Goal: Information Seeking & Learning: Learn about a topic

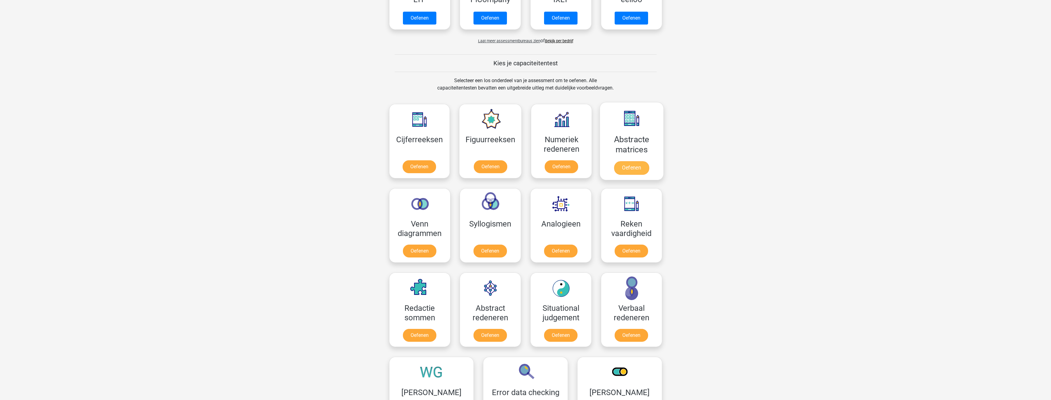
scroll to position [184, 0]
click at [569, 248] on link "Oefenen" at bounding box center [560, 251] width 35 height 13
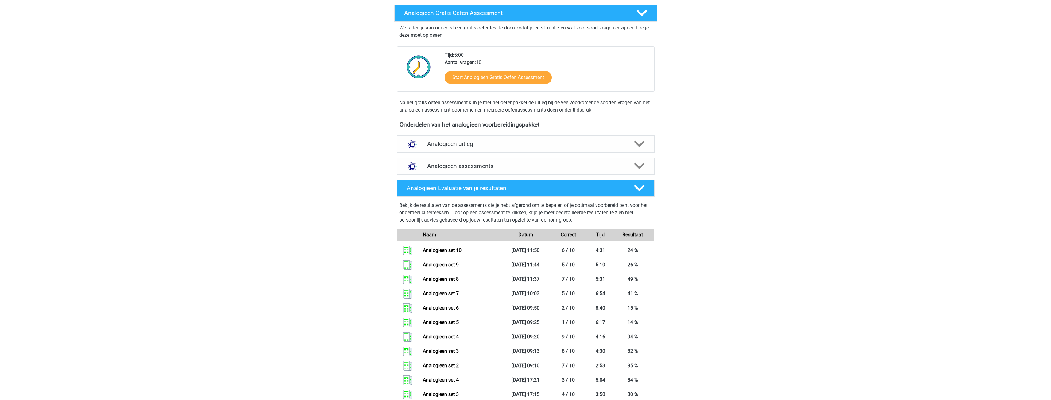
scroll to position [92, 0]
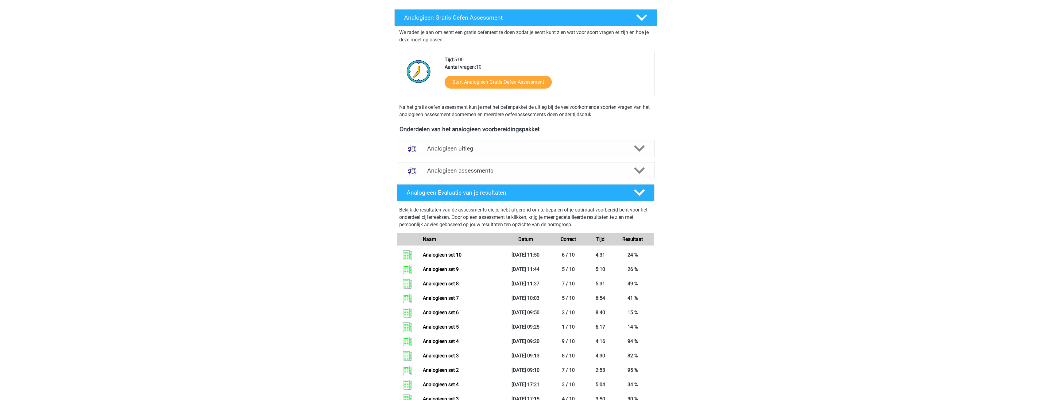
click at [636, 169] on polygon at bounding box center [639, 171] width 11 height 7
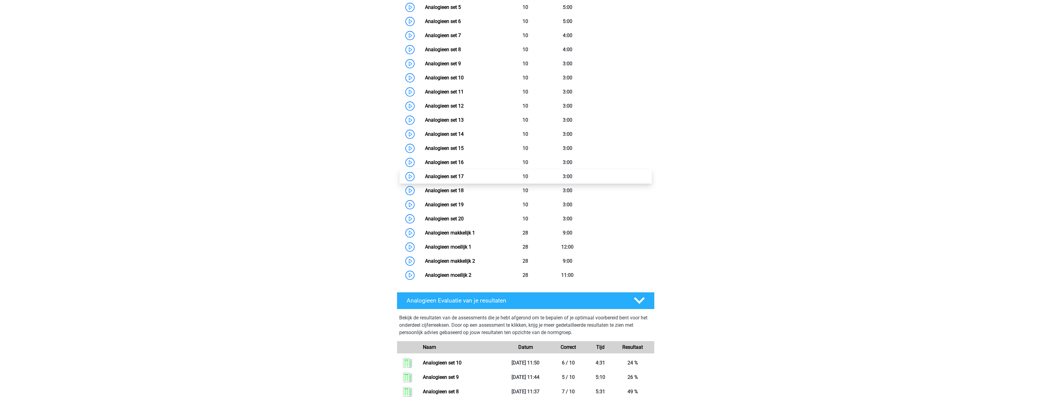
scroll to position [368, 0]
click at [464, 89] on link "Analogieen set 11" at bounding box center [444, 91] width 39 height 6
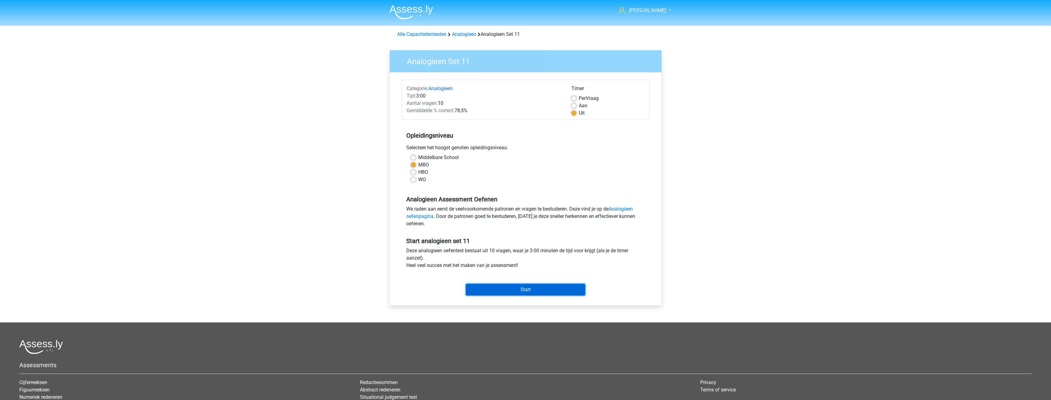
click at [530, 293] on input "Start" at bounding box center [525, 290] width 119 height 12
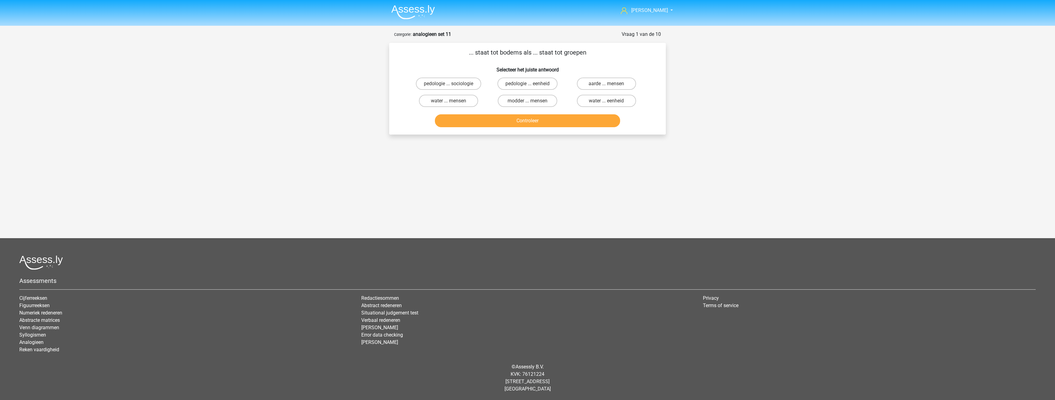
drag, startPoint x: 473, startPoint y: 101, endPoint x: 479, endPoint y: 101, distance: 5.8
click at [473, 101] on label "water ... mensen" at bounding box center [448, 101] width 59 height 12
click at [453, 101] on input "water ... mensen" at bounding box center [451, 103] width 4 height 4
radio input "true"
click at [534, 124] on button "Controleer" at bounding box center [528, 120] width 186 height 13
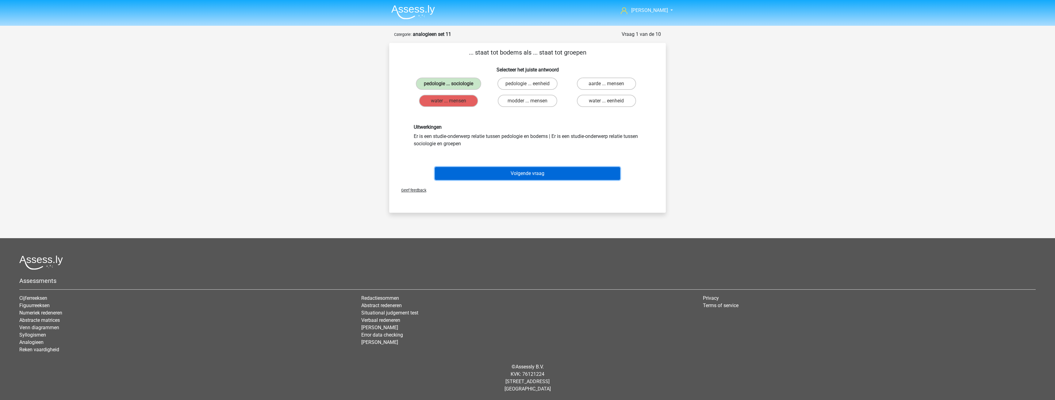
click at [534, 168] on button "Volgende vraag" at bounding box center [528, 173] width 186 height 13
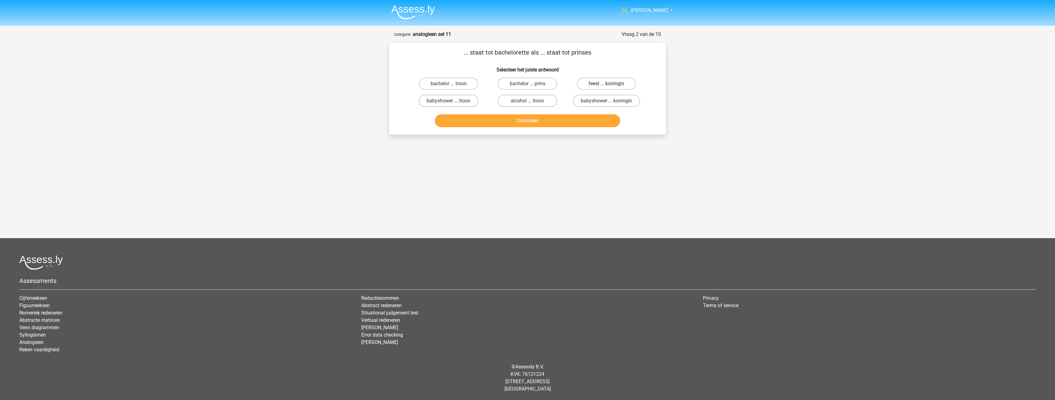
click at [583, 84] on label "feest ... koningin" at bounding box center [606, 84] width 59 height 12
click at [607, 84] on input "feest ... koningin" at bounding box center [609, 86] width 4 height 4
radio input "true"
click at [584, 98] on label "babyshower ... koningin" at bounding box center [606, 101] width 67 height 12
click at [607, 101] on input "babyshower ... koningin" at bounding box center [609, 103] width 4 height 4
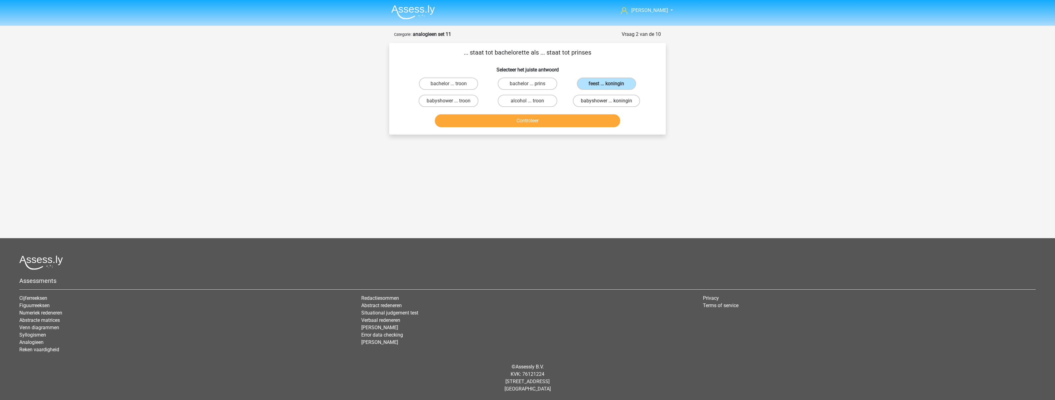
radio input "true"
click at [539, 87] on label "bachelor ... prins" at bounding box center [527, 84] width 59 height 12
click at [532, 87] on input "bachelor ... prins" at bounding box center [530, 86] width 4 height 4
radio input "true"
click at [530, 119] on button "Controleer" at bounding box center [528, 120] width 186 height 13
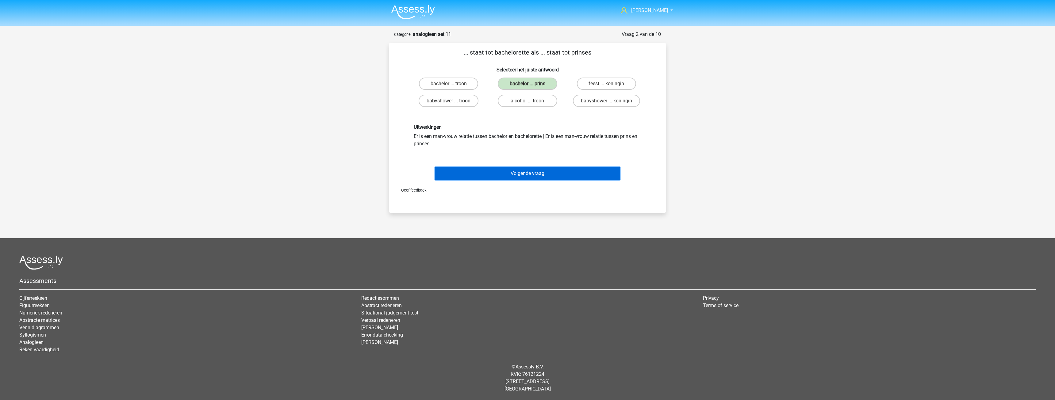
click at [530, 170] on button "Volgende vraag" at bounding box center [528, 173] width 186 height 13
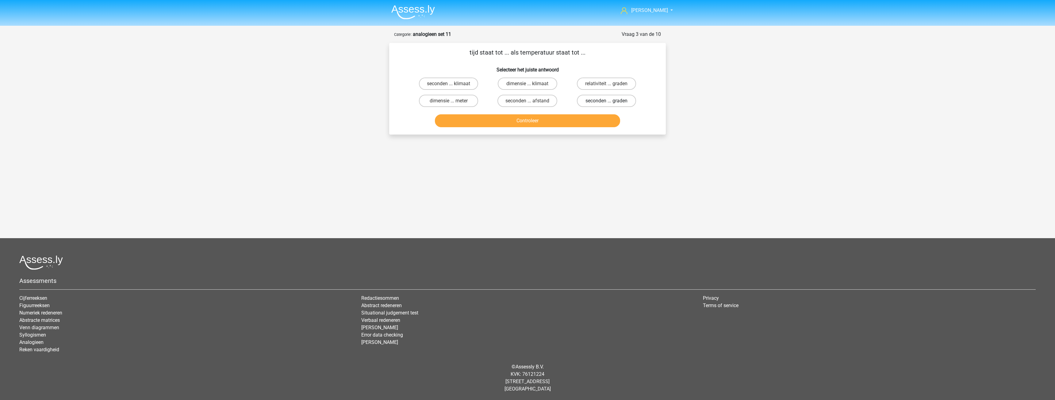
click at [583, 102] on label "seconden ... graden" at bounding box center [606, 101] width 59 height 12
click at [607, 102] on input "seconden ... graden" at bounding box center [609, 103] width 4 height 4
radio input "true"
click at [526, 121] on button "Controleer" at bounding box center [528, 120] width 186 height 13
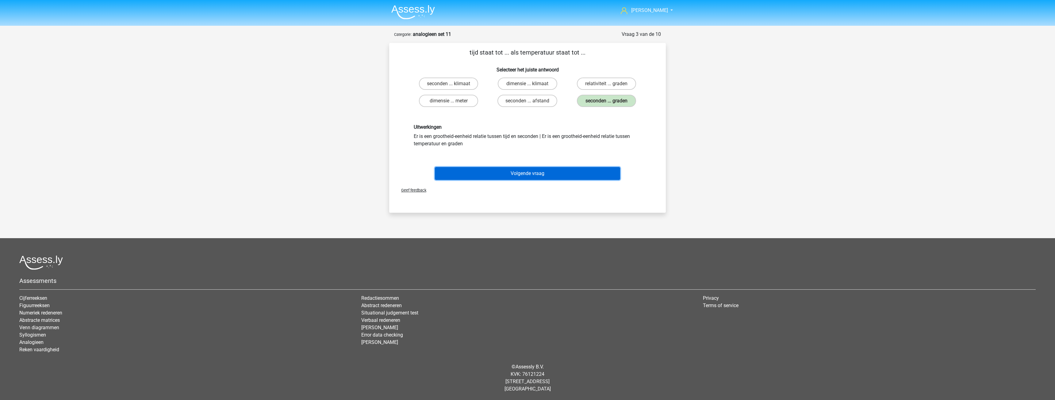
click at [531, 176] on button "Volgende vraag" at bounding box center [528, 173] width 186 height 13
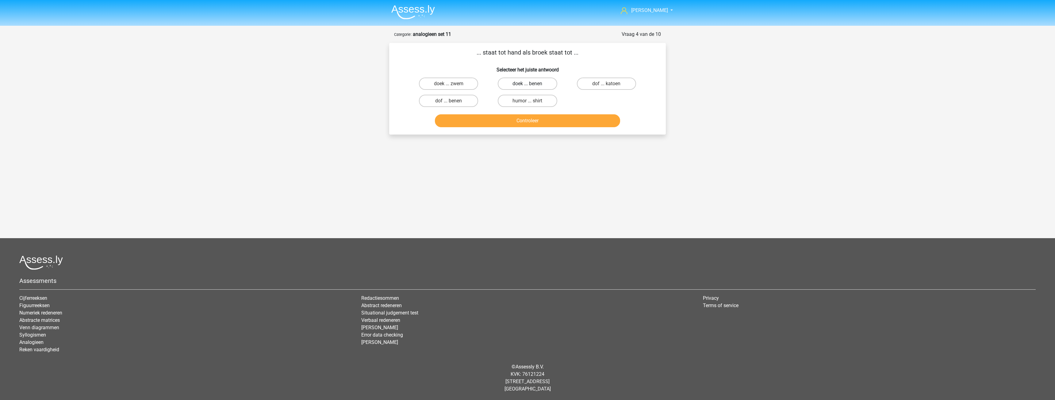
click at [505, 86] on label "doek ... benen" at bounding box center [527, 84] width 59 height 12
click at [528, 86] on input "doek ... benen" at bounding box center [530, 86] width 4 height 4
radio input "true"
click at [535, 122] on button "Controleer" at bounding box center [528, 120] width 186 height 13
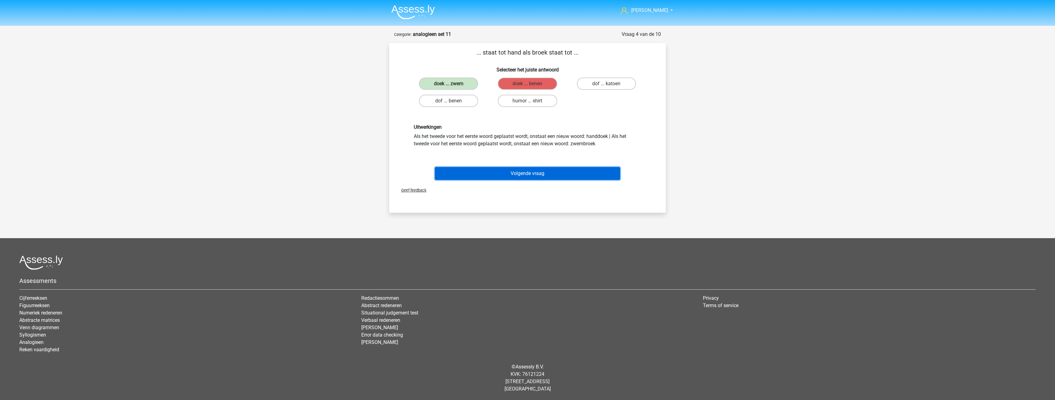
click at [524, 171] on button "Volgende vraag" at bounding box center [528, 173] width 186 height 13
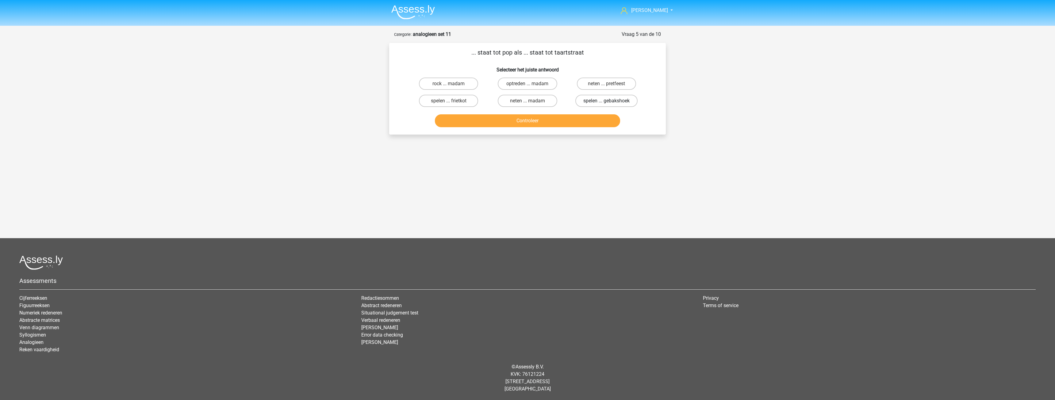
click at [580, 101] on label "spelen ... gebakshoek" at bounding box center [607, 101] width 62 height 12
click at [607, 101] on input "spelen ... gebakshoek" at bounding box center [609, 103] width 4 height 4
radio input "true"
click at [534, 118] on button "Controleer" at bounding box center [528, 120] width 186 height 13
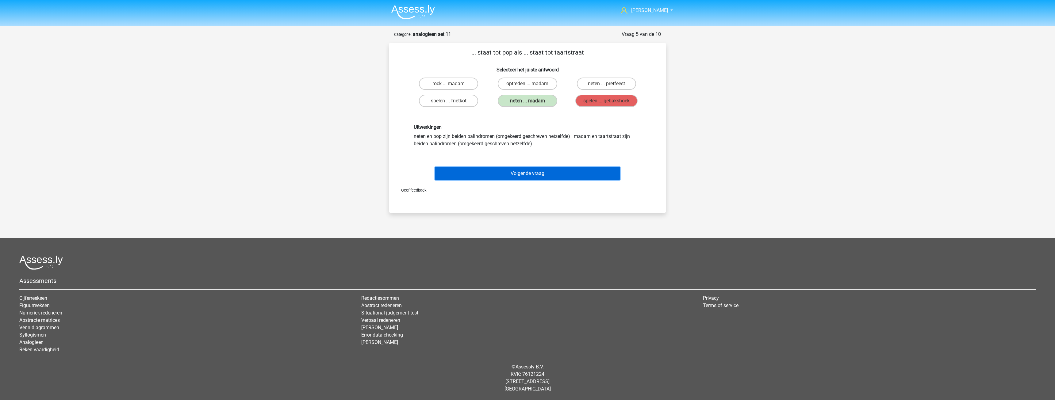
click at [532, 175] on button "Volgende vraag" at bounding box center [528, 173] width 186 height 13
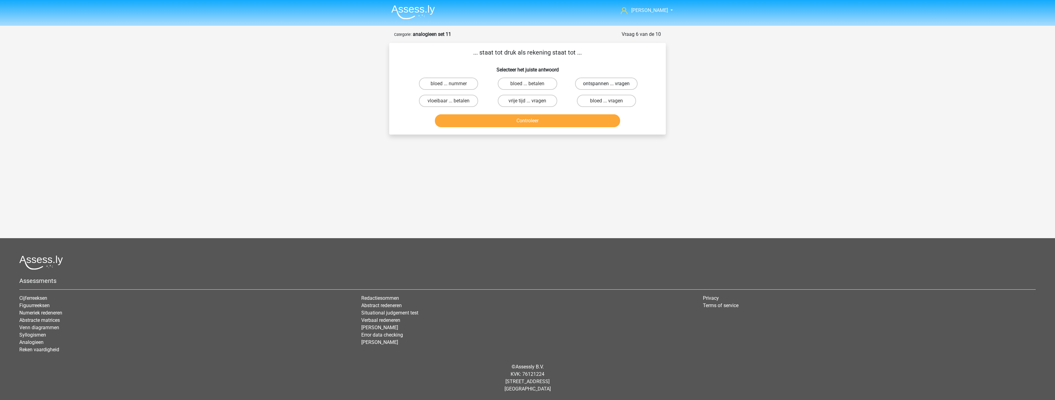
click at [584, 83] on label "ontspannen ... vragen" at bounding box center [606, 84] width 63 height 12
click at [607, 84] on input "ontspannen ... vragen" at bounding box center [609, 86] width 4 height 4
radio input "true"
click at [544, 118] on button "Controleer" at bounding box center [528, 120] width 186 height 13
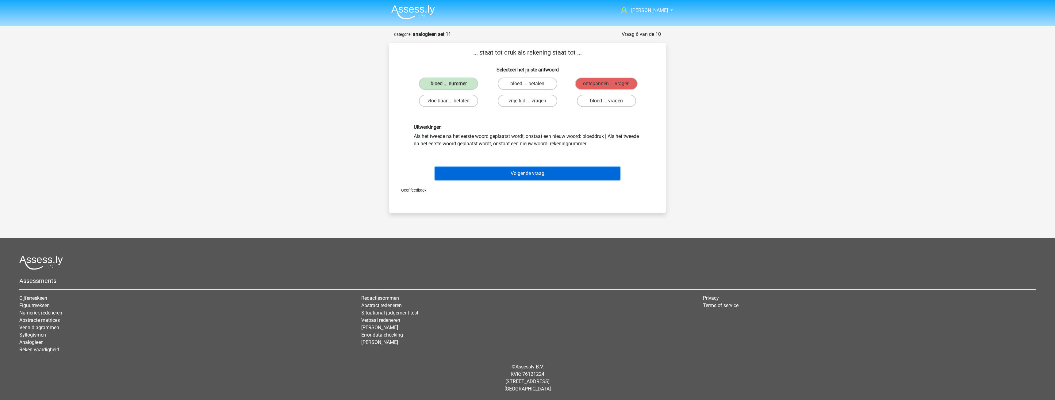
click at [527, 171] on button "Volgende vraag" at bounding box center [528, 173] width 186 height 13
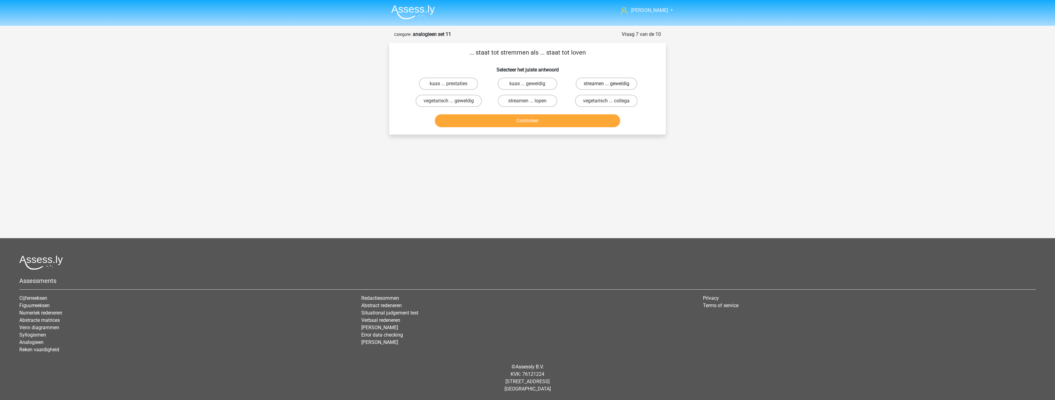
drag, startPoint x: 585, startPoint y: 81, endPoint x: 581, endPoint y: 88, distance: 8.9
click at [585, 82] on label "streamen ... geweldig" at bounding box center [607, 84] width 62 height 12
click at [607, 84] on input "streamen ... geweldig" at bounding box center [609, 86] width 4 height 4
radio input "true"
click at [514, 120] on button "Controleer" at bounding box center [528, 120] width 186 height 13
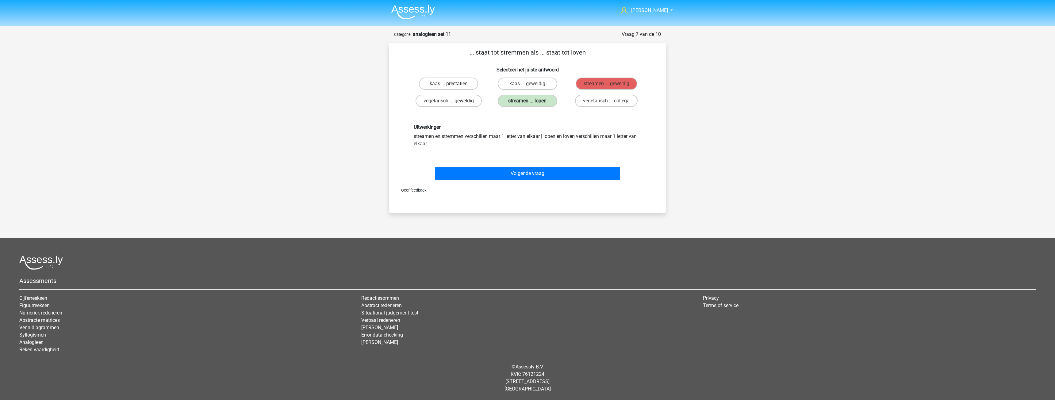
click at [533, 100] on label "streamen ... lopen" at bounding box center [527, 101] width 59 height 12
click at [530, 172] on button "Volgende vraag" at bounding box center [528, 173] width 186 height 13
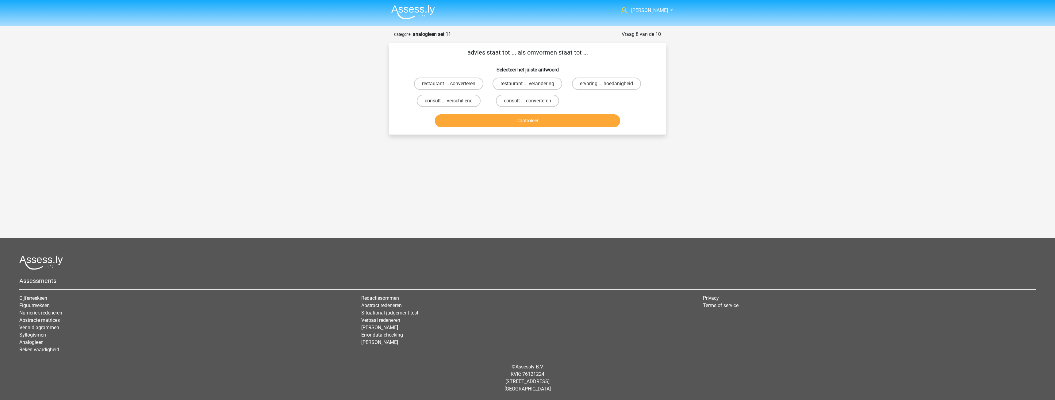
drag, startPoint x: 476, startPoint y: 98, endPoint x: 495, endPoint y: 106, distance: 20.2
click at [478, 100] on label "consult ... verschillend" at bounding box center [449, 101] width 64 height 12
click at [453, 101] on input "consult ... verschillend" at bounding box center [451, 103] width 4 height 4
radio input "true"
click at [514, 117] on button "Controleer" at bounding box center [528, 120] width 186 height 13
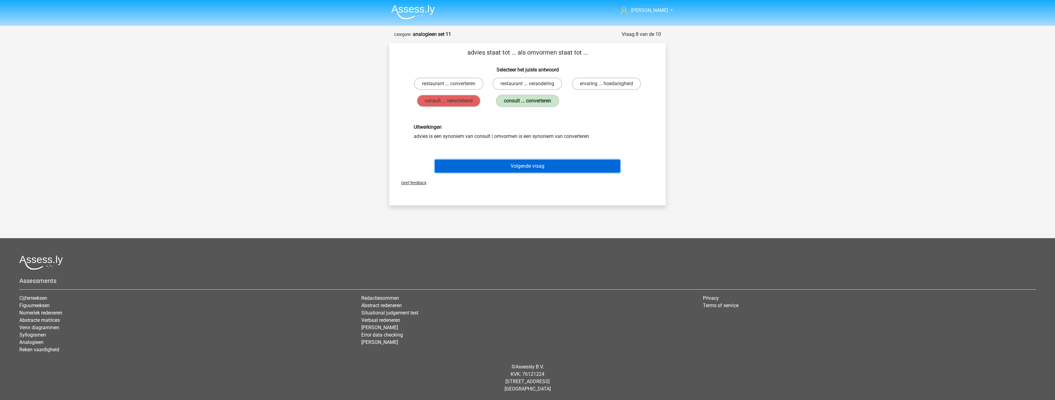
click at [532, 165] on button "Volgende vraag" at bounding box center [528, 166] width 186 height 13
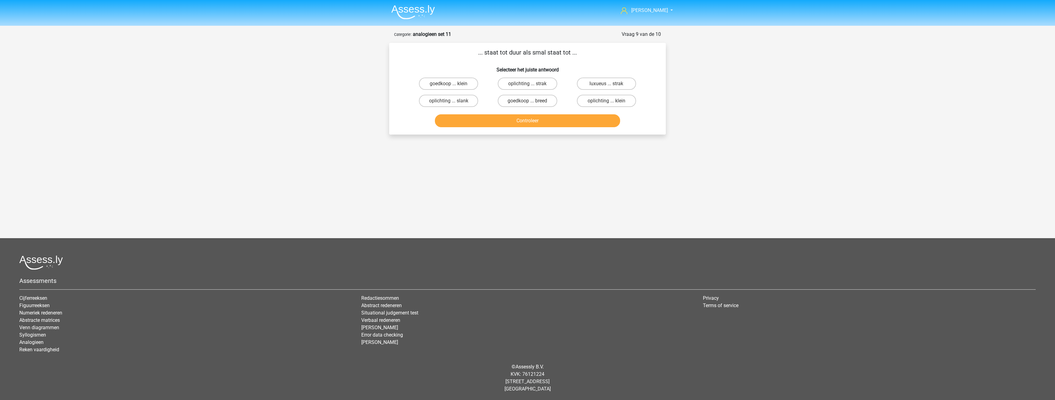
drag, startPoint x: 526, startPoint y: 105, endPoint x: 527, endPoint y: 108, distance: 3.3
click at [526, 105] on label "goedkoop ... breed" at bounding box center [527, 101] width 59 height 12
click at [528, 105] on input "goedkoop ... breed" at bounding box center [530, 103] width 4 height 4
radio input "true"
click at [531, 123] on button "Controleer" at bounding box center [528, 120] width 186 height 13
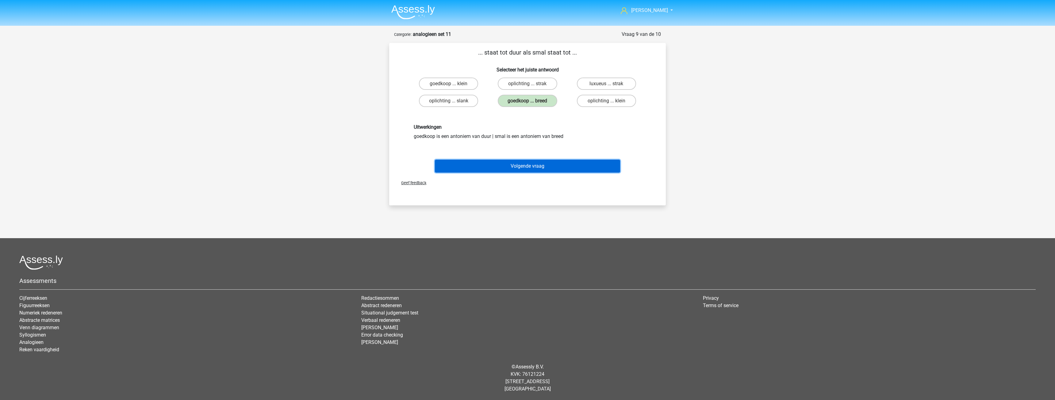
click at [532, 167] on button "Volgende vraag" at bounding box center [528, 166] width 186 height 13
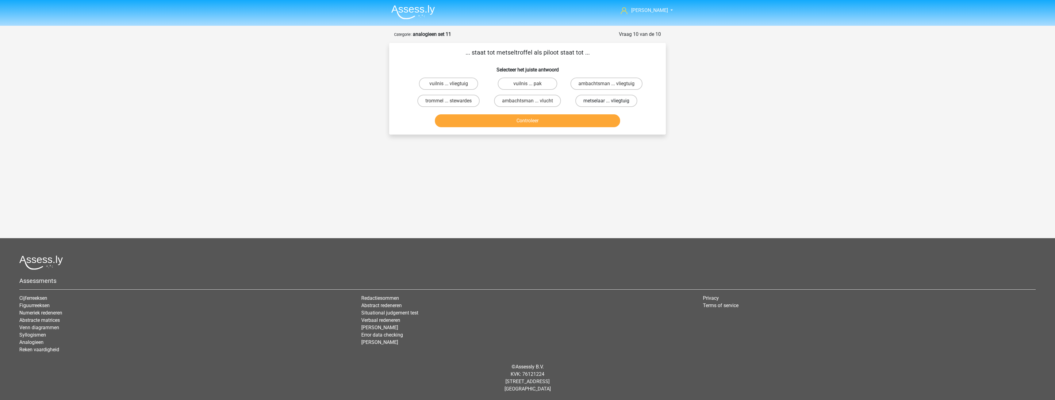
click at [580, 102] on label "metselaar ... vliegtuig" at bounding box center [607, 101] width 62 height 12
click at [607, 102] on input "metselaar ... vliegtuig" at bounding box center [609, 103] width 4 height 4
radio input "true"
click at [526, 120] on button "Controleer" at bounding box center [528, 120] width 186 height 13
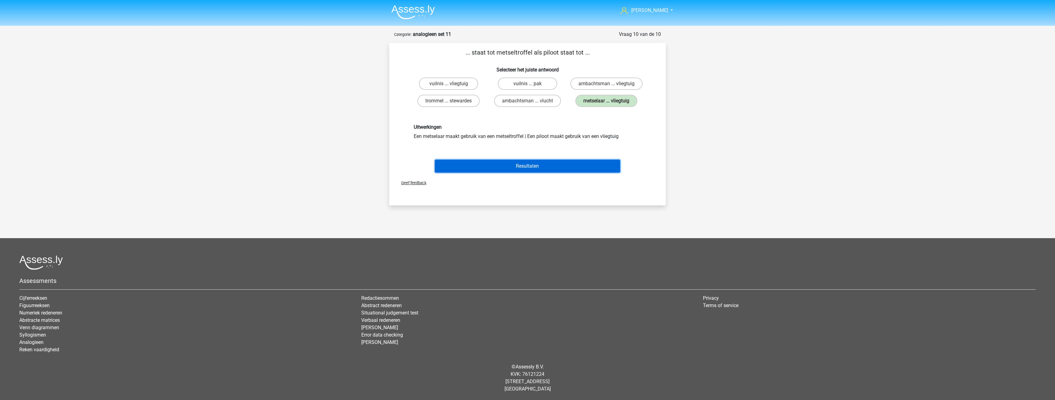
click at [531, 160] on button "Resultaten" at bounding box center [528, 166] width 186 height 13
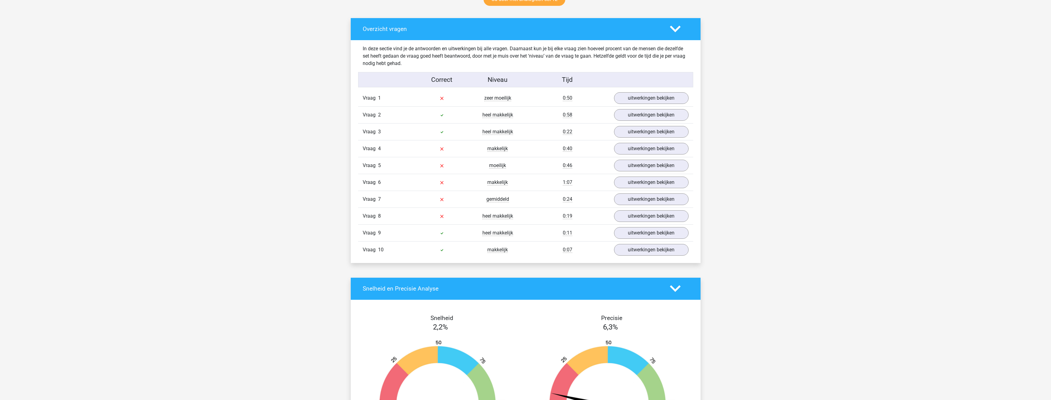
scroll to position [337, 0]
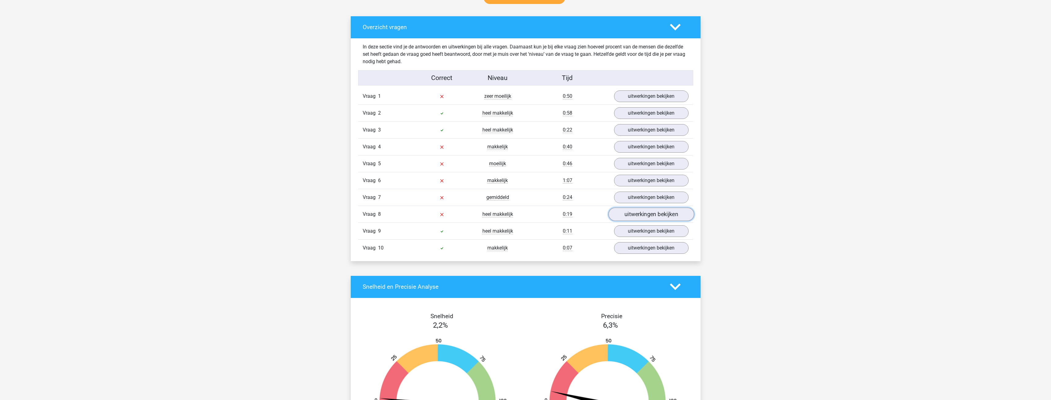
click at [648, 211] on link "uitwerkingen bekijken" at bounding box center [651, 214] width 86 height 13
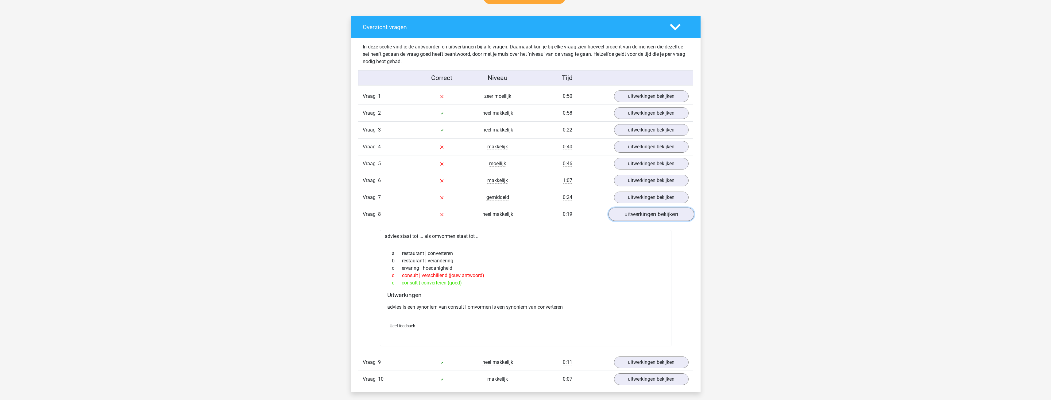
click at [657, 216] on link "uitwerkingen bekijken" at bounding box center [651, 214] width 86 height 13
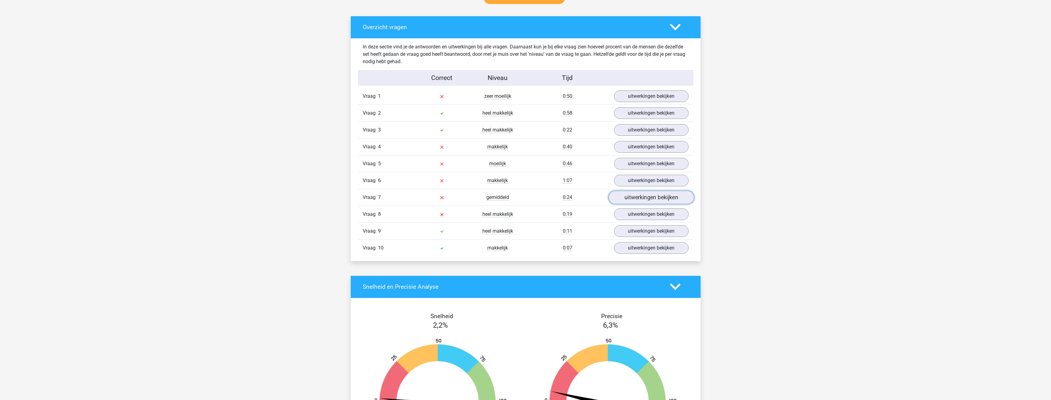
click at [650, 196] on link "uitwerkingen bekijken" at bounding box center [651, 197] width 86 height 13
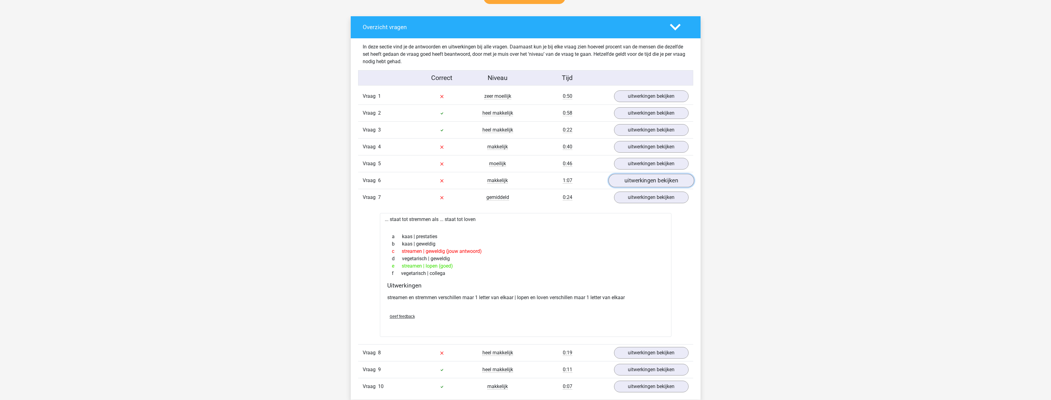
click at [653, 183] on link "uitwerkingen bekijken" at bounding box center [651, 180] width 86 height 13
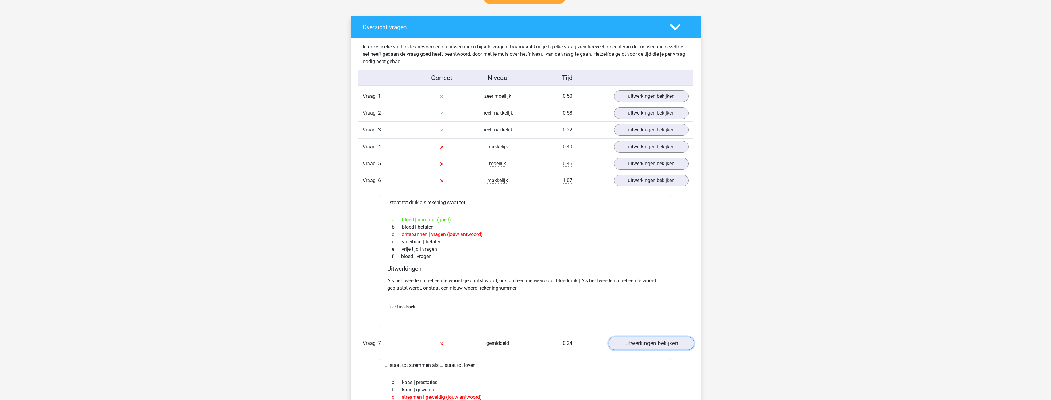
click at [651, 347] on link "uitwerkingen bekijken" at bounding box center [651, 343] width 86 height 13
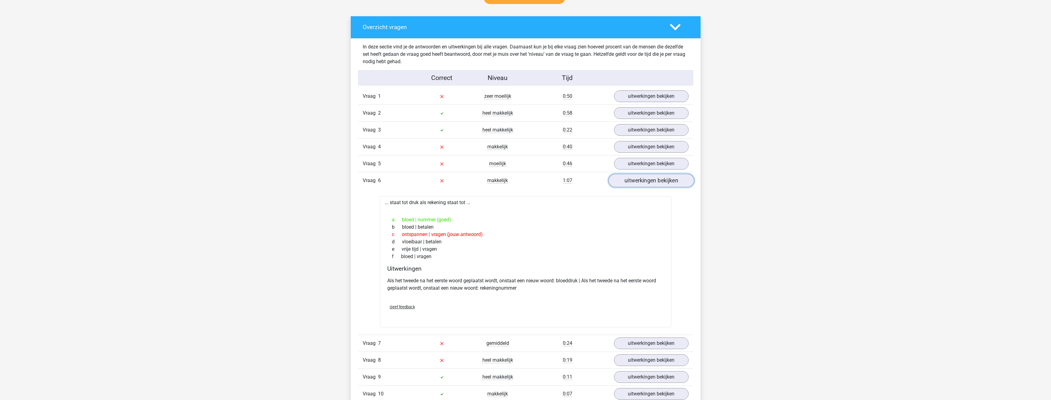
click at [654, 176] on link "uitwerkingen bekijken" at bounding box center [651, 180] width 86 height 13
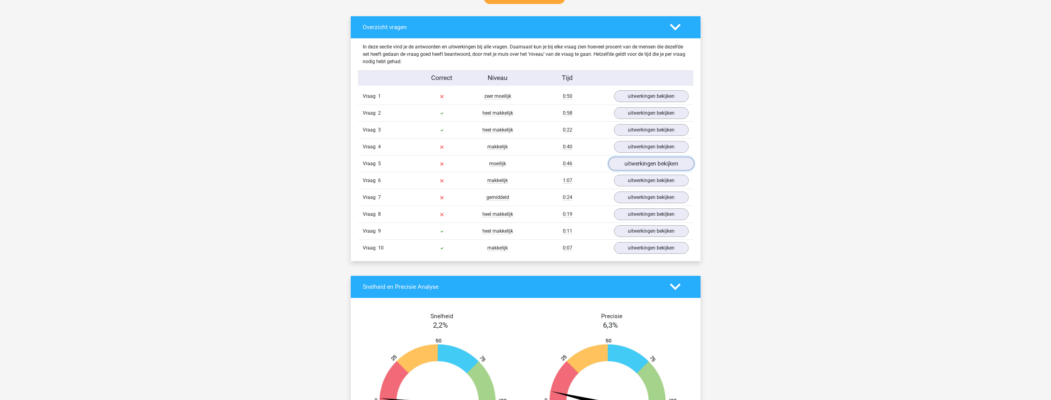
click at [644, 168] on link "uitwerkingen bekijken" at bounding box center [651, 163] width 86 height 13
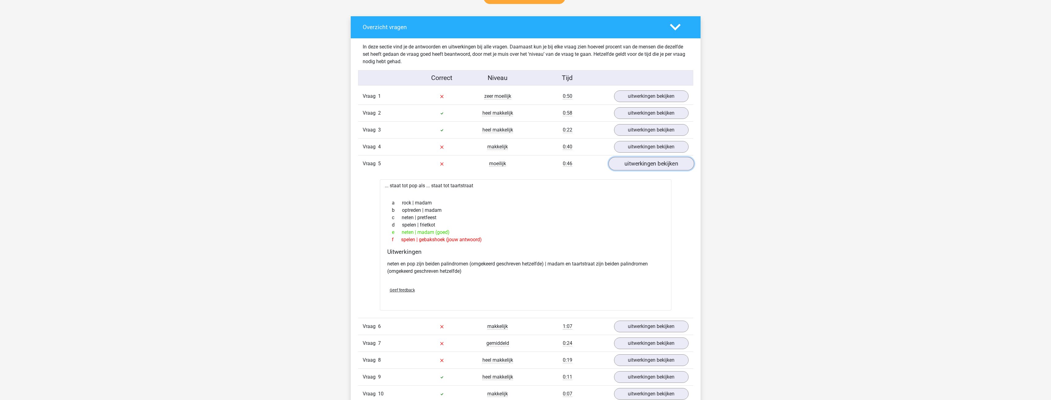
click at [647, 168] on link "uitwerkingen bekijken" at bounding box center [651, 163] width 86 height 13
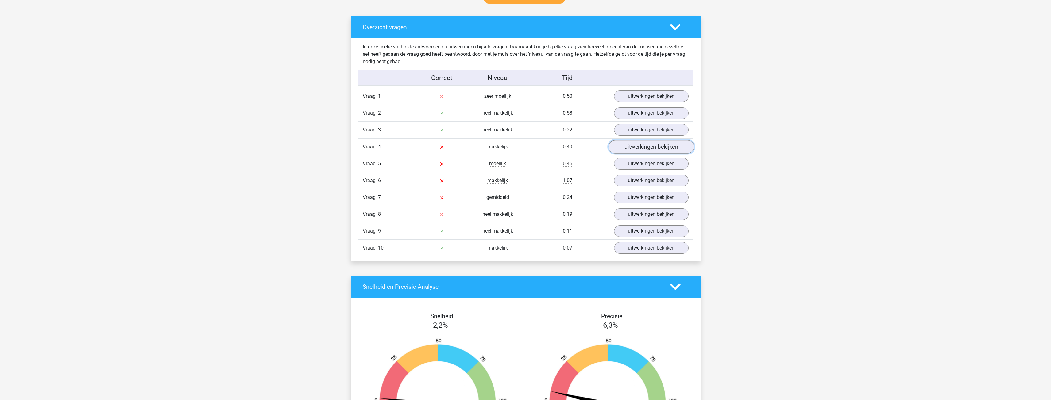
click at [638, 145] on link "uitwerkingen bekijken" at bounding box center [651, 146] width 86 height 13
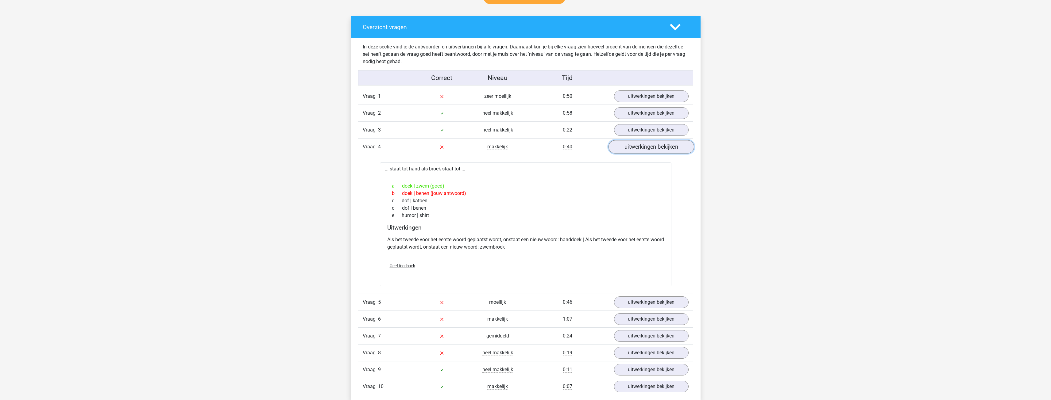
click at [638, 146] on link "uitwerkingen bekijken" at bounding box center [651, 146] width 86 height 13
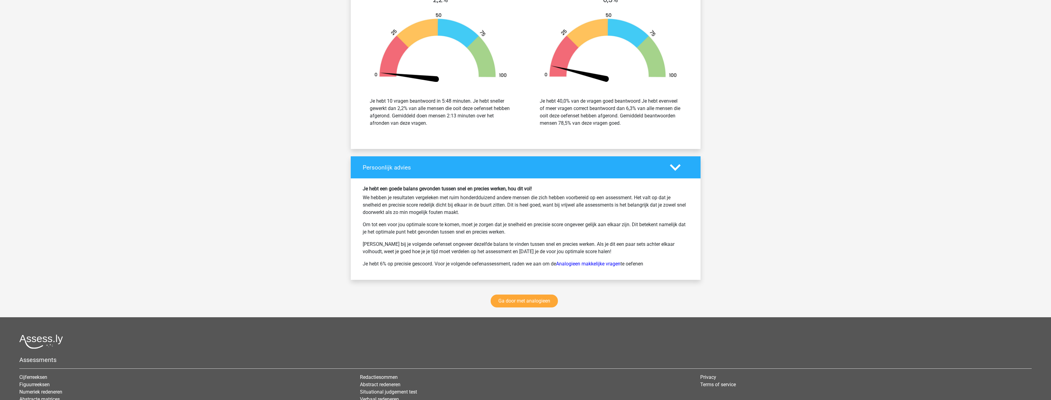
scroll to position [742, 0]
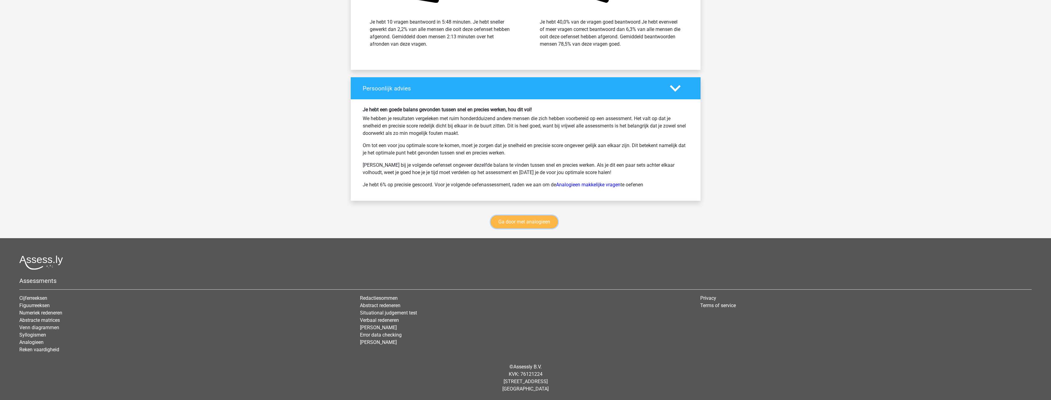
click at [534, 222] on link "Ga door met analogieen" at bounding box center [524, 222] width 67 height 13
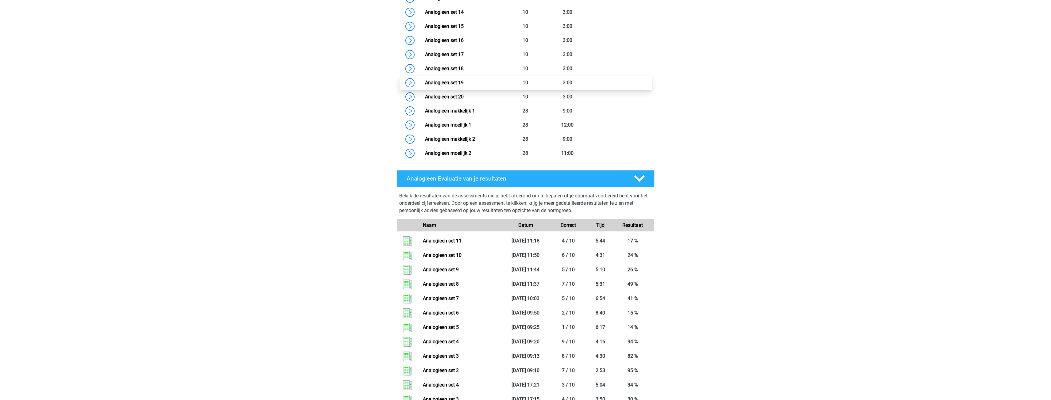
scroll to position [344, 0]
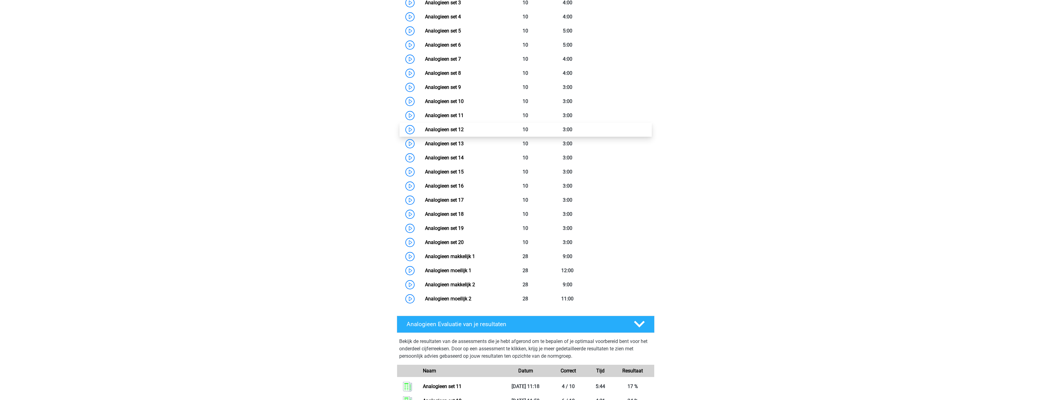
click at [464, 133] on link "Analogieen set 12" at bounding box center [444, 130] width 39 height 6
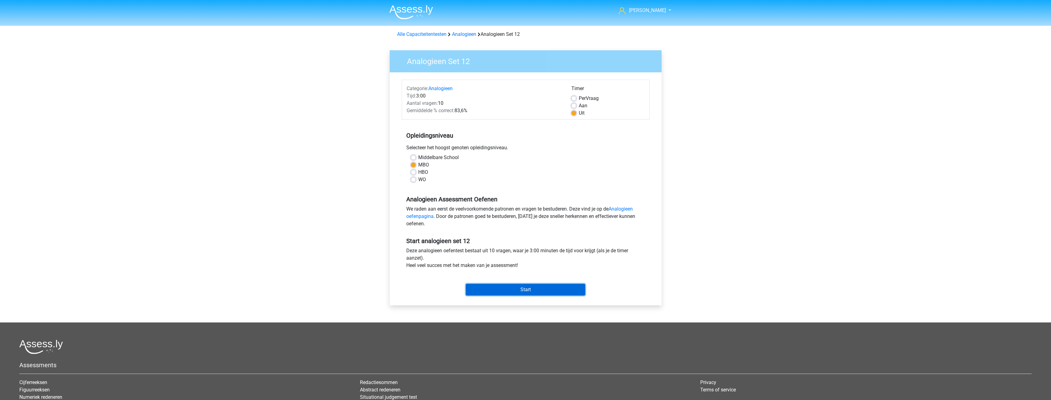
click at [532, 287] on input "Start" at bounding box center [525, 290] width 119 height 12
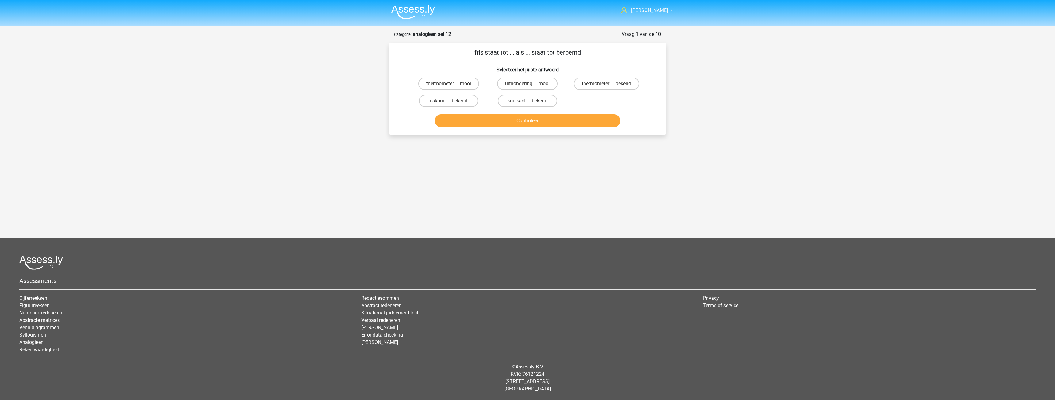
drag, startPoint x: 474, startPoint y: 101, endPoint x: 505, endPoint y: 122, distance: 36.8
click at [474, 102] on label "ijskoud ... bekend" at bounding box center [448, 101] width 59 height 12
click at [453, 102] on input "ijskoud ... bekend" at bounding box center [451, 103] width 4 height 4
radio input "true"
click at [534, 118] on button "Controleer" at bounding box center [528, 120] width 186 height 13
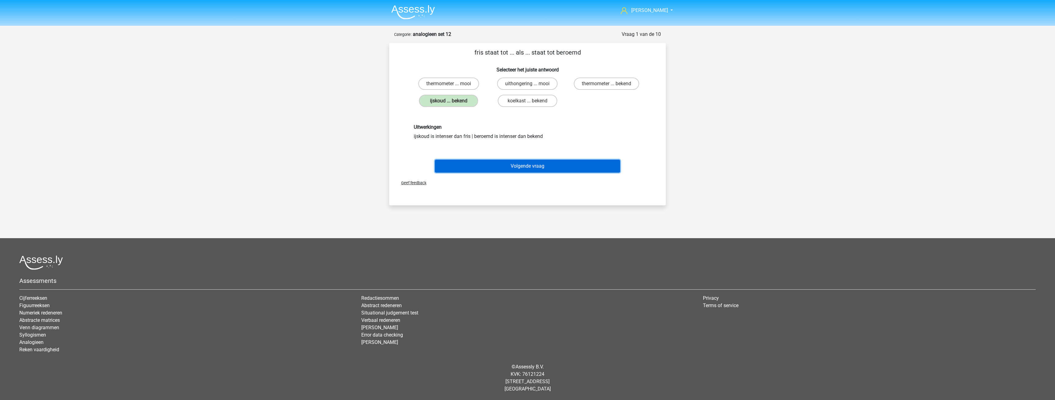
click at [529, 163] on button "Volgende vraag" at bounding box center [528, 166] width 186 height 13
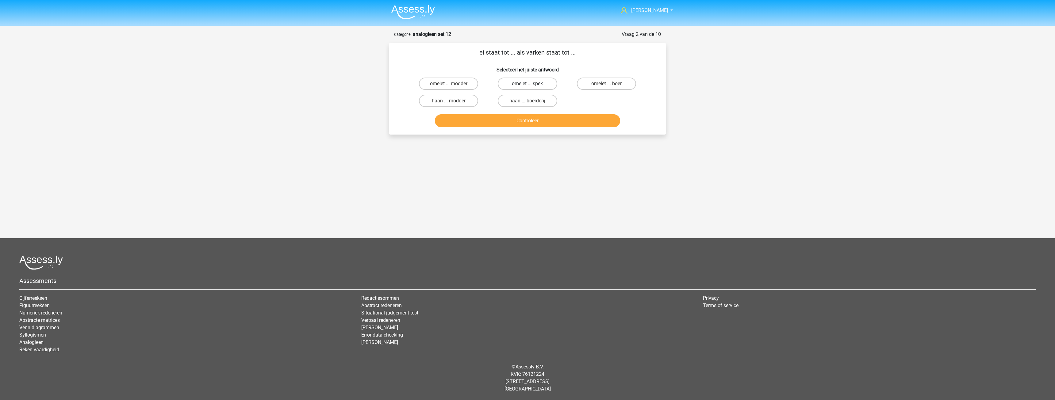
click at [515, 81] on label "omelet ... spek" at bounding box center [527, 84] width 59 height 12
click at [528, 84] on input "omelet ... spek" at bounding box center [530, 86] width 4 height 4
radio input "true"
click at [527, 121] on button "Controleer" at bounding box center [528, 120] width 186 height 13
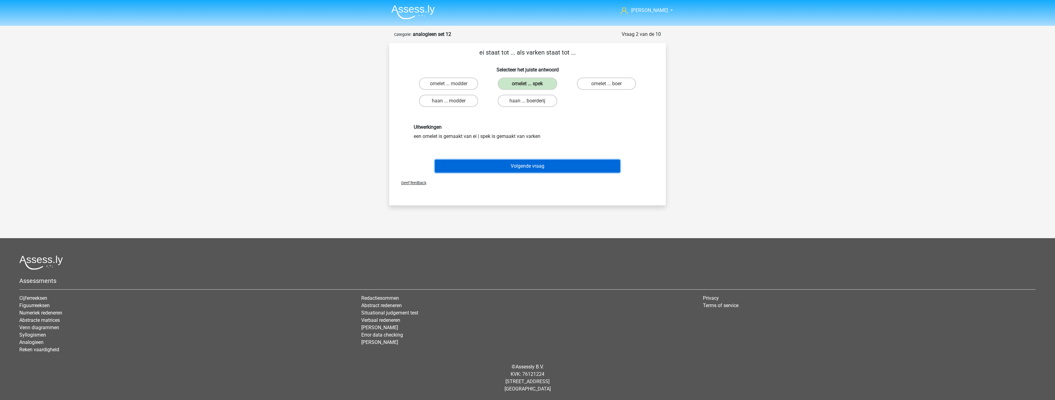
click at [537, 163] on button "Volgende vraag" at bounding box center [528, 166] width 186 height 13
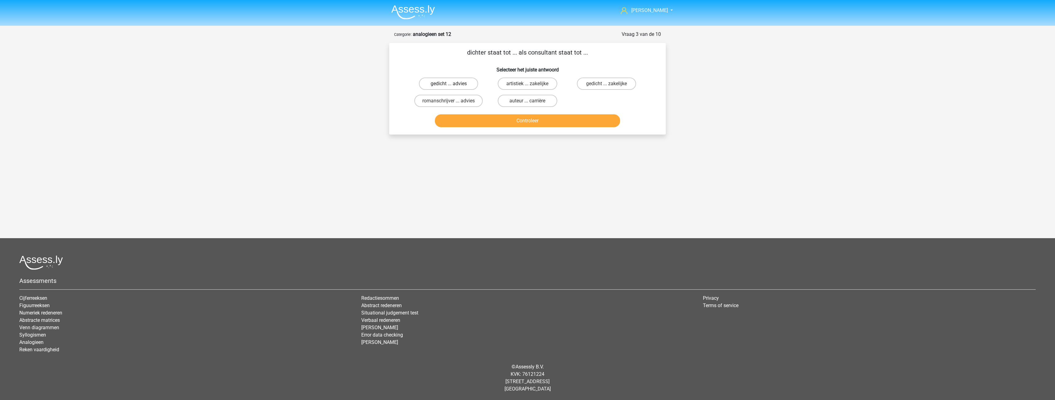
click at [470, 87] on label "gedicht ... advies" at bounding box center [448, 84] width 59 height 12
click at [453, 87] on input "gedicht ... advies" at bounding box center [451, 86] width 4 height 4
radio input "true"
click at [531, 119] on button "Controleer" at bounding box center [528, 120] width 186 height 13
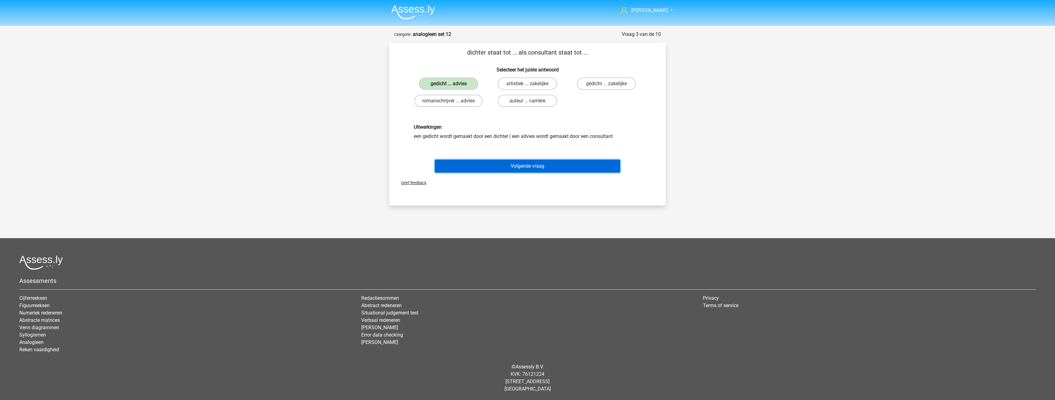
drag, startPoint x: 534, startPoint y: 165, endPoint x: 531, endPoint y: 162, distance: 3.9
click at [533, 165] on button "Volgende vraag" at bounding box center [528, 166] width 186 height 13
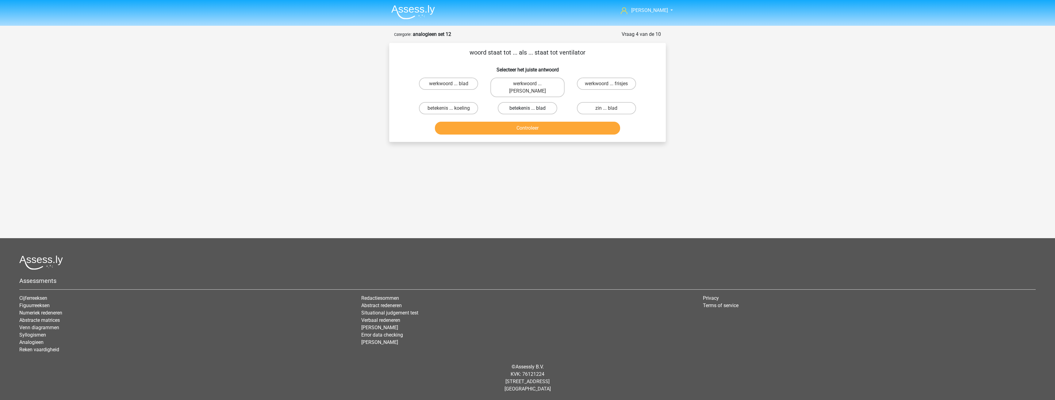
click at [504, 102] on label "betekenis ... blad" at bounding box center [527, 108] width 59 height 12
click at [528, 108] on input "betekenis ... blad" at bounding box center [530, 110] width 4 height 4
radio input "true"
click at [522, 123] on button "Controleer" at bounding box center [528, 128] width 186 height 13
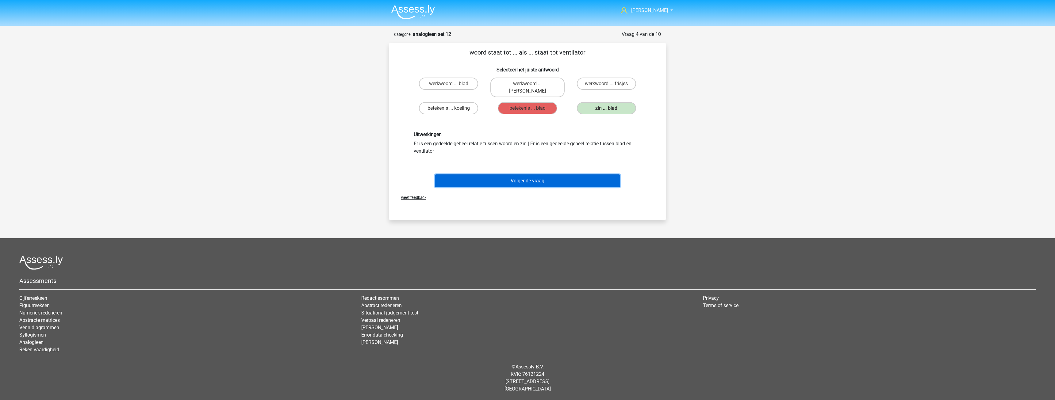
click at [528, 177] on button "Volgende vraag" at bounding box center [528, 181] width 186 height 13
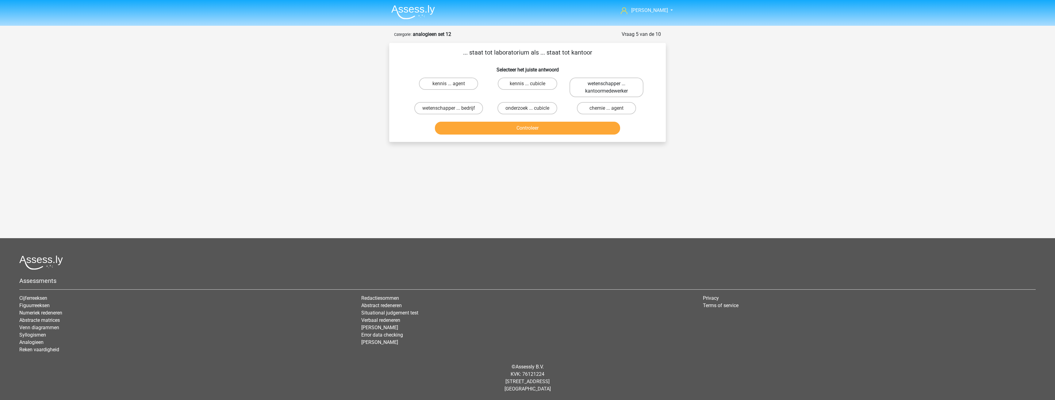
click at [585, 89] on label "wetenschapper ... kantoormedewerker" at bounding box center [607, 88] width 74 height 20
click at [607, 88] on input "wetenschapper ... kantoormedewerker" at bounding box center [609, 86] width 4 height 4
radio input "true"
click at [522, 126] on button "Controleer" at bounding box center [528, 128] width 186 height 13
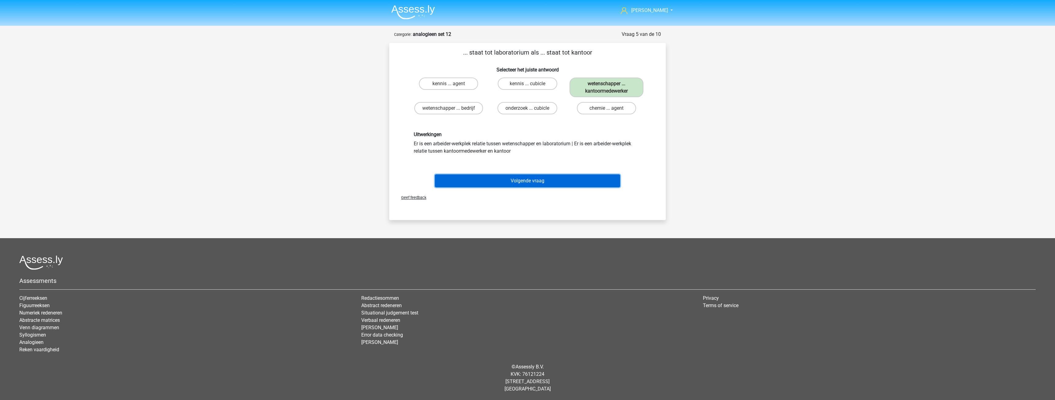
drag, startPoint x: 527, startPoint y: 181, endPoint x: 524, endPoint y: 169, distance: 12.6
click at [527, 181] on button "Volgende vraag" at bounding box center [528, 181] width 186 height 13
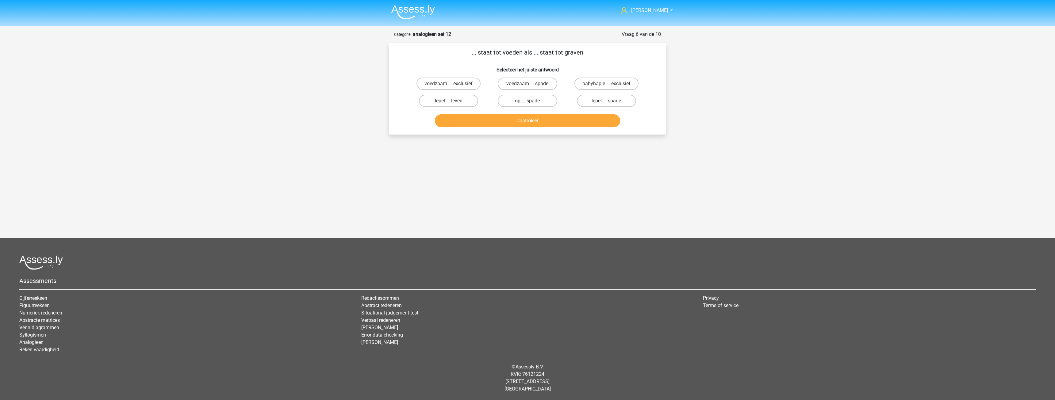
drag, startPoint x: 473, startPoint y: 101, endPoint x: 481, endPoint y: 104, distance: 8.3
click at [473, 101] on label "lepel ... leven" at bounding box center [448, 101] width 59 height 12
click at [453, 101] on input "lepel ... leven" at bounding box center [451, 103] width 4 height 4
radio input "true"
click at [521, 120] on button "Controleer" at bounding box center [528, 120] width 186 height 13
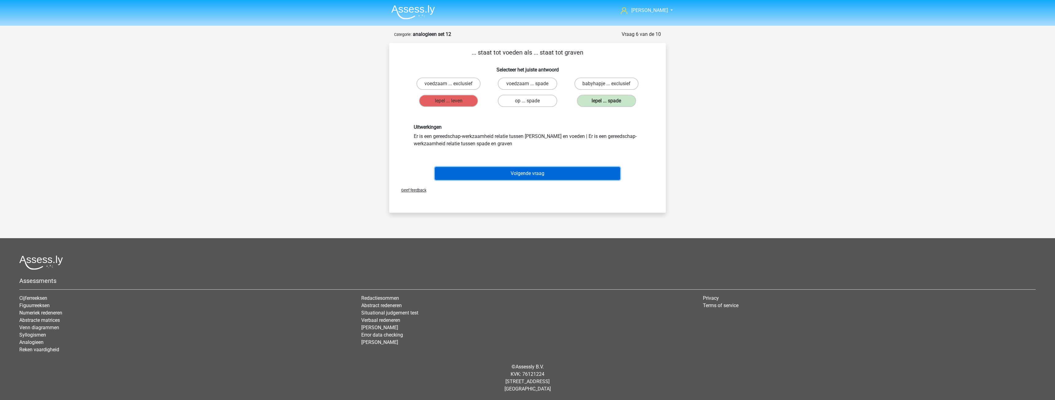
click at [538, 173] on button "Volgende vraag" at bounding box center [528, 173] width 186 height 13
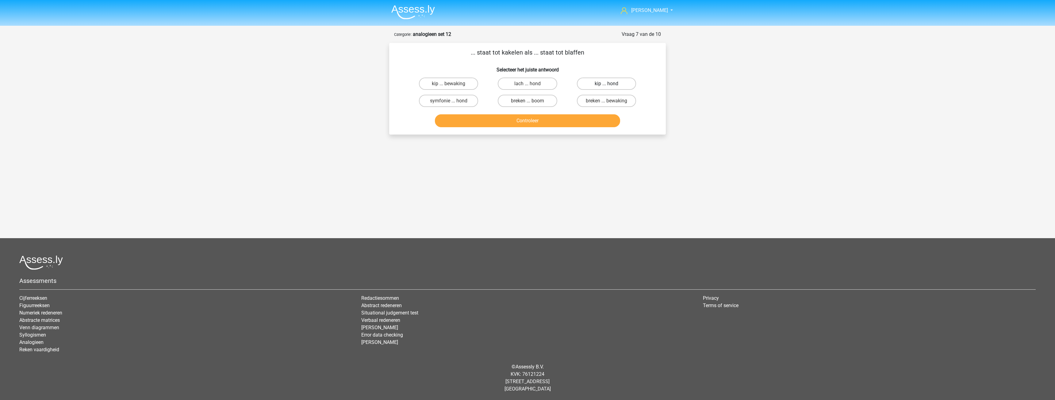
drag, startPoint x: 615, startPoint y: 83, endPoint x: 592, endPoint y: 94, distance: 26.1
click at [615, 83] on label "kip ... hond" at bounding box center [606, 84] width 59 height 12
click at [611, 84] on input "kip ... hond" at bounding box center [609, 86] width 4 height 4
radio input "true"
click at [528, 117] on button "Controleer" at bounding box center [528, 120] width 186 height 13
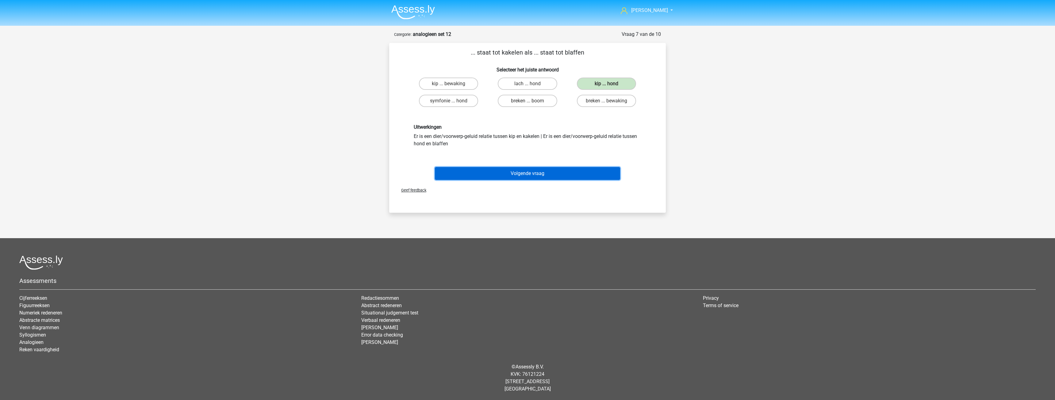
click at [526, 176] on button "Volgende vraag" at bounding box center [528, 173] width 186 height 13
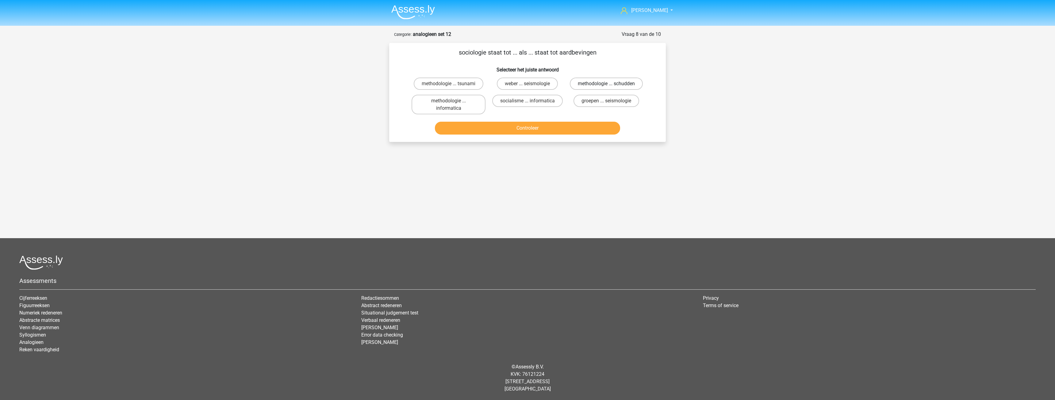
click at [575, 84] on label "methodologie ... schudden" at bounding box center [606, 84] width 73 height 12
click at [607, 84] on input "methodologie ... schudden" at bounding box center [609, 86] width 4 height 4
radio input "true"
click at [531, 126] on button "Controleer" at bounding box center [528, 128] width 186 height 13
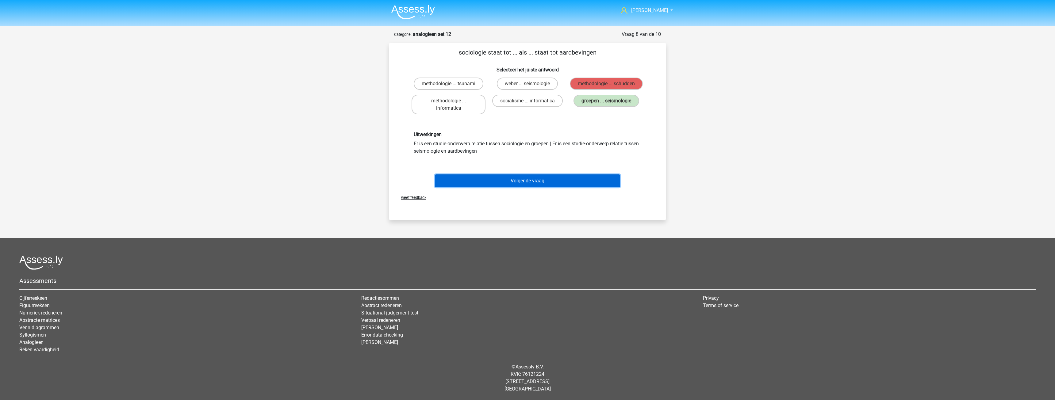
click at [525, 181] on button "Volgende vraag" at bounding box center [528, 181] width 186 height 13
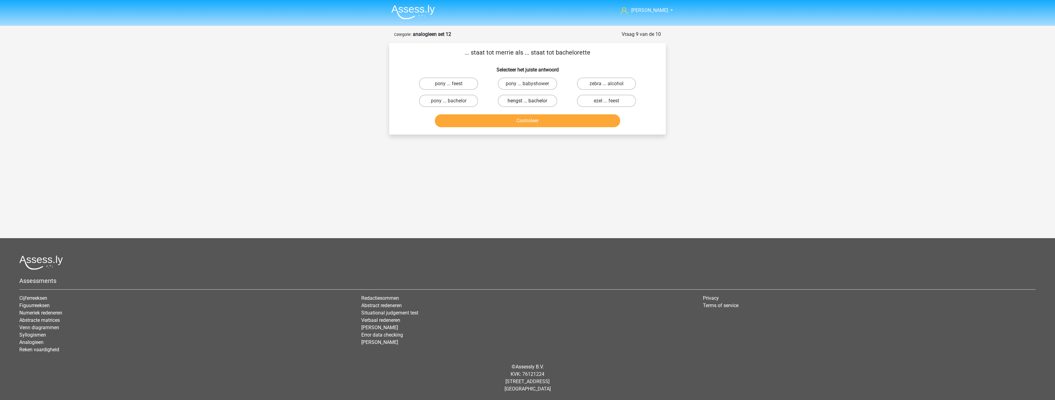
click at [515, 101] on label "hengst ... bachelor" at bounding box center [527, 101] width 59 height 12
click at [528, 101] on input "hengst ... bachelor" at bounding box center [530, 103] width 4 height 4
radio input "true"
click at [528, 121] on button "Controleer" at bounding box center [528, 120] width 186 height 13
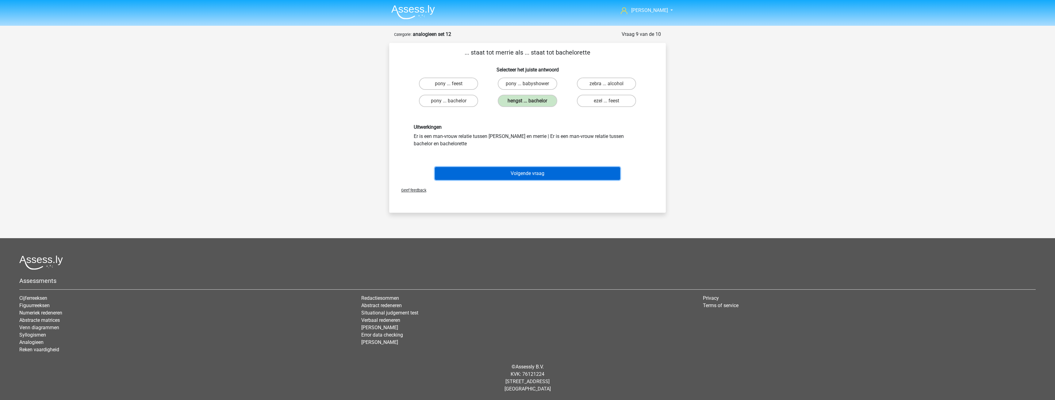
drag, startPoint x: 535, startPoint y: 174, endPoint x: 521, endPoint y: 142, distance: 35.3
click at [535, 174] on button "Volgende vraag" at bounding box center [528, 173] width 186 height 13
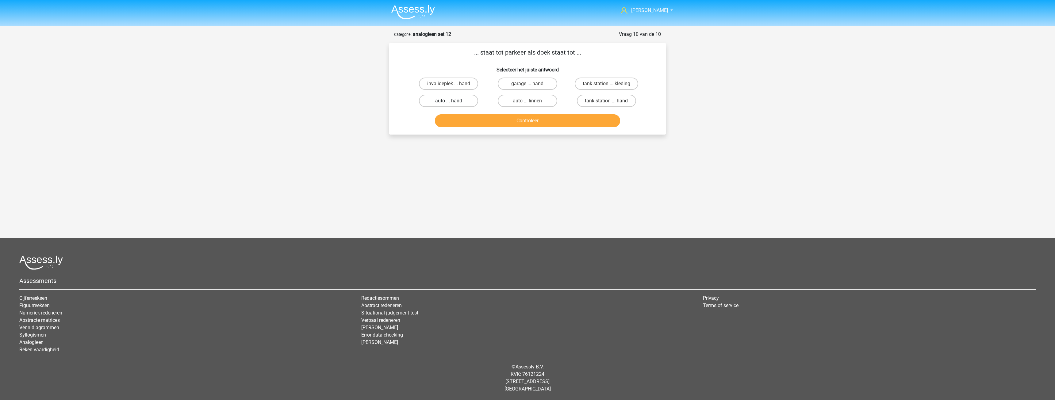
click at [471, 103] on label "auto ... hand" at bounding box center [448, 101] width 59 height 12
click at [453, 103] on input "auto ... hand" at bounding box center [451, 103] width 4 height 4
radio input "true"
click at [525, 82] on label "garage ... hand" at bounding box center [527, 84] width 59 height 12
click at [528, 84] on input "garage ... hand" at bounding box center [530, 86] width 4 height 4
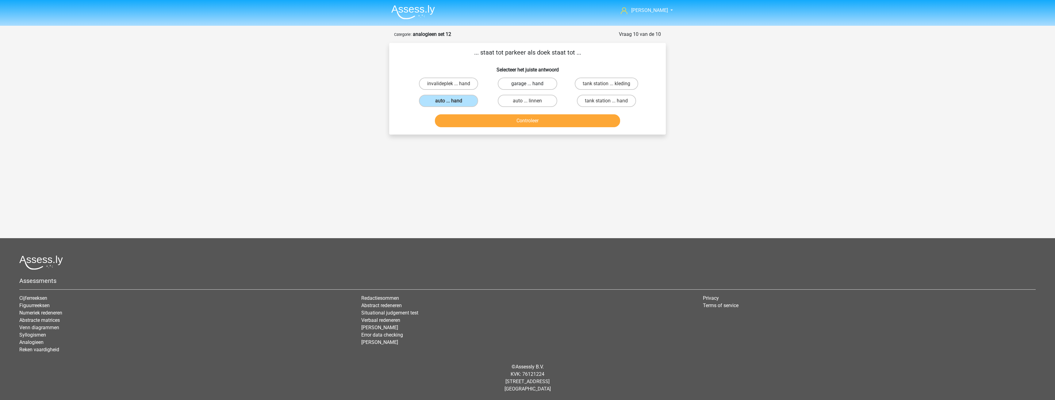
radio input "true"
click at [528, 123] on button "Controleer" at bounding box center [528, 120] width 186 height 13
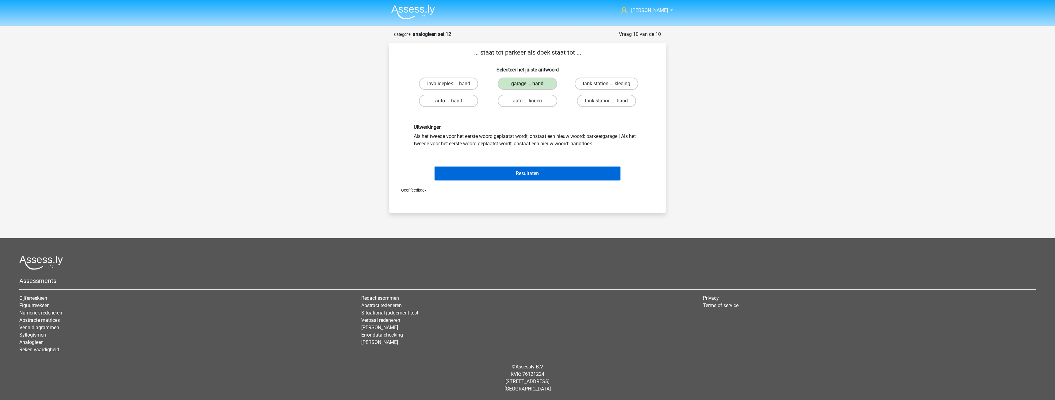
click at [538, 171] on button "Resultaten" at bounding box center [528, 173] width 186 height 13
drag, startPoint x: 524, startPoint y: 169, endPoint x: 521, endPoint y: 169, distance: 3.4
click at [522, 169] on button "Resultaten" at bounding box center [528, 173] width 186 height 13
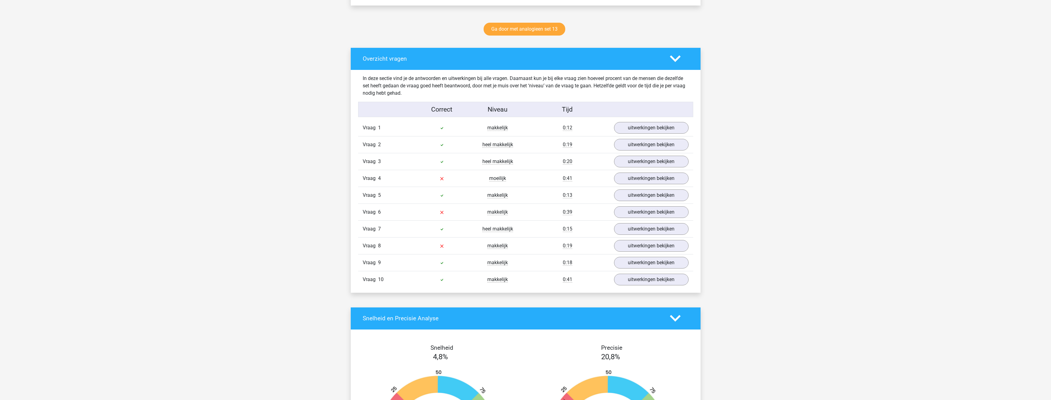
scroll to position [307, 0]
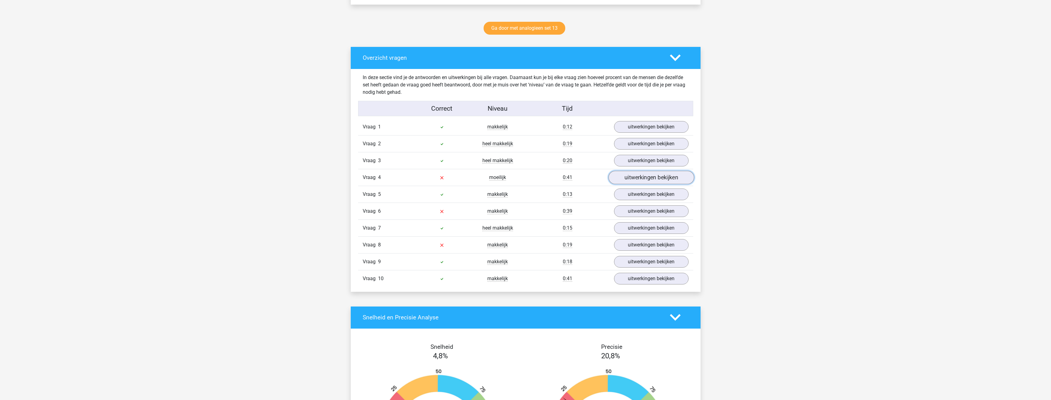
click at [640, 177] on link "uitwerkingen bekijken" at bounding box center [651, 177] width 86 height 13
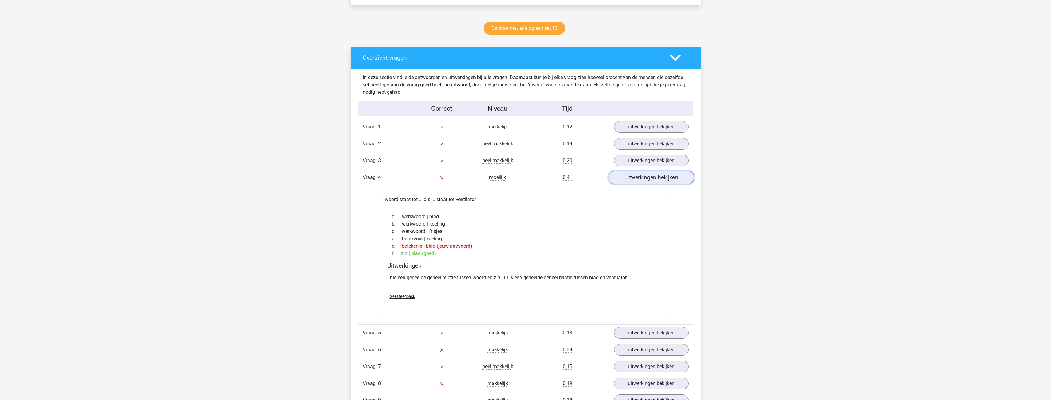
click at [640, 179] on link "uitwerkingen bekijken" at bounding box center [651, 177] width 86 height 13
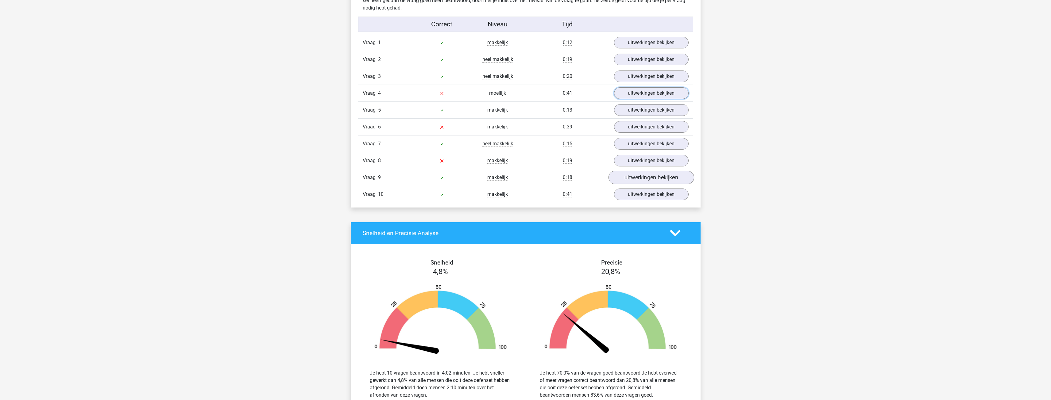
scroll to position [399, 0]
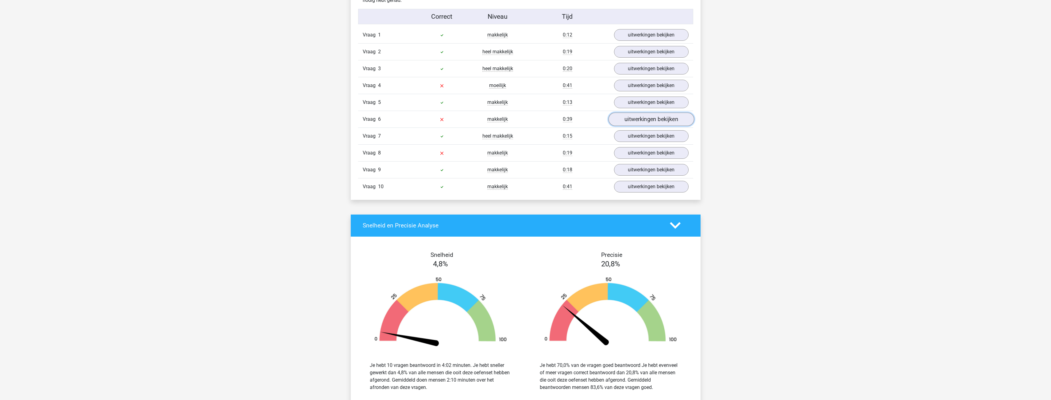
click at [641, 119] on link "uitwerkingen bekijken" at bounding box center [651, 119] width 86 height 13
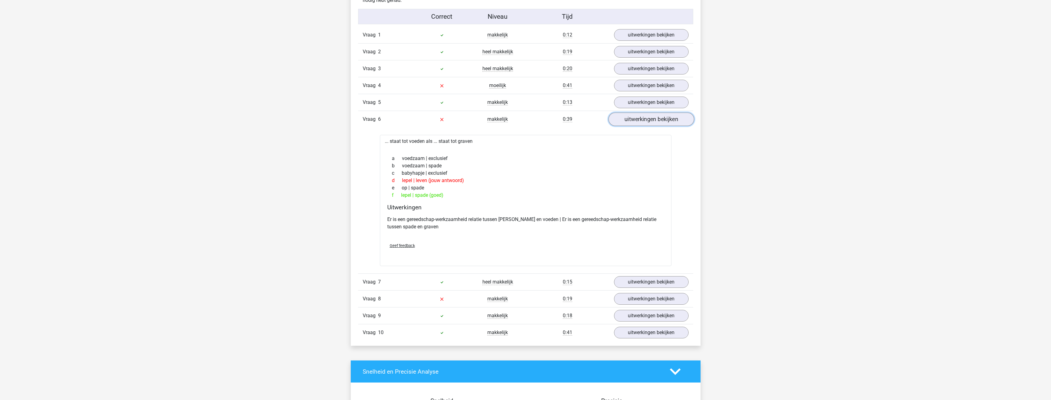
click at [640, 120] on link "uitwerkingen bekijken" at bounding box center [651, 119] width 86 height 13
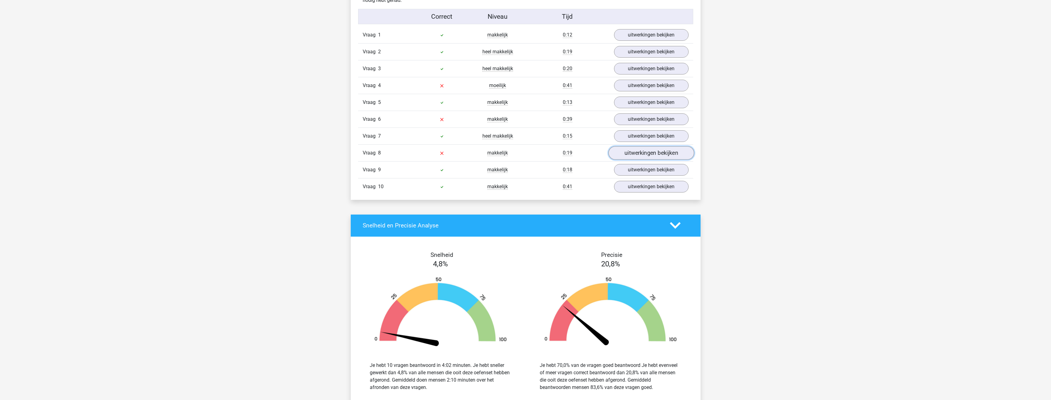
click at [646, 156] on link "uitwerkingen bekijken" at bounding box center [651, 152] width 86 height 13
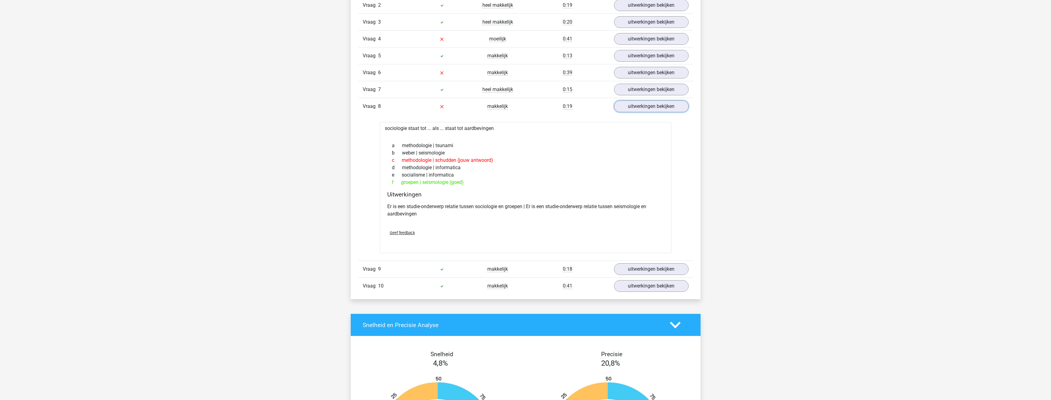
scroll to position [460, 0]
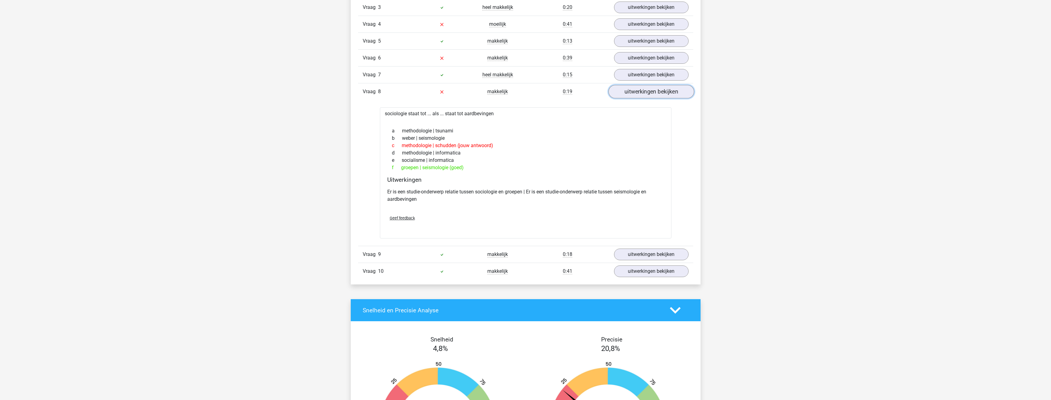
click at [634, 97] on link "uitwerkingen bekijken" at bounding box center [651, 91] width 86 height 13
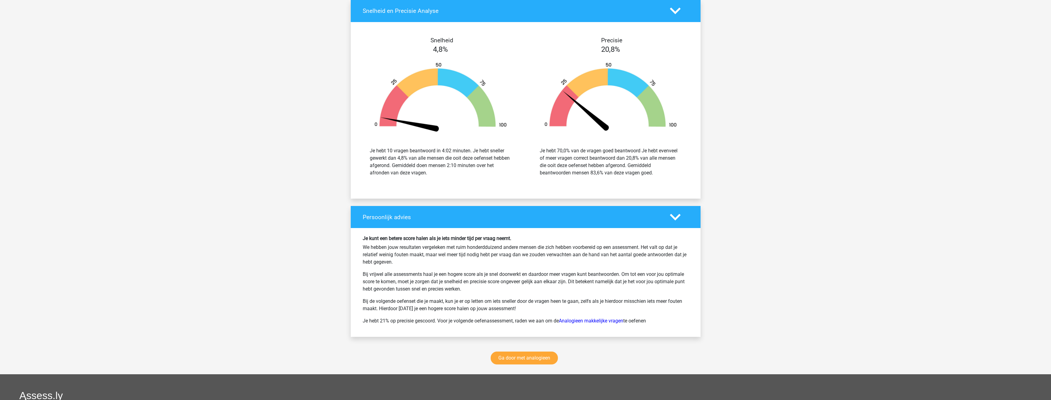
scroll to position [706, 0]
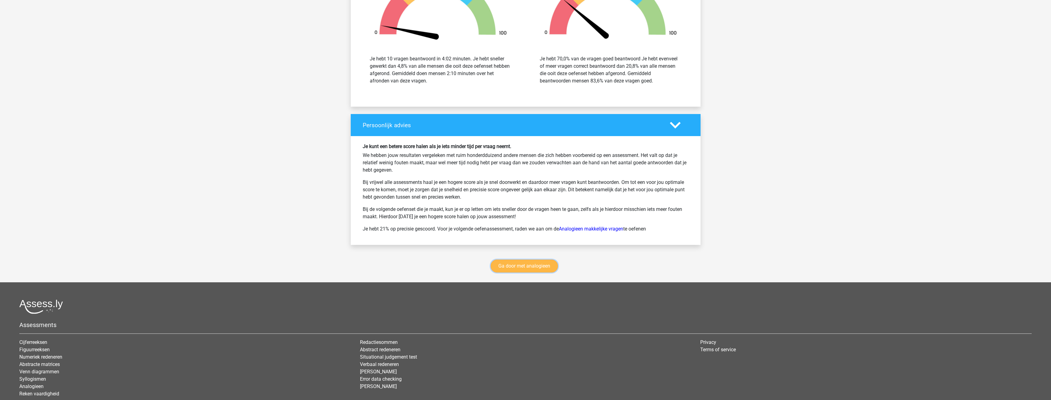
click at [522, 266] on link "Ga door met analogieen" at bounding box center [524, 266] width 67 height 13
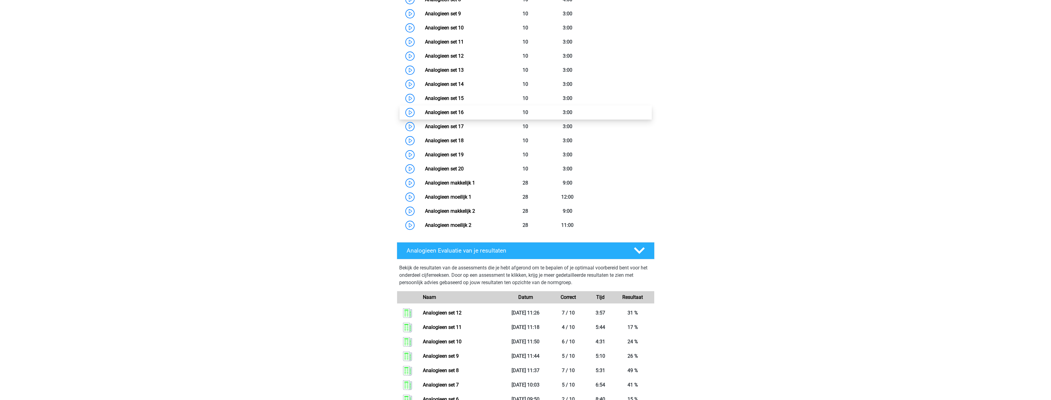
scroll to position [344, 0]
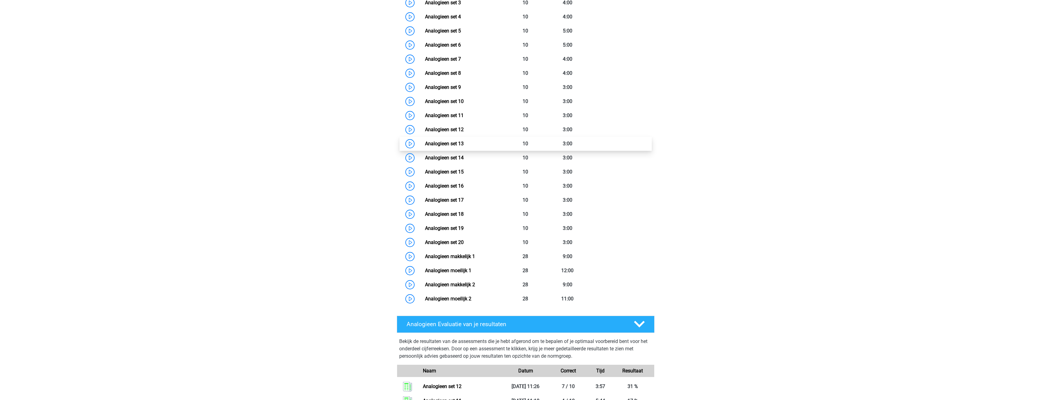
click at [464, 142] on link "Analogieen set 13" at bounding box center [444, 144] width 39 height 6
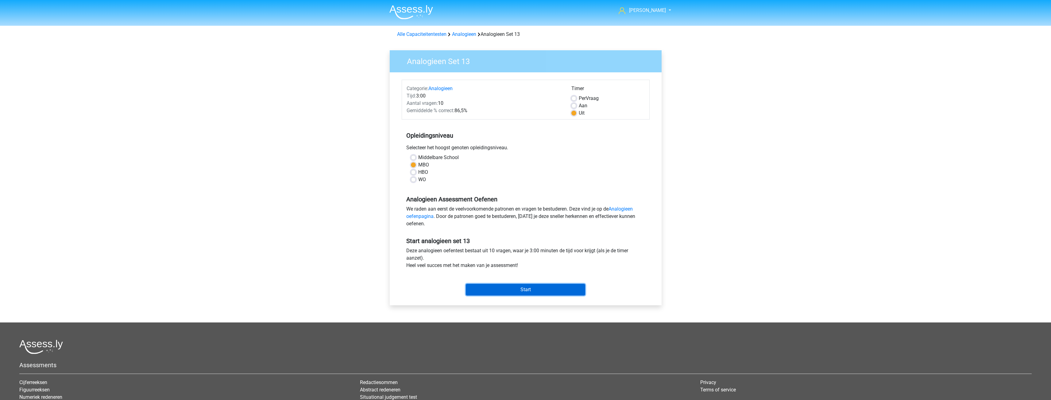
click at [529, 291] on input "Start" at bounding box center [525, 290] width 119 height 12
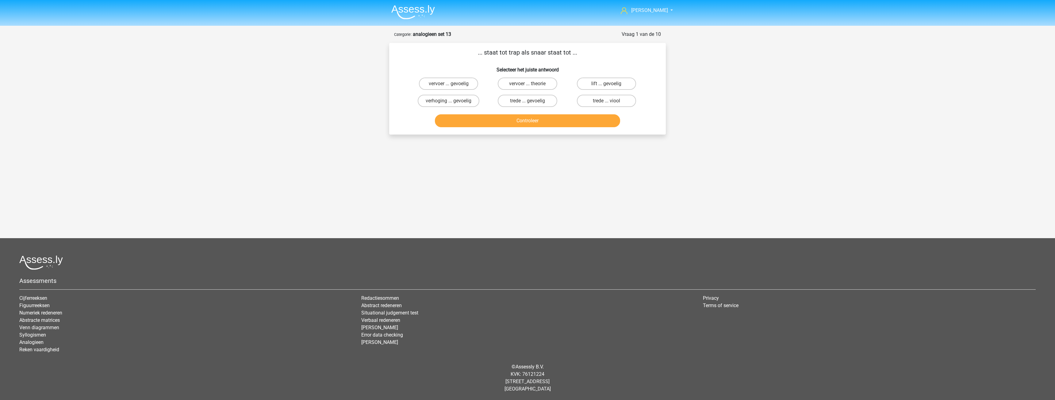
drag, startPoint x: 590, startPoint y: 102, endPoint x: 569, endPoint y: 103, distance: 20.3
click at [588, 101] on label "trede ... viool" at bounding box center [606, 101] width 59 height 12
click at [607, 101] on input "trede ... viool" at bounding box center [609, 103] width 4 height 4
radio input "true"
click at [540, 119] on button "Controleer" at bounding box center [528, 120] width 186 height 13
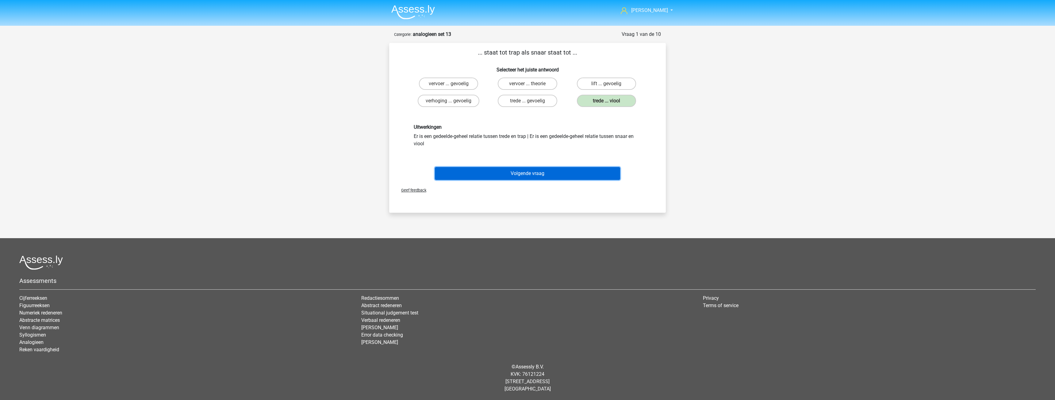
click at [542, 173] on button "Volgende vraag" at bounding box center [528, 173] width 186 height 13
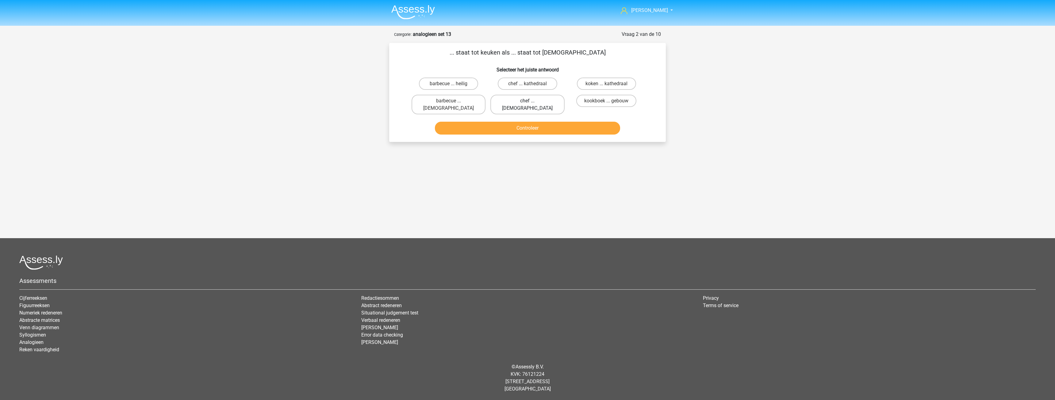
click at [518, 101] on label "chef ... priester" at bounding box center [528, 105] width 74 height 20
click at [528, 101] on input "chef ... priester" at bounding box center [530, 103] width 4 height 4
radio input "true"
click at [525, 122] on button "Controleer" at bounding box center [528, 128] width 186 height 13
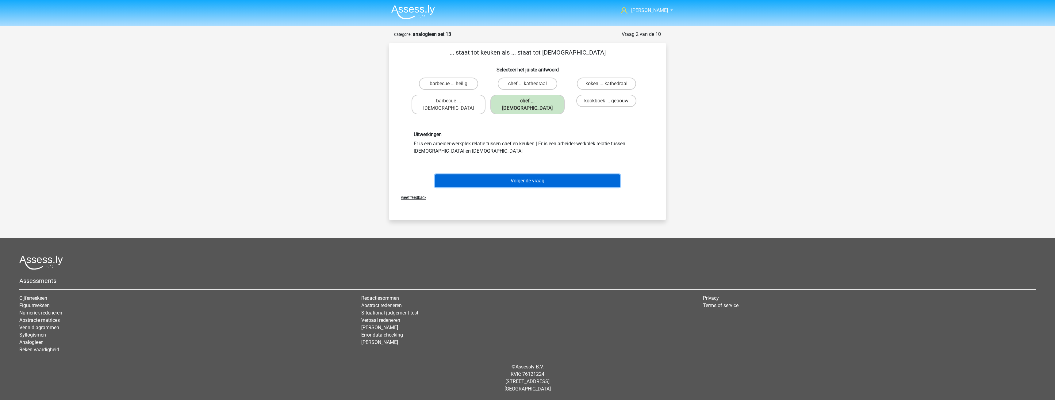
click at [530, 175] on button "Volgende vraag" at bounding box center [528, 181] width 186 height 13
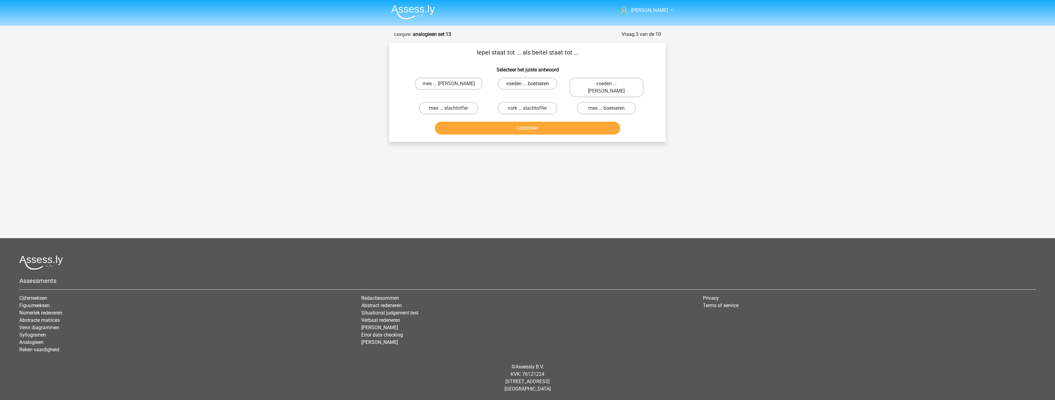
click at [510, 84] on label "voeden ... boetseren" at bounding box center [527, 84] width 59 height 12
click at [528, 84] on input "voeden ... boetseren" at bounding box center [530, 86] width 4 height 4
radio input "true"
click at [522, 122] on button "Controleer" at bounding box center [528, 128] width 186 height 13
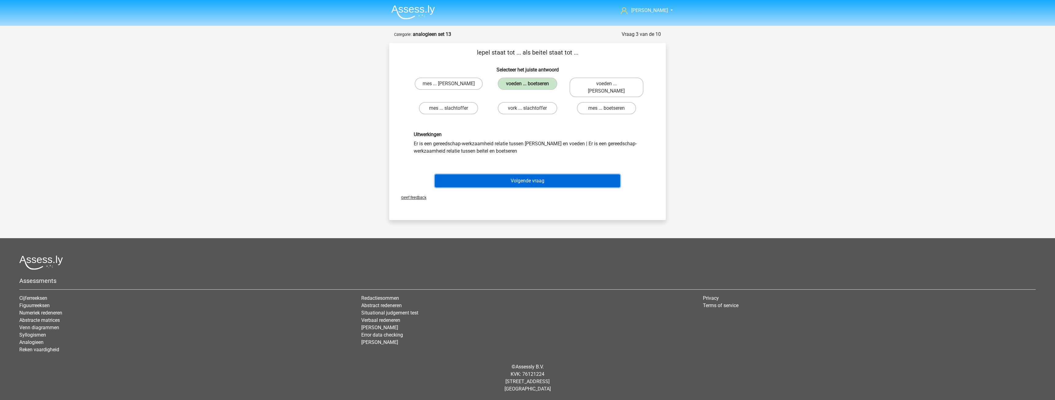
click at [534, 175] on button "Volgende vraag" at bounding box center [528, 181] width 186 height 13
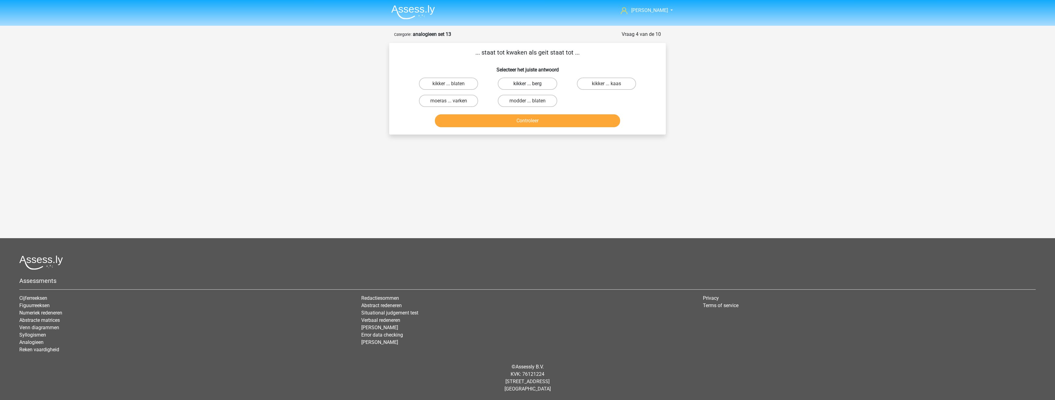
click at [554, 87] on label "kikker ... berg" at bounding box center [527, 84] width 59 height 12
click at [532, 87] on input "kikker ... berg" at bounding box center [530, 86] width 4 height 4
radio input "true"
click at [544, 119] on button "Controleer" at bounding box center [528, 120] width 186 height 13
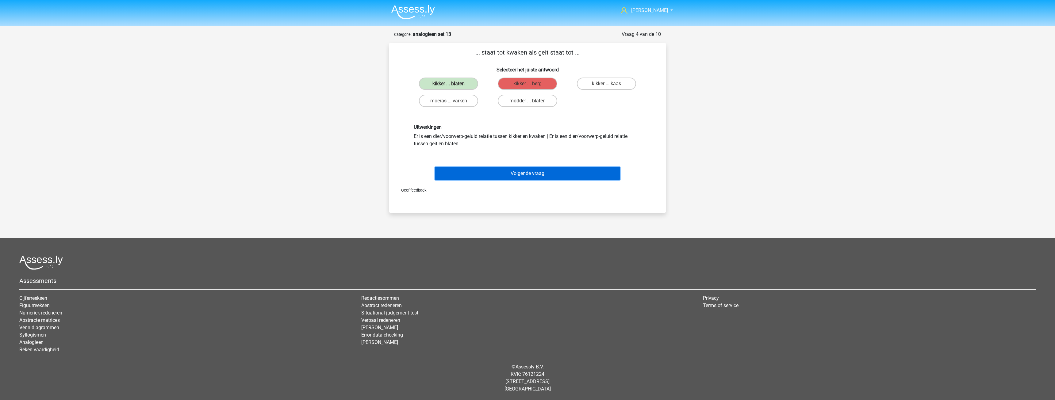
click at [539, 172] on button "Volgende vraag" at bounding box center [528, 173] width 186 height 13
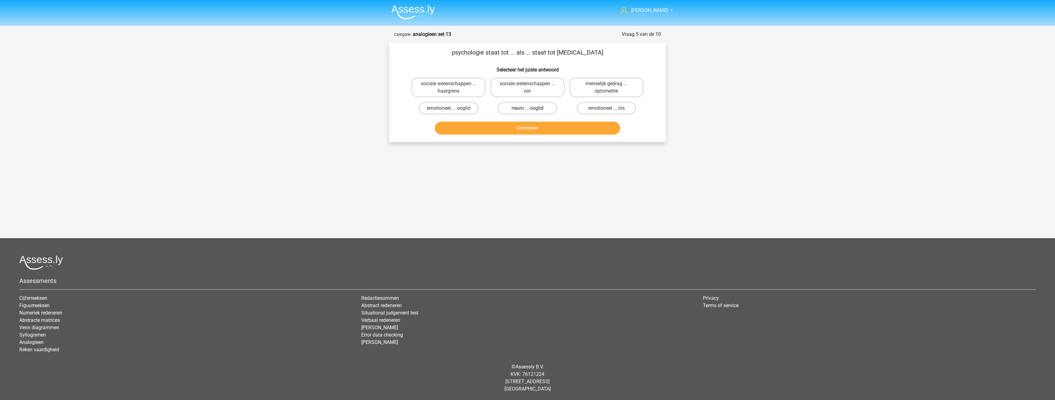
click at [506, 110] on label "neuro ... ooglid" at bounding box center [527, 108] width 59 height 12
click at [528, 110] on input "neuro ... ooglid" at bounding box center [530, 110] width 4 height 4
radio input "true"
click at [522, 127] on button "Controleer" at bounding box center [528, 128] width 186 height 13
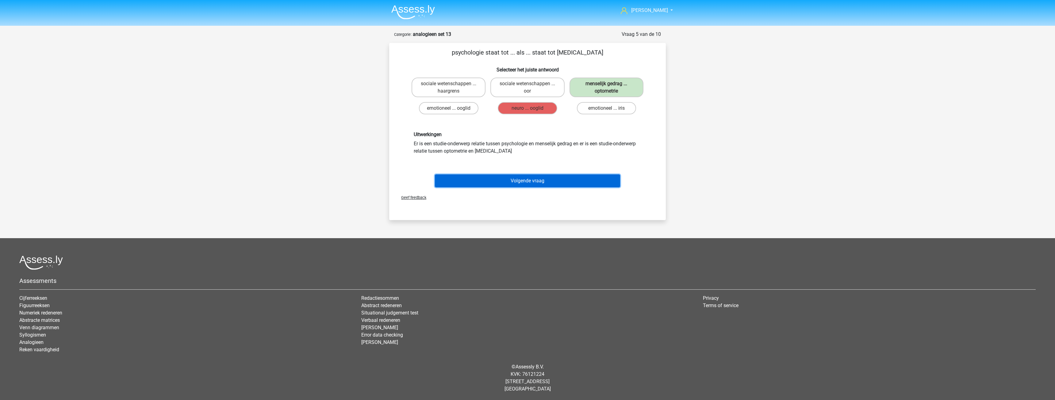
click at [531, 175] on button "Volgende vraag" at bounding box center [528, 181] width 186 height 13
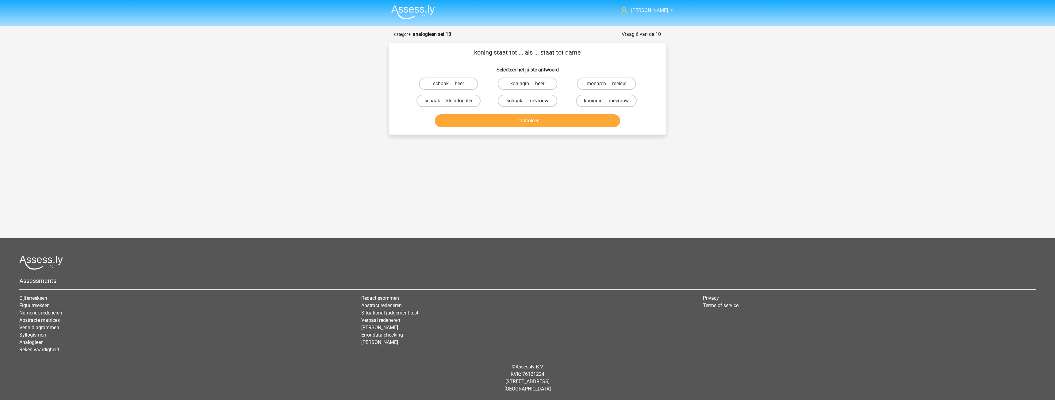
click at [509, 82] on label "koningin ... heer" at bounding box center [527, 84] width 59 height 12
click at [528, 84] on input "koningin ... heer" at bounding box center [530, 86] width 4 height 4
radio input "true"
click at [525, 123] on button "Controleer" at bounding box center [528, 120] width 186 height 13
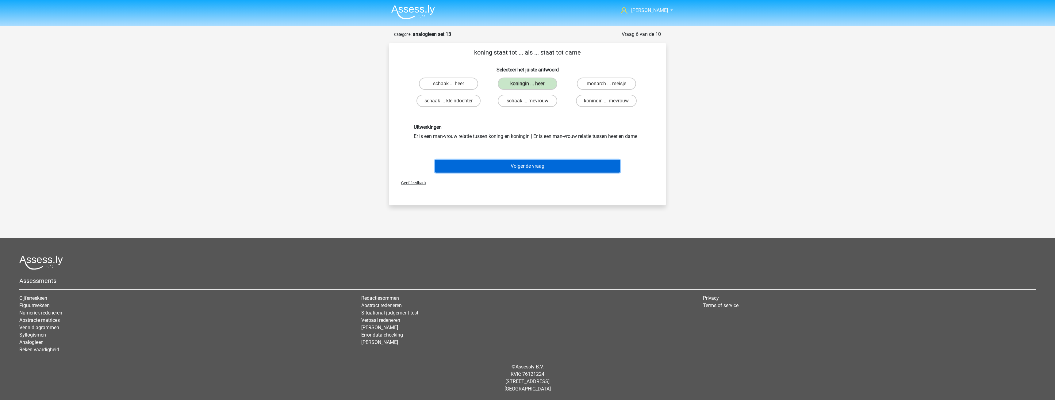
click at [536, 164] on button "Volgende vraag" at bounding box center [528, 166] width 186 height 13
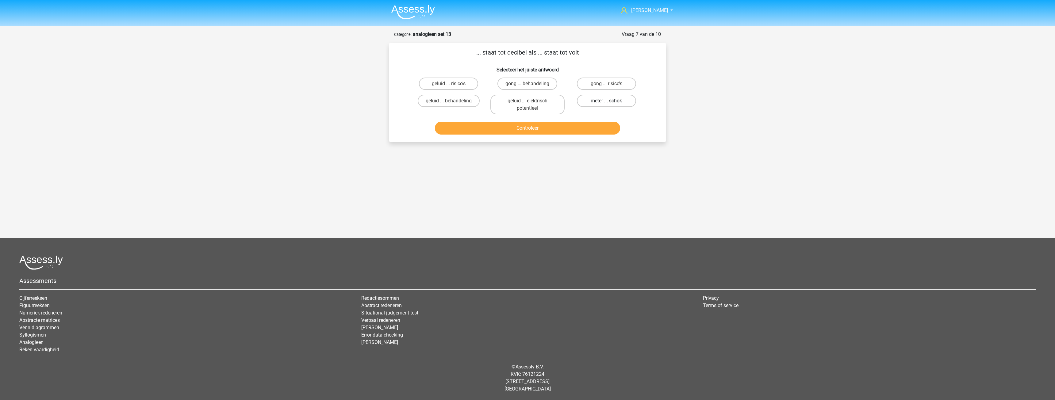
click at [589, 103] on label "meter ... schok" at bounding box center [606, 101] width 59 height 12
click at [607, 103] on input "meter ... schok" at bounding box center [609, 103] width 4 height 4
radio input "true"
click at [531, 127] on button "Controleer" at bounding box center [528, 128] width 186 height 13
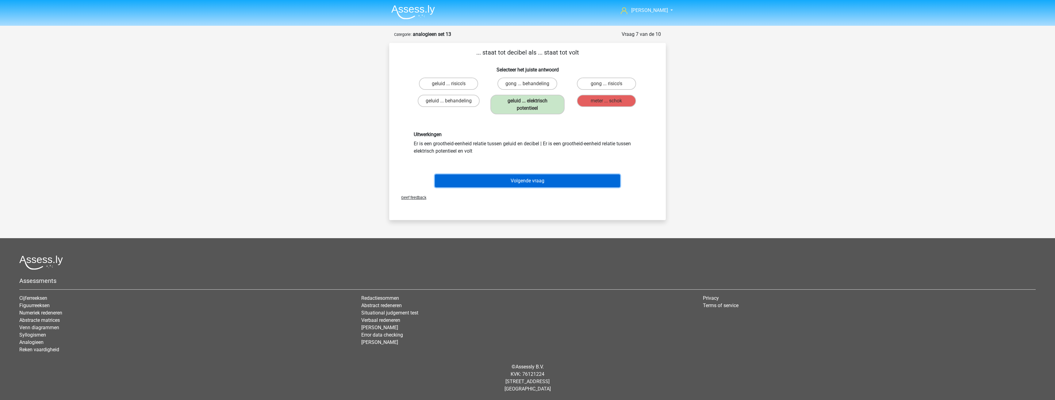
click at [529, 187] on button "Volgende vraag" at bounding box center [528, 181] width 186 height 13
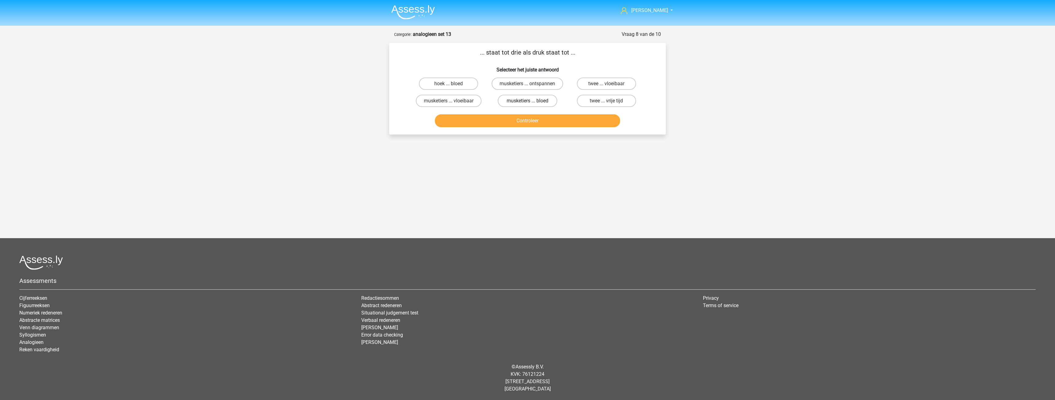
click at [512, 102] on label "musketiers ... bloed" at bounding box center [527, 101] width 59 height 12
click at [528, 102] on input "musketiers ... bloed" at bounding box center [530, 103] width 4 height 4
radio input "true"
click at [526, 121] on button "Controleer" at bounding box center [528, 120] width 186 height 13
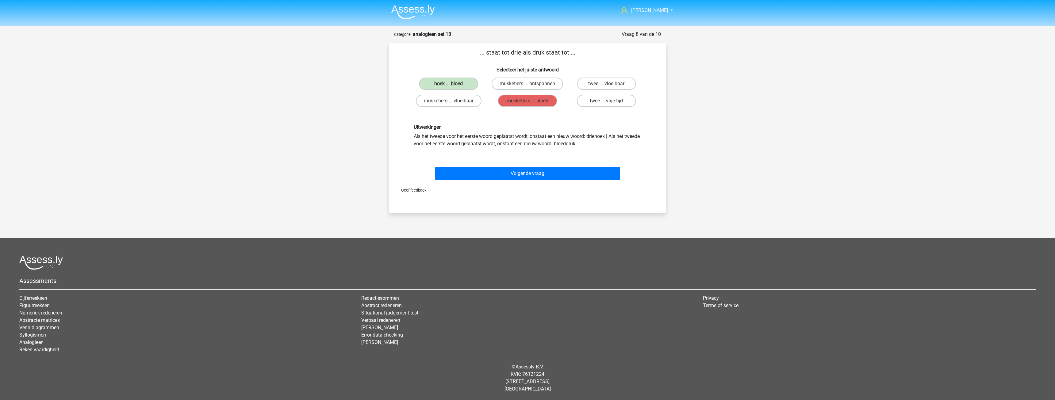
click at [530, 166] on div "Volgende vraag" at bounding box center [527, 172] width 257 height 20
click at [527, 172] on button "Volgende vraag" at bounding box center [528, 173] width 186 height 13
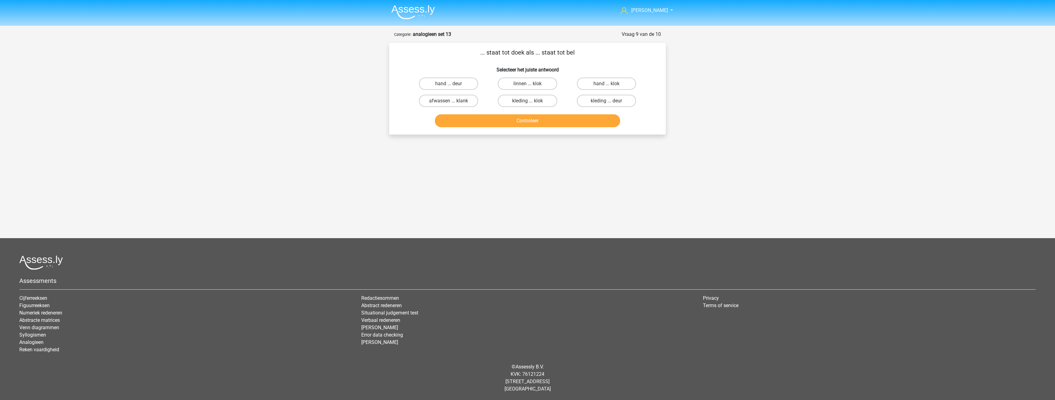
click at [476, 89] on div "hand ... deur" at bounding box center [449, 84] width 74 height 12
drag, startPoint x: 472, startPoint y: 83, endPoint x: 488, endPoint y: 88, distance: 16.5
click at [473, 83] on label "hand ... deur" at bounding box center [448, 84] width 59 height 12
click at [453, 84] on input "hand ... deur" at bounding box center [451, 86] width 4 height 4
radio input "true"
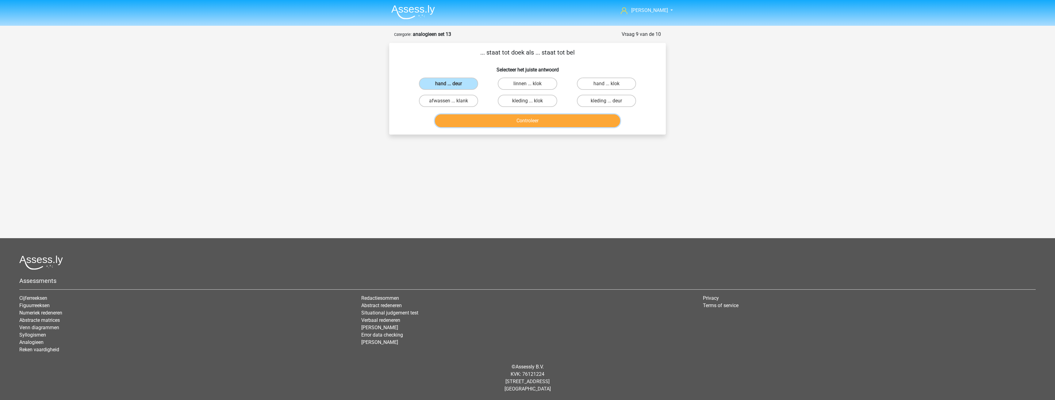
click at [529, 120] on button "Controleer" at bounding box center [528, 120] width 186 height 13
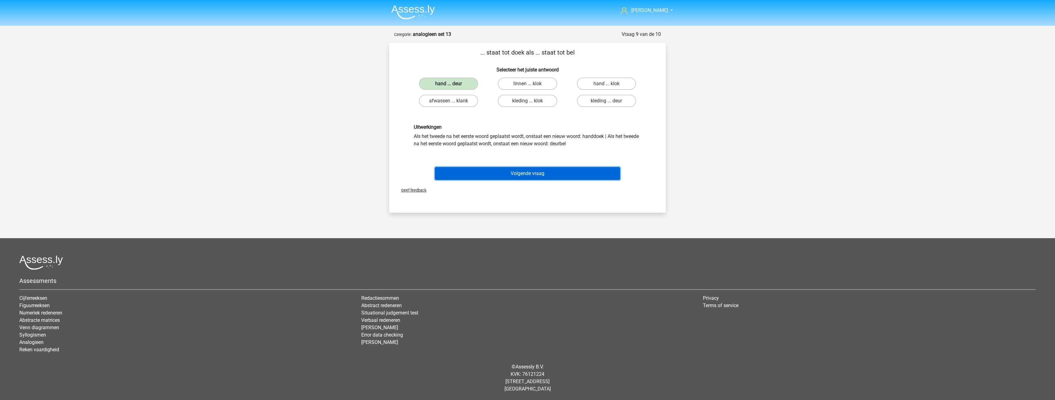
drag, startPoint x: 536, startPoint y: 178, endPoint x: 533, endPoint y: 168, distance: 10.9
click at [536, 177] on button "Volgende vraag" at bounding box center [528, 173] width 186 height 13
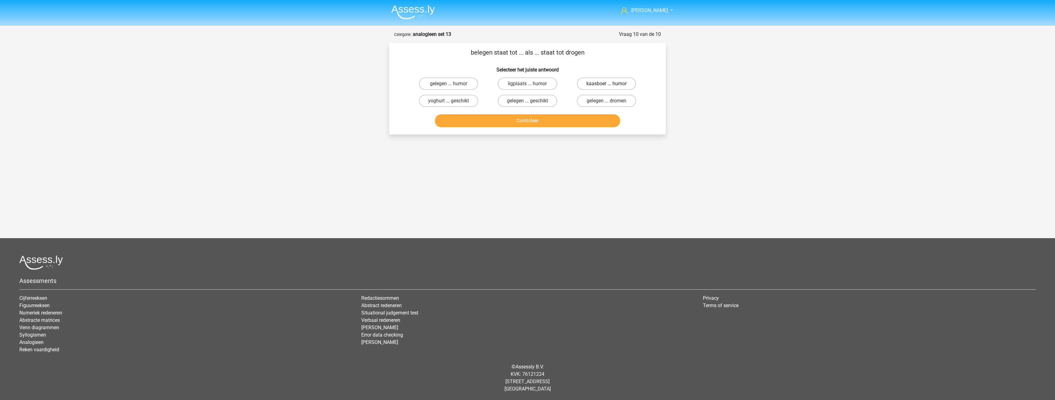
drag, startPoint x: 596, startPoint y: 84, endPoint x: 589, endPoint y: 85, distance: 7.2
click at [596, 84] on label "kaasboer ... humor" at bounding box center [606, 84] width 59 height 12
click at [607, 84] on input "kaasboer ... humor" at bounding box center [609, 86] width 4 height 4
radio input "true"
click at [533, 120] on button "Controleer" at bounding box center [528, 120] width 186 height 13
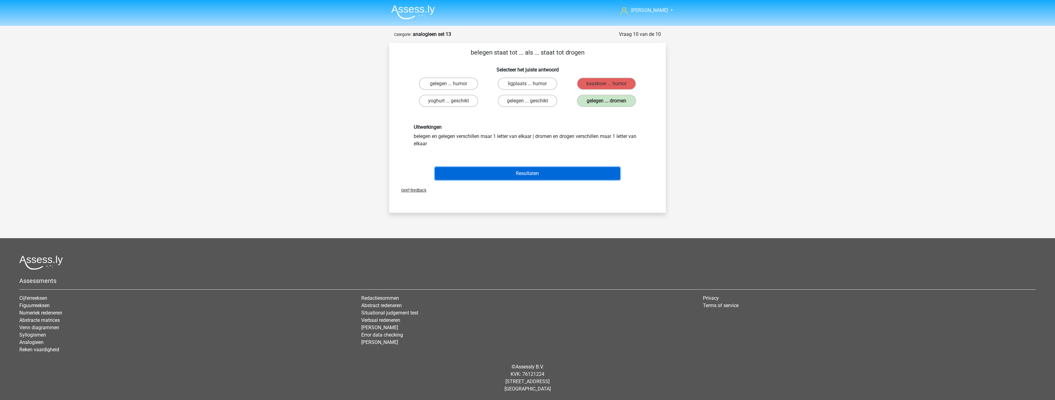
click at [528, 174] on button "Resultaten" at bounding box center [528, 173] width 186 height 13
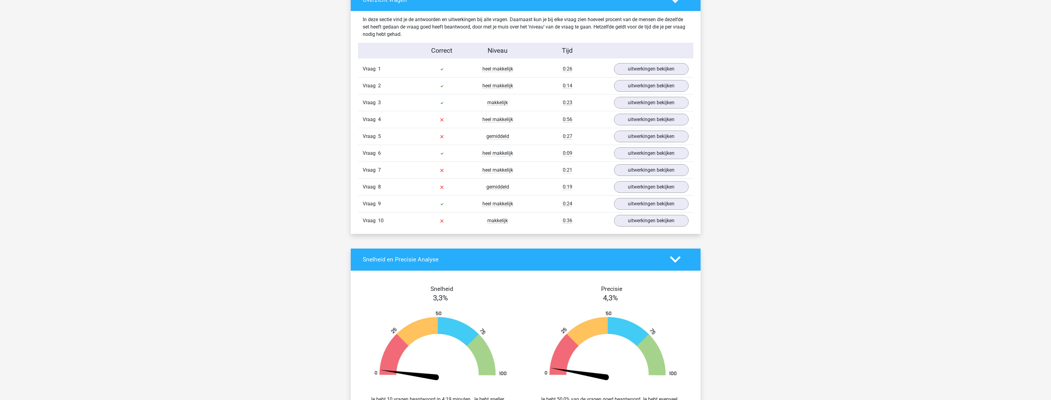
scroll to position [368, 0]
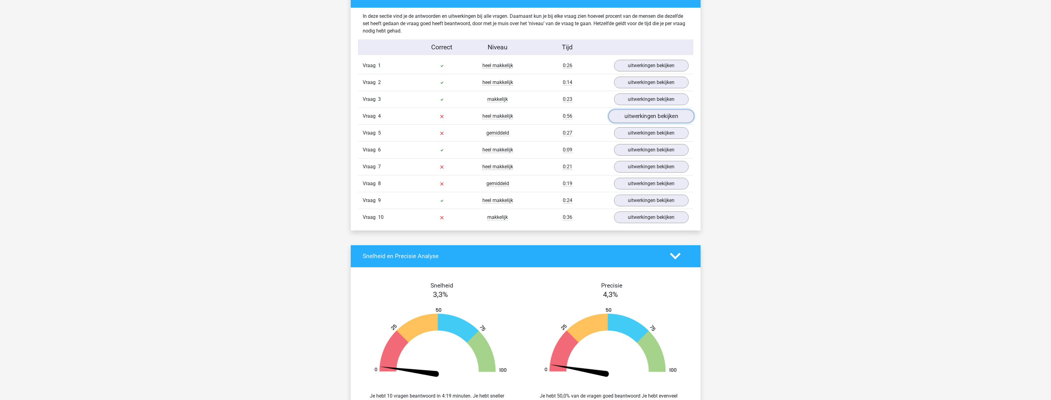
click at [646, 119] on link "uitwerkingen bekijken" at bounding box center [651, 116] width 86 height 13
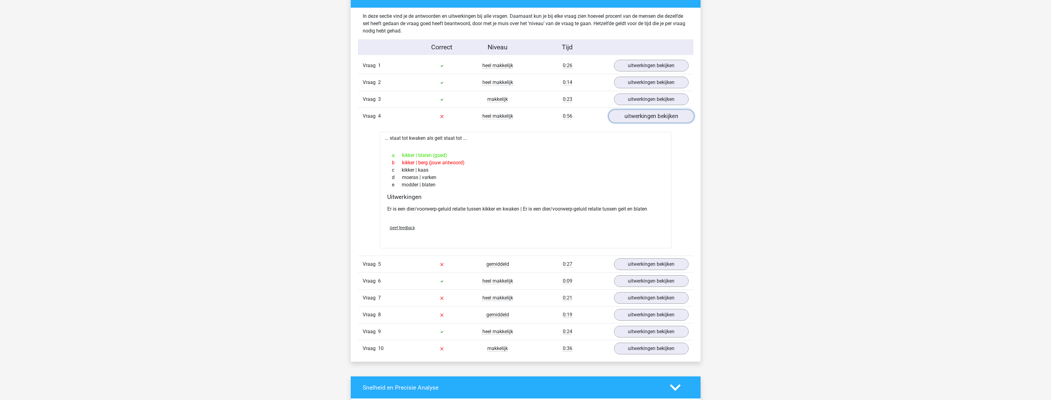
click at [646, 119] on link "uitwerkingen bekijken" at bounding box center [651, 116] width 86 height 13
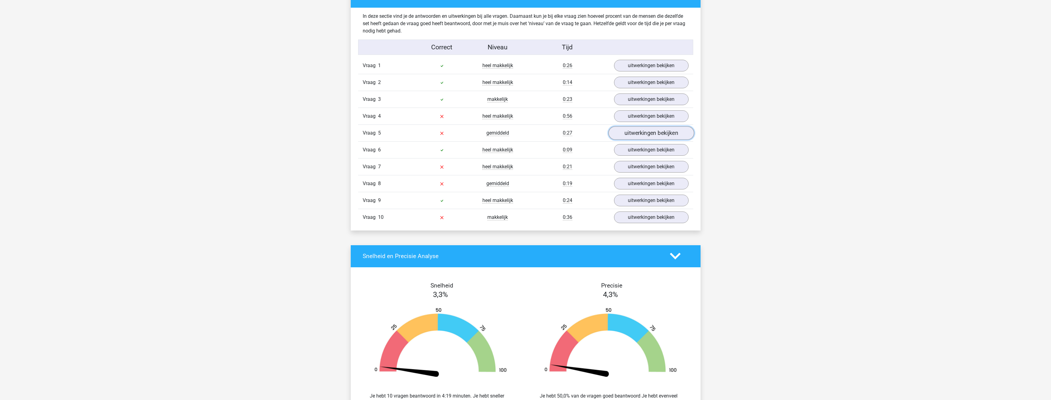
click at [645, 130] on link "uitwerkingen bekijken" at bounding box center [651, 132] width 86 height 13
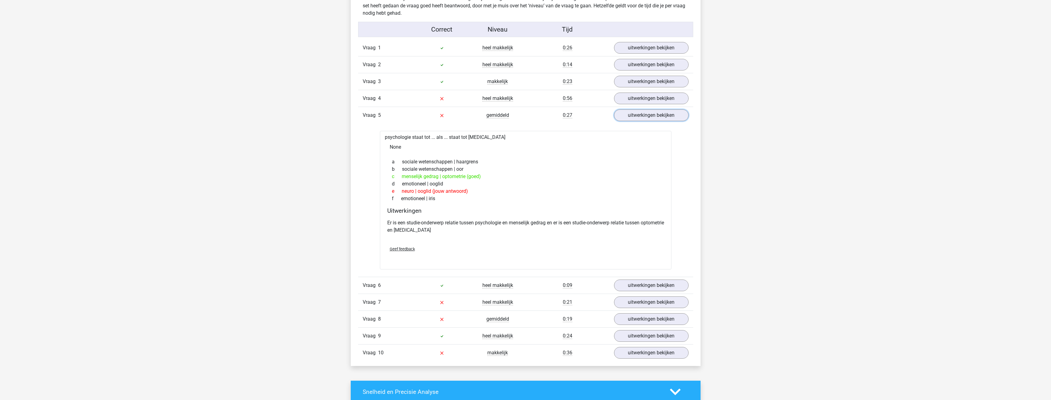
scroll to position [430, 0]
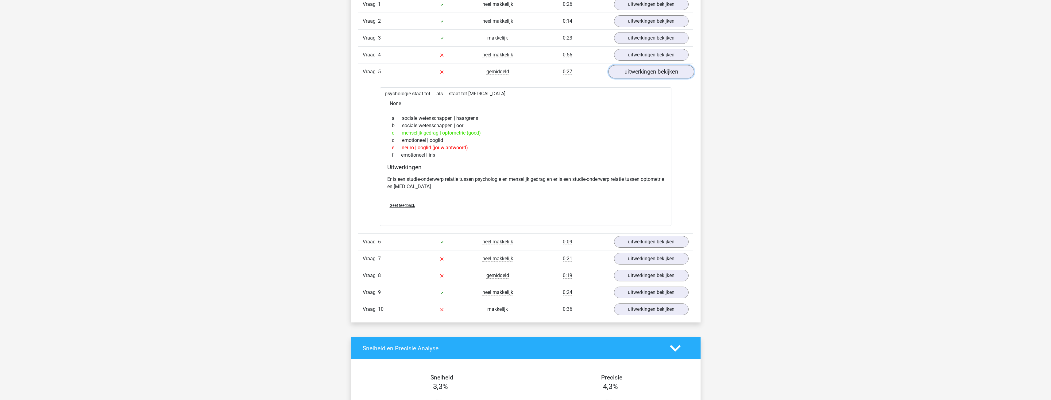
click at [645, 72] on link "uitwerkingen bekijken" at bounding box center [651, 71] width 86 height 13
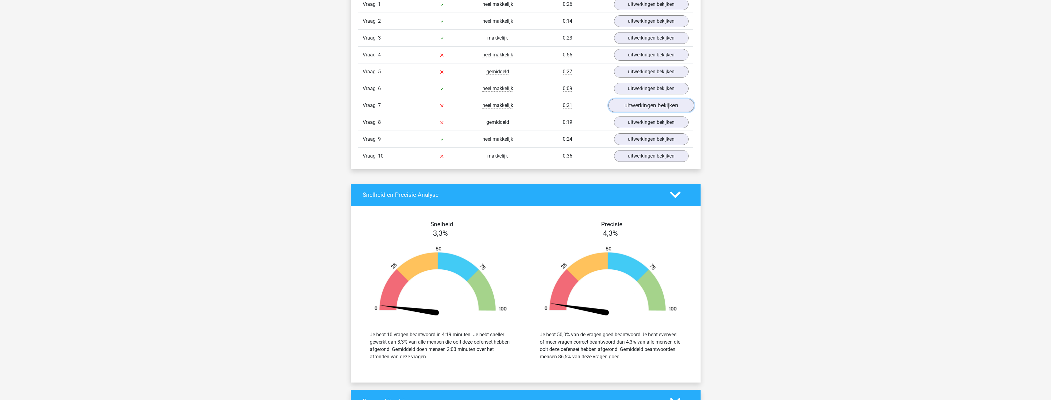
click at [646, 106] on link "uitwerkingen bekijken" at bounding box center [651, 105] width 86 height 13
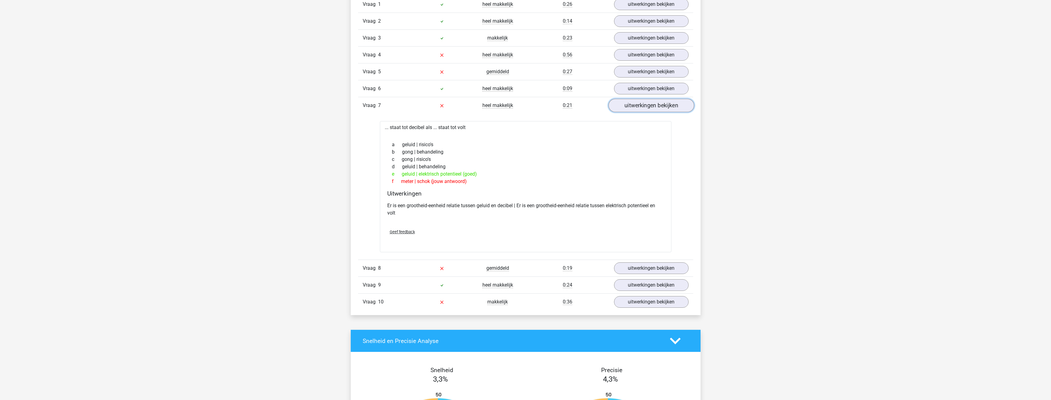
click at [636, 99] on link "uitwerkingen bekijken" at bounding box center [651, 105] width 86 height 13
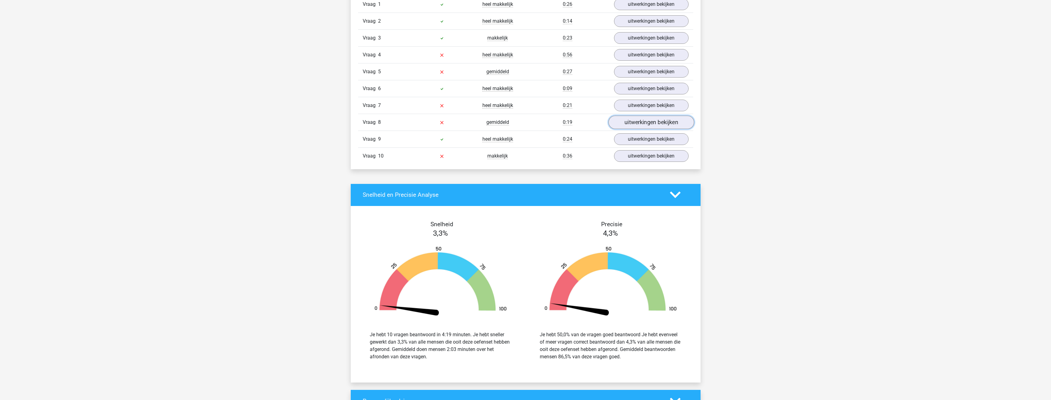
click at [644, 122] on link "uitwerkingen bekijken" at bounding box center [651, 122] width 86 height 13
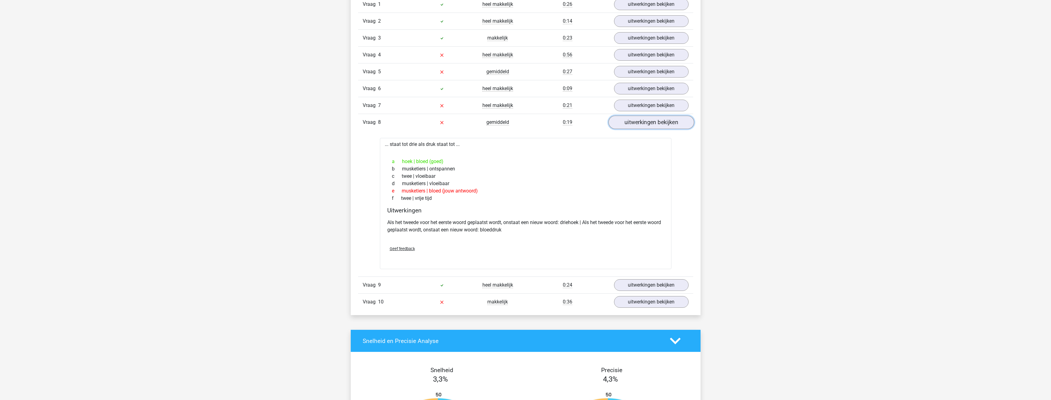
click at [641, 123] on link "uitwerkingen bekijken" at bounding box center [651, 122] width 86 height 13
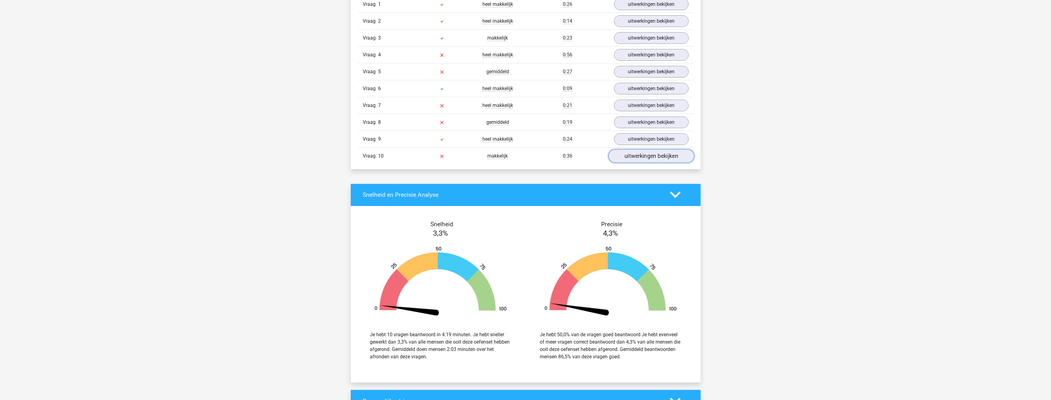
click at [643, 154] on link "uitwerkingen bekijken" at bounding box center [651, 155] width 86 height 13
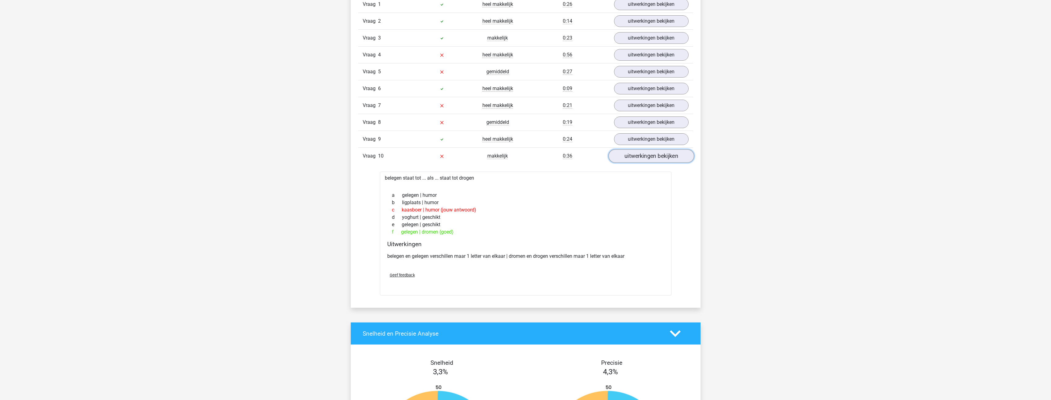
click at [643, 154] on link "uitwerkingen bekijken" at bounding box center [651, 155] width 86 height 13
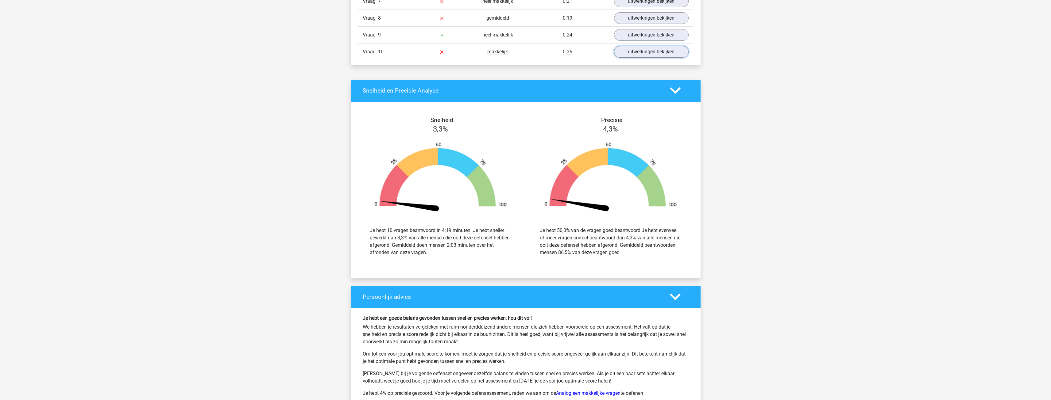
scroll to position [614, 0]
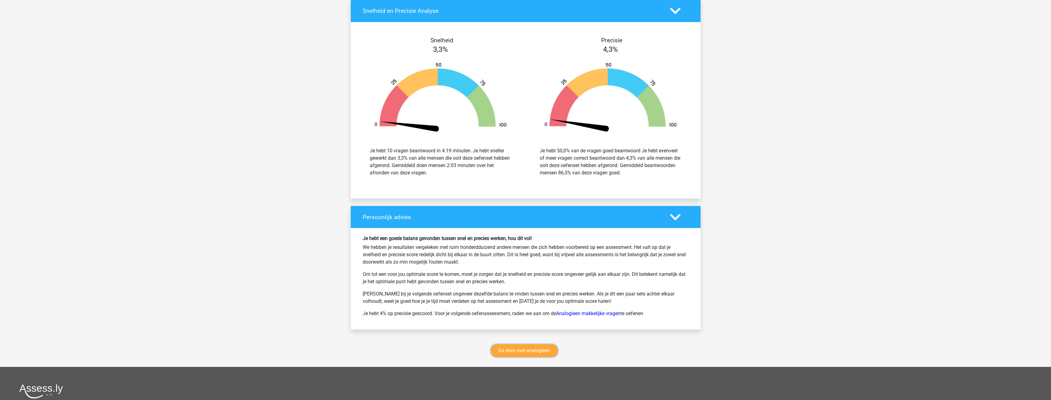
drag, startPoint x: 537, startPoint y: 348, endPoint x: 538, endPoint y: 337, distance: 10.8
click at [536, 347] on link "Ga door met analogieen" at bounding box center [524, 351] width 67 height 13
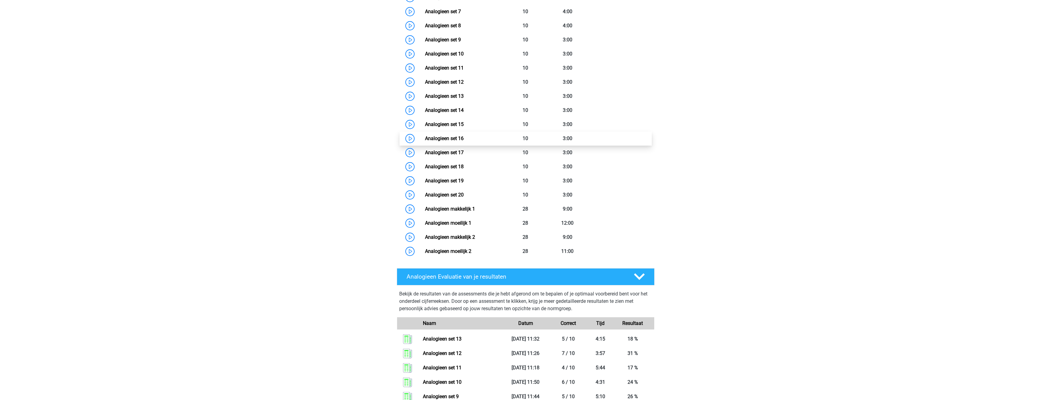
scroll to position [375, 0]
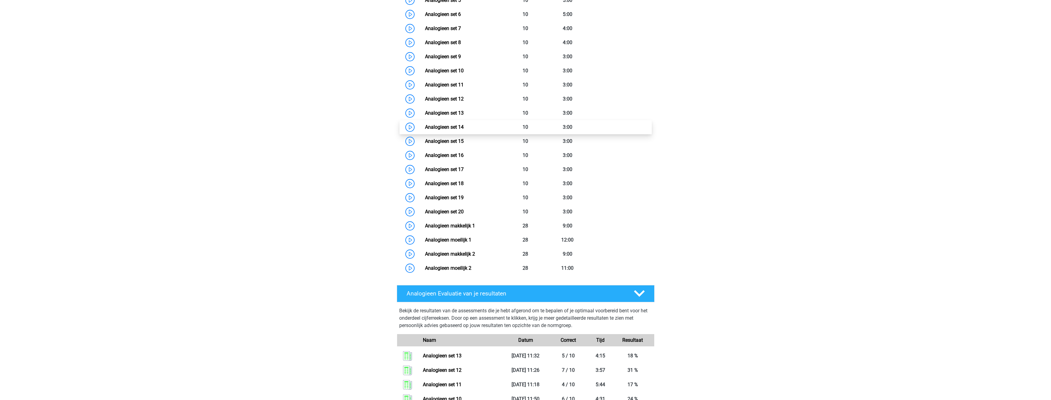
click at [464, 125] on link "Analogieen set 14" at bounding box center [444, 127] width 39 height 6
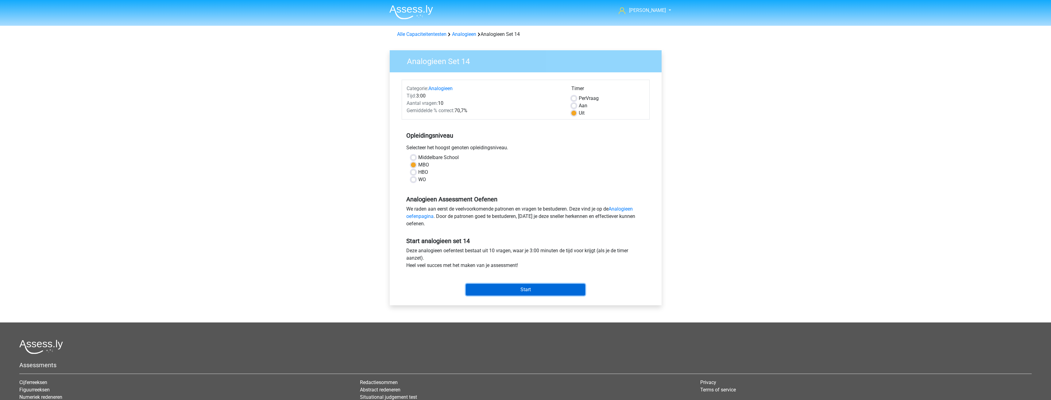
click at [519, 288] on input "Start" at bounding box center [525, 290] width 119 height 12
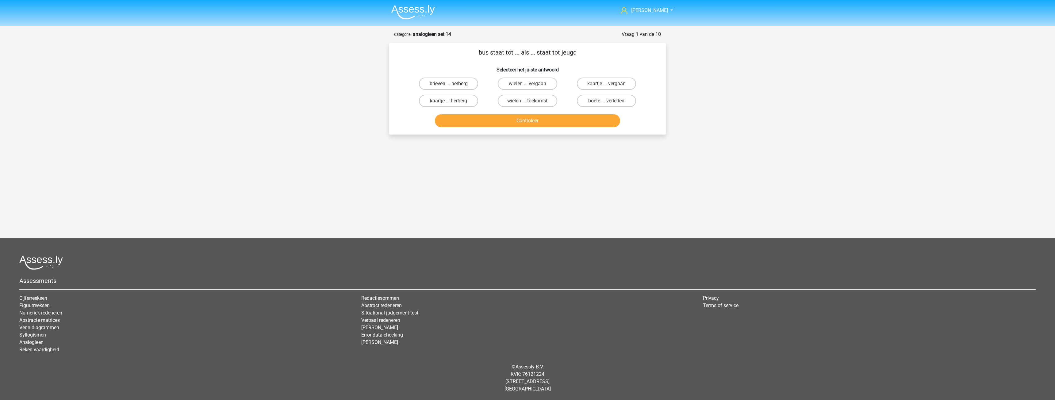
click at [474, 86] on label "brieven ... herberg" at bounding box center [448, 84] width 59 height 12
click at [453, 86] on input "brieven ... herberg" at bounding box center [451, 86] width 4 height 4
radio input "true"
click at [530, 118] on button "Controleer" at bounding box center [528, 120] width 186 height 13
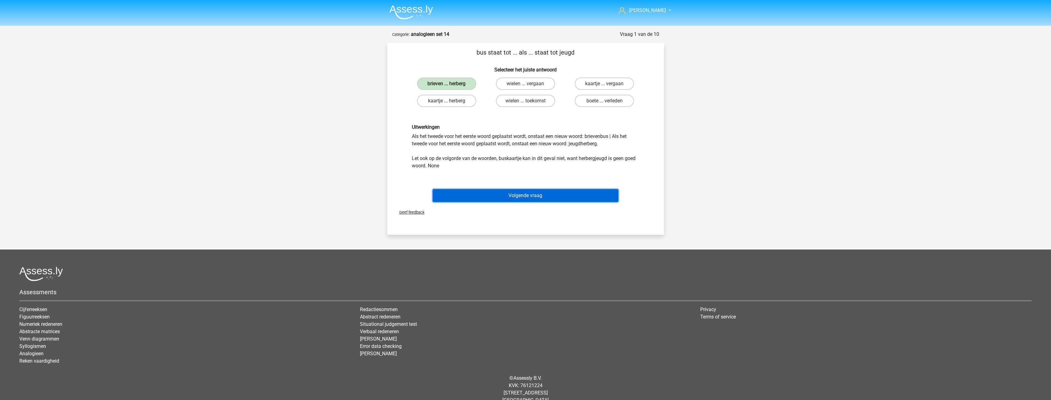
drag, startPoint x: 538, startPoint y: 194, endPoint x: 515, endPoint y: 140, distance: 58.0
click at [537, 194] on button "Volgende vraag" at bounding box center [526, 195] width 186 height 13
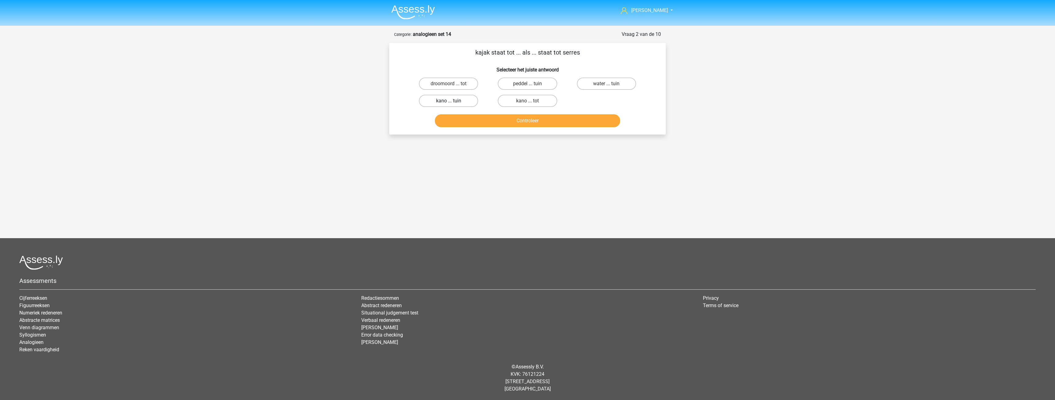
drag, startPoint x: 465, startPoint y: 104, endPoint x: 472, endPoint y: 104, distance: 7.4
click at [470, 104] on label "kano ... tuin" at bounding box center [448, 101] width 59 height 12
click at [453, 104] on input "kano ... tuin" at bounding box center [451, 103] width 4 height 4
radio input "true"
drag, startPoint x: 523, startPoint y: 120, endPoint x: 516, endPoint y: 123, distance: 7.4
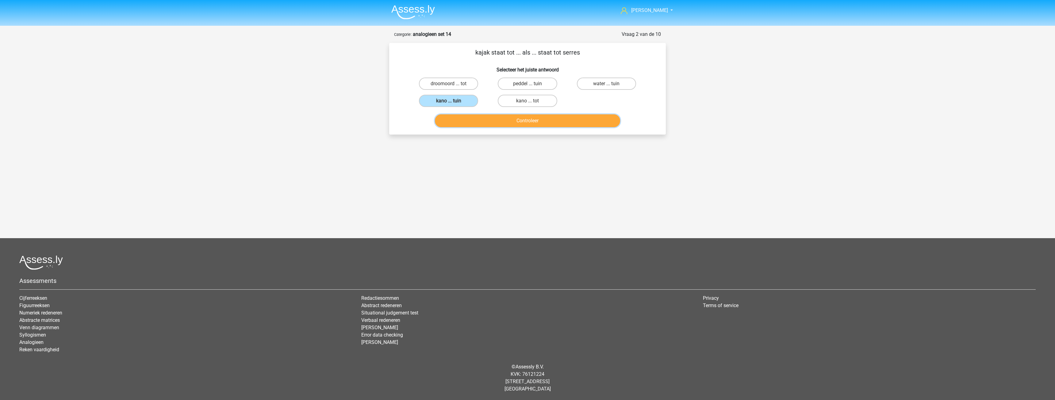
click at [524, 122] on button "Controleer" at bounding box center [528, 120] width 186 height 13
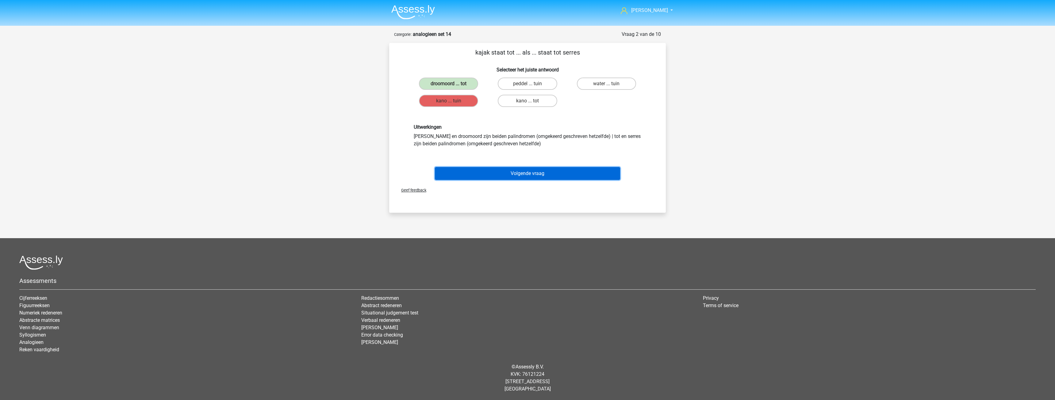
click at [532, 175] on button "Volgende vraag" at bounding box center [528, 173] width 186 height 13
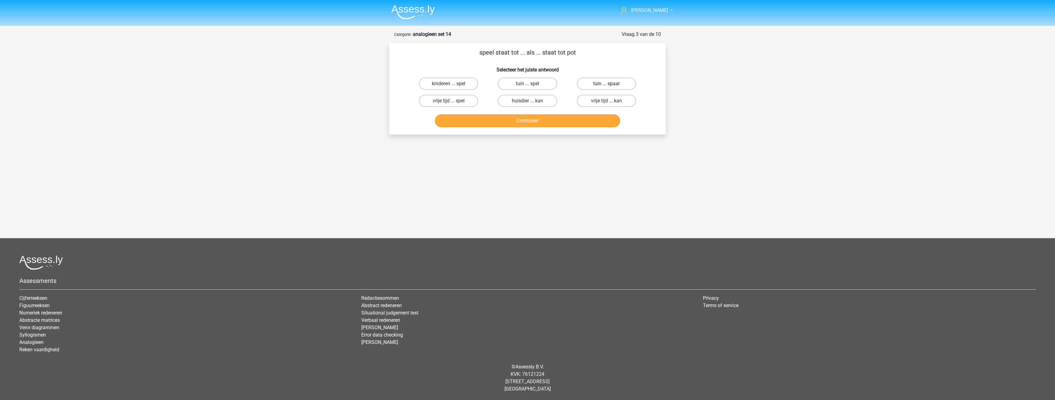
click at [593, 86] on label "tuin ... spaar" at bounding box center [606, 84] width 59 height 12
click at [607, 86] on input "tuin ... spaar" at bounding box center [609, 86] width 4 height 4
radio input "true"
click at [529, 118] on button "Controleer" at bounding box center [528, 120] width 186 height 13
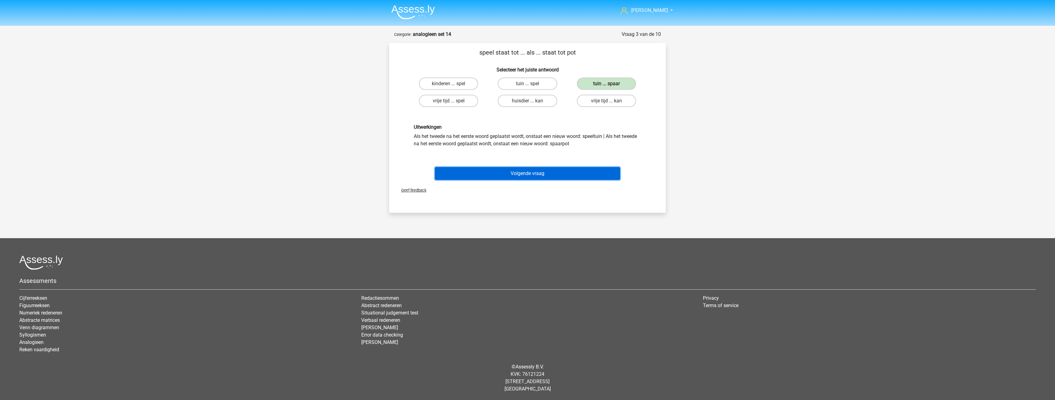
click at [527, 176] on button "Volgende vraag" at bounding box center [528, 173] width 186 height 13
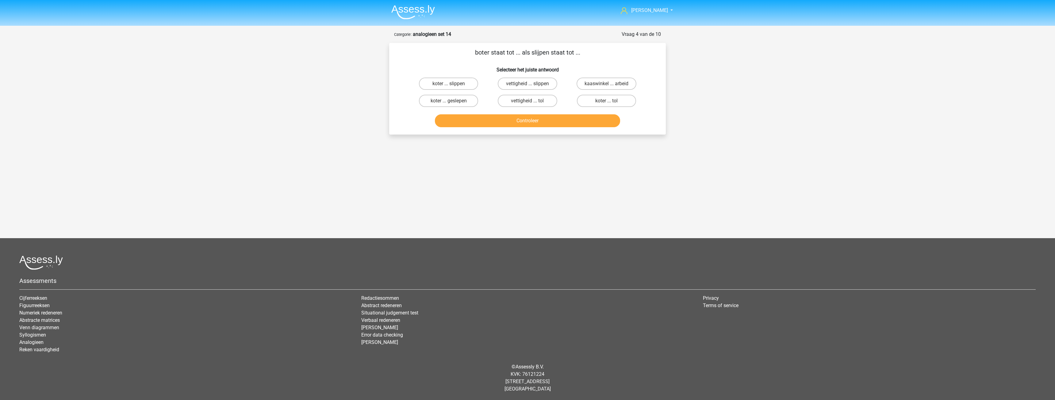
drag, startPoint x: 494, startPoint y: 96, endPoint x: 490, endPoint y: 98, distance: 4.7
click at [491, 98] on div "vettigheid ... tol" at bounding box center [527, 100] width 79 height 17
click at [469, 85] on label "koter ... slippen" at bounding box center [448, 84] width 59 height 12
click at [453, 85] on input "koter ... slippen" at bounding box center [451, 86] width 4 height 4
radio input "true"
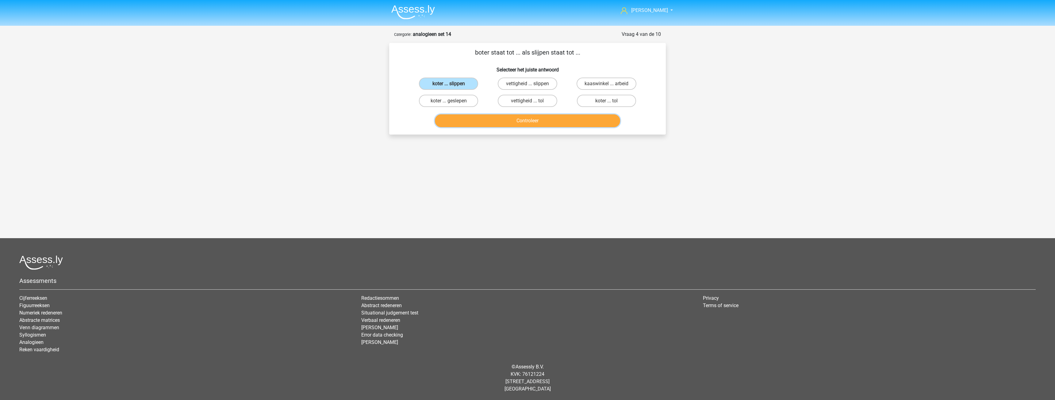
click at [526, 119] on button "Controleer" at bounding box center [528, 120] width 186 height 13
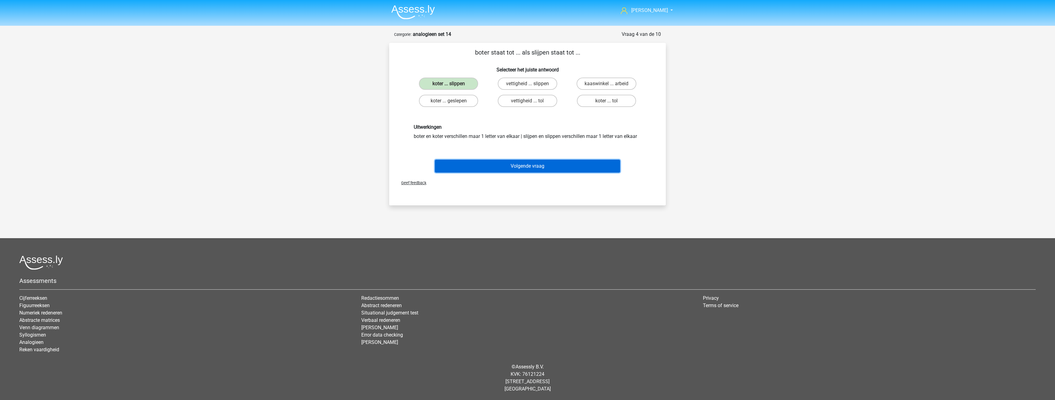
click at [533, 165] on button "Volgende vraag" at bounding box center [528, 166] width 186 height 13
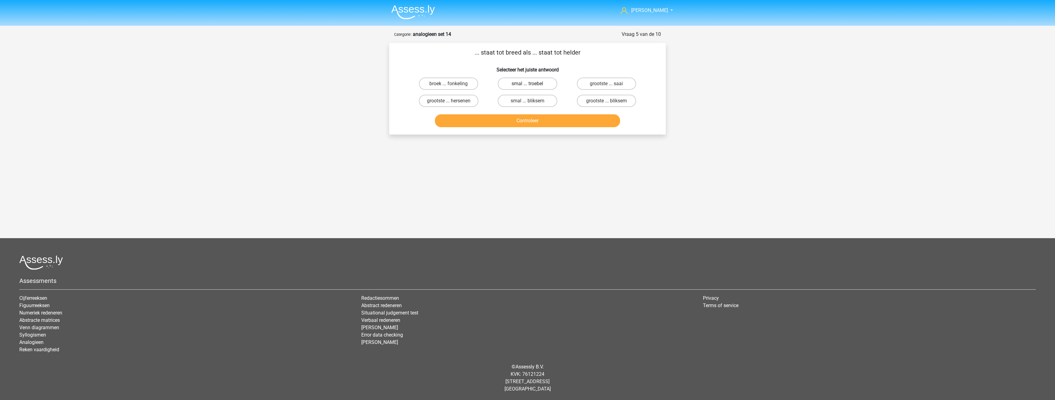
click at [517, 87] on label "smal ... troebel" at bounding box center [527, 84] width 59 height 12
click at [528, 87] on input "smal ... troebel" at bounding box center [530, 86] width 4 height 4
radio input "true"
click at [530, 120] on button "Controleer" at bounding box center [528, 120] width 186 height 13
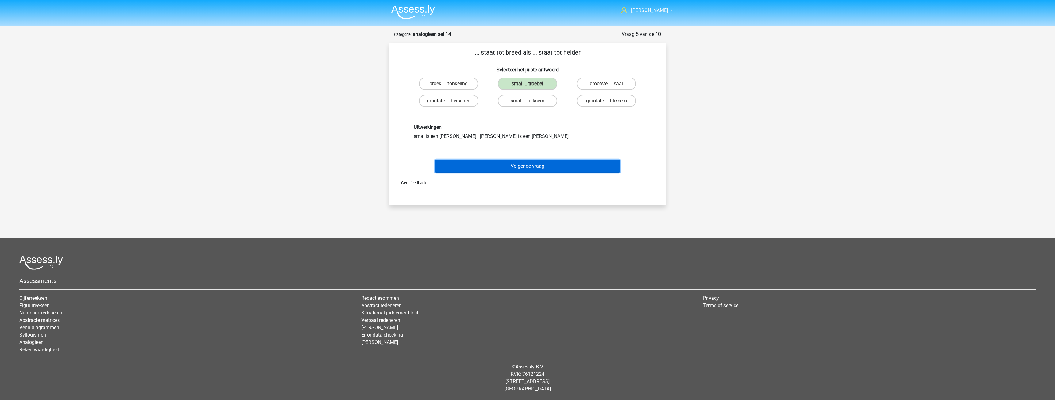
click at [526, 160] on button "Volgende vraag" at bounding box center [528, 166] width 186 height 13
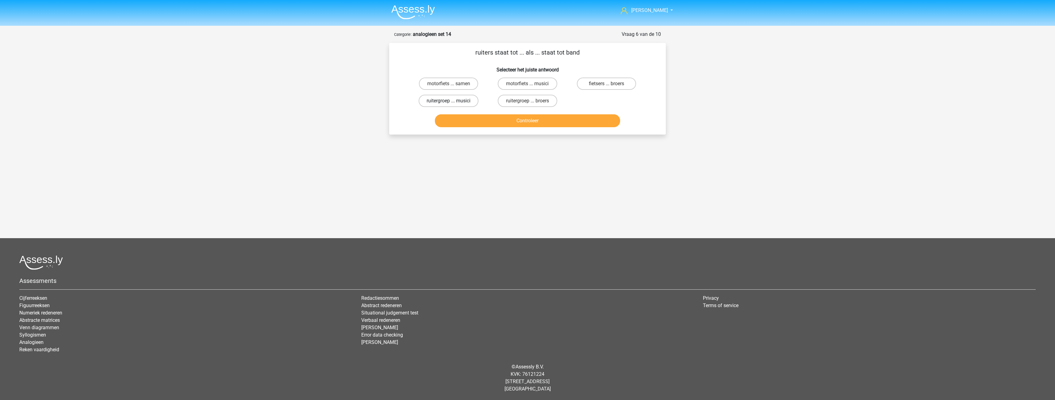
click at [468, 103] on label "ruitergroep ... musici" at bounding box center [449, 101] width 60 height 12
click at [453, 103] on input "ruitergroep ... musici" at bounding box center [451, 103] width 4 height 4
radio input "true"
click at [531, 124] on button "Controleer" at bounding box center [528, 120] width 186 height 13
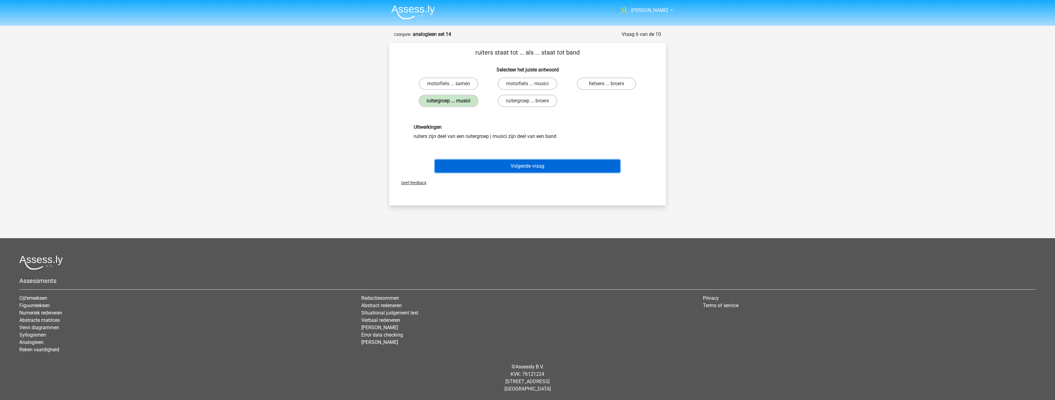
click at [531, 167] on button "Volgende vraag" at bounding box center [528, 166] width 186 height 13
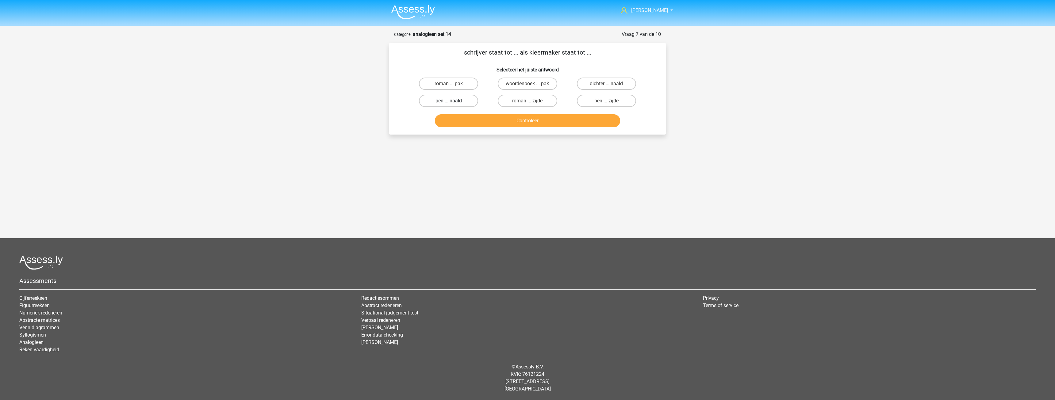
click at [474, 99] on label "pen ... naald" at bounding box center [448, 101] width 59 height 12
click at [453, 101] on input "pen ... naald" at bounding box center [451, 103] width 4 height 4
radio input "true"
click at [531, 120] on button "Controleer" at bounding box center [528, 120] width 186 height 13
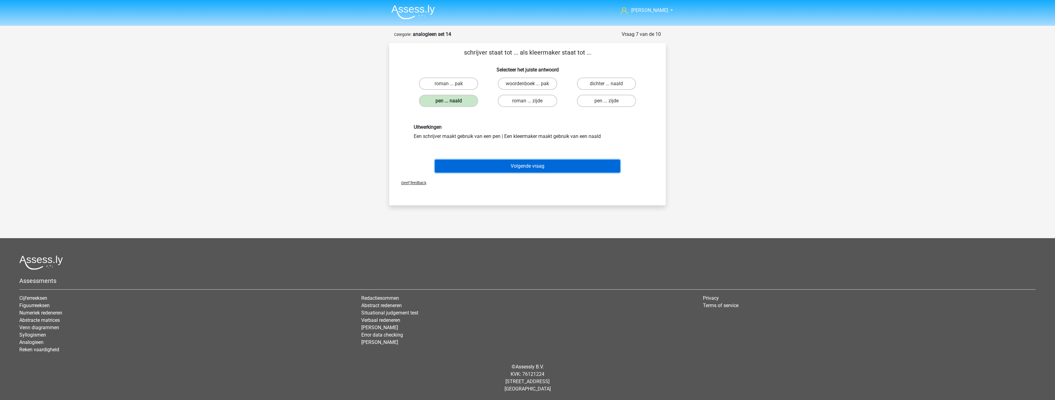
click at [528, 166] on button "Volgende vraag" at bounding box center [528, 166] width 186 height 13
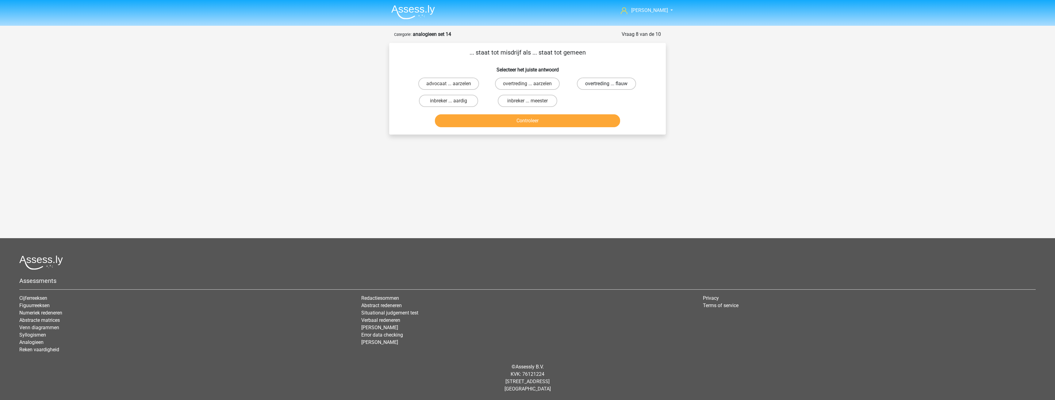
click at [580, 88] on label "overtreding ... flauw" at bounding box center [606, 84] width 59 height 12
click at [607, 88] on input "overtreding ... flauw" at bounding box center [609, 86] width 4 height 4
radio input "true"
click at [520, 121] on button "Controleer" at bounding box center [528, 120] width 186 height 13
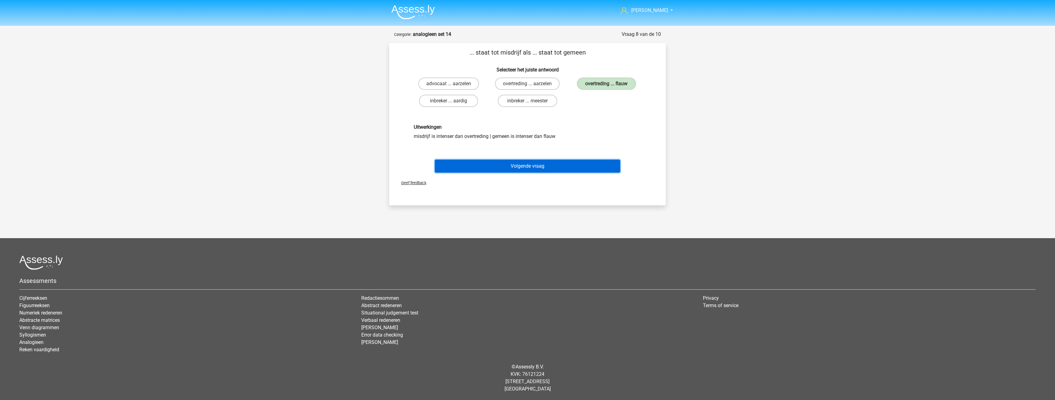
drag, startPoint x: 520, startPoint y: 163, endPoint x: 515, endPoint y: 154, distance: 10.5
click at [520, 163] on button "Volgende vraag" at bounding box center [528, 166] width 186 height 13
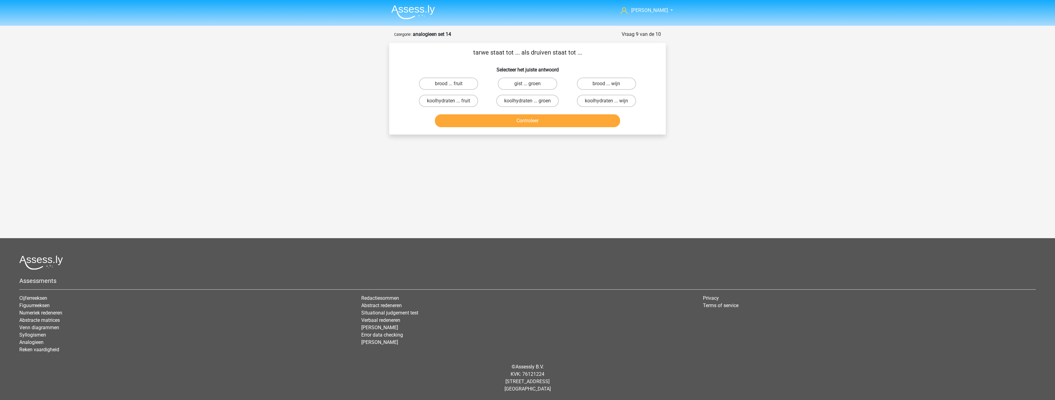
click at [472, 90] on div "brood ... fruit" at bounding box center [448, 83] width 79 height 17
drag, startPoint x: 473, startPoint y: 86, endPoint x: 503, endPoint y: 113, distance: 40.4
click at [474, 86] on label "brood ... fruit" at bounding box center [448, 84] width 59 height 12
click at [453, 86] on input "brood ... fruit" at bounding box center [451, 86] width 4 height 4
radio input "true"
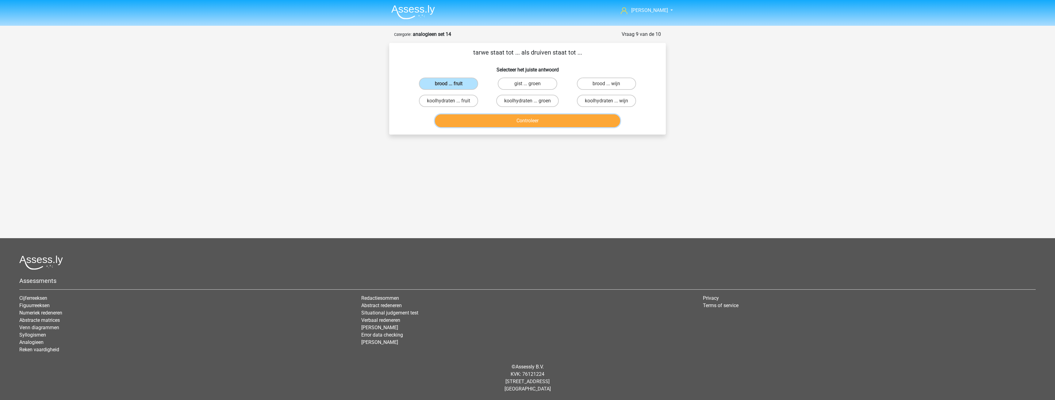
click at [526, 120] on button "Controleer" at bounding box center [528, 120] width 186 height 13
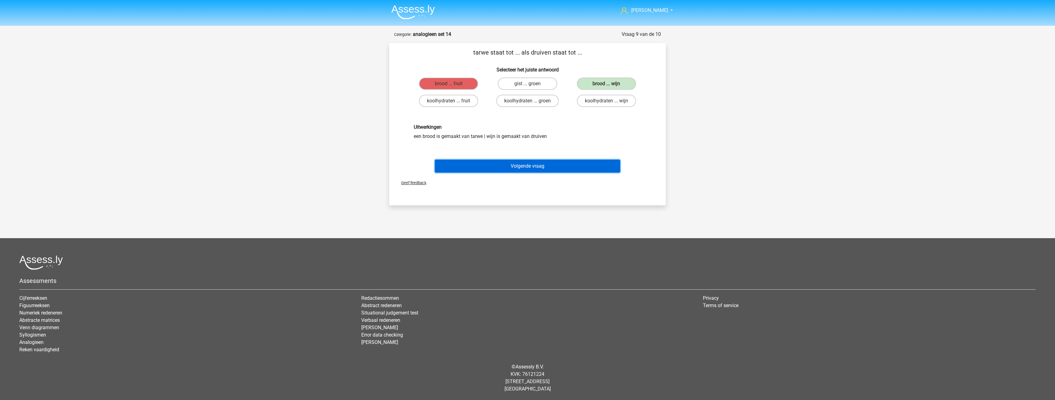
click at [537, 168] on button "Volgende vraag" at bounding box center [528, 166] width 186 height 13
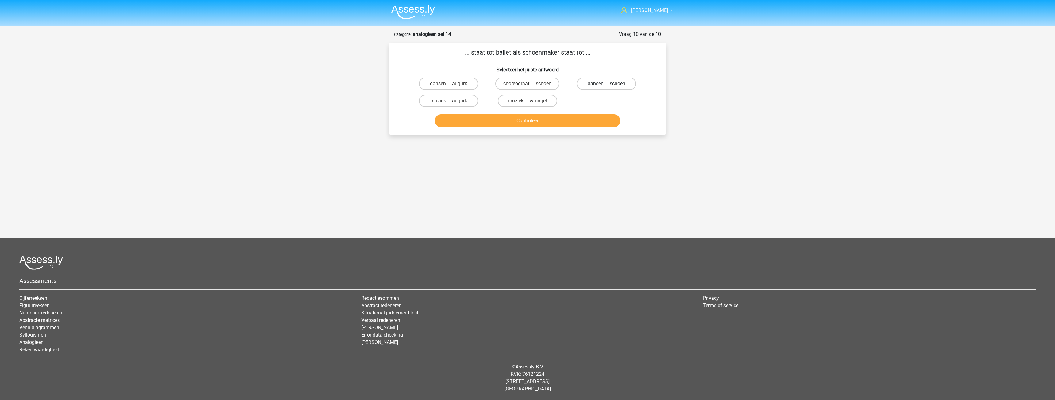
click at [583, 87] on label "dansen ... schoen" at bounding box center [606, 84] width 59 height 12
click at [607, 87] on input "dansen ... schoen" at bounding box center [609, 86] width 4 height 4
radio input "true"
click at [526, 118] on button "Controleer" at bounding box center [528, 120] width 186 height 13
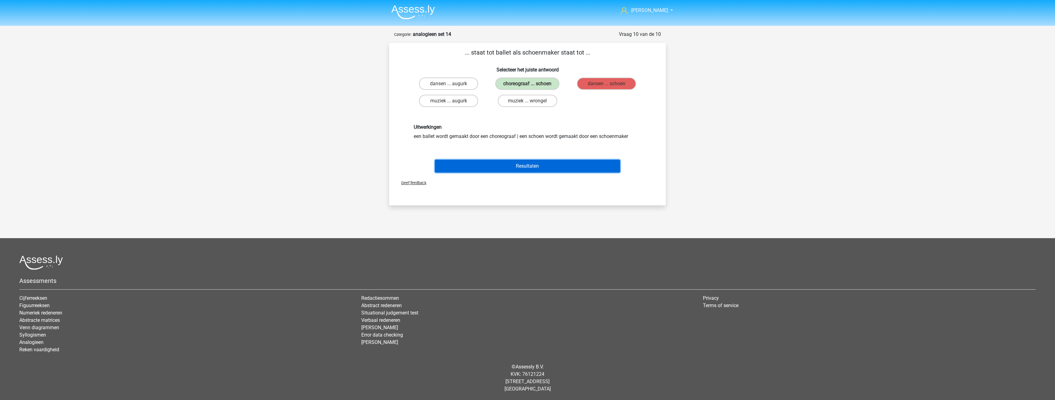
click at [533, 161] on button "Resultaten" at bounding box center [528, 166] width 186 height 13
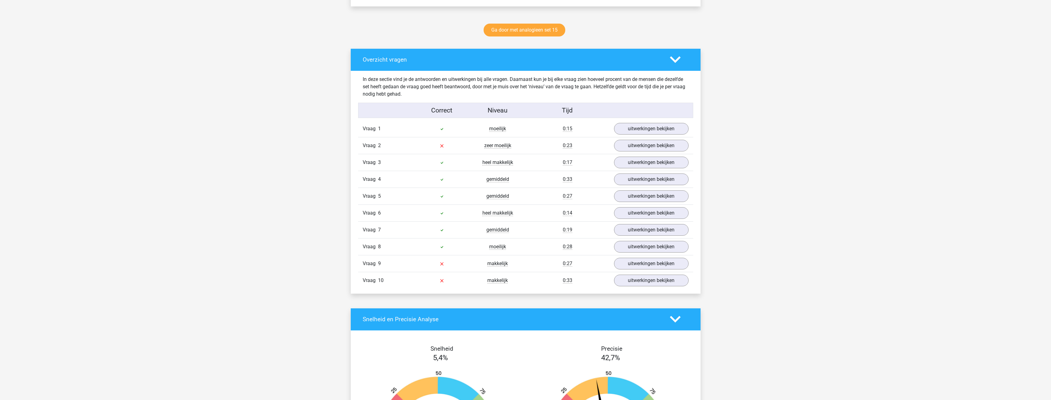
scroll to position [307, 0]
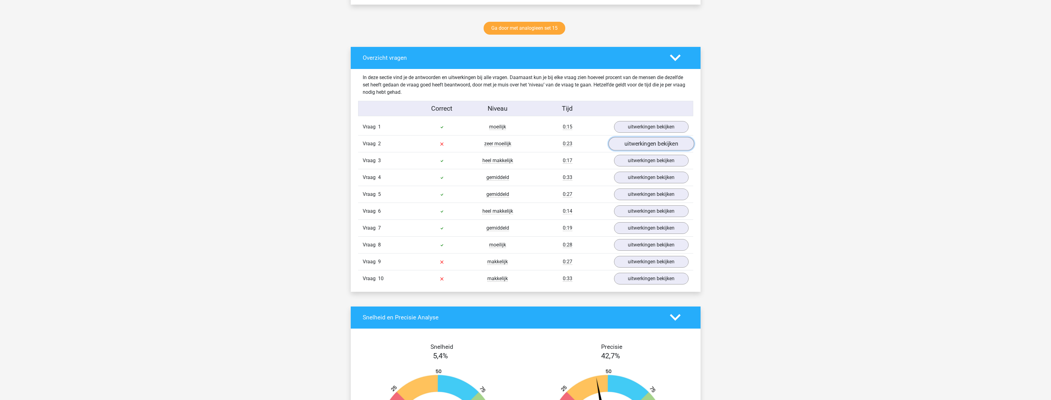
click at [650, 147] on link "uitwerkingen bekijken" at bounding box center [651, 143] width 86 height 13
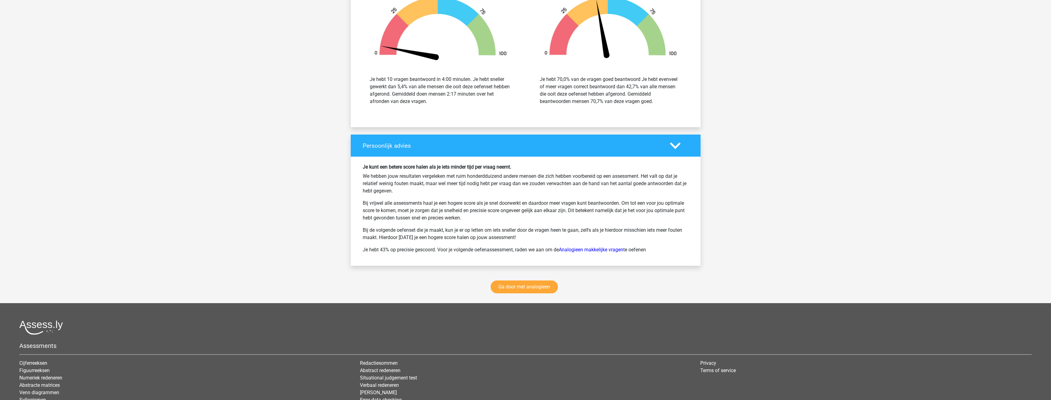
scroll to position [828, 0]
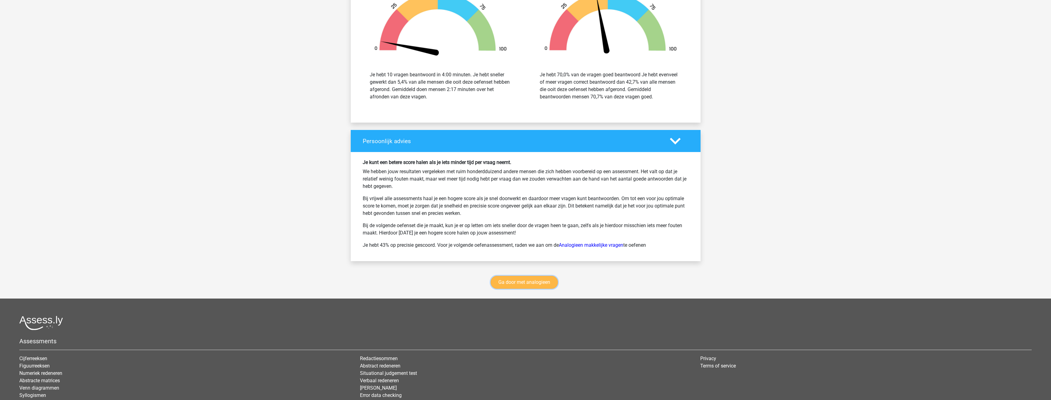
click at [533, 284] on link "Ga door met analogieen" at bounding box center [524, 282] width 67 height 13
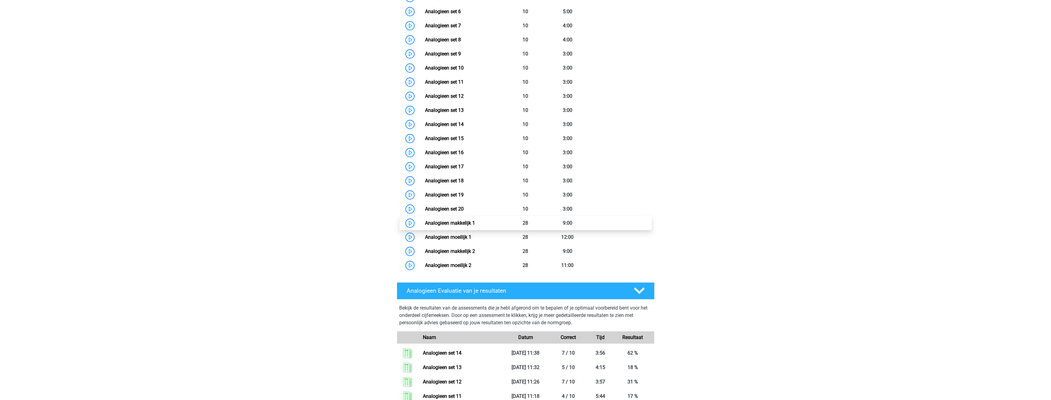
scroll to position [375, 0]
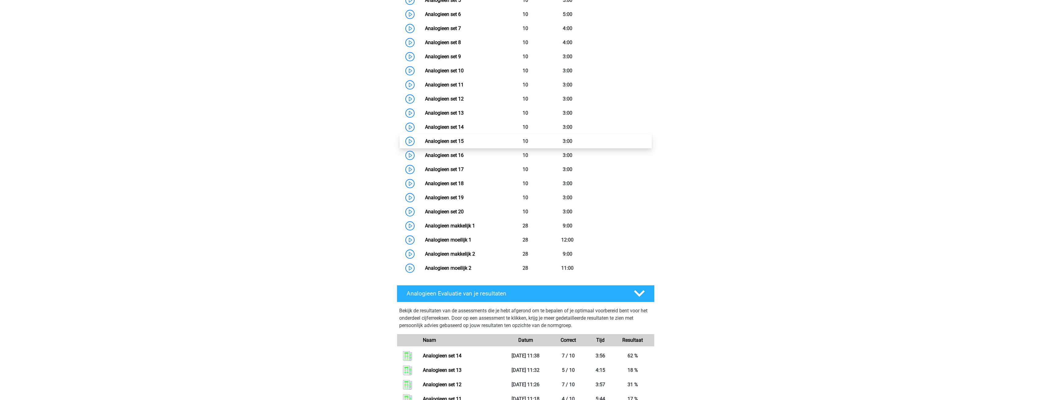
click at [464, 138] on link "Analogieen set 15" at bounding box center [444, 141] width 39 height 6
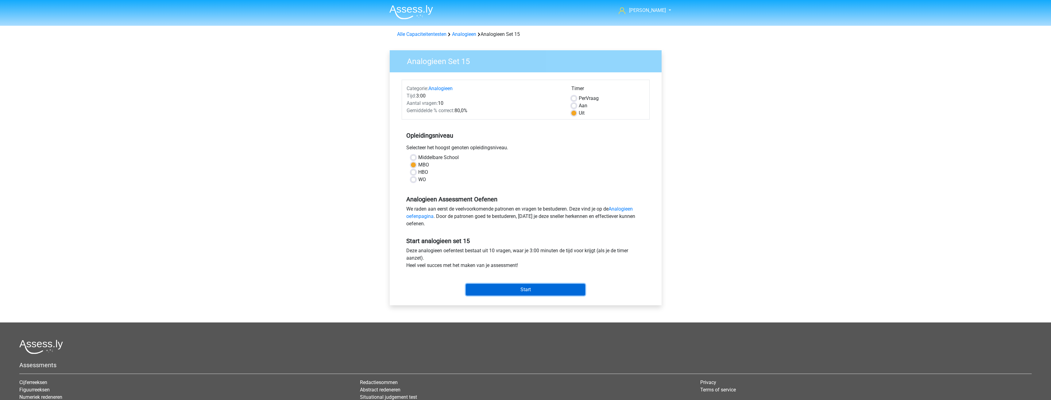
click at [531, 290] on input "Start" at bounding box center [525, 290] width 119 height 12
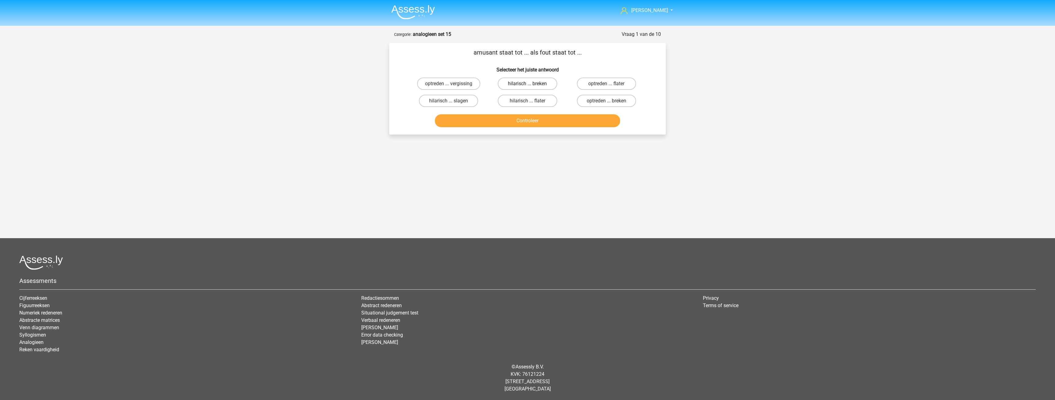
click at [519, 85] on label "hilarisch ... breken" at bounding box center [527, 84] width 59 height 12
click at [528, 85] on input "hilarisch ... breken" at bounding box center [530, 86] width 4 height 4
radio input "true"
click at [523, 119] on button "Controleer" at bounding box center [528, 120] width 186 height 13
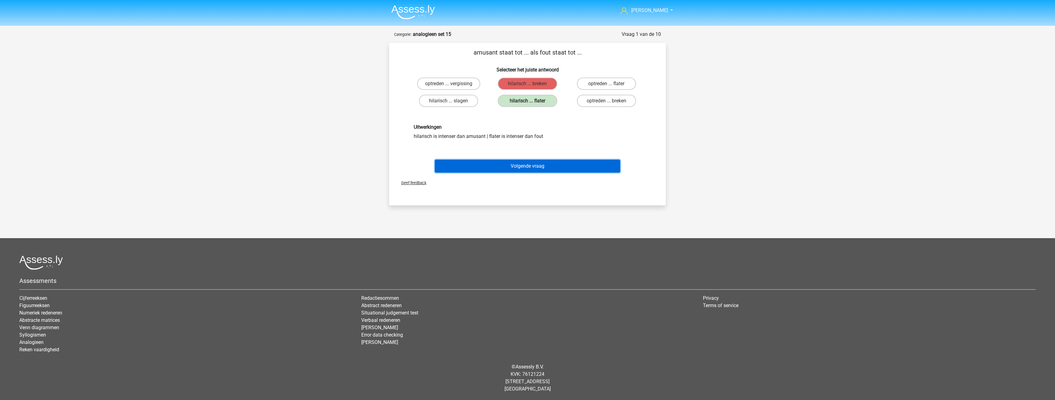
click at [525, 167] on button "Volgende vraag" at bounding box center [528, 166] width 186 height 13
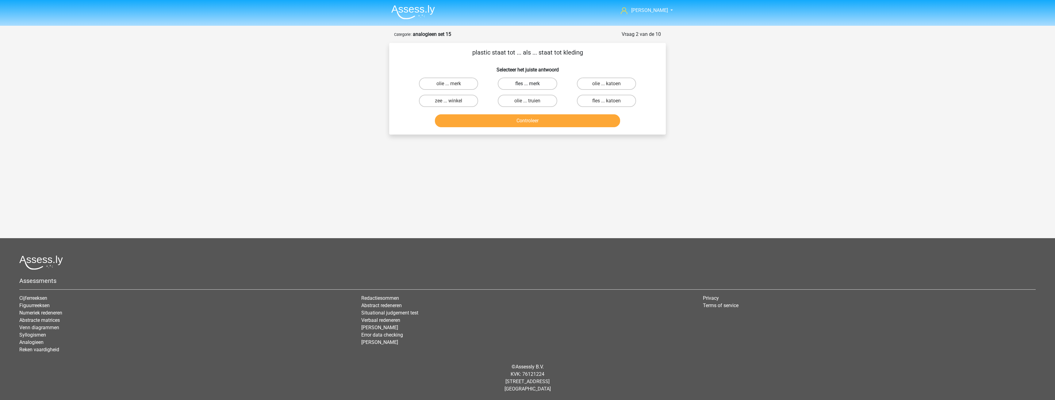
click at [521, 83] on label "fles ... merk" at bounding box center [527, 84] width 59 height 12
click at [528, 84] on input "fles ... merk" at bounding box center [530, 86] width 4 height 4
radio input "true"
click at [526, 118] on button "Controleer" at bounding box center [528, 120] width 186 height 13
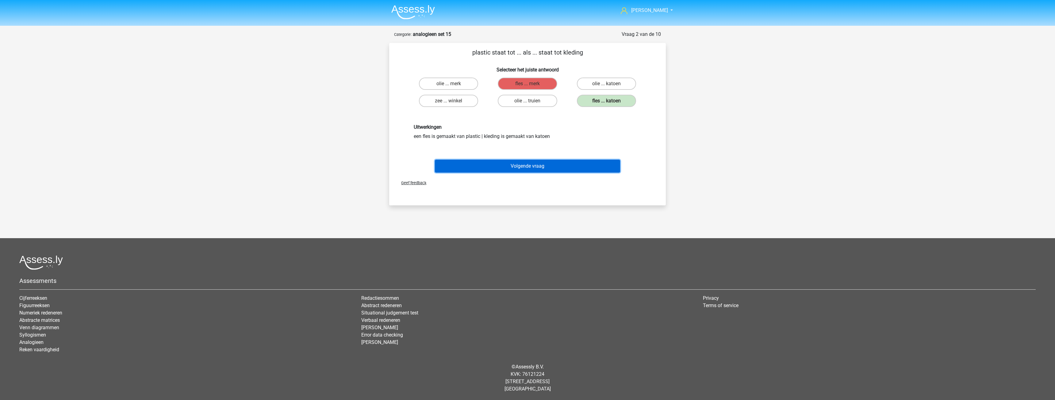
click at [527, 166] on button "Volgende vraag" at bounding box center [528, 166] width 186 height 13
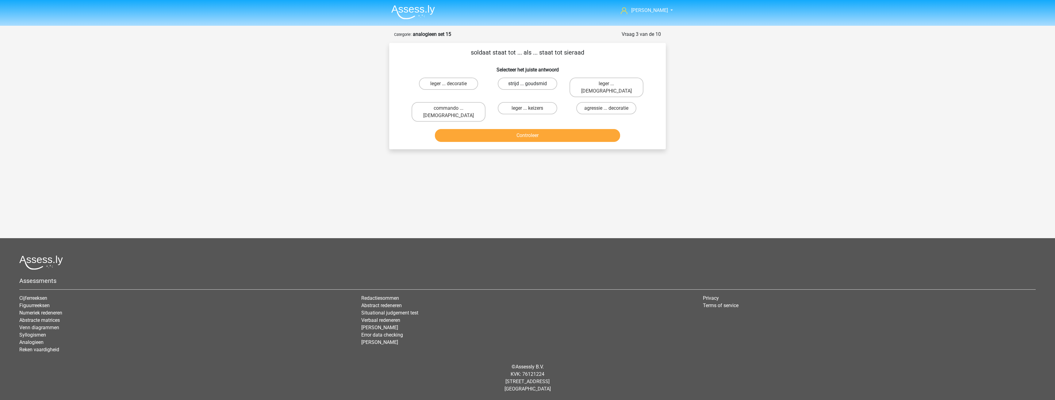
click at [512, 81] on label "strijd ... goudsmid" at bounding box center [527, 84] width 59 height 12
click at [528, 84] on input "strijd ... goudsmid" at bounding box center [530, 86] width 4 height 4
radio input "true"
click at [531, 129] on button "Controleer" at bounding box center [528, 135] width 186 height 13
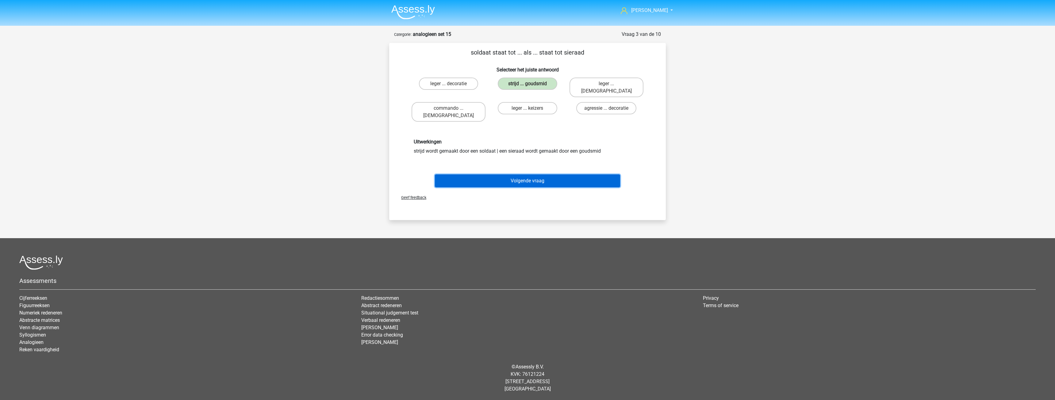
drag, startPoint x: 532, startPoint y: 168, endPoint x: 529, endPoint y: 165, distance: 4.3
click at [531, 175] on button "Volgende vraag" at bounding box center [528, 181] width 186 height 13
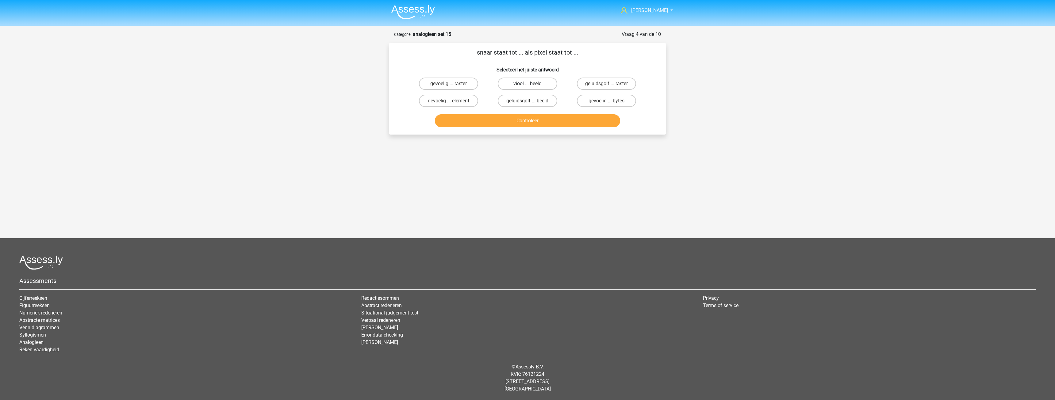
click at [521, 83] on label "viool ... beeld" at bounding box center [527, 84] width 59 height 12
click at [528, 84] on input "viool ... beeld" at bounding box center [530, 86] width 4 height 4
radio input "true"
click at [523, 124] on button "Controleer" at bounding box center [528, 120] width 186 height 13
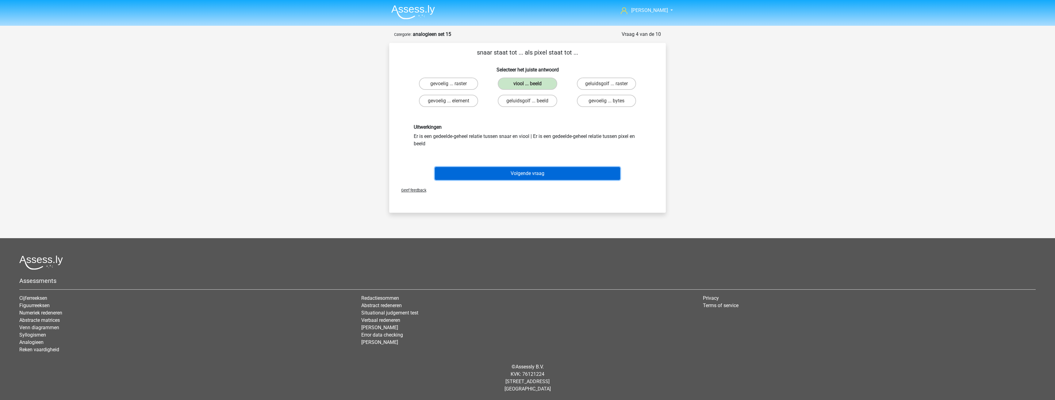
drag, startPoint x: 529, startPoint y: 178, endPoint x: 513, endPoint y: 142, distance: 39.0
click at [528, 178] on button "Volgende vraag" at bounding box center [528, 173] width 186 height 13
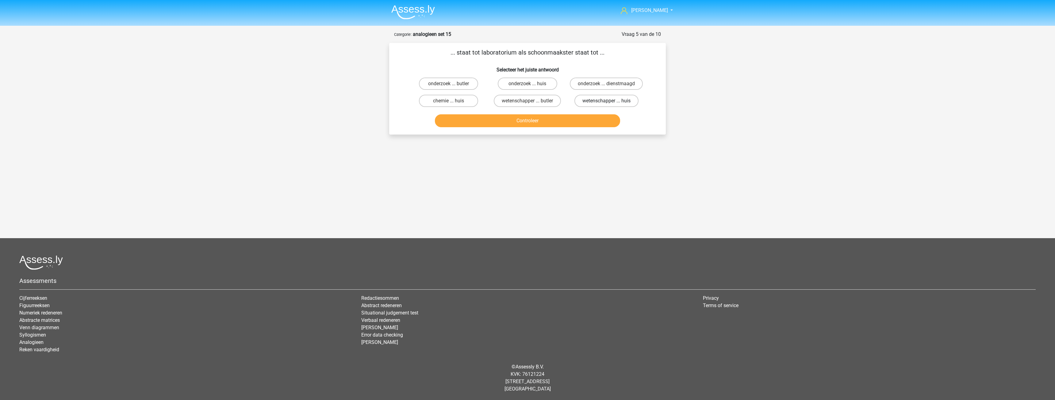
click at [593, 101] on label "wetenschapper ... huis" at bounding box center [607, 101] width 64 height 12
click at [607, 101] on input "wetenschapper ... huis" at bounding box center [609, 103] width 4 height 4
radio input "true"
click at [530, 117] on button "Controleer" at bounding box center [528, 120] width 186 height 13
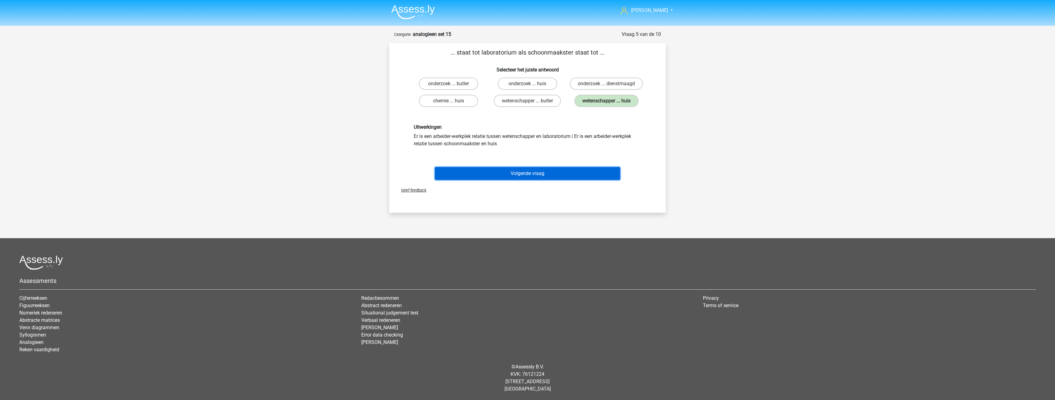
drag, startPoint x: 527, startPoint y: 174, endPoint x: 511, endPoint y: 142, distance: 35.7
click at [527, 173] on button "Volgende vraag" at bounding box center [528, 173] width 186 height 13
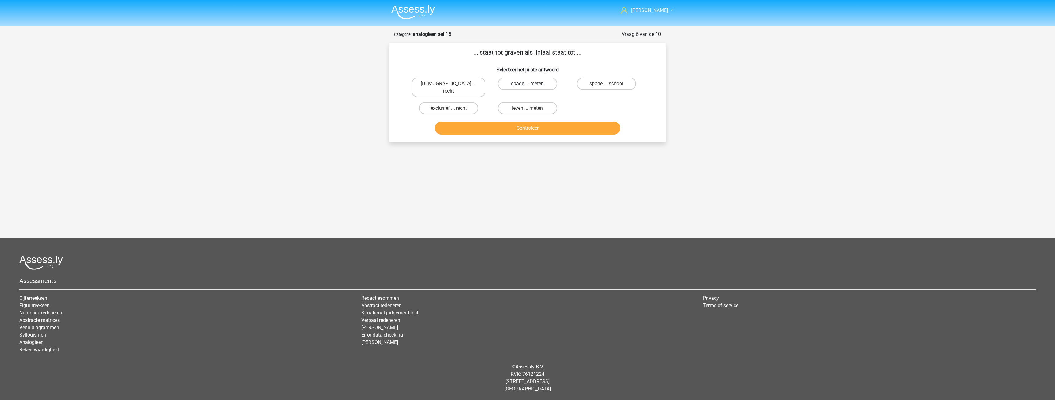
click at [506, 80] on label "spade ... meten" at bounding box center [527, 84] width 59 height 12
click at [528, 84] on input "spade ... meten" at bounding box center [530, 86] width 4 height 4
radio input "true"
click at [530, 125] on button "Controleer" at bounding box center [528, 128] width 186 height 13
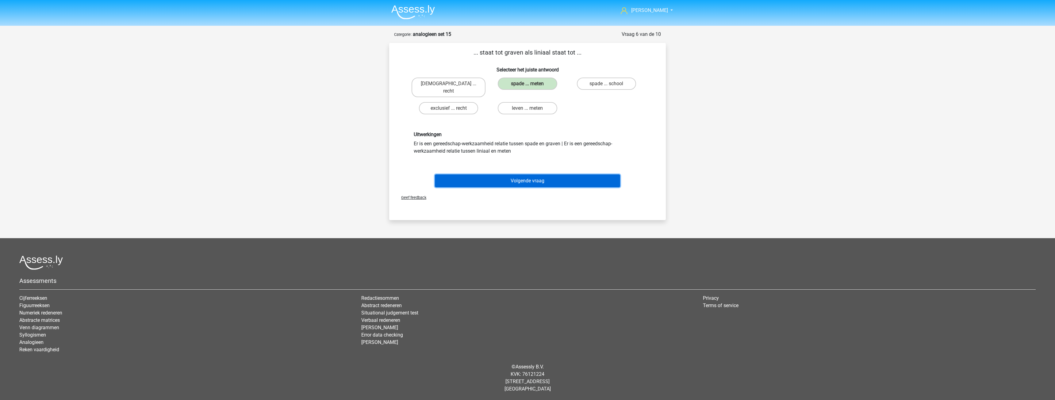
click at [538, 175] on button "Volgende vraag" at bounding box center [528, 181] width 186 height 13
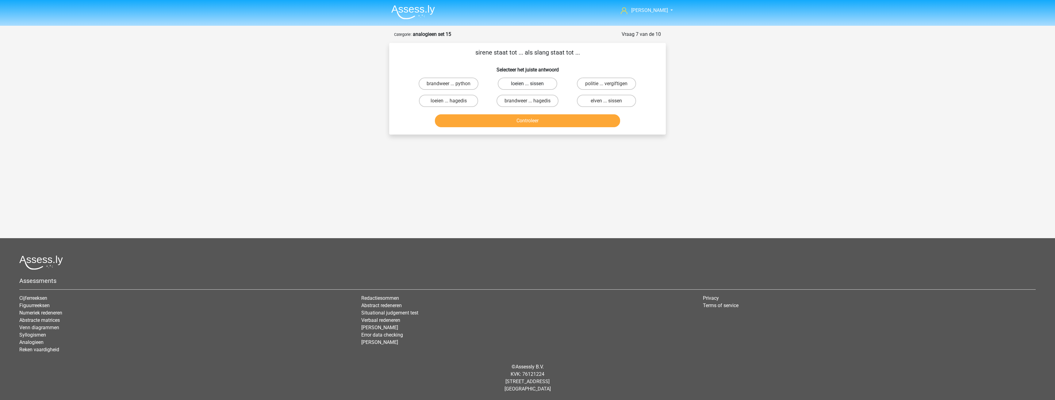
click at [549, 84] on label "loeien ... sissen" at bounding box center [527, 84] width 59 height 12
click at [532, 84] on input "loeien ... sissen" at bounding box center [530, 86] width 4 height 4
radio input "true"
click at [527, 120] on button "Controleer" at bounding box center [528, 120] width 186 height 13
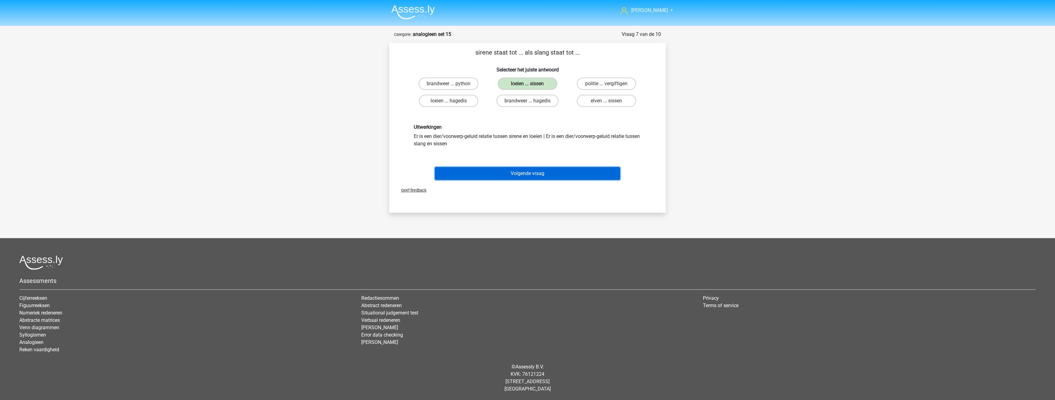
drag, startPoint x: 533, startPoint y: 175, endPoint x: 516, endPoint y: 139, distance: 39.7
click at [531, 174] on button "Volgende vraag" at bounding box center [528, 173] width 186 height 13
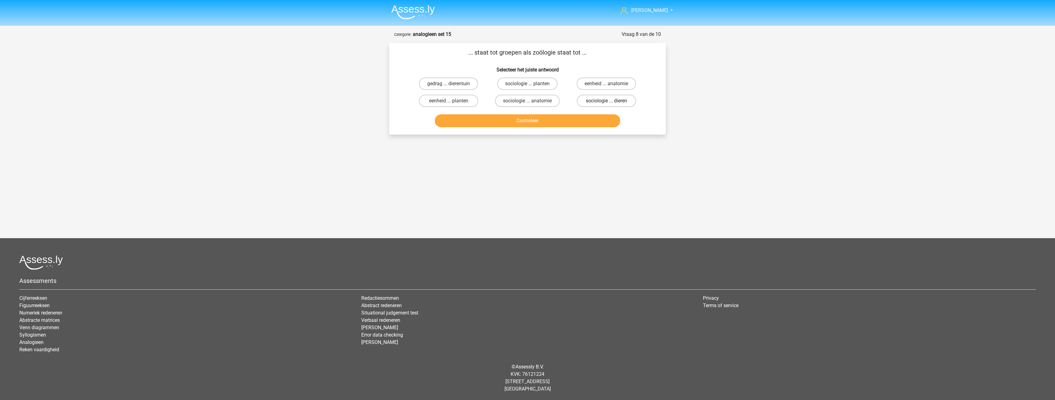
click at [590, 99] on label "sociologie ... dieren" at bounding box center [606, 101] width 59 height 12
click at [607, 101] on input "sociologie ... dieren" at bounding box center [609, 103] width 4 height 4
radio input "true"
click at [534, 118] on button "Controleer" at bounding box center [528, 120] width 186 height 13
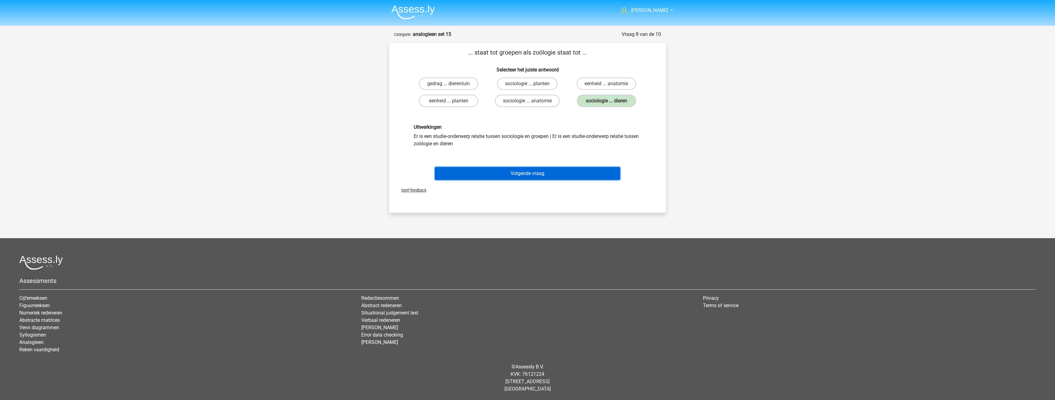
drag, startPoint x: 530, startPoint y: 174, endPoint x: 526, endPoint y: 169, distance: 6.0
click at [528, 174] on button "Volgende vraag" at bounding box center [528, 173] width 186 height 13
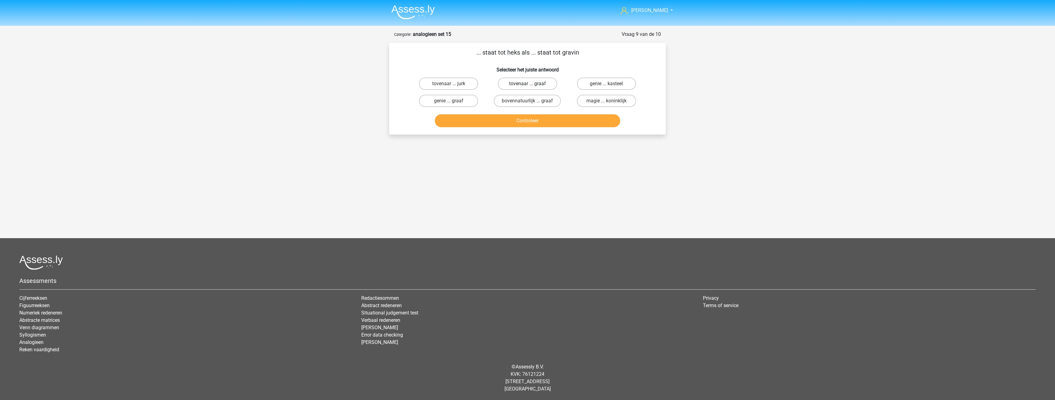
click at [515, 84] on label "tovenaar ... graaf" at bounding box center [527, 84] width 59 height 12
click at [528, 84] on input "tovenaar ... graaf" at bounding box center [530, 86] width 4 height 4
radio input "true"
click at [530, 125] on button "Controleer" at bounding box center [528, 120] width 186 height 13
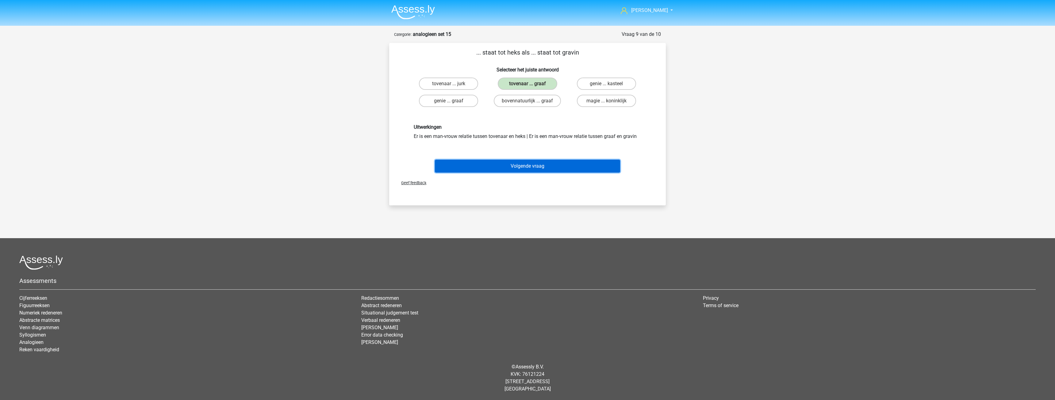
drag, startPoint x: 532, startPoint y: 163, endPoint x: 519, endPoint y: 143, distance: 23.3
click at [531, 163] on button "Volgende vraag" at bounding box center [528, 166] width 186 height 13
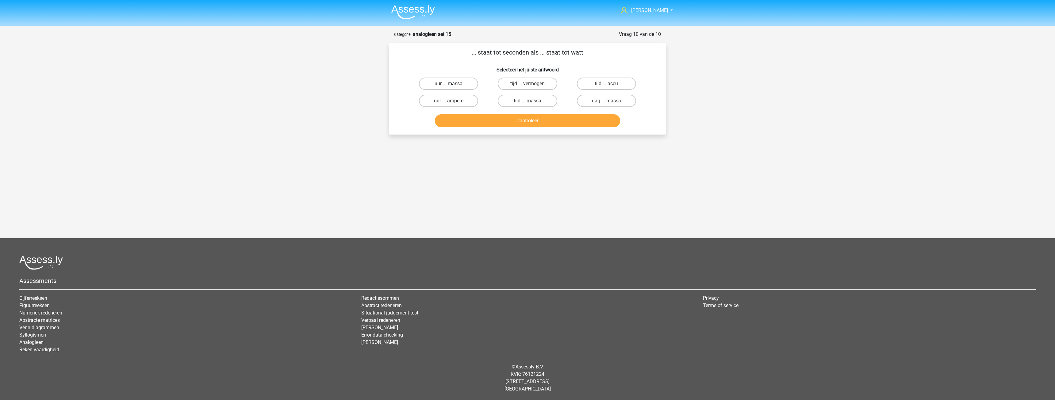
click at [468, 83] on label "uur ... massa" at bounding box center [448, 84] width 59 height 12
click at [453, 84] on input "uur ... massa" at bounding box center [451, 86] width 4 height 4
radio input "true"
click at [589, 104] on label "dag ... massa" at bounding box center [606, 101] width 59 height 12
click at [607, 104] on input "dag ... massa" at bounding box center [609, 103] width 4 height 4
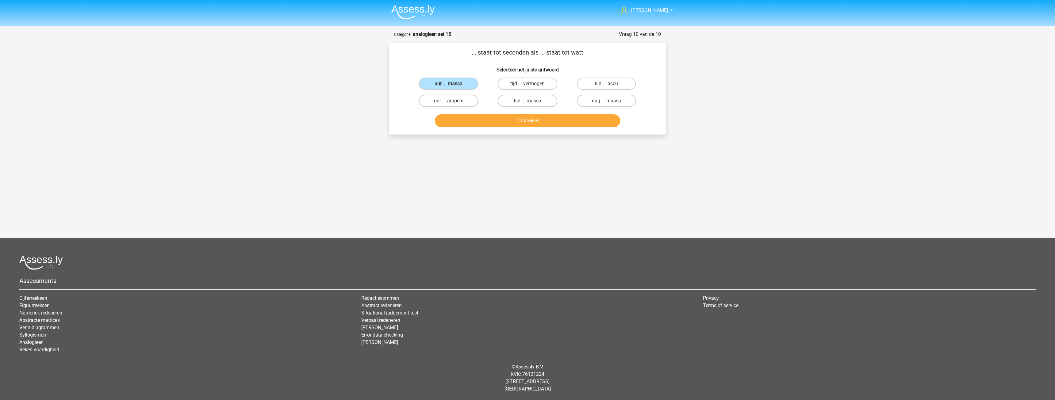
radio input "true"
click at [522, 118] on button "Controleer" at bounding box center [528, 120] width 186 height 13
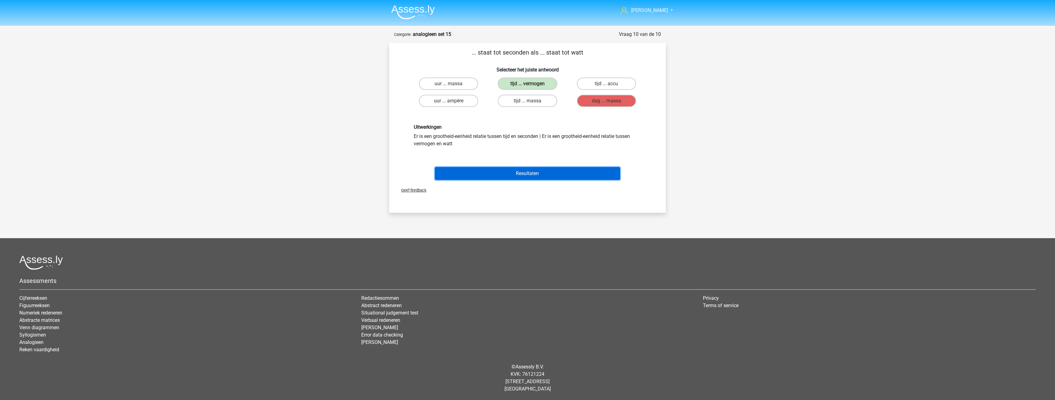
click at [522, 170] on button "Resultaten" at bounding box center [528, 173] width 186 height 13
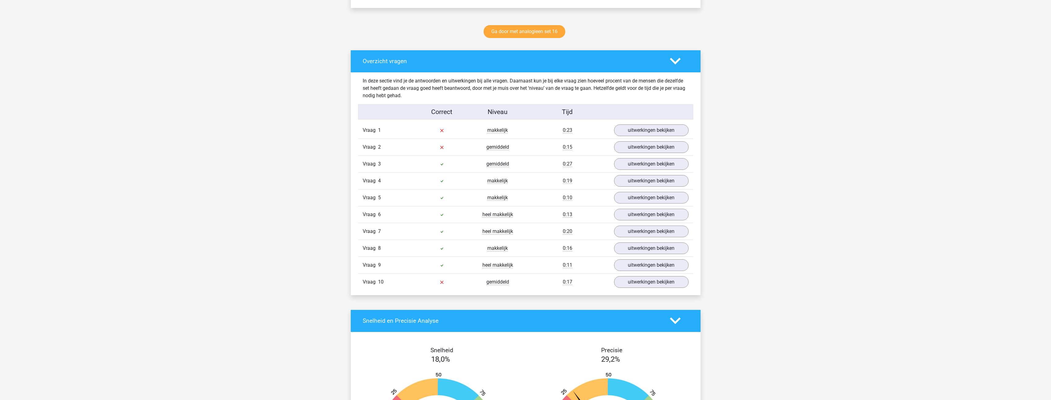
scroll to position [307, 0]
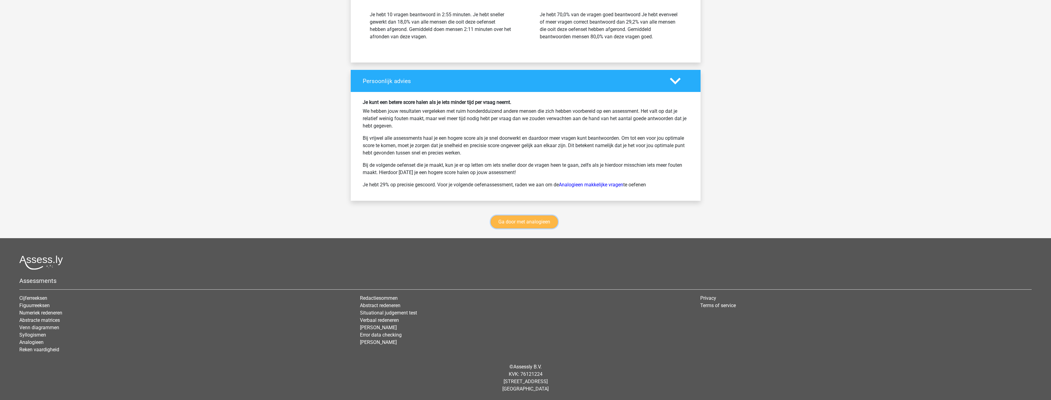
drag, startPoint x: 521, startPoint y: 224, endPoint x: 516, endPoint y: 221, distance: 6.0
click at [521, 224] on link "Ga door met analogieen" at bounding box center [524, 222] width 67 height 13
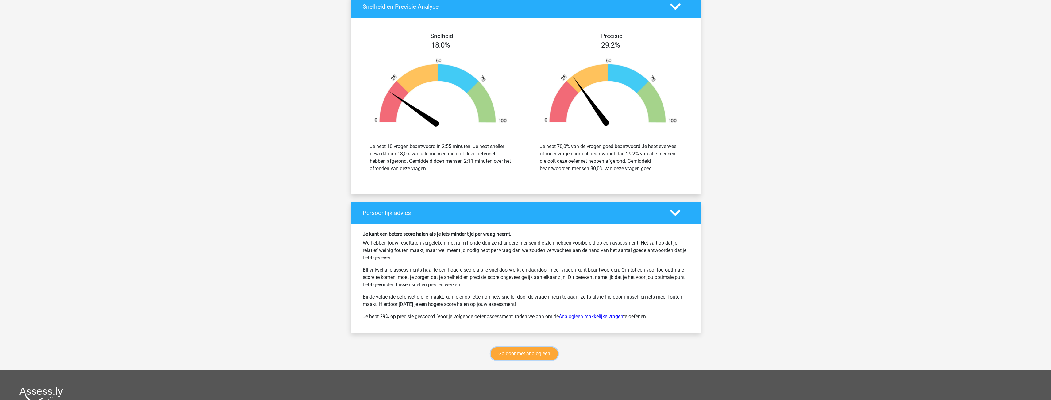
scroll to position [719, 0]
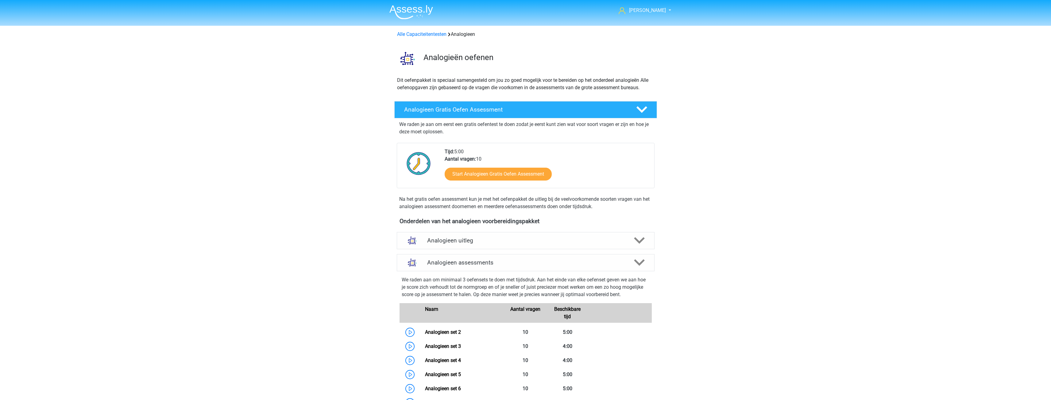
click at [418, 29] on div "Alle Capaciteitentesten Analogieen" at bounding box center [525, 33] width 291 height 10
click at [425, 34] on link "Alle Capaciteitentesten" at bounding box center [421, 34] width 49 height 6
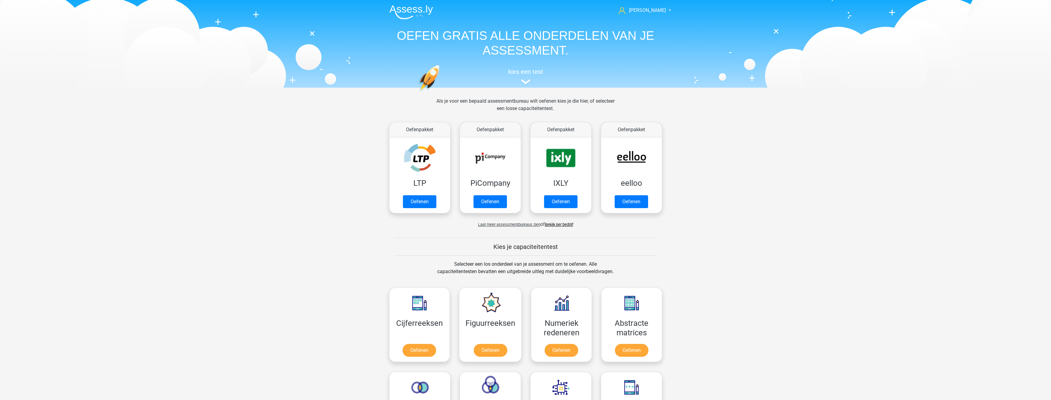
scroll to position [261, 0]
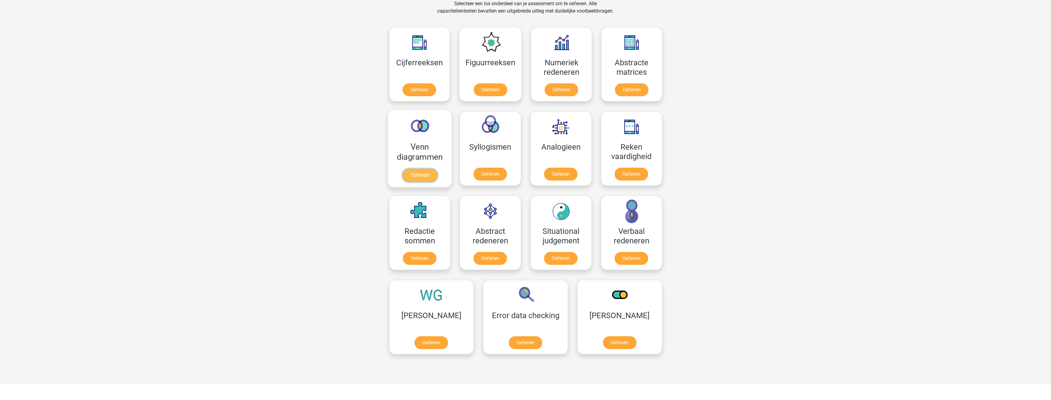
click at [434, 175] on link "Oefenen" at bounding box center [419, 175] width 35 height 13
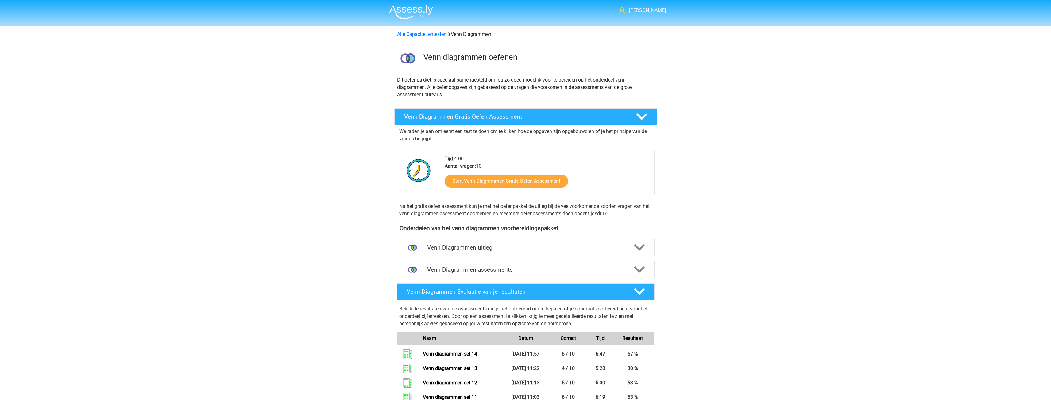
click at [641, 249] on icon at bounding box center [639, 247] width 11 height 11
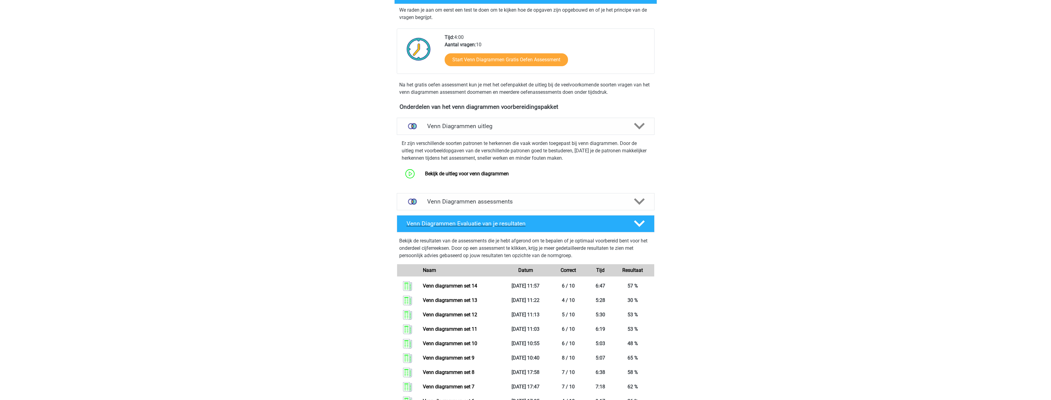
scroll to position [123, 0]
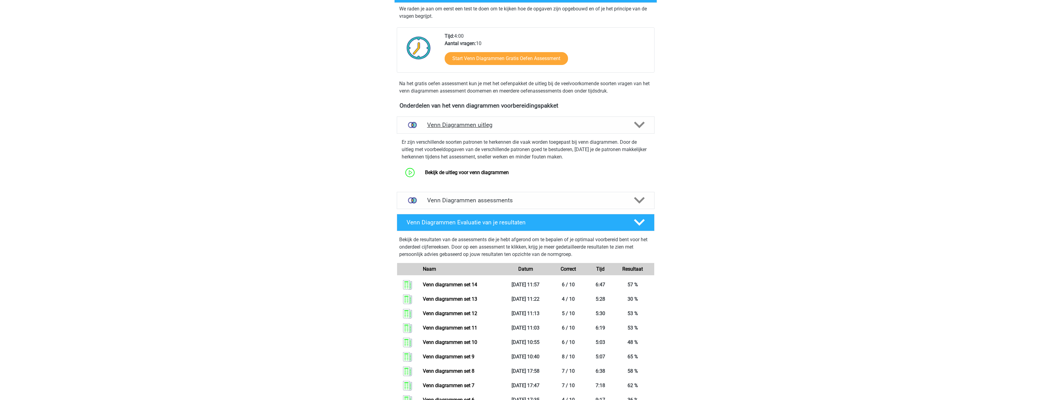
click at [642, 129] on icon at bounding box center [639, 125] width 11 height 11
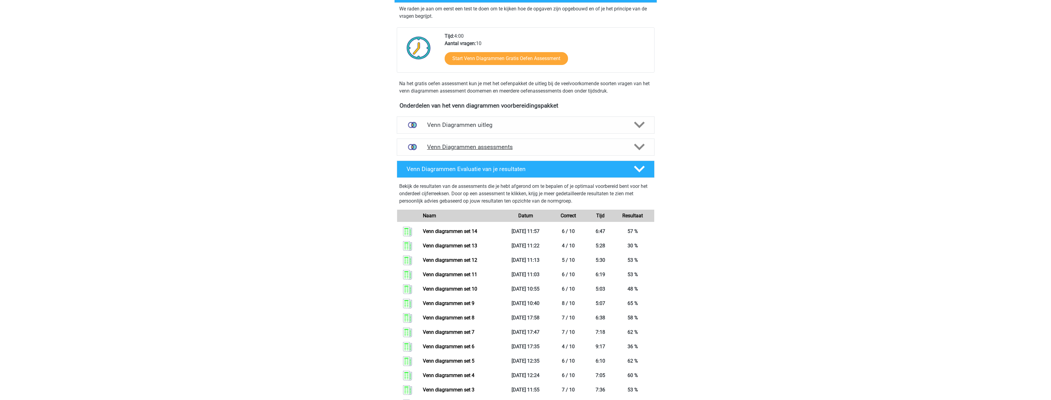
click at [637, 146] on polygon at bounding box center [639, 147] width 11 height 7
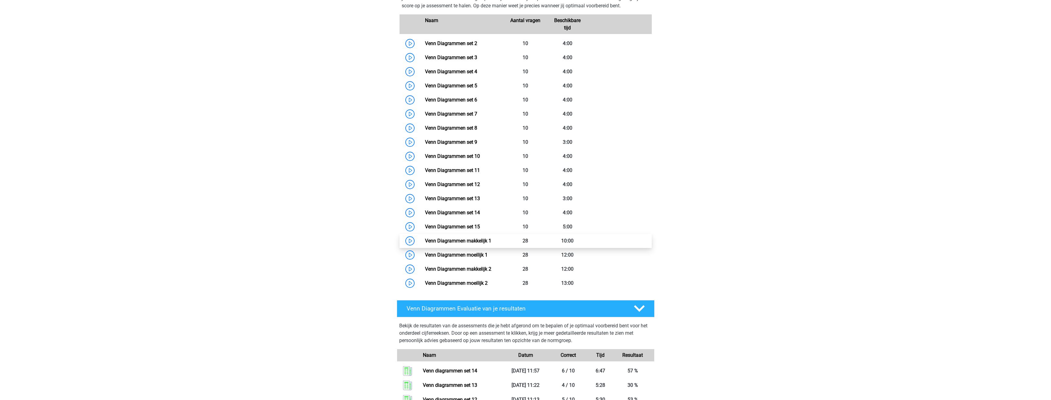
scroll to position [307, 0]
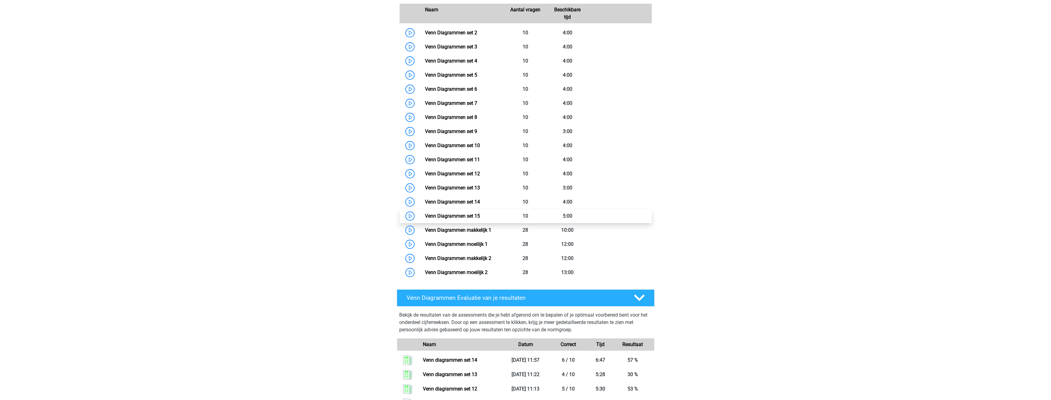
click at [476, 213] on link "Venn Diagrammen set 15" at bounding box center [452, 216] width 55 height 6
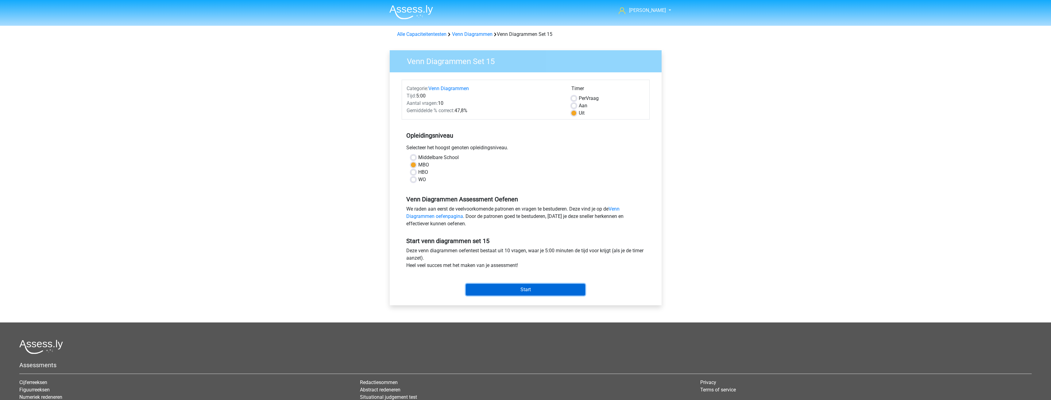
click at [529, 290] on input "Start" at bounding box center [525, 290] width 119 height 12
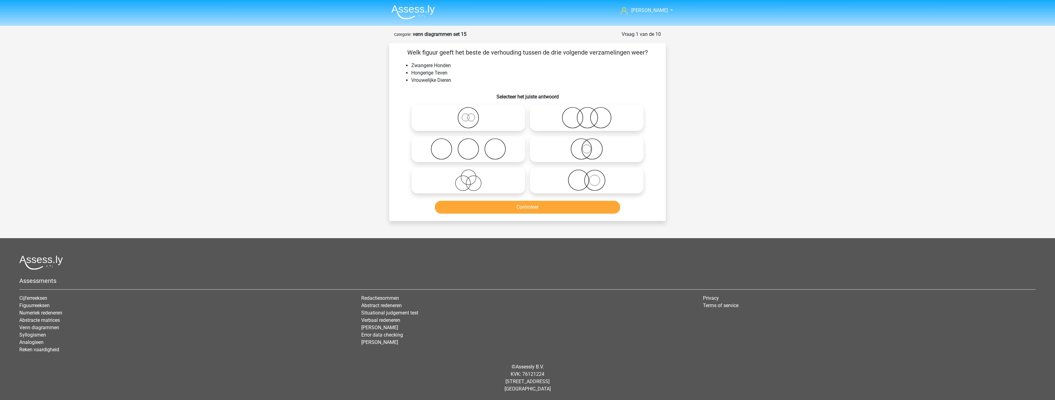
click at [554, 182] on icon at bounding box center [587, 180] width 109 height 21
click at [587, 177] on input "radio" at bounding box center [589, 175] width 4 height 4
radio input "true"
click at [537, 209] on button "Controleer" at bounding box center [528, 207] width 186 height 13
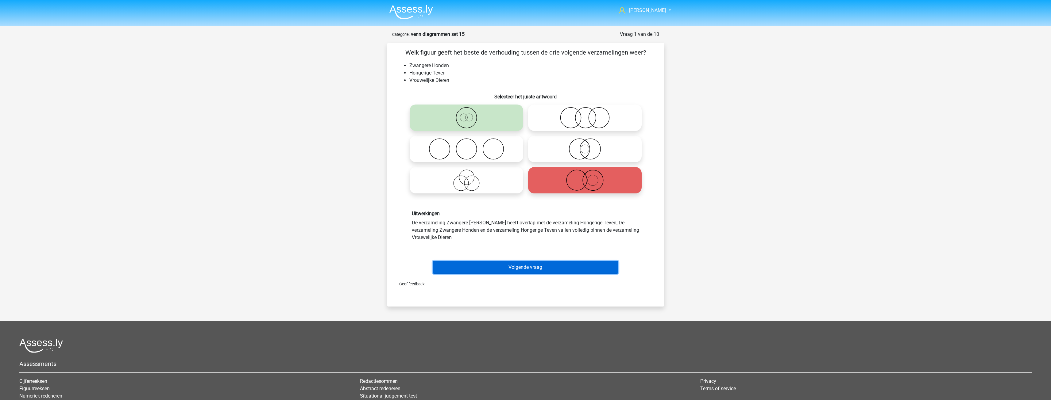
click at [526, 271] on button "Volgende vraag" at bounding box center [526, 267] width 186 height 13
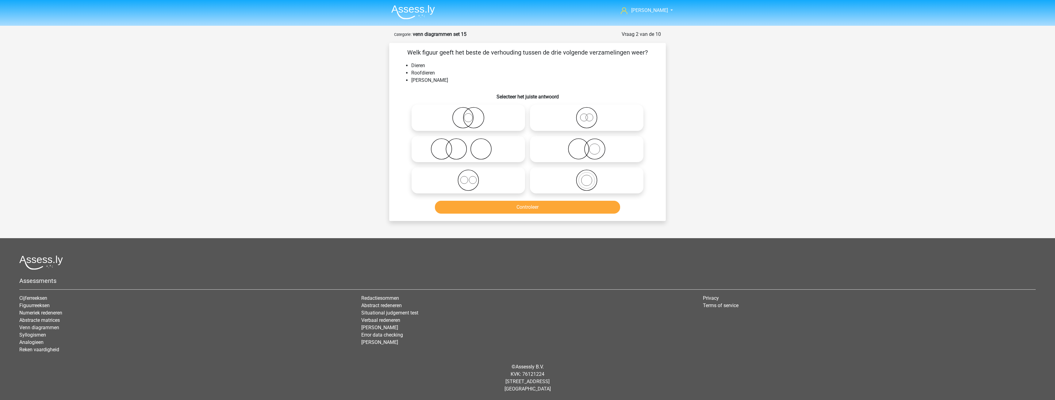
click at [491, 152] on circle at bounding box center [481, 149] width 21 height 21
click at [472, 146] on input "radio" at bounding box center [470, 144] width 4 height 4
radio input "true"
click at [538, 209] on button "Controleer" at bounding box center [528, 207] width 186 height 13
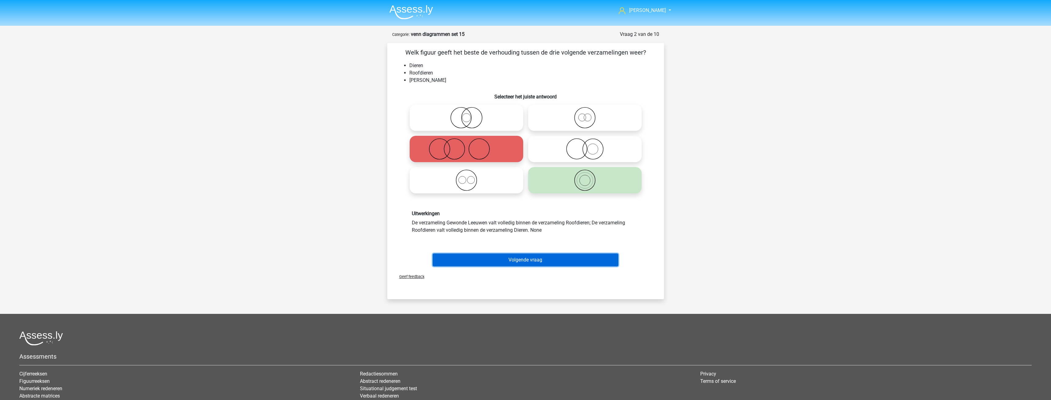
drag, startPoint x: 530, startPoint y: 261, endPoint x: 531, endPoint y: 248, distance: 12.6
click at [530, 260] on button "Volgende vraag" at bounding box center [526, 260] width 186 height 13
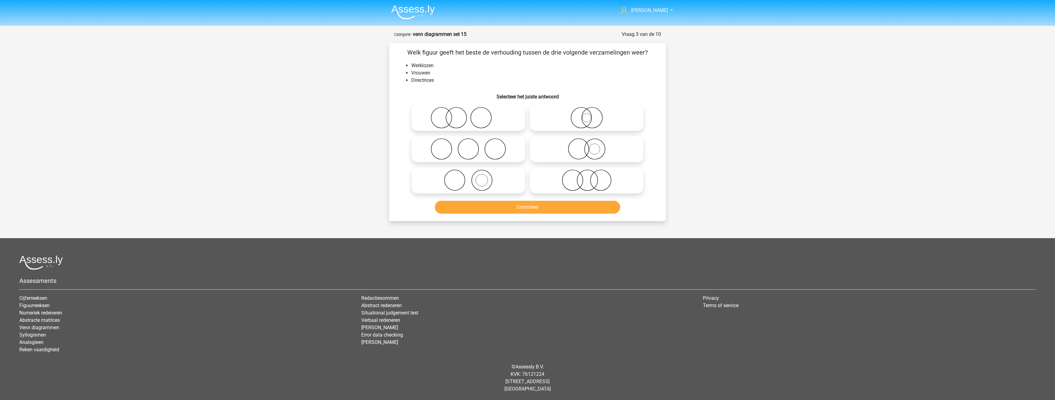
click at [549, 143] on icon at bounding box center [587, 148] width 109 height 21
click at [587, 143] on input "radio" at bounding box center [589, 144] width 4 height 4
radio input "true"
click at [533, 205] on button "Controleer" at bounding box center [528, 207] width 186 height 13
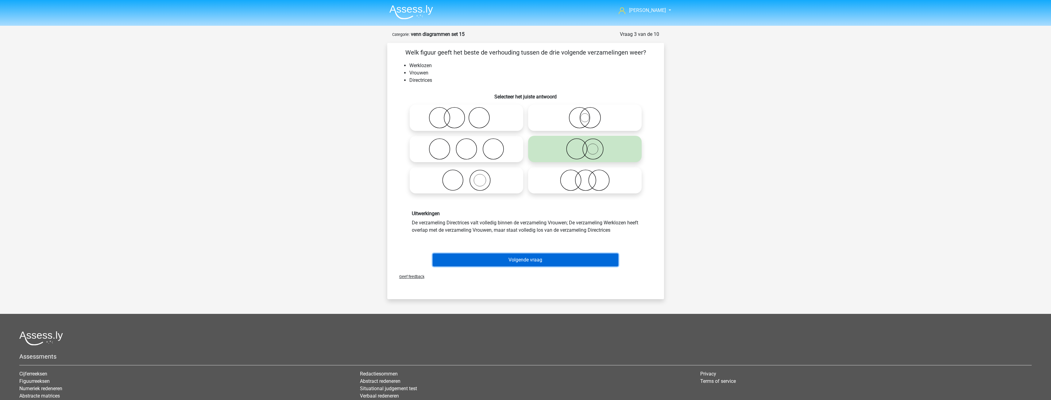
click at [530, 260] on button "Volgende vraag" at bounding box center [526, 260] width 186 height 13
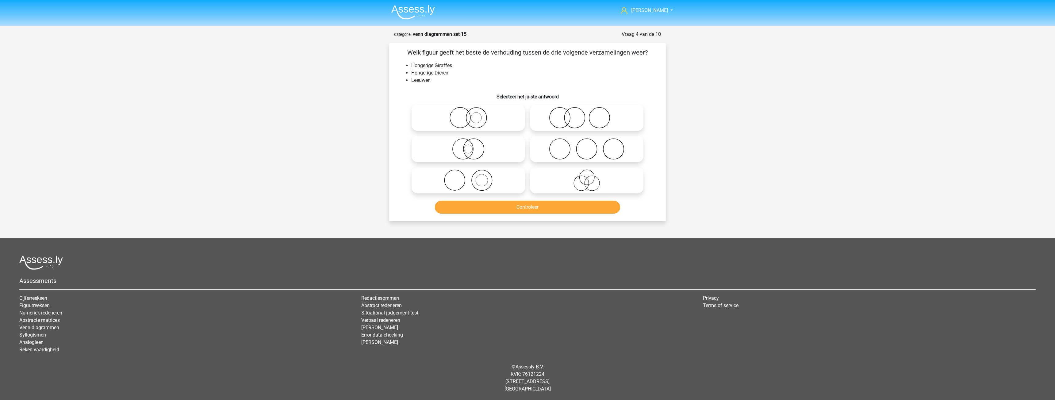
click at [505, 118] on icon at bounding box center [468, 117] width 109 height 21
click at [472, 115] on input "radio" at bounding box center [470, 113] width 4 height 4
radio input "true"
click at [542, 208] on button "Controleer" at bounding box center [528, 207] width 186 height 13
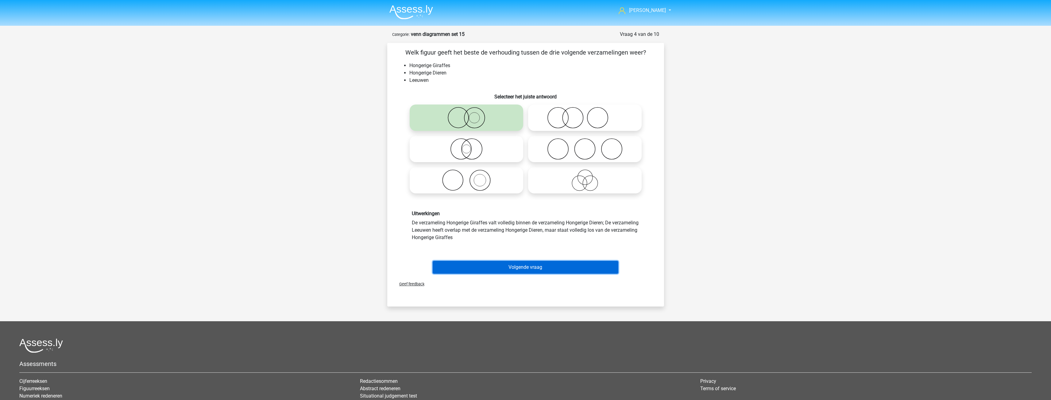
click at [536, 266] on button "Volgende vraag" at bounding box center [526, 267] width 186 height 13
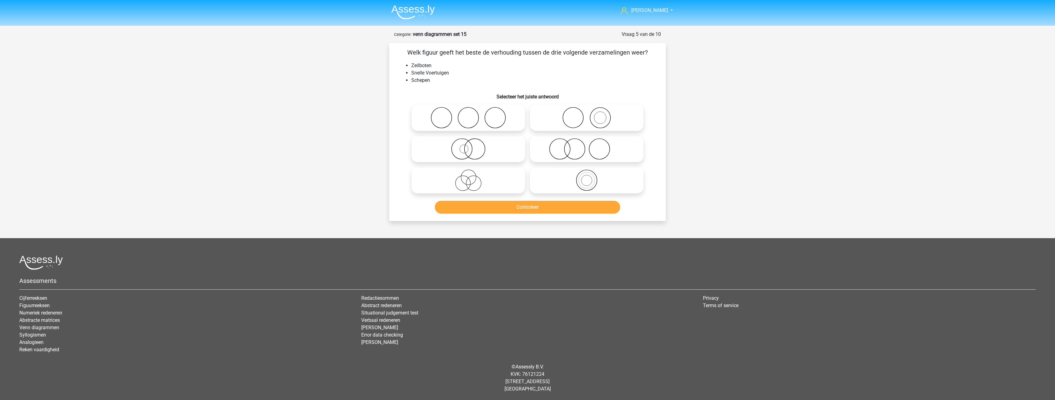
click at [542, 152] on icon at bounding box center [587, 148] width 109 height 21
click at [587, 146] on input "radio" at bounding box center [589, 144] width 4 height 4
radio input "true"
click at [529, 210] on button "Controleer" at bounding box center [528, 207] width 186 height 13
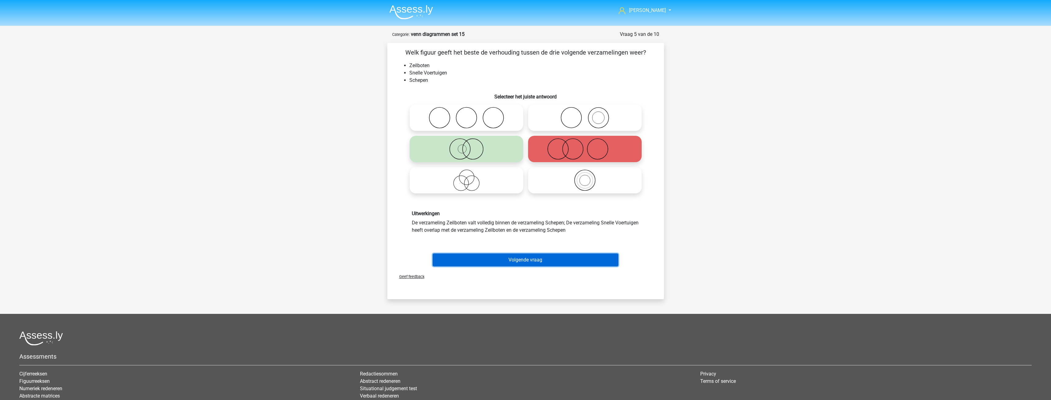
click at [527, 264] on button "Volgende vraag" at bounding box center [526, 260] width 186 height 13
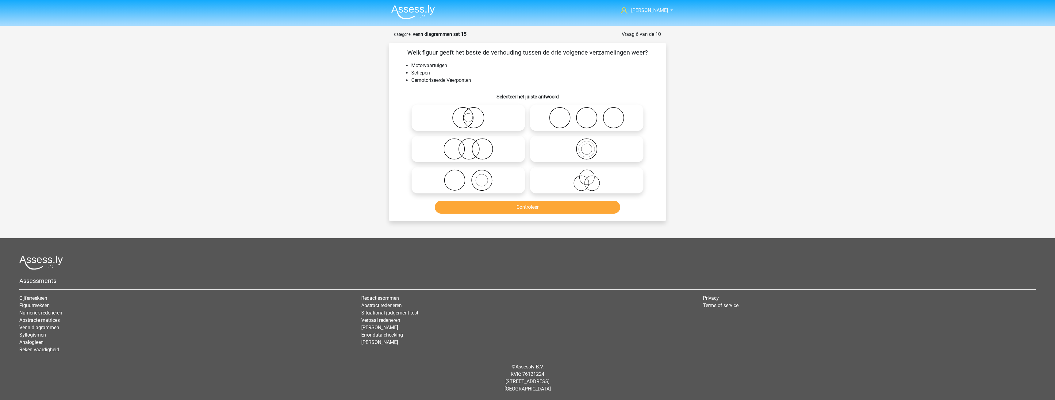
drag, startPoint x: 488, startPoint y: 126, endPoint x: 492, endPoint y: 135, distance: 9.2
click at [487, 126] on icon at bounding box center [468, 117] width 109 height 21
click at [472, 115] on input "radio" at bounding box center [470, 113] width 4 height 4
radio input "true"
click at [534, 203] on button "Controleer" at bounding box center [528, 207] width 186 height 13
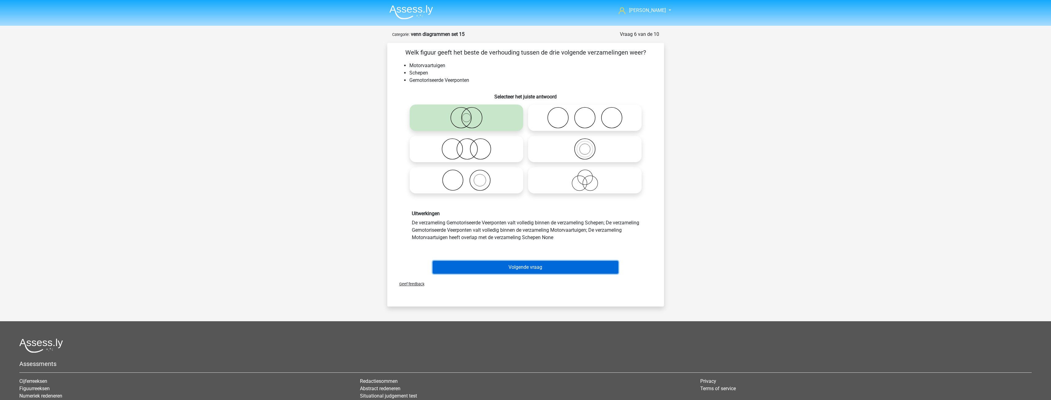
drag, startPoint x: 537, startPoint y: 264, endPoint x: 534, endPoint y: 261, distance: 3.7
click at [535, 264] on button "Volgende vraag" at bounding box center [526, 267] width 186 height 13
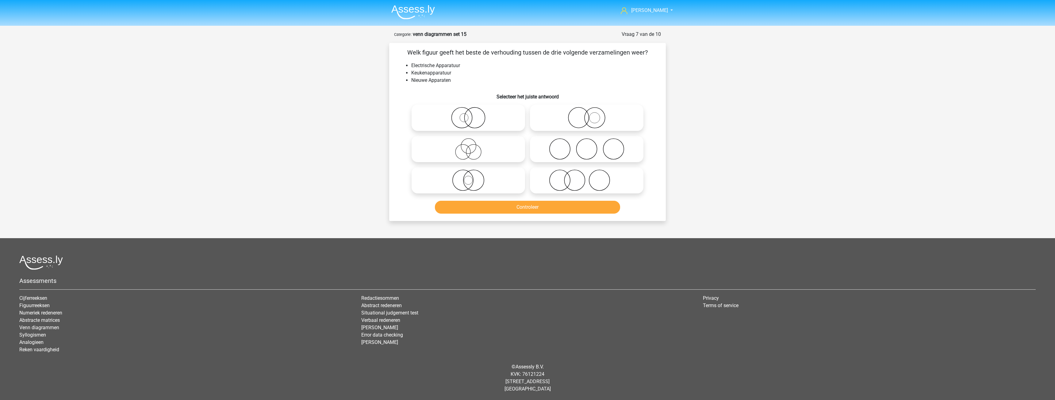
click at [495, 149] on icon at bounding box center [468, 148] width 109 height 21
click at [472, 146] on input "radio" at bounding box center [470, 144] width 4 height 4
radio input "true"
click at [533, 207] on button "Controleer" at bounding box center [528, 207] width 186 height 13
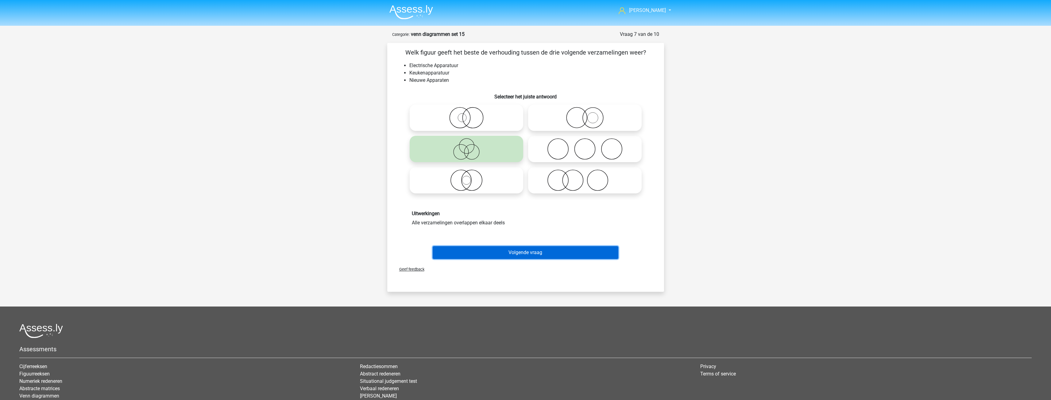
click at [524, 250] on button "Volgende vraag" at bounding box center [526, 252] width 186 height 13
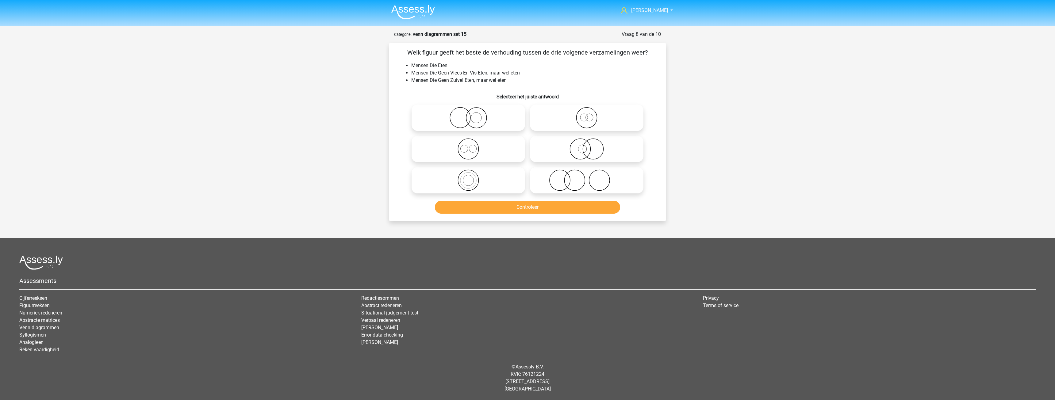
click at [485, 181] on icon at bounding box center [468, 180] width 109 height 21
click at [472, 177] on input "radio" at bounding box center [470, 175] width 4 height 4
radio input "true"
click at [536, 203] on button "Controleer" at bounding box center [528, 207] width 186 height 13
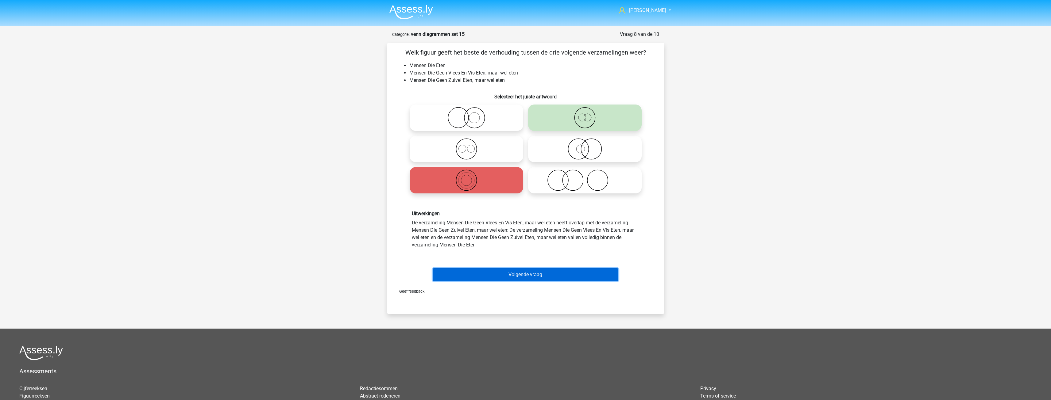
click at [534, 276] on button "Volgende vraag" at bounding box center [526, 274] width 186 height 13
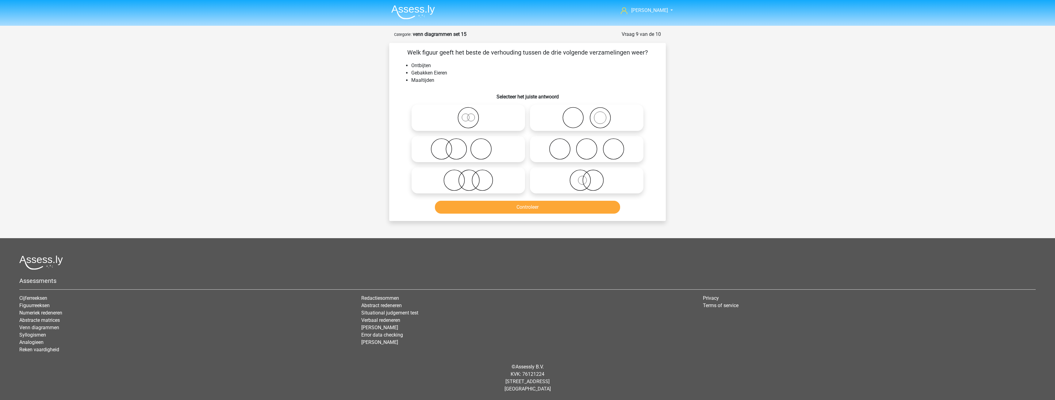
drag, startPoint x: 499, startPoint y: 122, endPoint x: 508, endPoint y: 137, distance: 17.5
click at [500, 123] on icon at bounding box center [468, 117] width 109 height 21
click at [472, 115] on input "radio" at bounding box center [470, 113] width 4 height 4
radio input "true"
click at [533, 208] on button "Controleer" at bounding box center [528, 207] width 186 height 13
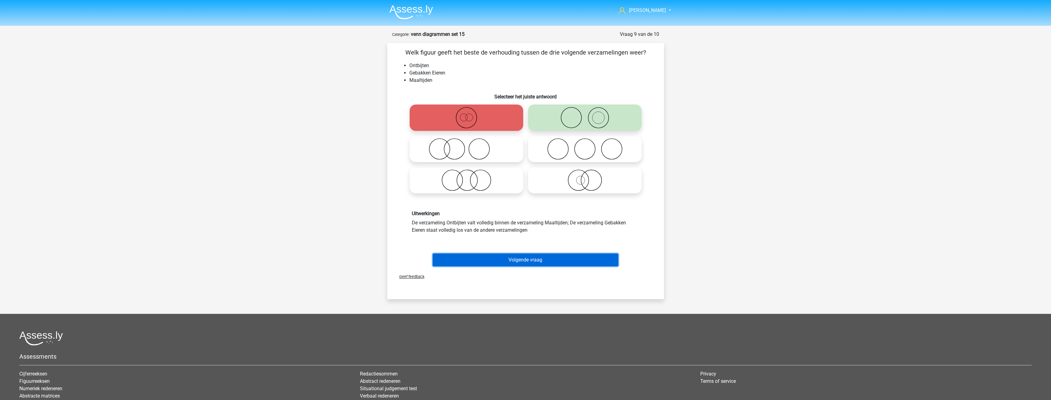
drag, startPoint x: 526, startPoint y: 263, endPoint x: 529, endPoint y: 261, distance: 3.3
click at [526, 263] on button "Volgende vraag" at bounding box center [526, 260] width 186 height 13
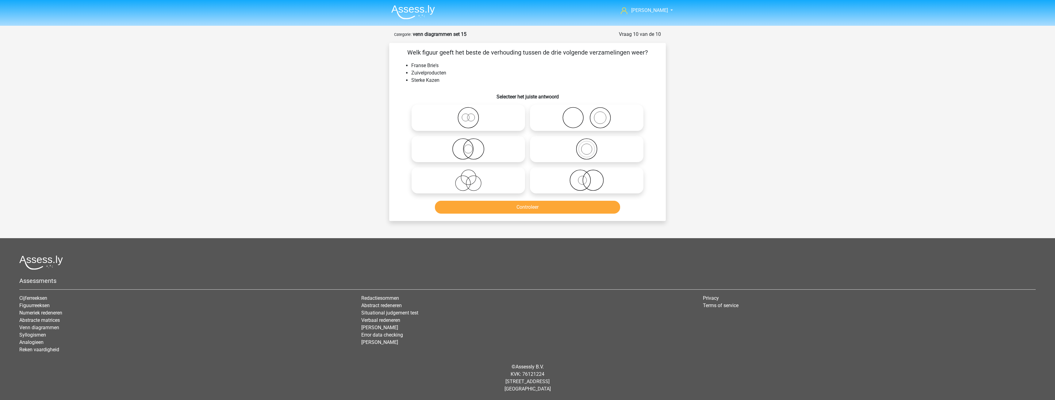
click at [545, 120] on icon at bounding box center [587, 117] width 109 height 21
click at [587, 115] on input "radio" at bounding box center [589, 113] width 4 height 4
radio input "true"
click at [538, 176] on icon at bounding box center [587, 180] width 109 height 21
click at [587, 176] on input "radio" at bounding box center [589, 175] width 4 height 4
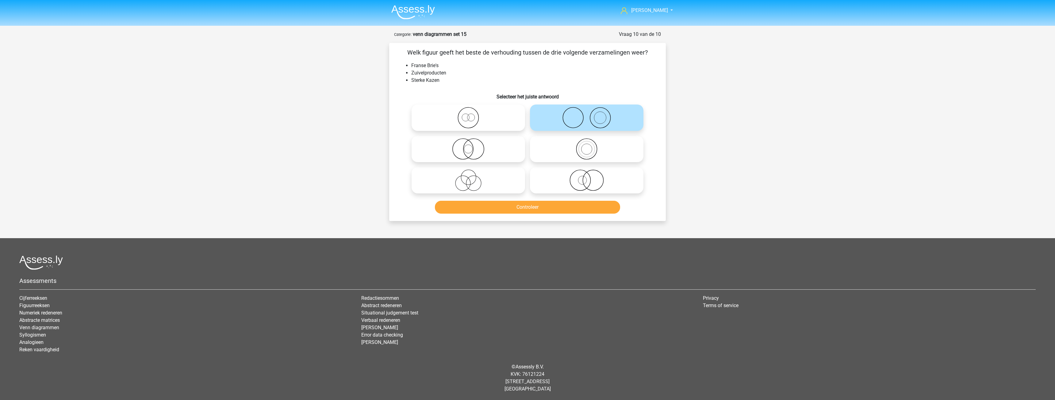
radio input "true"
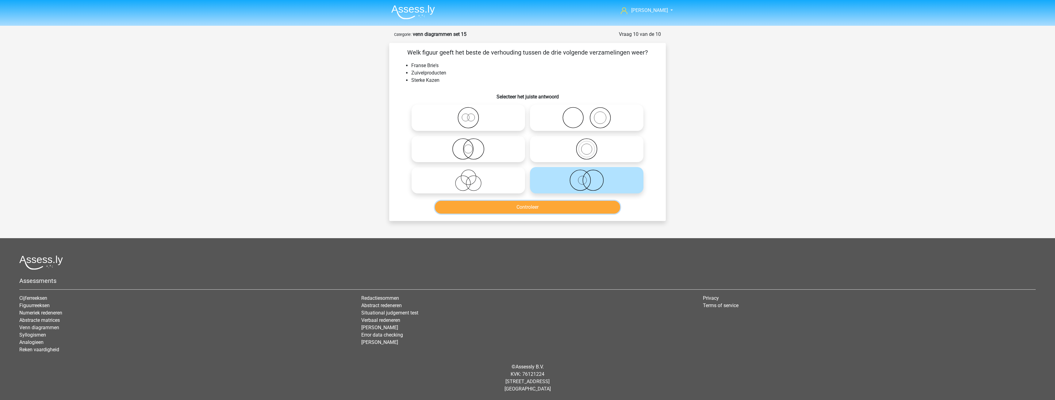
click at [536, 208] on button "Controleer" at bounding box center [528, 207] width 186 height 13
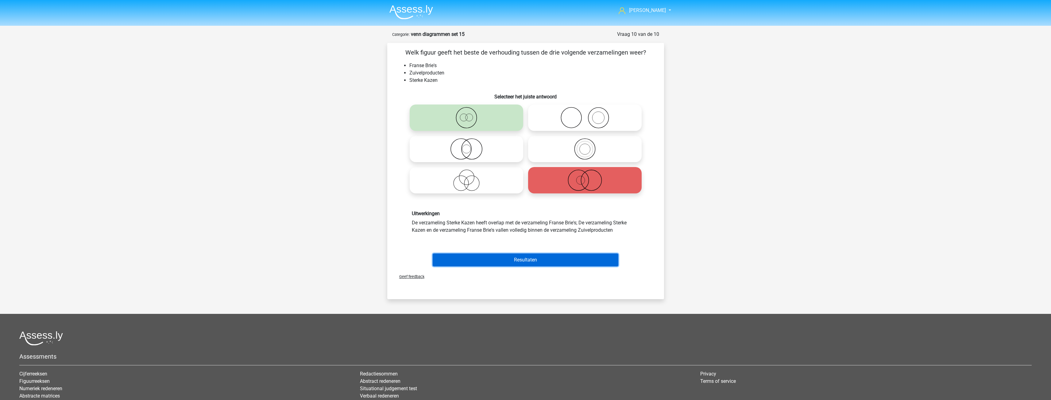
click at [528, 256] on button "Resultaten" at bounding box center [526, 260] width 186 height 13
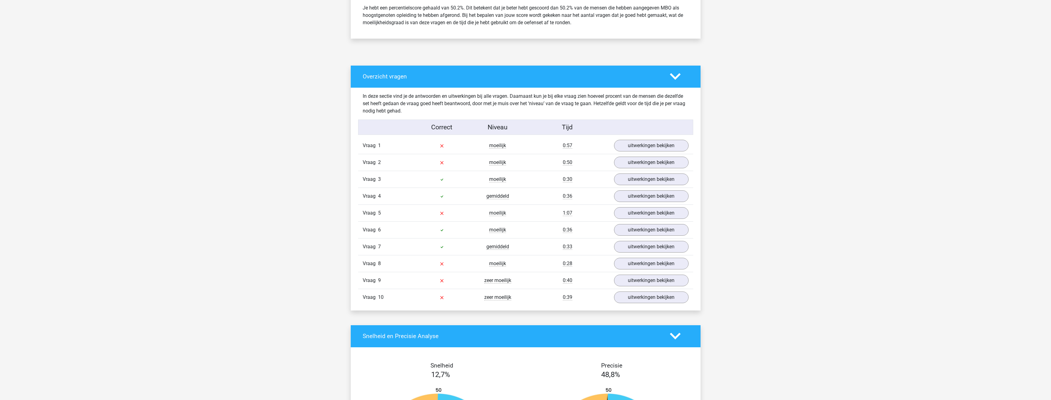
scroll to position [276, 0]
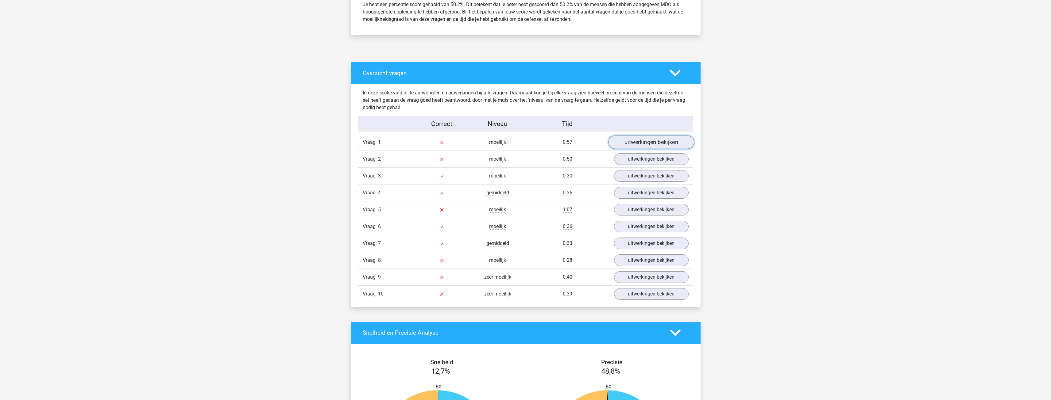
click at [645, 146] on link "uitwerkingen bekijken" at bounding box center [651, 142] width 86 height 13
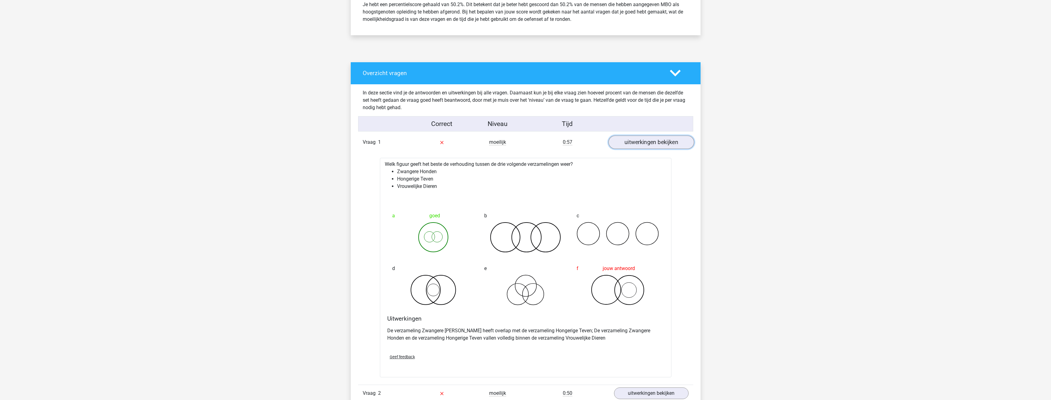
click at [629, 136] on link "uitwerkingen bekijken" at bounding box center [651, 142] width 86 height 13
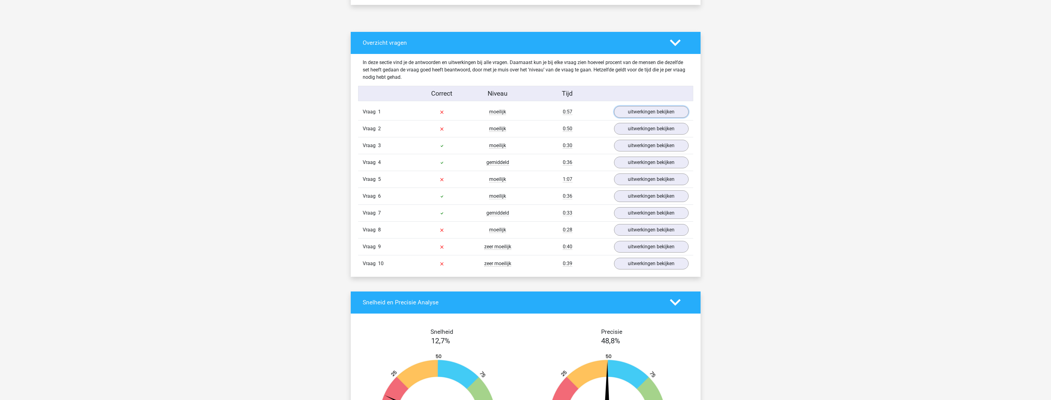
scroll to position [307, 0]
click at [645, 112] on link "uitwerkingen bekijken" at bounding box center [651, 111] width 86 height 13
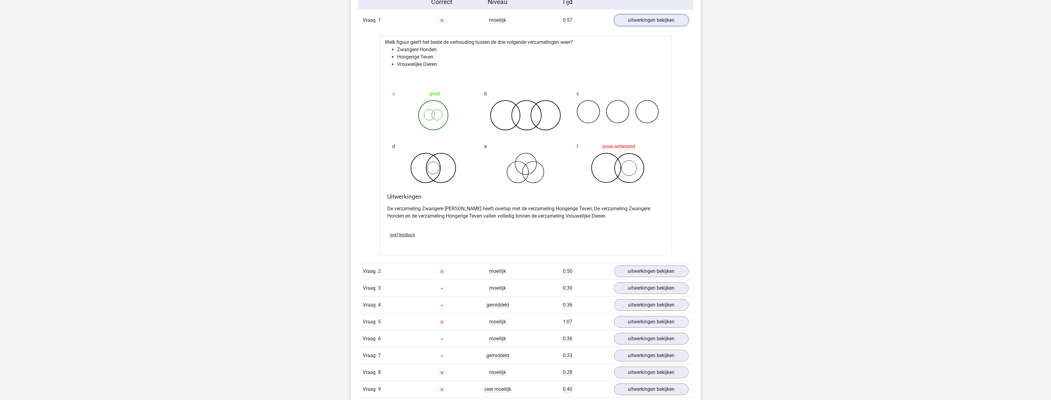
scroll to position [399, 0]
click at [632, 17] on link "uitwerkingen bekijken" at bounding box center [651, 19] width 86 height 13
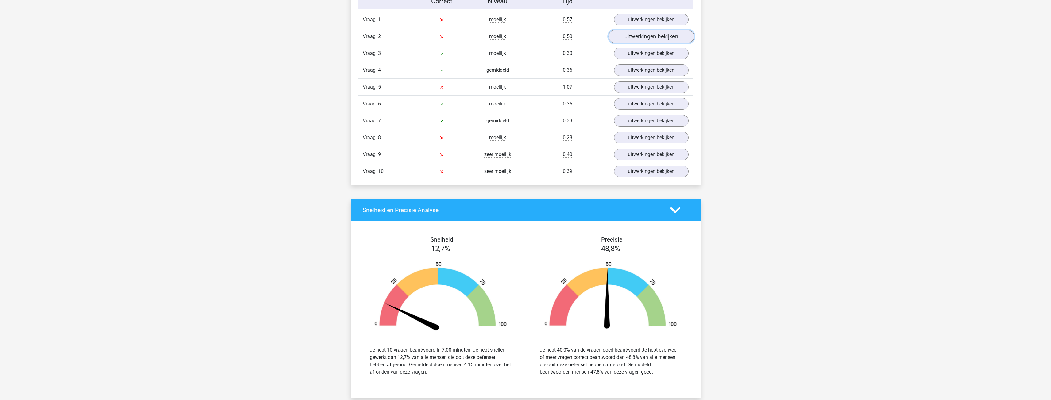
click at [636, 37] on link "uitwerkingen bekijken" at bounding box center [651, 36] width 86 height 13
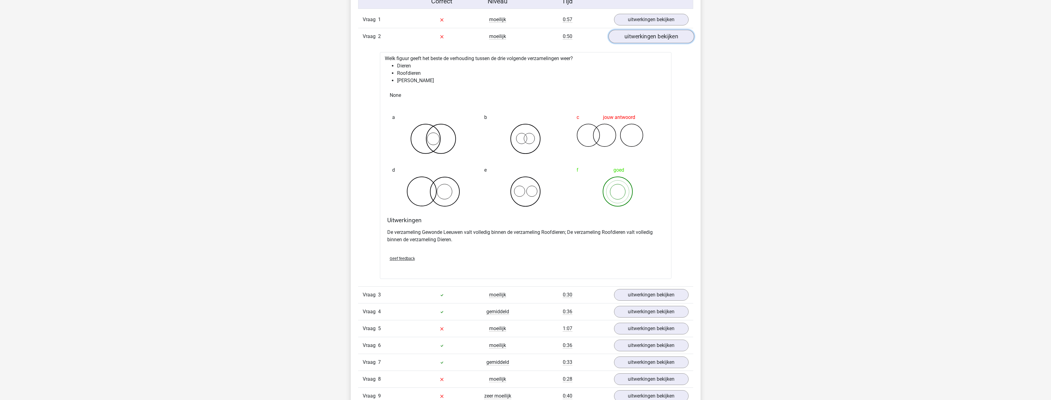
click at [638, 36] on link "uitwerkingen bekijken" at bounding box center [651, 36] width 86 height 13
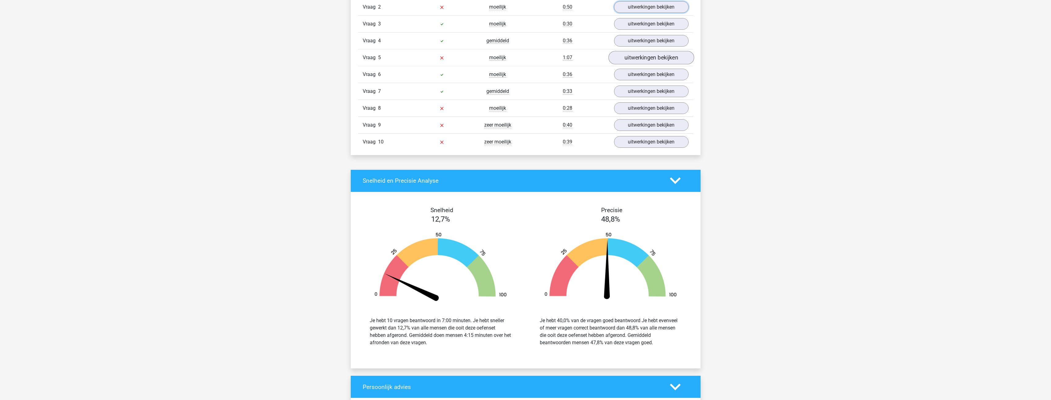
scroll to position [430, 0]
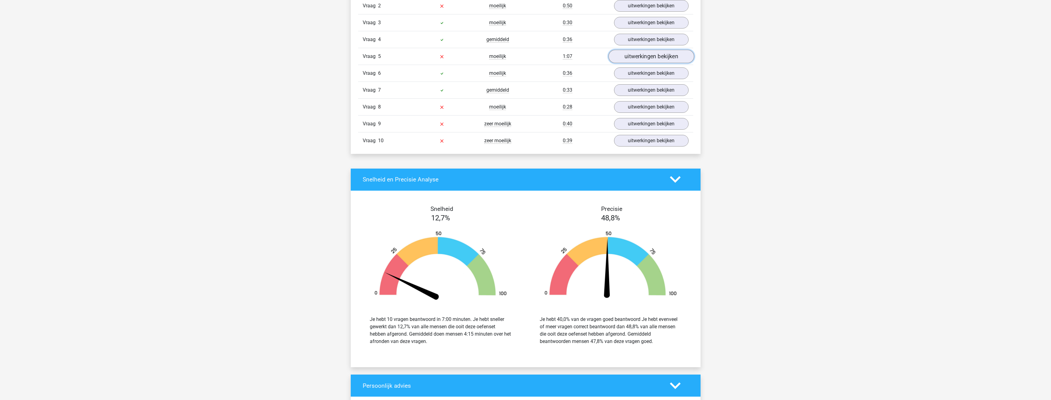
click at [643, 54] on link "uitwerkingen bekijken" at bounding box center [651, 56] width 86 height 13
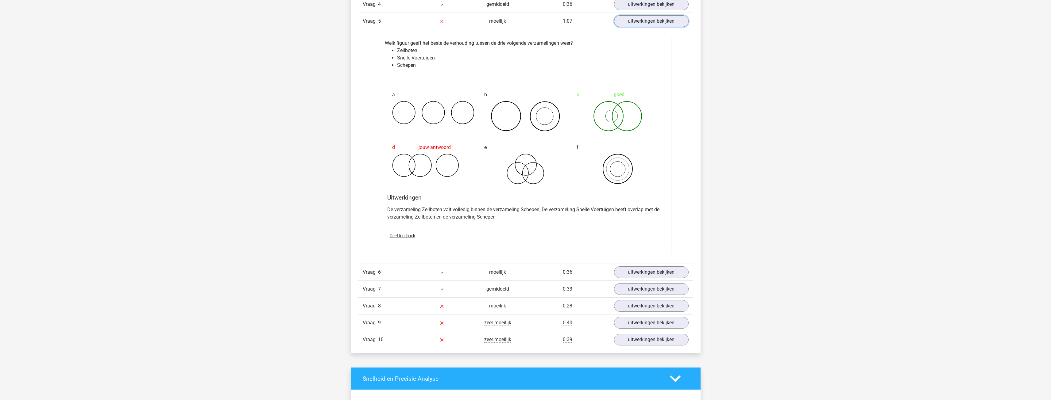
scroll to position [460, 0]
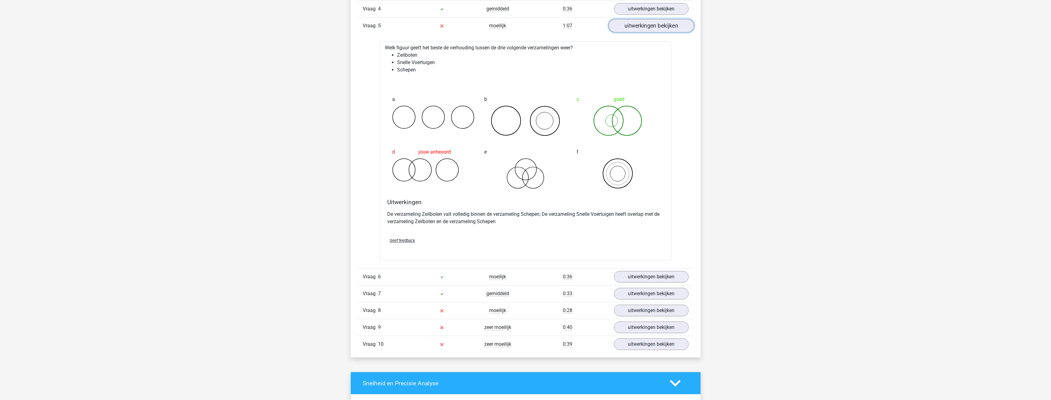
click at [628, 26] on link "uitwerkingen bekijken" at bounding box center [651, 25] width 86 height 13
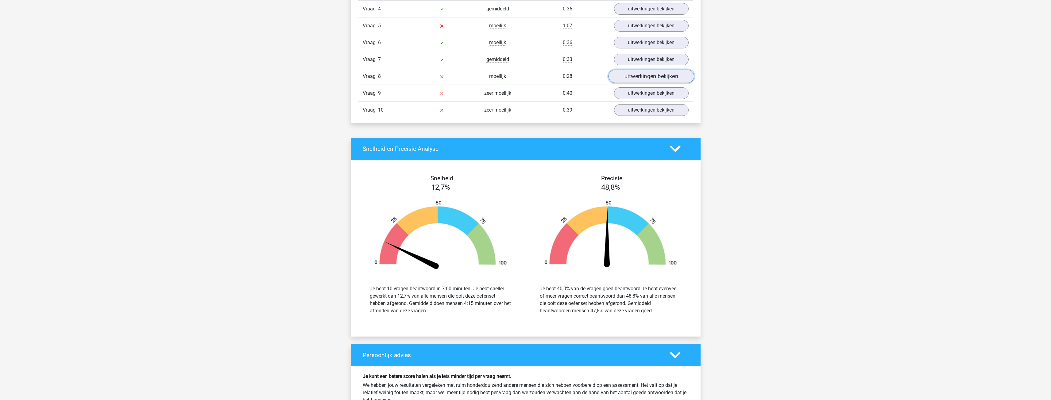
click at [642, 83] on link "uitwerkingen bekijken" at bounding box center [651, 76] width 86 height 13
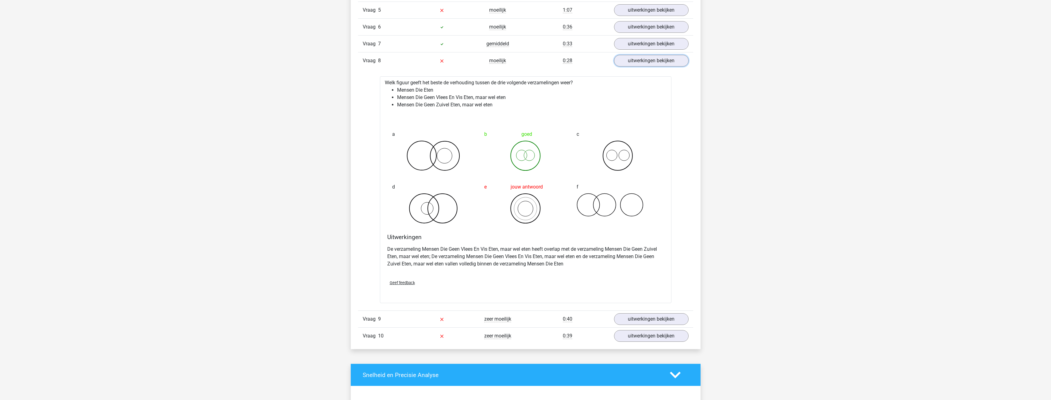
scroll to position [491, 0]
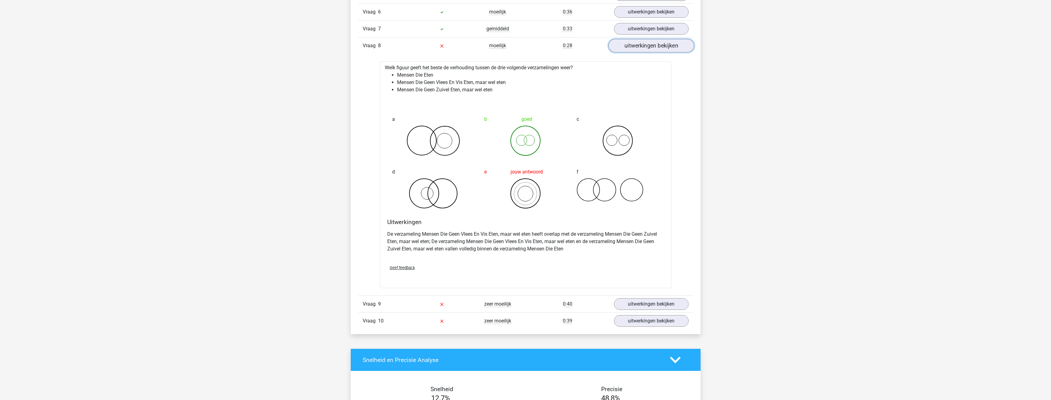
click at [624, 48] on link "uitwerkingen bekijken" at bounding box center [651, 45] width 86 height 13
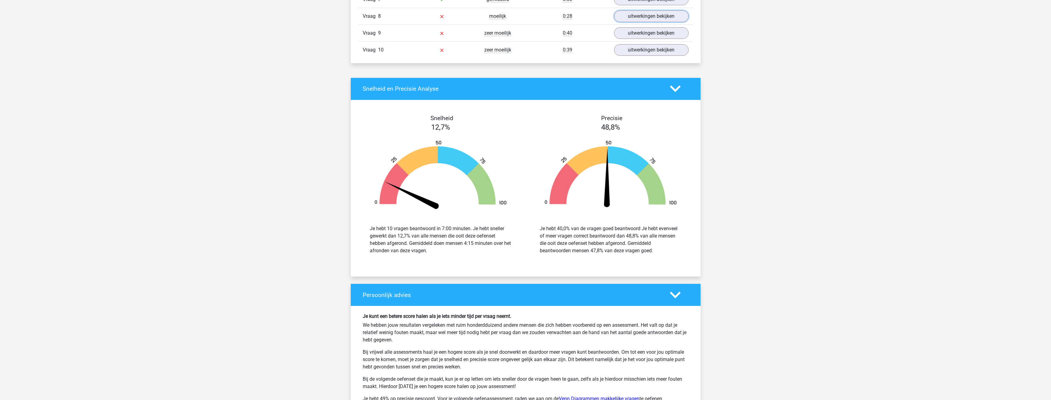
scroll to position [522, 0]
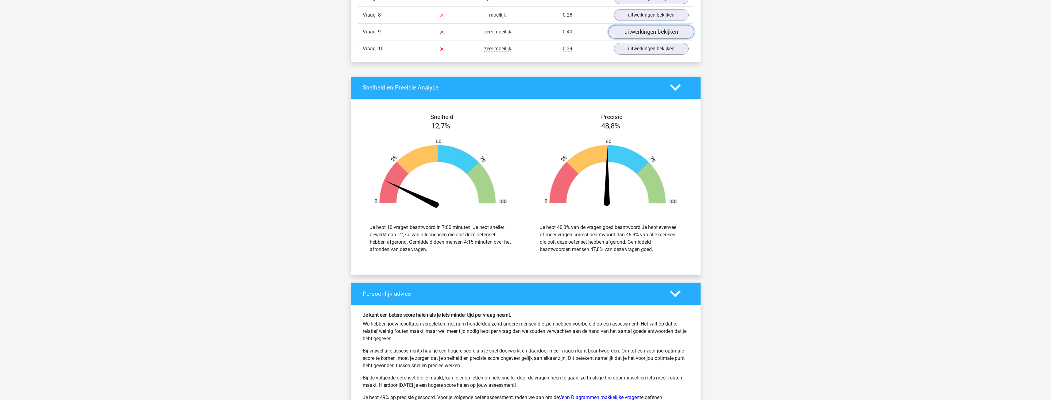
click at [643, 31] on link "uitwerkingen bekijken" at bounding box center [651, 31] width 86 height 13
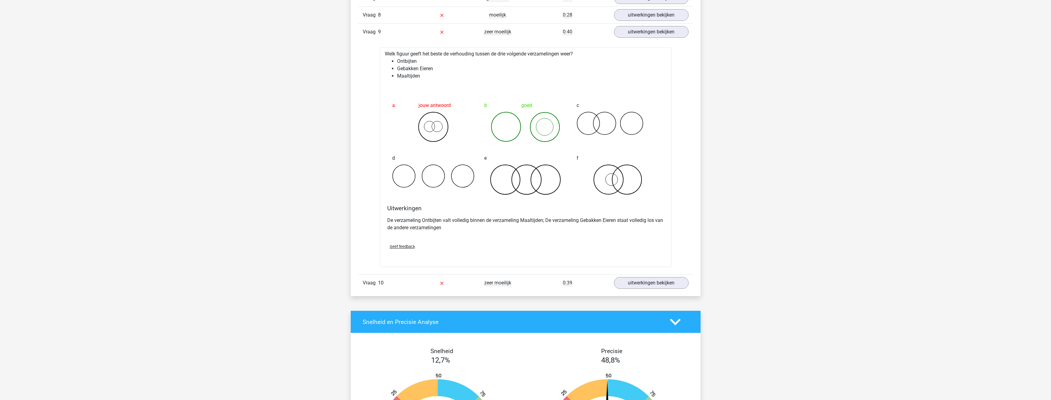
click at [641, 38] on div "Vraag 9 zeer moeilijk 0:40 uitwerkingen bekijken" at bounding box center [525, 31] width 335 height 17
click at [628, 31] on link "uitwerkingen bekijken" at bounding box center [651, 31] width 86 height 13
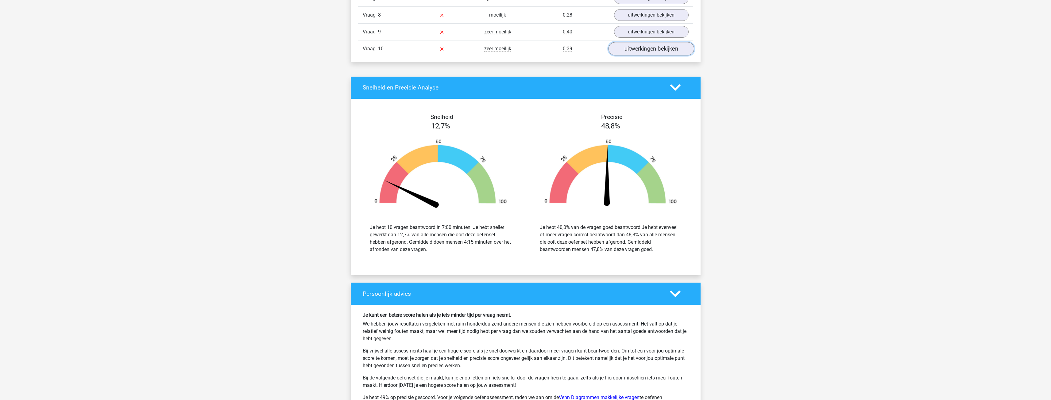
click at [629, 48] on link "uitwerkingen bekijken" at bounding box center [651, 48] width 86 height 13
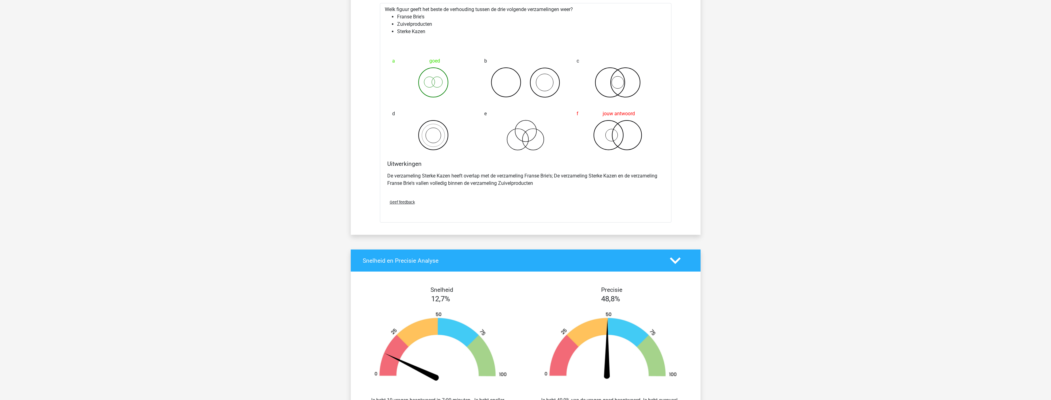
scroll to position [460, 0]
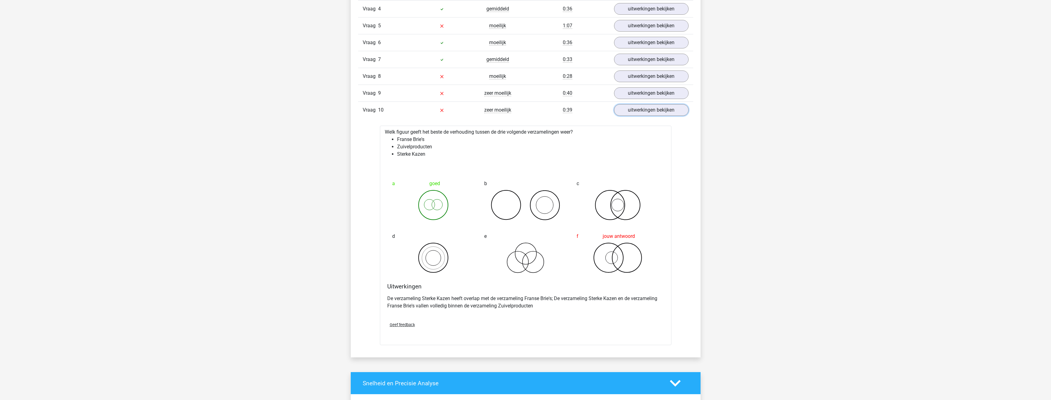
drag, startPoint x: 647, startPoint y: 114, endPoint x: 646, endPoint y: 121, distance: 8.2
click at [647, 113] on link "uitwerkingen bekijken" at bounding box center [651, 110] width 75 height 12
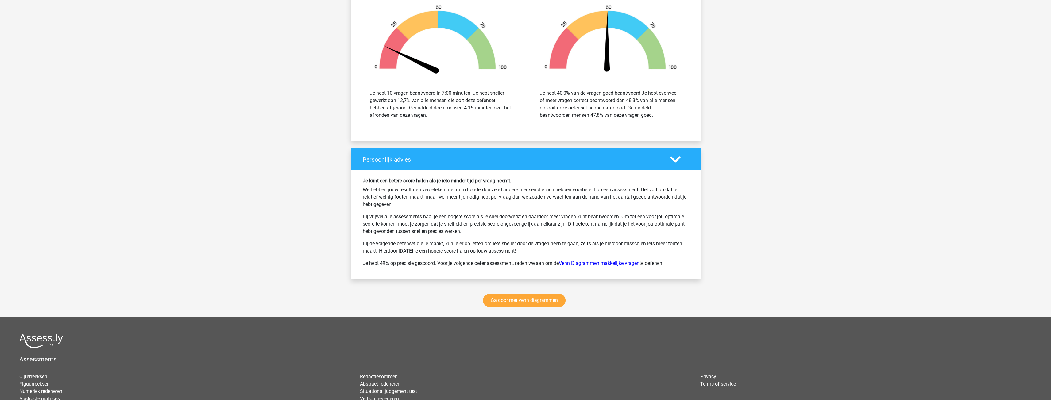
scroll to position [675, 0]
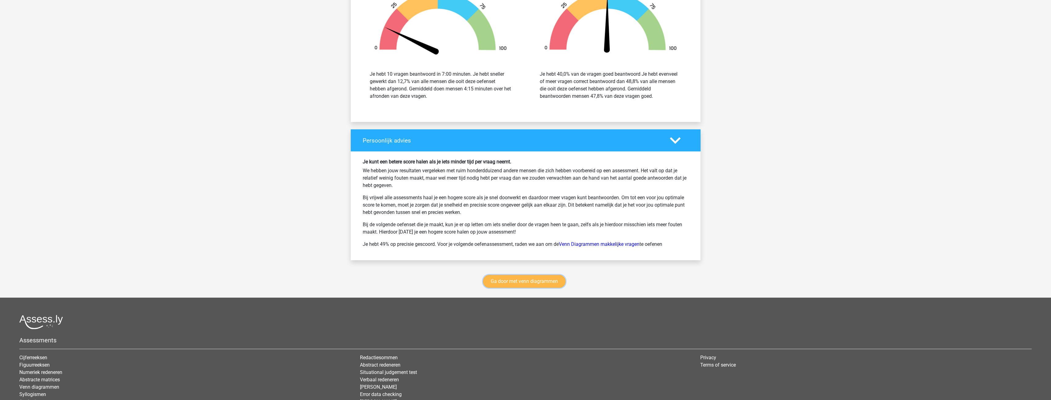
click at [531, 279] on link "Ga door met venn diagrammen" at bounding box center [524, 281] width 83 height 13
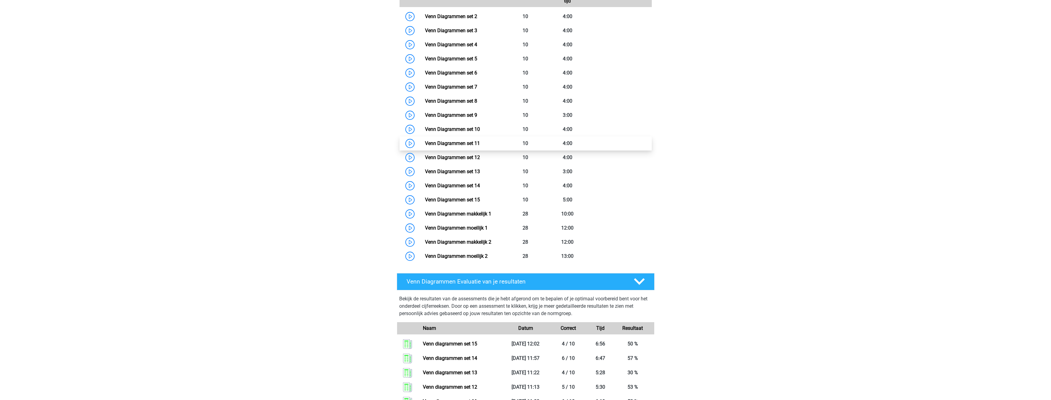
scroll to position [320, 0]
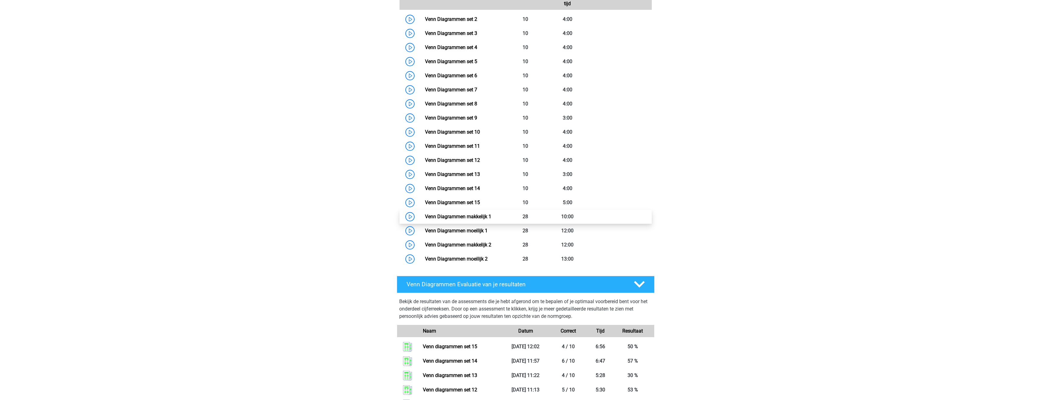
click at [491, 214] on link "Venn Diagrammen makkelijk 1" at bounding box center [458, 217] width 66 height 6
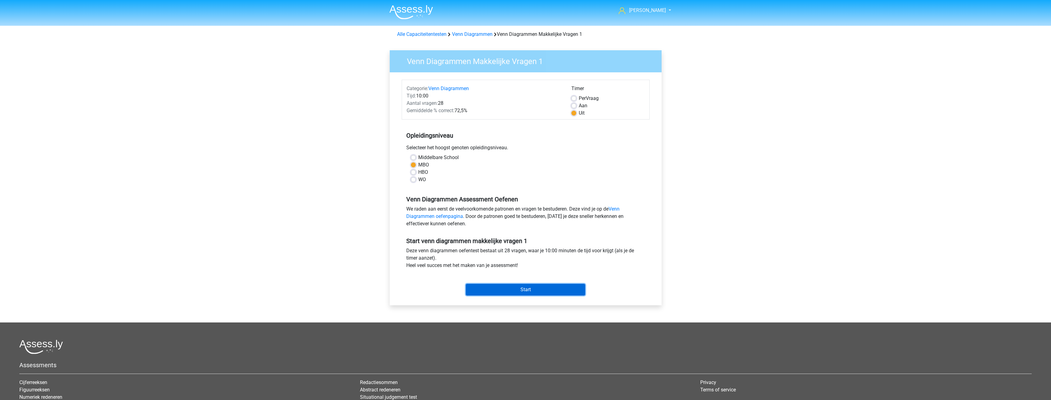
click at [530, 286] on input "Start" at bounding box center [525, 290] width 119 height 12
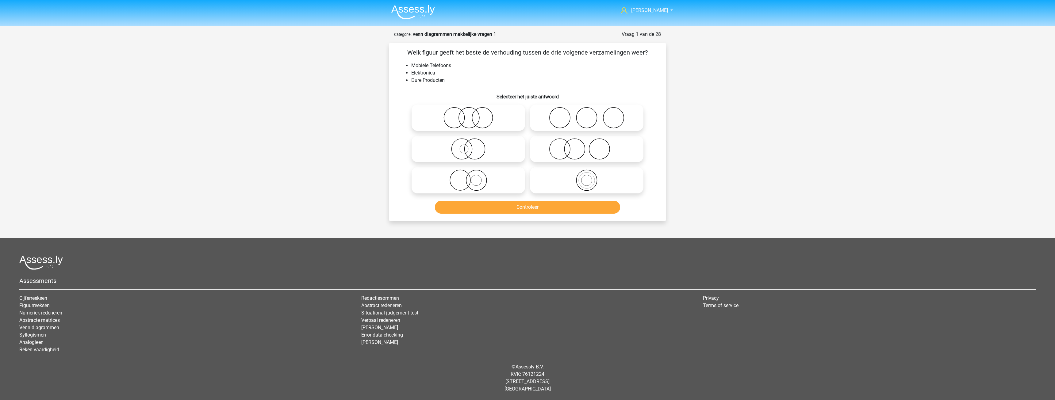
click at [498, 180] on icon at bounding box center [468, 180] width 109 height 21
click at [472, 177] on input "radio" at bounding box center [470, 175] width 4 height 4
radio input "true"
click at [492, 150] on icon at bounding box center [468, 148] width 109 height 21
click at [472, 146] on input "radio" at bounding box center [470, 144] width 4 height 4
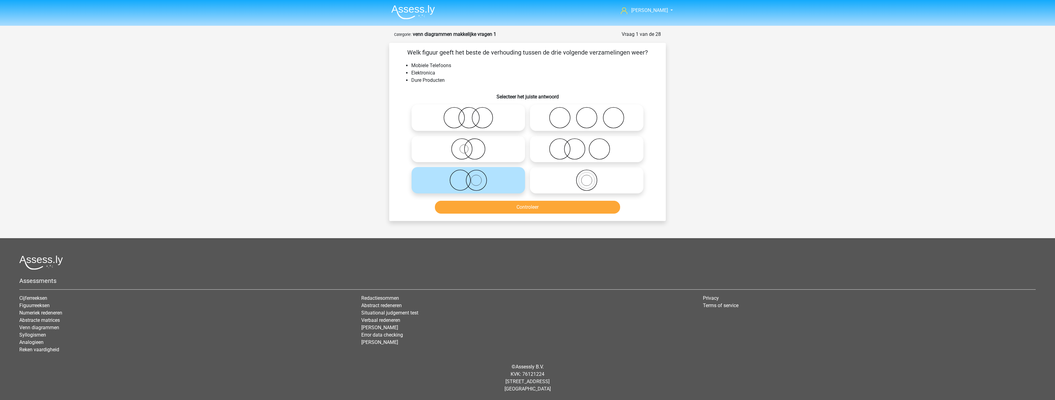
radio input "true"
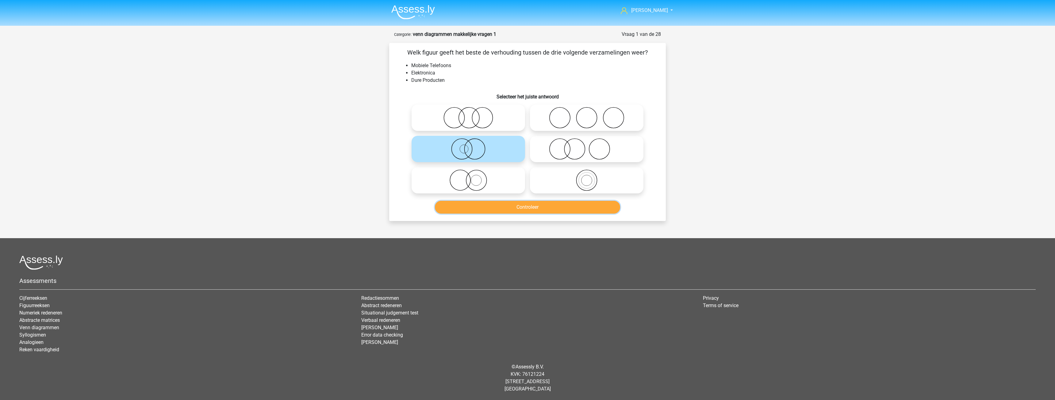
click at [533, 208] on button "Controleer" at bounding box center [528, 207] width 186 height 13
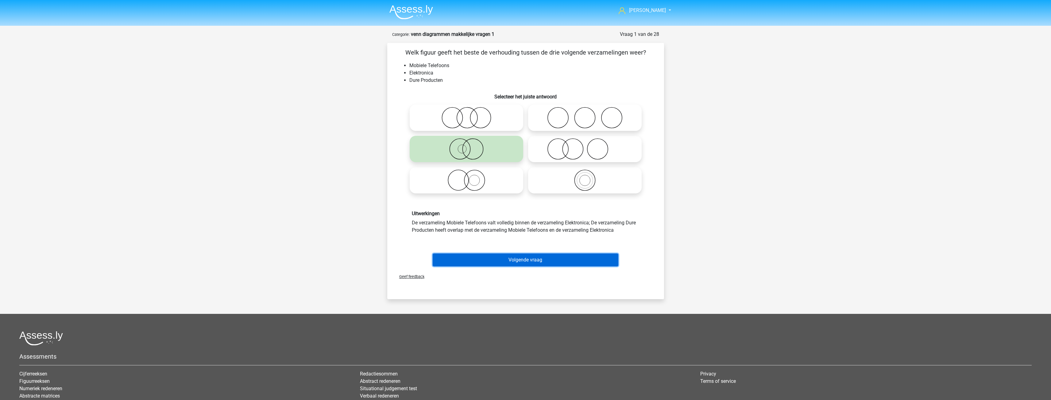
drag, startPoint x: 532, startPoint y: 259, endPoint x: 527, endPoint y: 231, distance: 28.5
click at [532, 259] on button "Volgende vraag" at bounding box center [526, 260] width 186 height 13
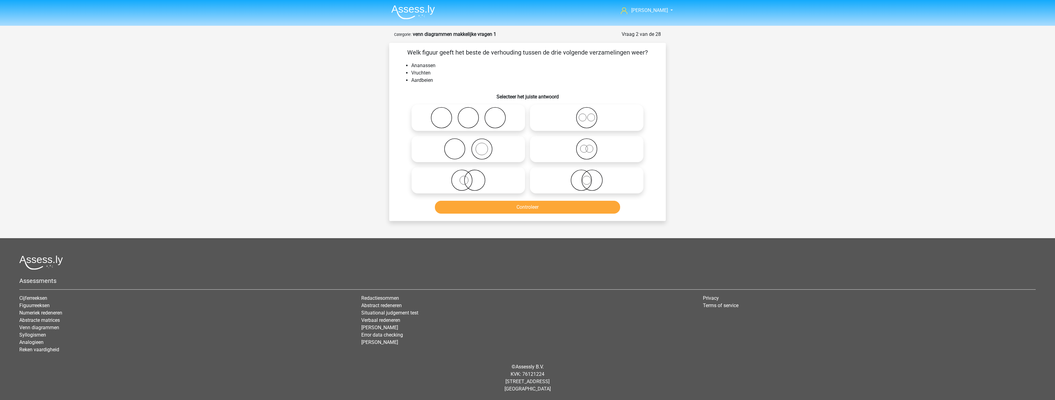
click at [556, 120] on icon at bounding box center [587, 117] width 109 height 21
click at [587, 115] on input "radio" at bounding box center [589, 113] width 4 height 4
radio input "true"
click at [527, 205] on button "Controleer" at bounding box center [528, 207] width 186 height 13
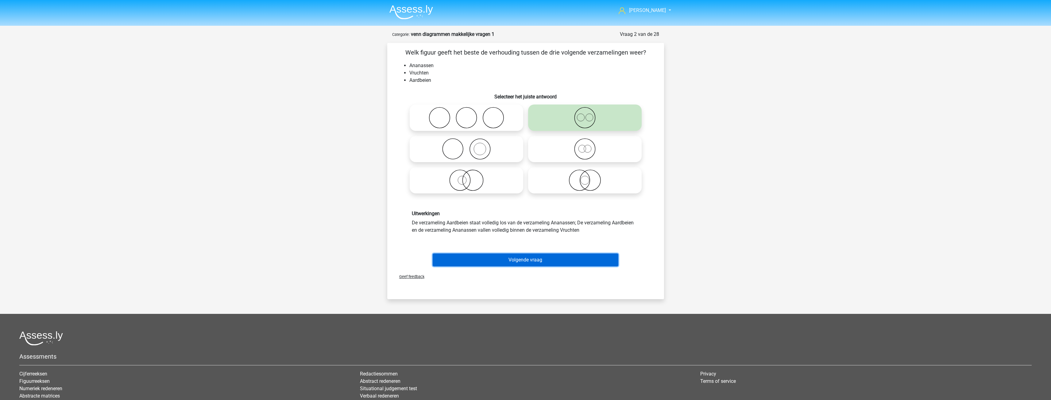
click at [520, 260] on button "Volgende vraag" at bounding box center [526, 260] width 186 height 13
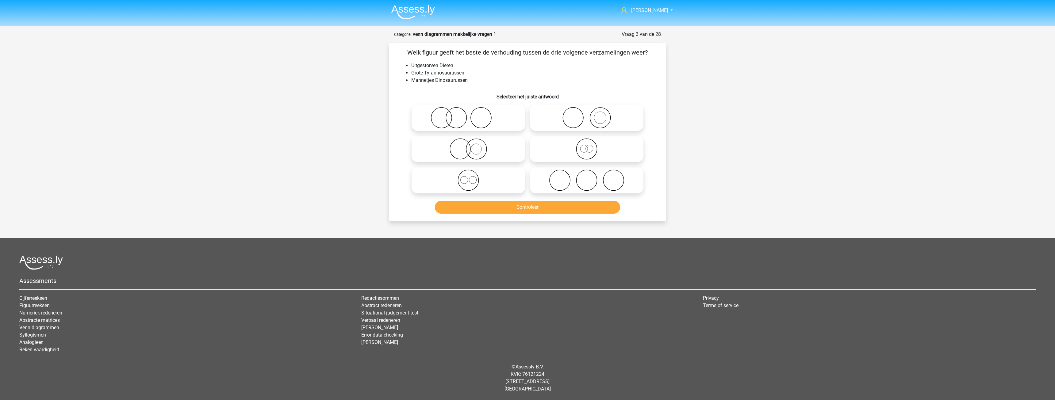
click at [569, 151] on icon at bounding box center [587, 148] width 109 height 21
click at [587, 146] on input "radio" at bounding box center [589, 144] width 4 height 4
radio input "true"
click at [529, 202] on button "Controleer" at bounding box center [528, 207] width 186 height 13
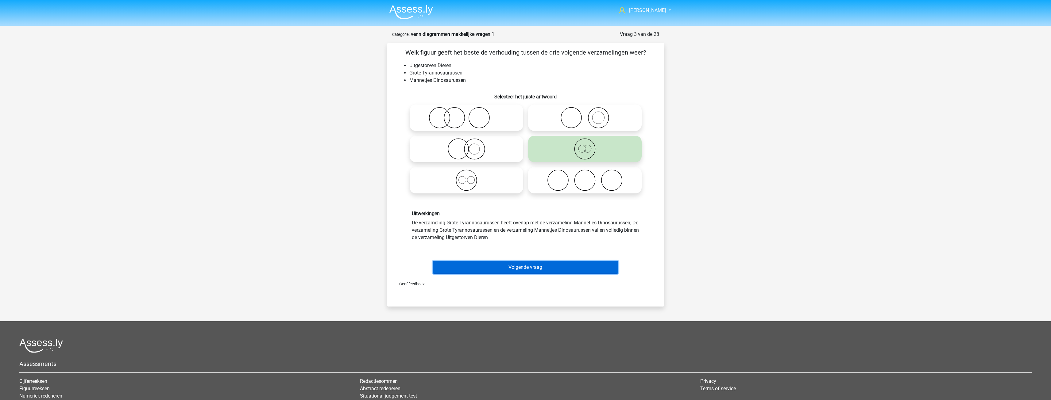
drag, startPoint x: 532, startPoint y: 267, endPoint x: 533, endPoint y: 224, distance: 43.3
click at [532, 267] on button "Volgende vraag" at bounding box center [526, 267] width 186 height 13
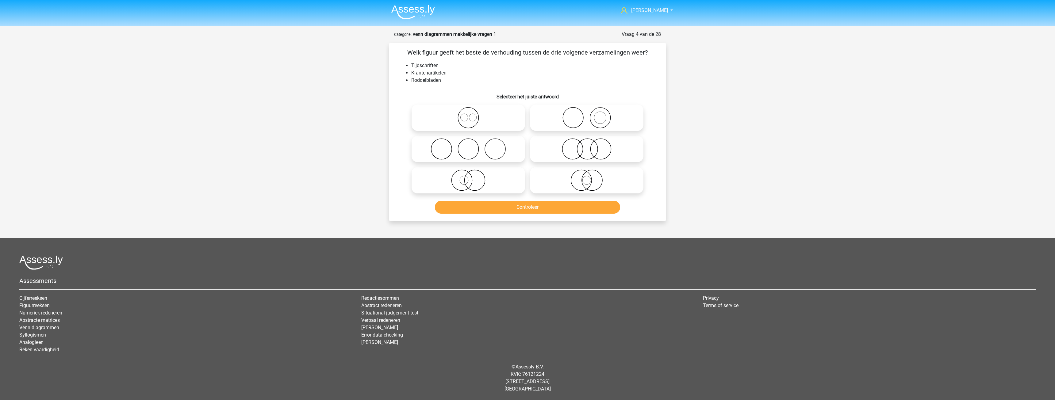
click at [506, 147] on icon at bounding box center [468, 148] width 109 height 21
click at [472, 146] on input "radio" at bounding box center [470, 144] width 4 height 4
radio input "true"
click at [529, 207] on button "Controleer" at bounding box center [528, 207] width 186 height 13
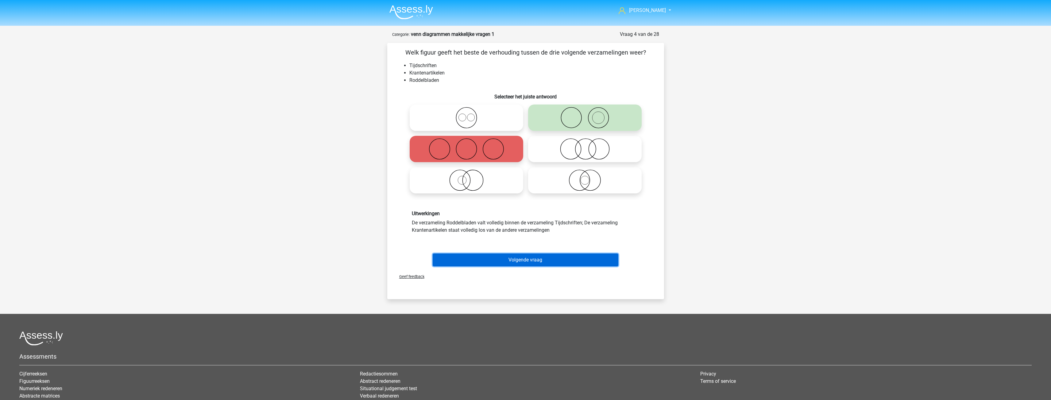
drag, startPoint x: 527, startPoint y: 260, endPoint x: 526, endPoint y: 248, distance: 12.0
click at [526, 259] on button "Volgende vraag" at bounding box center [526, 260] width 186 height 13
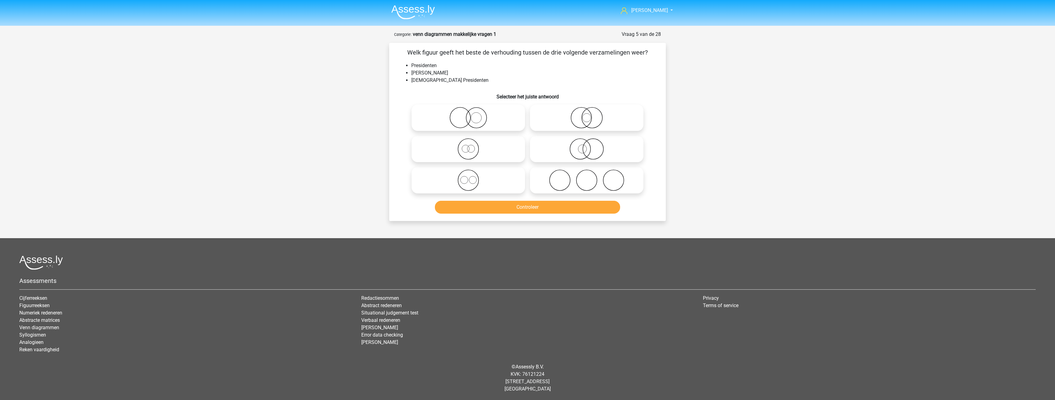
click at [555, 119] on icon at bounding box center [587, 117] width 109 height 21
click at [587, 115] on input "radio" at bounding box center [589, 113] width 4 height 4
radio input "true"
click at [511, 114] on icon at bounding box center [468, 117] width 109 height 21
click at [472, 114] on input "radio" at bounding box center [470, 113] width 4 height 4
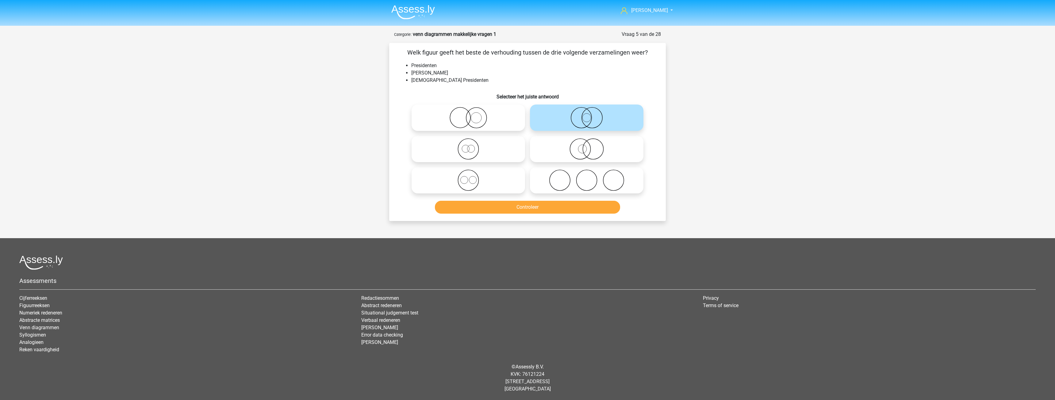
radio input "true"
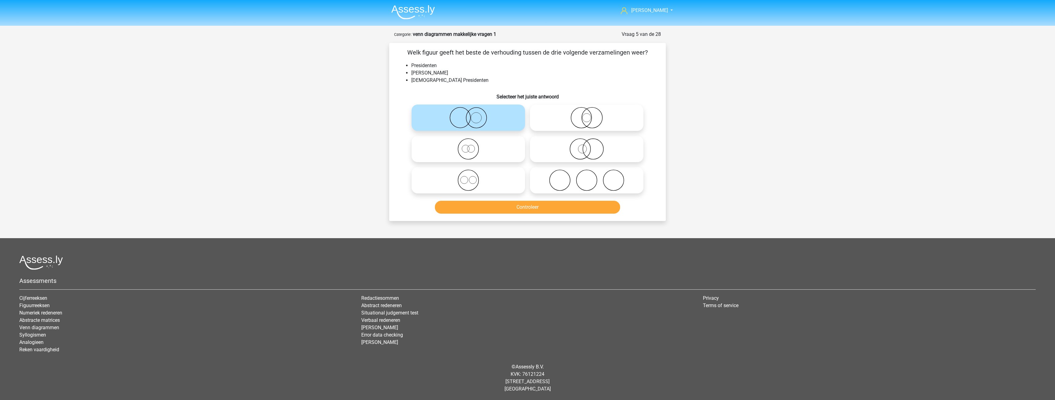
drag, startPoint x: 583, startPoint y: 145, endPoint x: 579, endPoint y: 143, distance: 4.6
click at [583, 145] on icon at bounding box center [587, 148] width 109 height 21
click at [587, 145] on input "radio" at bounding box center [589, 144] width 4 height 4
radio input "true"
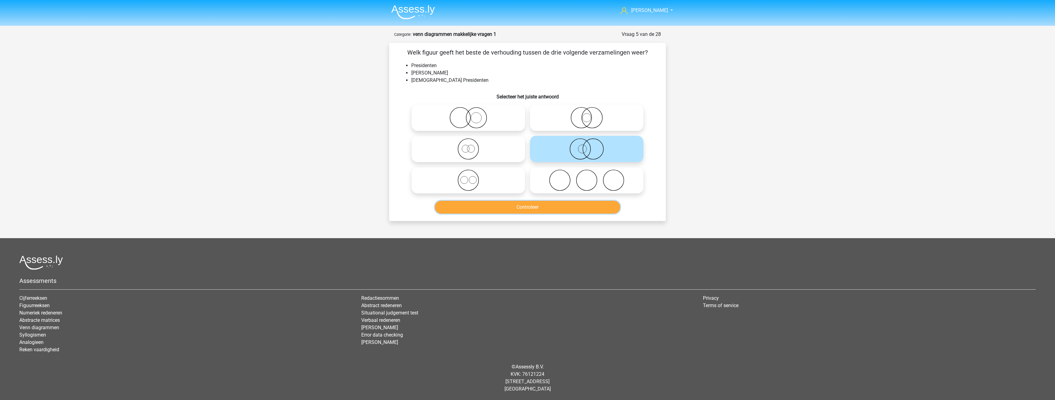
click at [535, 207] on button "Controleer" at bounding box center [528, 207] width 186 height 13
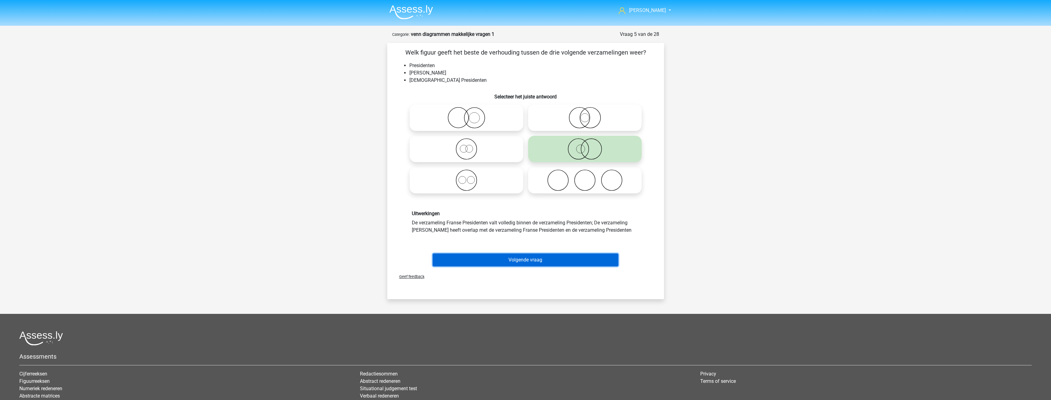
click at [527, 263] on button "Volgende vraag" at bounding box center [526, 260] width 186 height 13
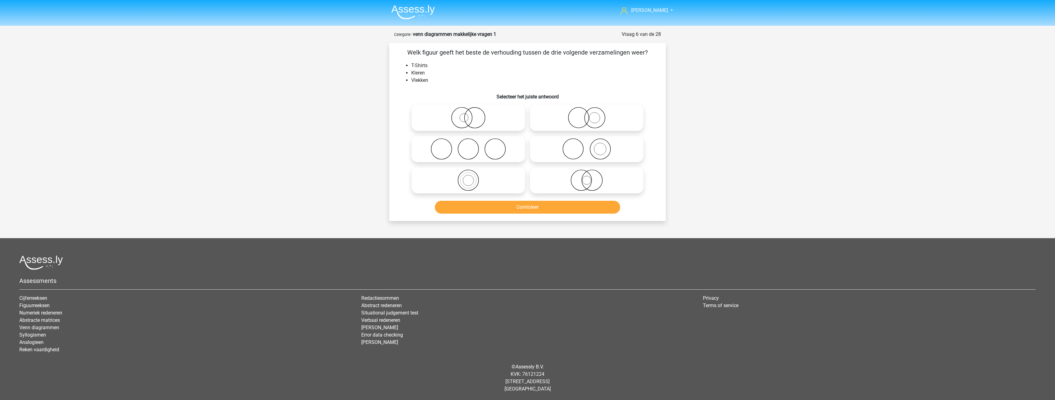
click at [572, 145] on icon at bounding box center [587, 148] width 109 height 21
click at [587, 145] on input "radio" at bounding box center [589, 144] width 4 height 4
radio input "true"
click at [537, 210] on button "Controleer" at bounding box center [528, 207] width 186 height 13
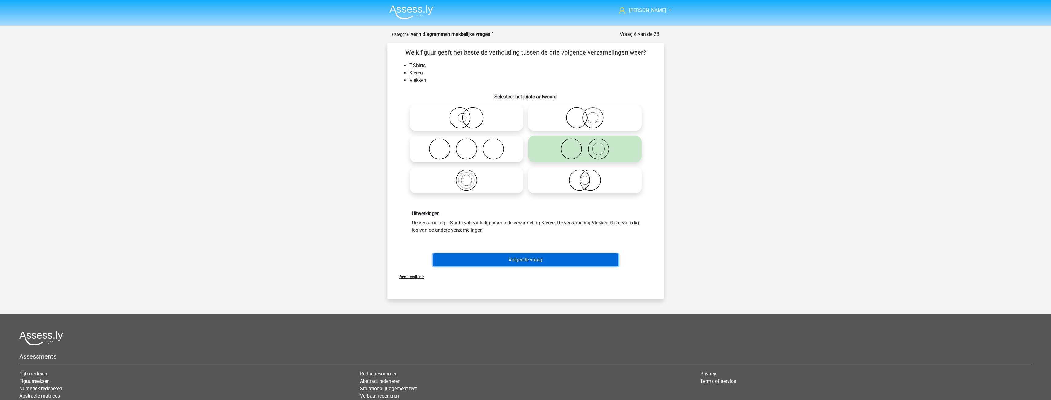
drag, startPoint x: 536, startPoint y: 265, endPoint x: 533, endPoint y: 260, distance: 6.1
click at [535, 265] on button "Volgende vraag" at bounding box center [526, 260] width 186 height 13
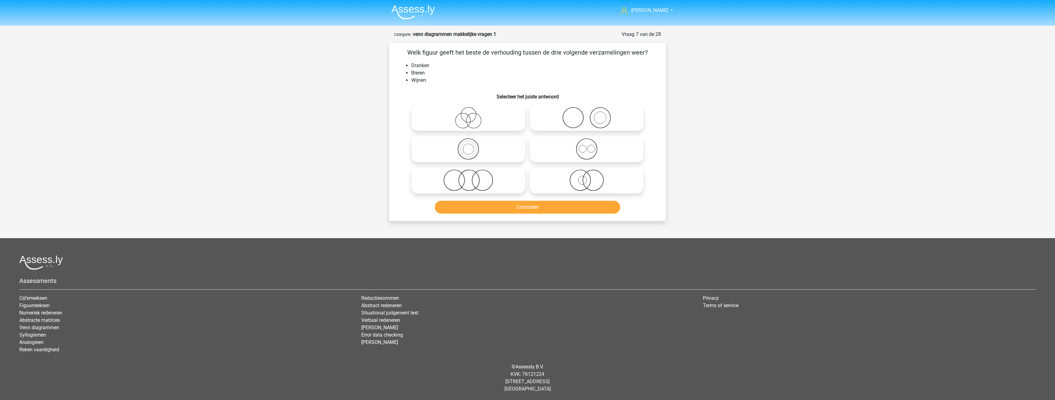
click at [553, 144] on icon at bounding box center [587, 148] width 109 height 21
click at [587, 144] on input "radio" at bounding box center [589, 144] width 4 height 4
radio input "true"
click at [528, 210] on button "Controleer" at bounding box center [528, 207] width 186 height 13
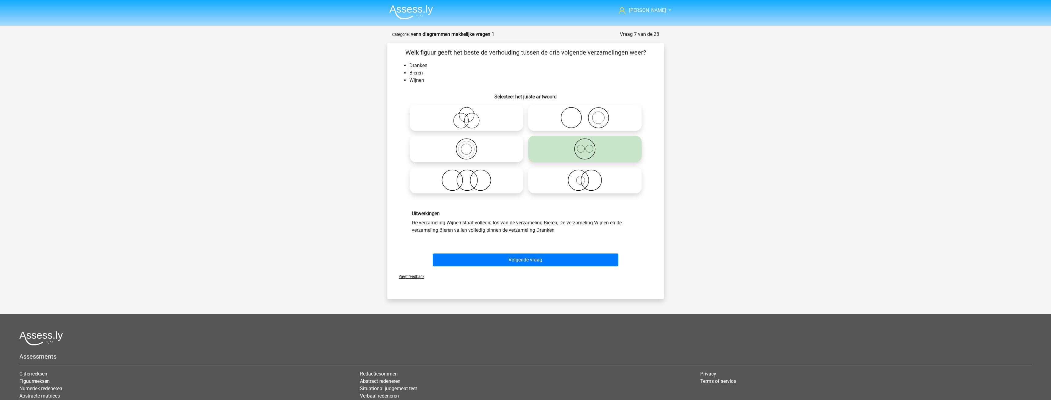
click at [534, 267] on div "Volgende vraag" at bounding box center [525, 261] width 237 height 15
drag, startPoint x: 534, startPoint y: 263, endPoint x: 532, endPoint y: 251, distance: 12.5
click at [534, 263] on button "Volgende vraag" at bounding box center [526, 260] width 186 height 13
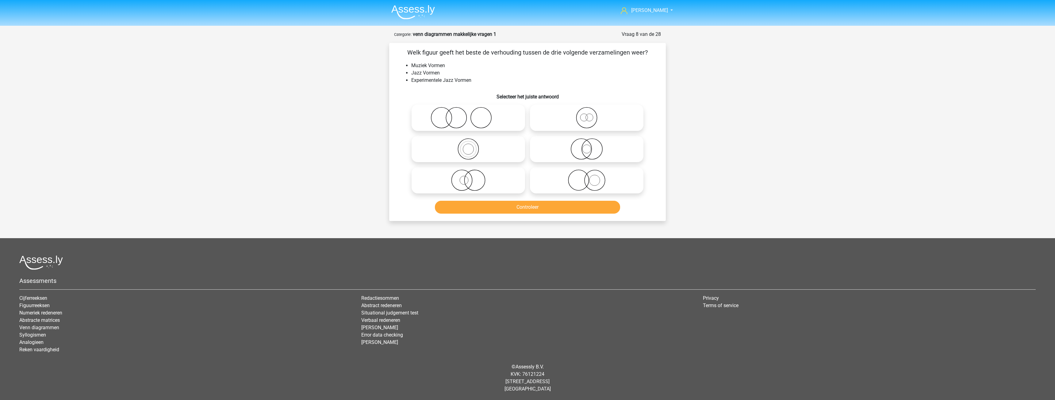
click at [493, 145] on icon at bounding box center [468, 148] width 109 height 21
click at [472, 145] on input "radio" at bounding box center [470, 144] width 4 height 4
radio input "true"
click at [538, 210] on button "Controleer" at bounding box center [528, 207] width 186 height 13
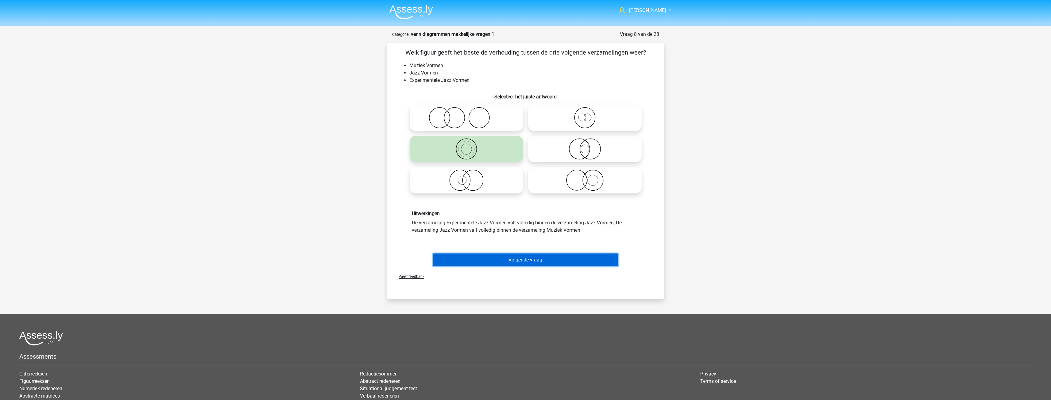
click at [531, 260] on button "Volgende vraag" at bounding box center [526, 260] width 186 height 13
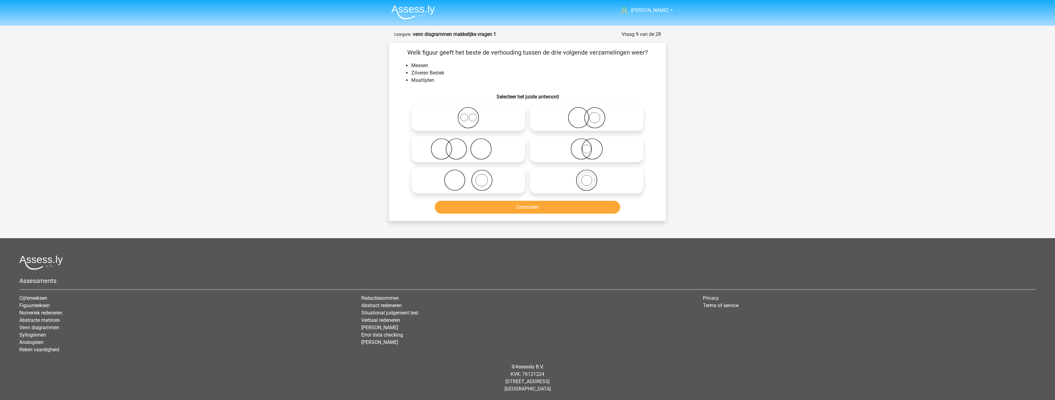
click at [467, 148] on icon at bounding box center [468, 148] width 109 height 21
click at [468, 146] on input "radio" at bounding box center [470, 144] width 4 height 4
radio input "true"
click at [522, 210] on button "Controleer" at bounding box center [528, 207] width 186 height 13
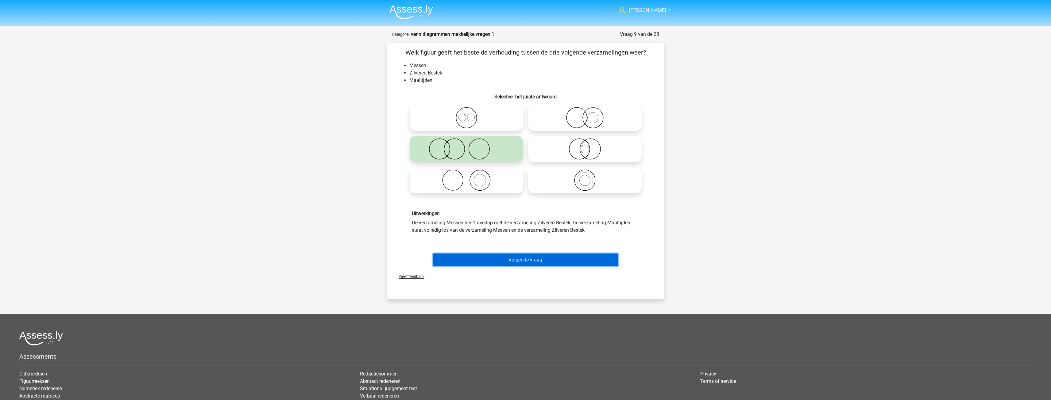
click at [530, 264] on button "Volgende vraag" at bounding box center [526, 260] width 186 height 13
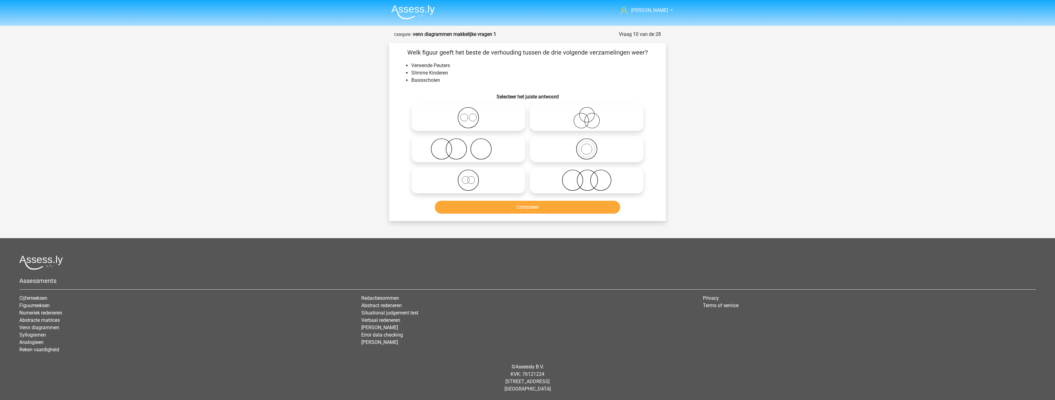
click at [509, 150] on icon at bounding box center [468, 148] width 109 height 21
click at [472, 146] on input "radio" at bounding box center [470, 144] width 4 height 4
radio input "true"
click at [531, 206] on button "Controleer" at bounding box center [528, 207] width 186 height 13
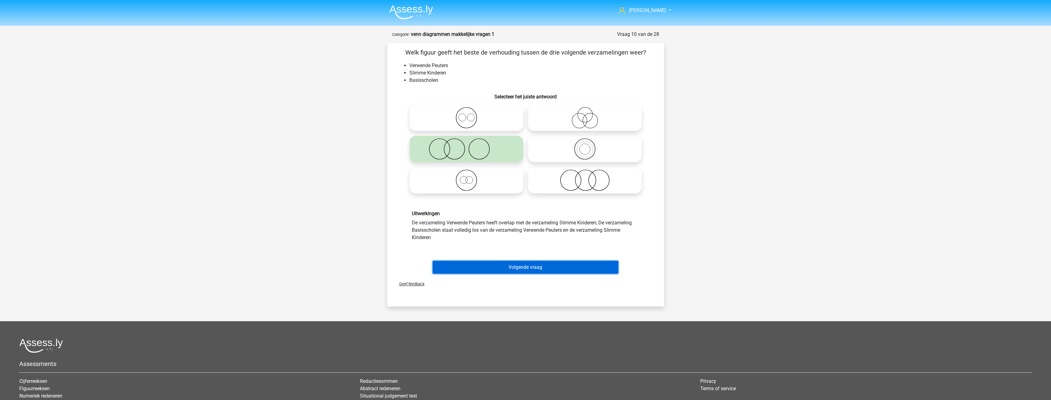
click at [532, 262] on button "Volgende vraag" at bounding box center [526, 267] width 186 height 13
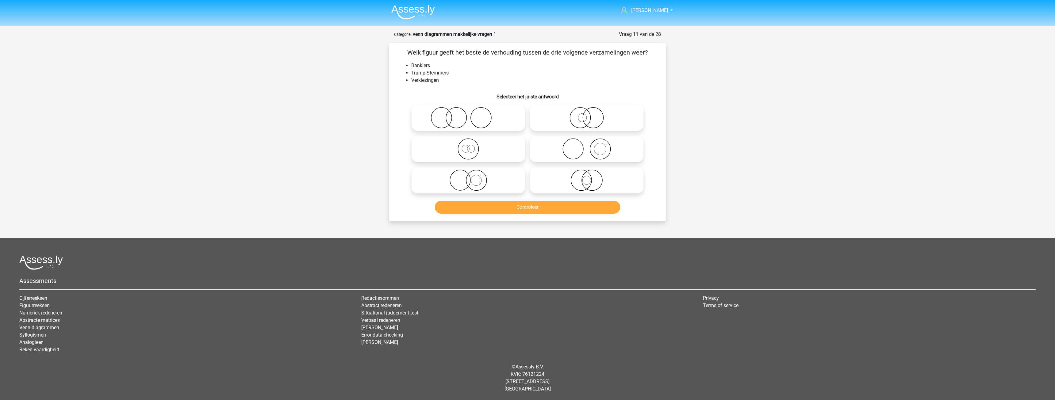
click at [483, 110] on icon at bounding box center [468, 117] width 109 height 21
click at [472, 111] on input "radio" at bounding box center [470, 113] width 4 height 4
radio input "true"
click at [511, 184] on icon at bounding box center [468, 180] width 109 height 21
click at [472, 177] on input "radio" at bounding box center [470, 175] width 4 height 4
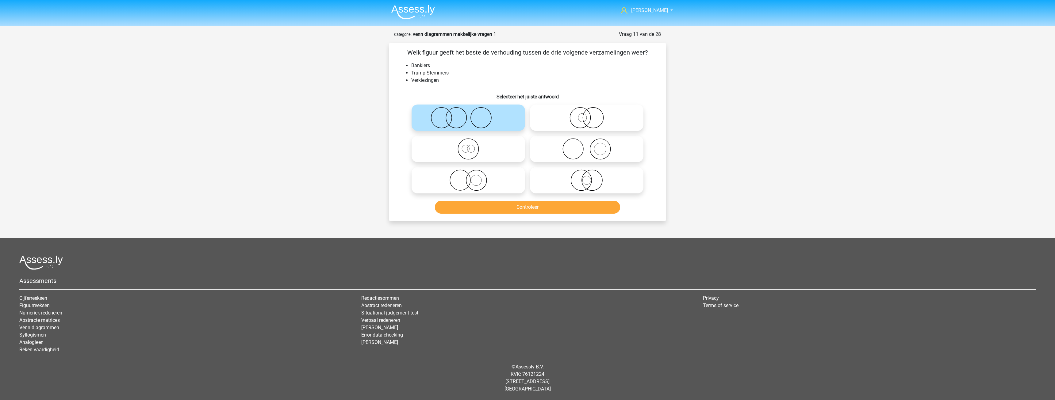
radio input "true"
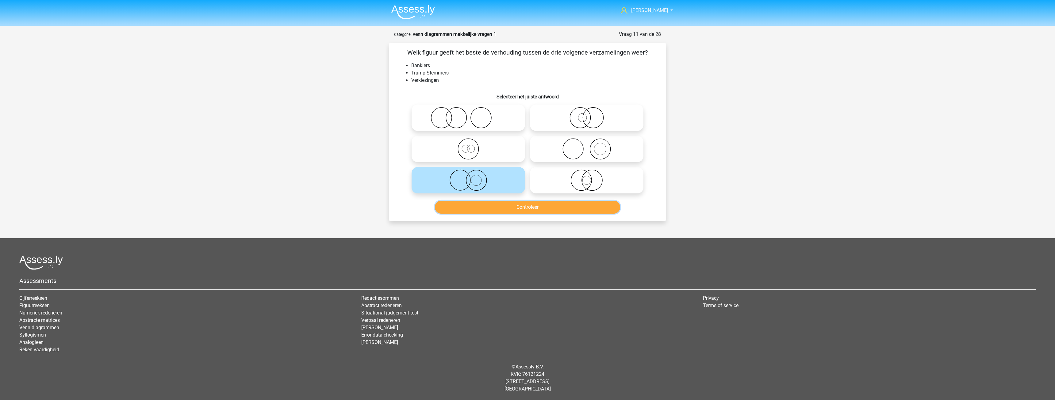
click at [530, 205] on button "Controleer" at bounding box center [528, 207] width 186 height 13
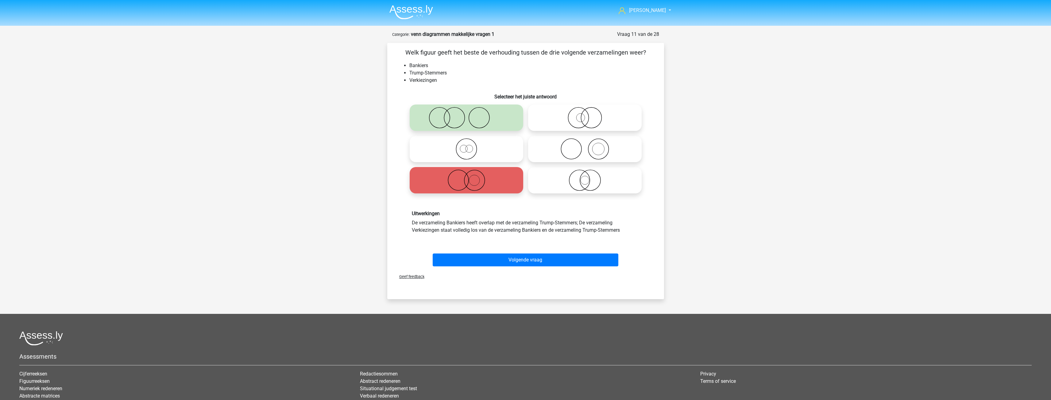
click at [486, 115] on icon at bounding box center [466, 117] width 109 height 21
drag, startPoint x: 529, startPoint y: 255, endPoint x: 526, endPoint y: 245, distance: 9.8
click at [528, 254] on button "Volgende vraag" at bounding box center [526, 260] width 186 height 13
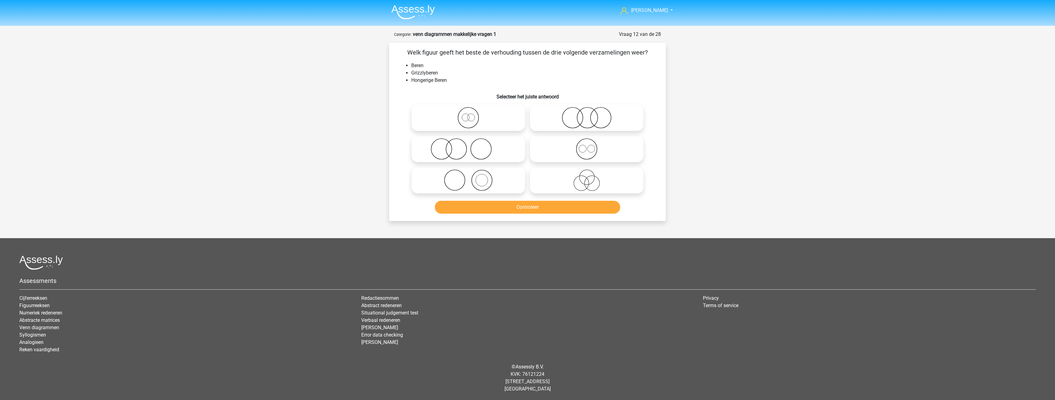
click at [545, 119] on icon at bounding box center [587, 117] width 109 height 21
click at [587, 115] on input "radio" at bounding box center [589, 113] width 4 height 4
radio input "true"
drag, startPoint x: 493, startPoint y: 185, endPoint x: 498, endPoint y: 185, distance: 4.9
click at [494, 185] on icon at bounding box center [468, 180] width 109 height 21
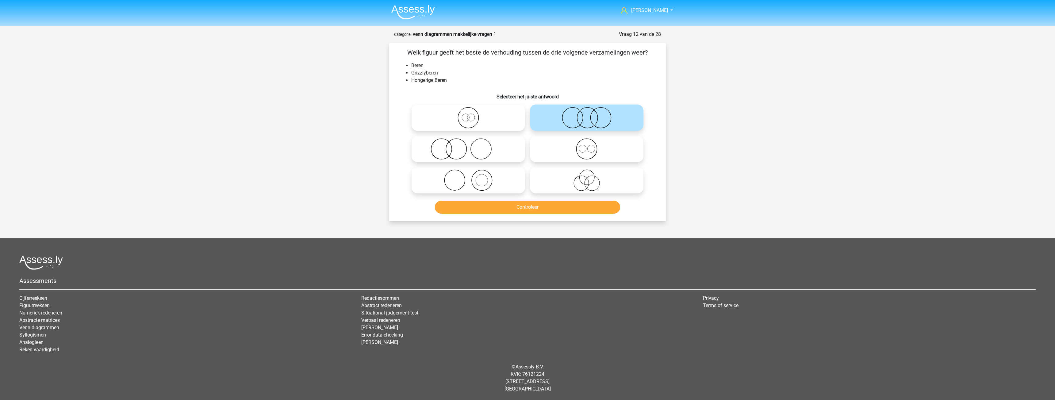
click at [472, 177] on input "radio" at bounding box center [470, 175] width 4 height 4
radio input "true"
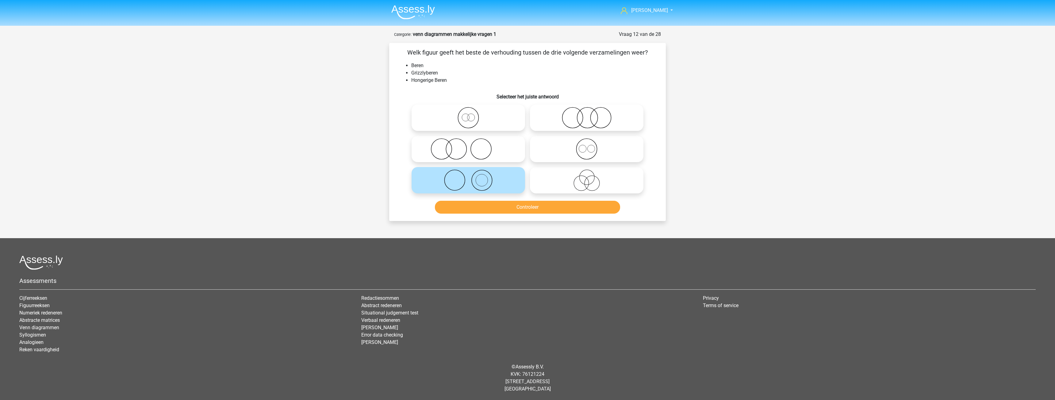
click at [507, 151] on icon at bounding box center [468, 148] width 109 height 21
click at [472, 146] on input "radio" at bounding box center [470, 144] width 4 height 4
radio input "true"
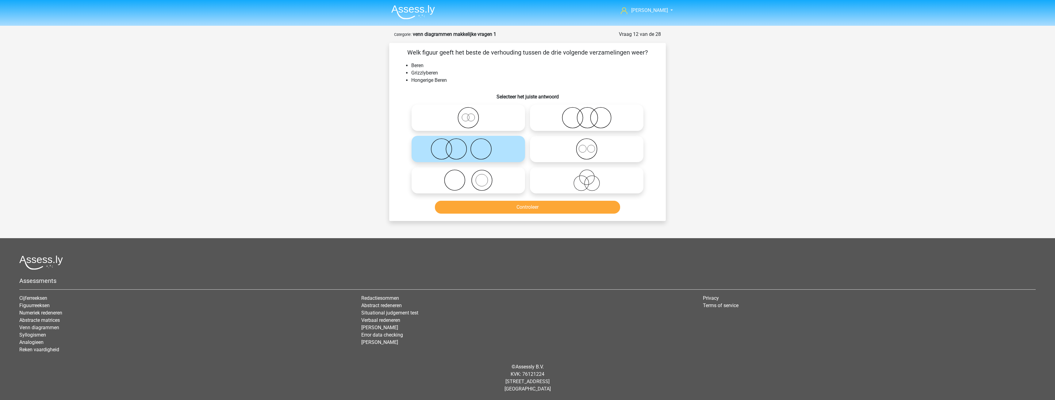
drag, startPoint x: 511, startPoint y: 184, endPoint x: 547, endPoint y: 175, distance: 37.2
click at [515, 184] on icon at bounding box center [468, 180] width 109 height 21
click at [472, 177] on input "radio" at bounding box center [470, 175] width 4 height 4
radio input "true"
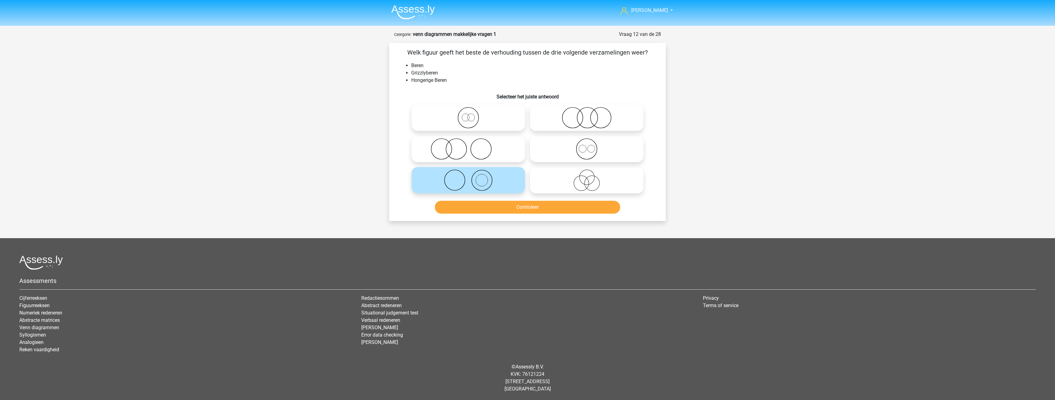
drag, startPoint x: 556, startPoint y: 149, endPoint x: 557, endPoint y: 169, distance: 19.7
click at [557, 151] on icon at bounding box center [587, 148] width 109 height 21
click at [587, 146] on input "radio" at bounding box center [589, 144] width 4 height 4
radio input "true"
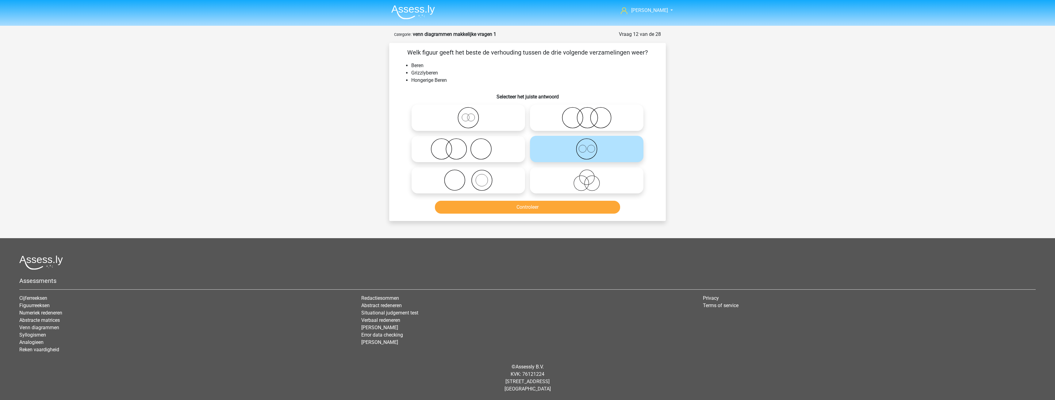
click at [554, 186] on icon at bounding box center [587, 180] width 109 height 21
click at [587, 177] on input "radio" at bounding box center [589, 175] width 4 height 4
radio input "true"
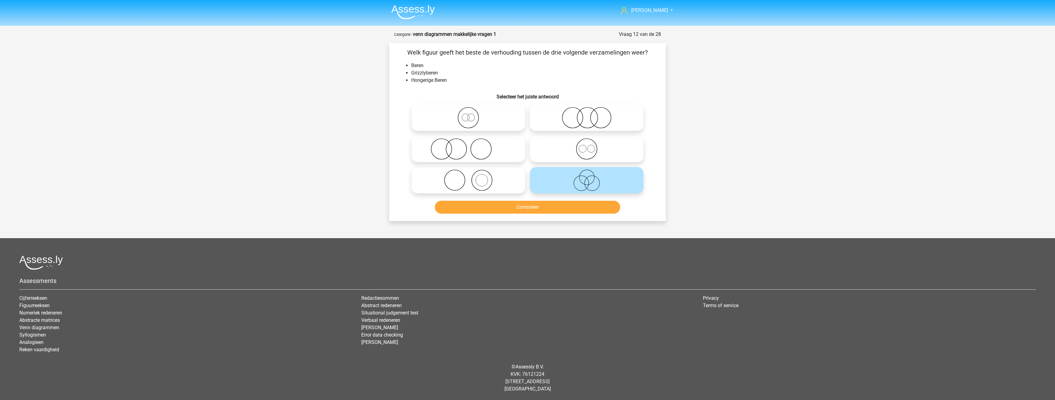
click at [546, 149] on icon at bounding box center [587, 148] width 109 height 21
click at [587, 146] on input "radio" at bounding box center [589, 144] width 4 height 4
radio input "true"
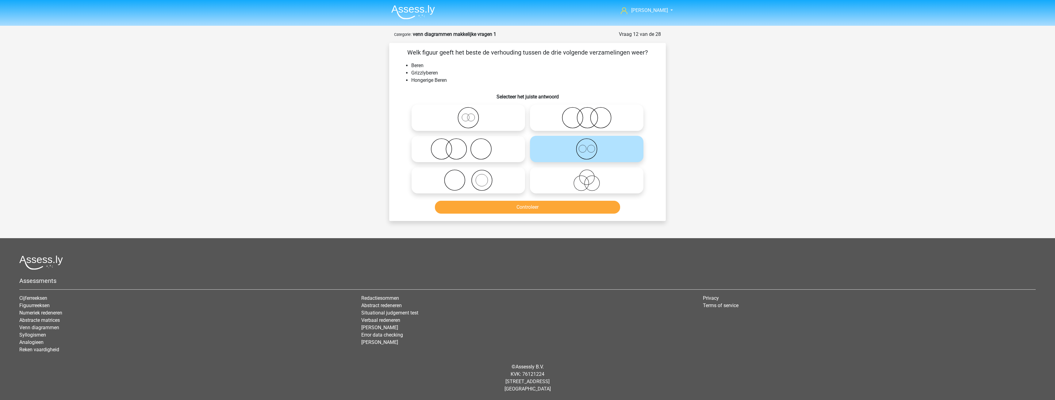
click at [545, 121] on icon at bounding box center [587, 117] width 109 height 21
click at [587, 115] on input "radio" at bounding box center [589, 113] width 4 height 4
radio input "true"
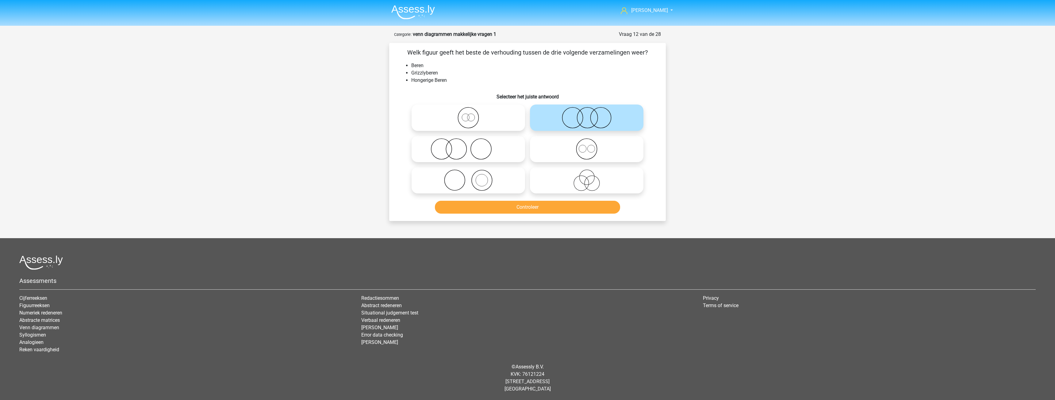
click at [499, 123] on icon at bounding box center [468, 117] width 109 height 21
click at [472, 115] on input "radio" at bounding box center [470, 113] width 4 height 4
radio input "true"
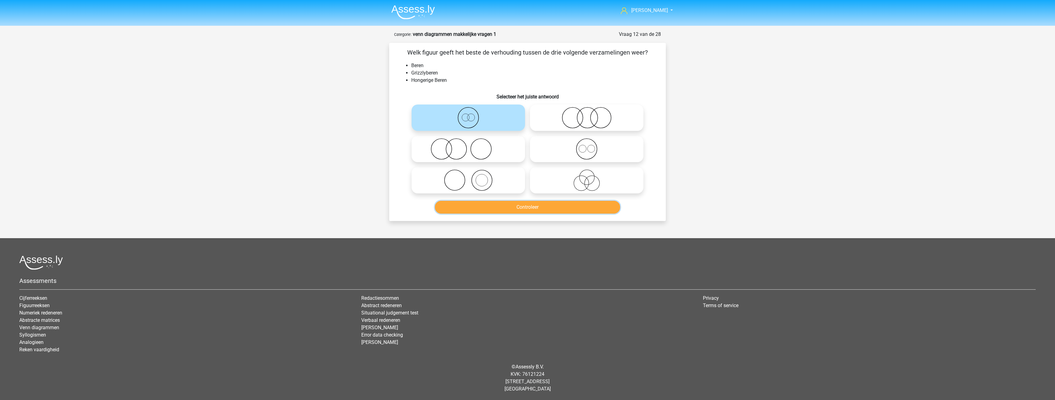
click at [538, 206] on button "Controleer" at bounding box center [528, 207] width 186 height 13
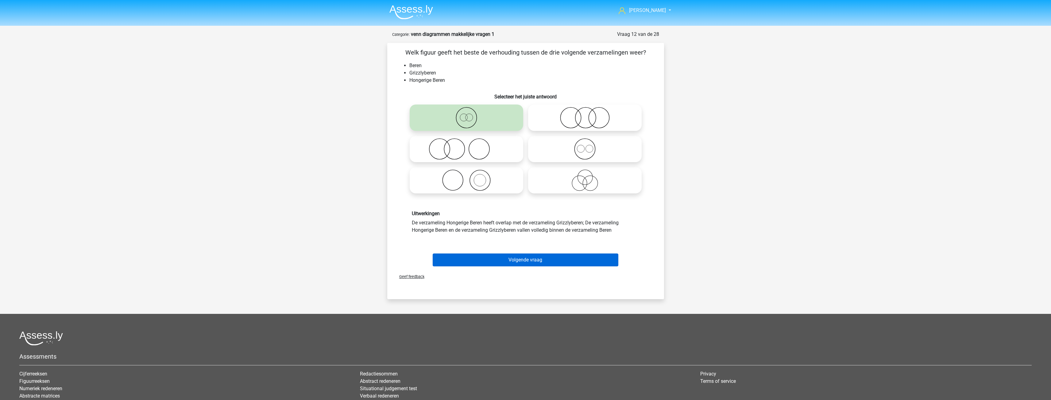
drag, startPoint x: 531, startPoint y: 252, endPoint x: 530, endPoint y: 256, distance: 4.8
click at [532, 253] on div "Volgende vraag" at bounding box center [525, 259] width 257 height 20
click at [530, 257] on button "Volgende vraag" at bounding box center [526, 260] width 186 height 13
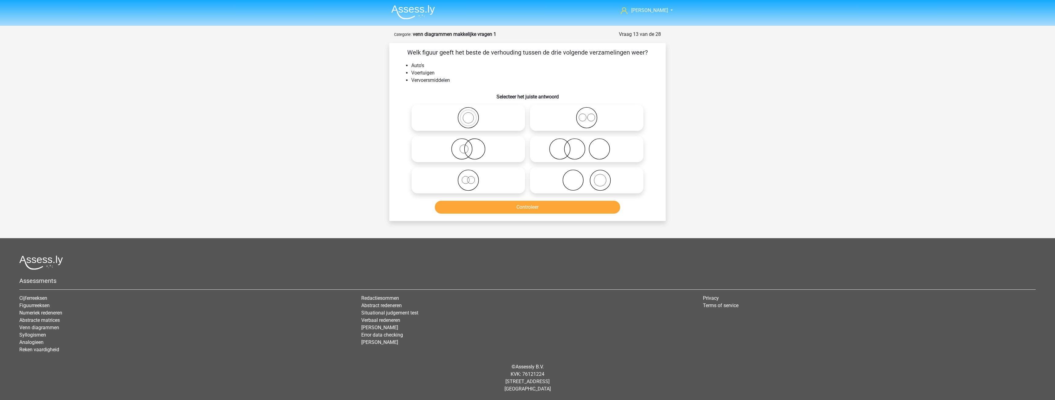
click at [508, 184] on icon at bounding box center [468, 180] width 109 height 21
click at [472, 177] on input "radio" at bounding box center [470, 175] width 4 height 4
radio input "true"
click at [532, 209] on button "Controleer" at bounding box center [528, 207] width 186 height 13
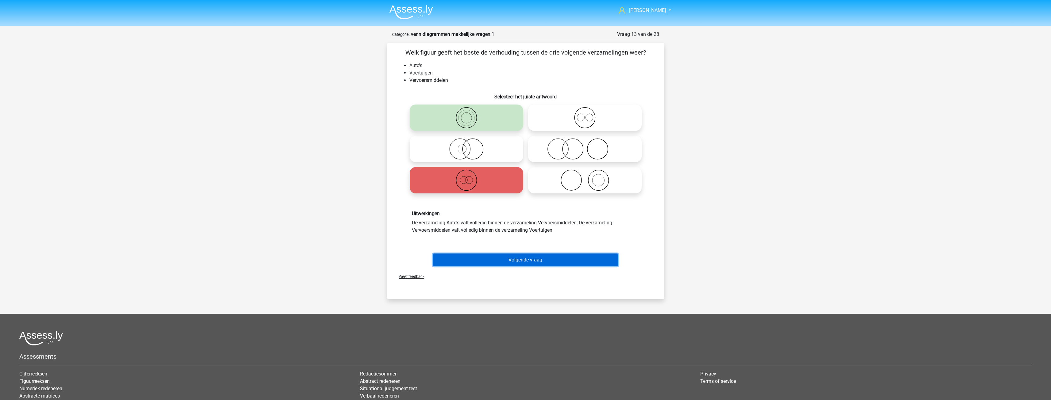
click at [519, 265] on button "Volgende vraag" at bounding box center [526, 260] width 186 height 13
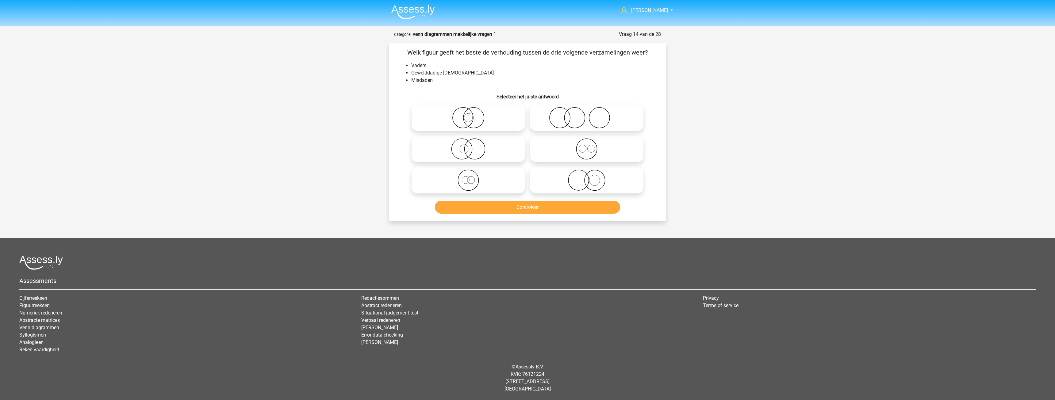
click at [539, 120] on icon at bounding box center [587, 117] width 109 height 21
click at [587, 115] on input "radio" at bounding box center [589, 113] width 4 height 4
radio input "true"
click at [515, 141] on icon at bounding box center [468, 148] width 109 height 21
click at [472, 142] on input "radio" at bounding box center [470, 144] width 4 height 4
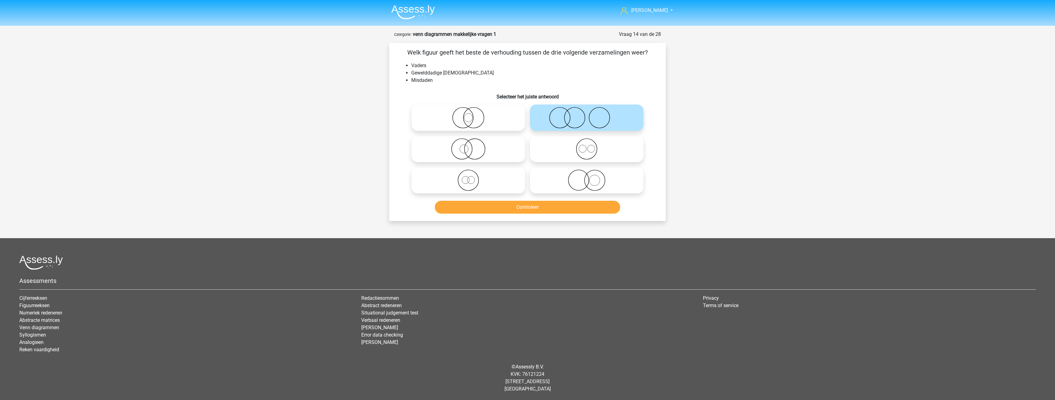
radio input "true"
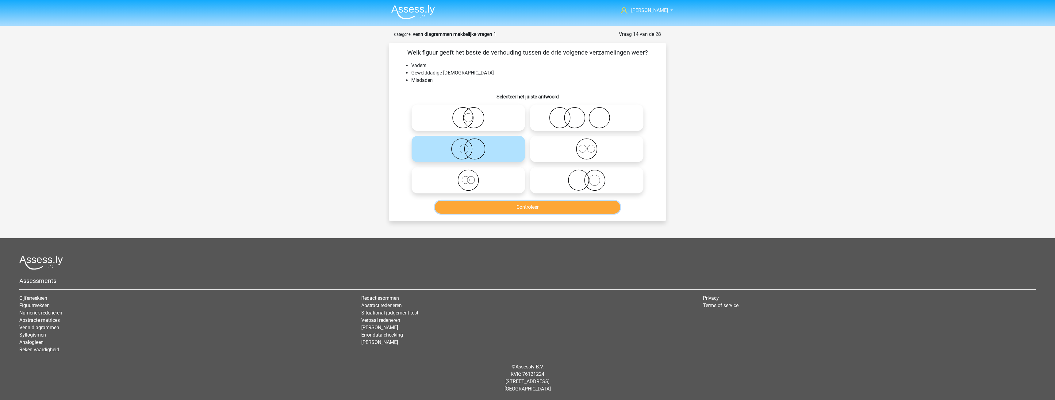
click at [540, 208] on button "Controleer" at bounding box center [528, 207] width 186 height 13
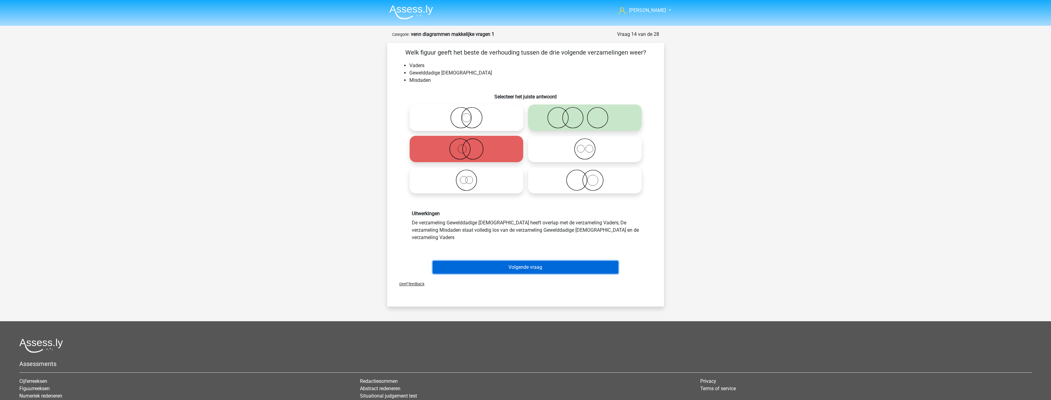
click at [526, 261] on button "Volgende vraag" at bounding box center [526, 267] width 186 height 13
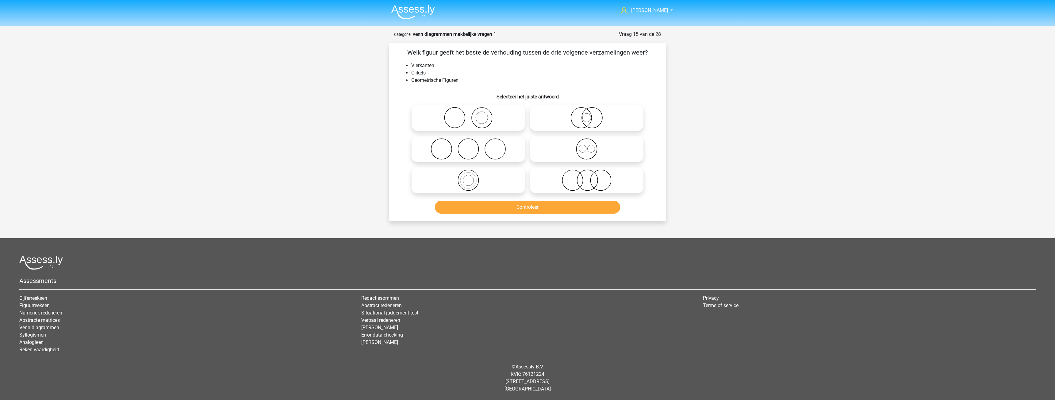
click at [553, 148] on icon at bounding box center [587, 148] width 109 height 21
click at [587, 146] on input "radio" at bounding box center [589, 144] width 4 height 4
radio input "true"
click at [530, 207] on button "Controleer" at bounding box center [528, 207] width 186 height 13
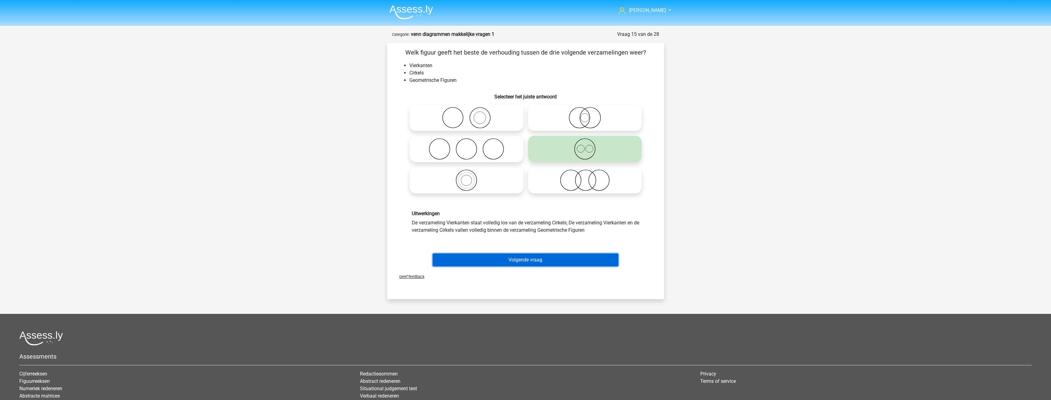
drag, startPoint x: 527, startPoint y: 260, endPoint x: 526, endPoint y: 256, distance: 4.1
click at [527, 260] on button "Volgende vraag" at bounding box center [526, 260] width 186 height 13
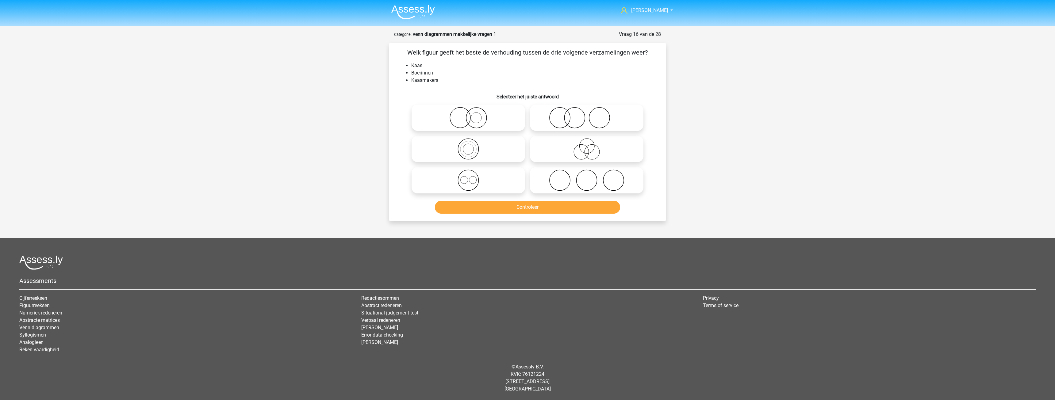
click at [558, 122] on icon at bounding box center [587, 117] width 109 height 21
click at [587, 115] on input "radio" at bounding box center [589, 113] width 4 height 4
radio input "true"
click at [536, 204] on button "Controleer" at bounding box center [528, 207] width 186 height 13
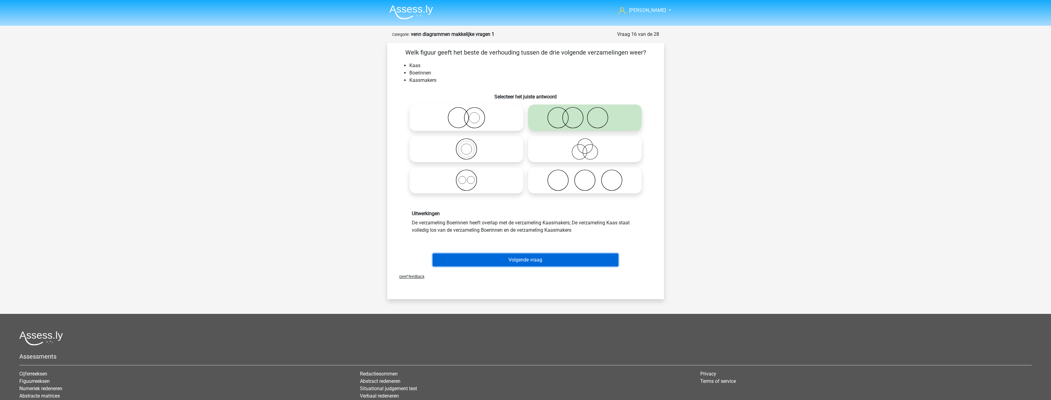
click at [532, 263] on button "Volgende vraag" at bounding box center [526, 260] width 186 height 13
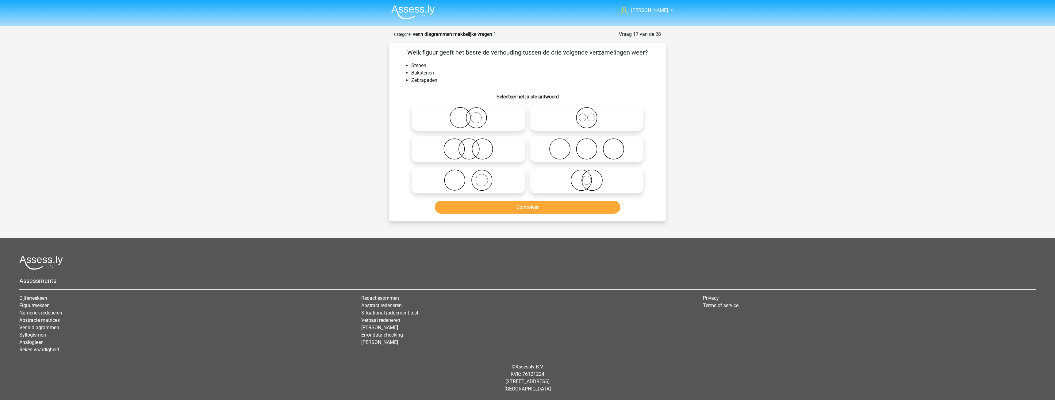
click at [501, 172] on icon at bounding box center [468, 180] width 109 height 21
click at [472, 173] on input "radio" at bounding box center [470, 175] width 4 height 4
radio input "true"
click at [535, 206] on button "Controleer" at bounding box center [528, 207] width 186 height 13
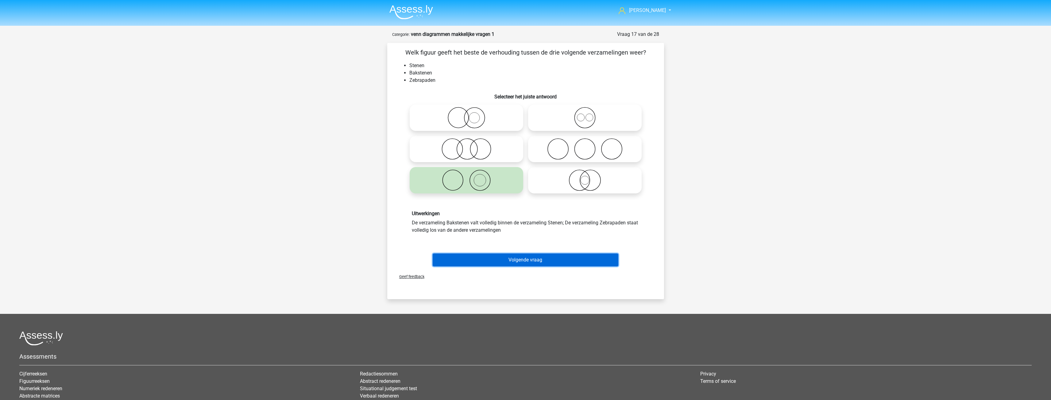
drag, startPoint x: 532, startPoint y: 256, endPoint x: 529, endPoint y: 223, distance: 33.3
click at [532, 256] on button "Volgende vraag" at bounding box center [526, 260] width 186 height 13
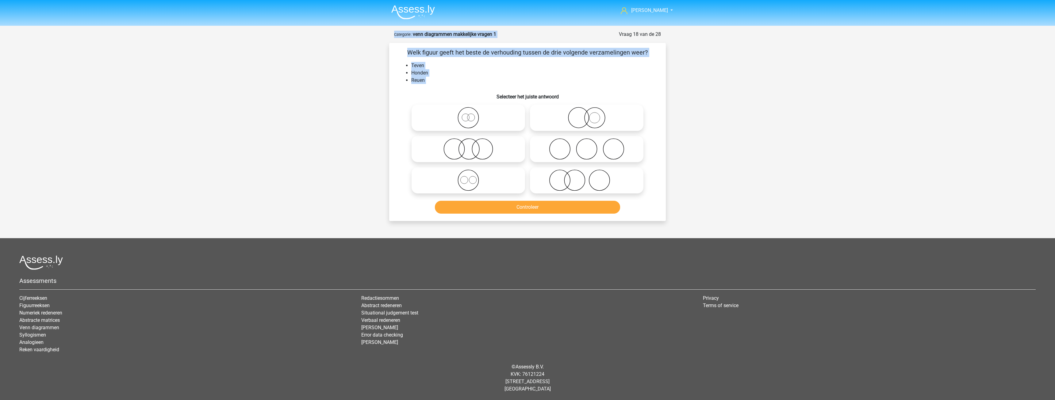
click at [406, 105] on div "mike mikedebruin.nl@gmail.com Nederlands English" at bounding box center [527, 199] width 1055 height 398
click at [358, 100] on div "mike mikedebruin.nl@gmail.com Nederlands English" at bounding box center [527, 199] width 1055 height 398
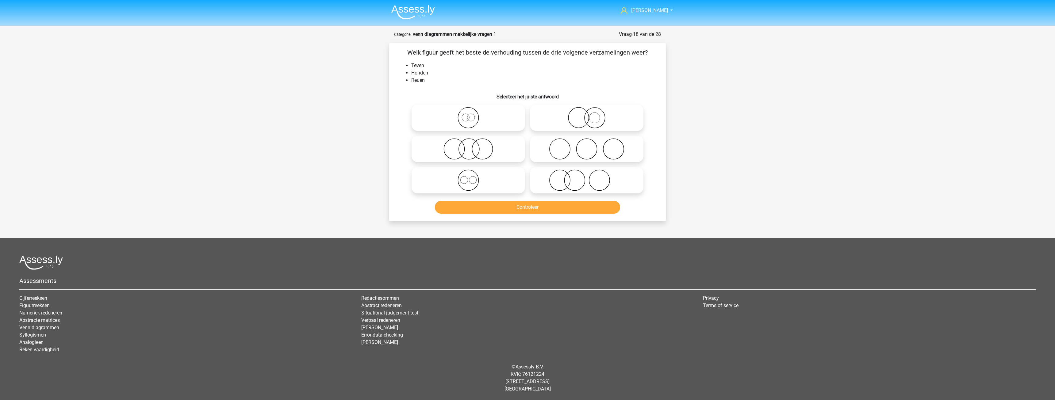
click at [478, 118] on icon at bounding box center [468, 117] width 109 height 21
click at [472, 115] on input "radio" at bounding box center [470, 113] width 4 height 4
radio input "true"
click at [529, 209] on button "Controleer" at bounding box center [528, 207] width 186 height 13
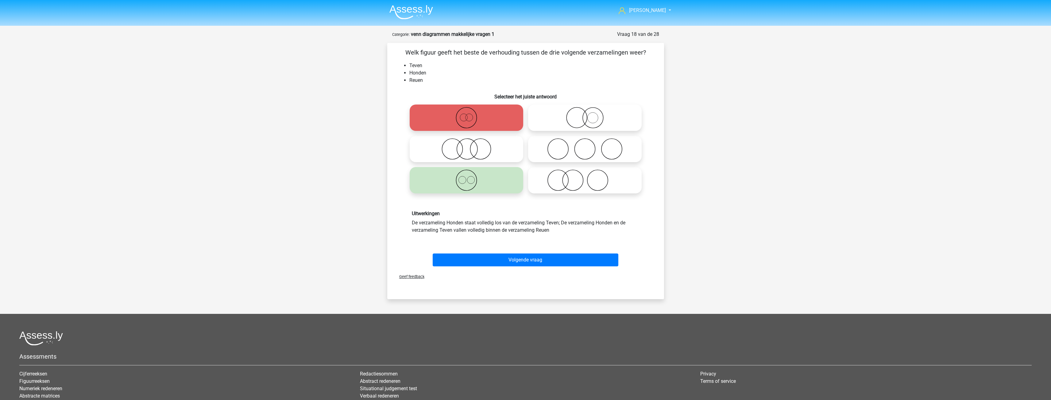
drag, startPoint x: 473, startPoint y: 184, endPoint x: 480, endPoint y: 186, distance: 7.8
click at [476, 185] on icon at bounding box center [466, 180] width 109 height 21
click at [535, 255] on button "Volgende vraag" at bounding box center [526, 260] width 186 height 13
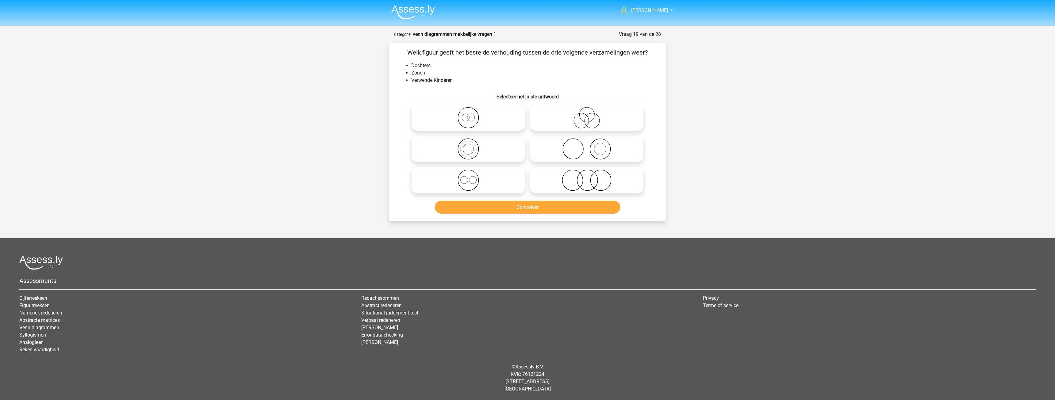
drag, startPoint x: 465, startPoint y: 179, endPoint x: 474, endPoint y: 182, distance: 9.5
click at [466, 181] on icon at bounding box center [468, 180] width 109 height 21
click at [468, 177] on input "radio" at bounding box center [470, 175] width 4 height 4
radio input "true"
click at [539, 208] on button "Controleer" at bounding box center [528, 207] width 186 height 13
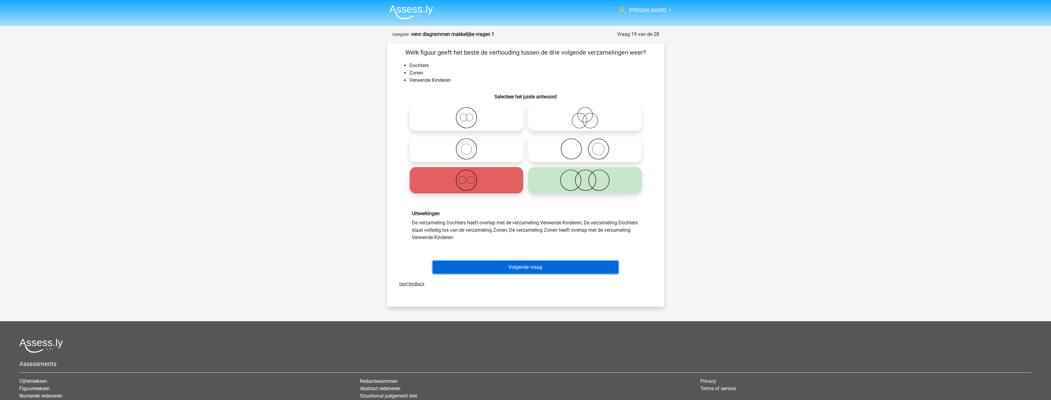
click at [522, 270] on button "Volgende vraag" at bounding box center [526, 267] width 186 height 13
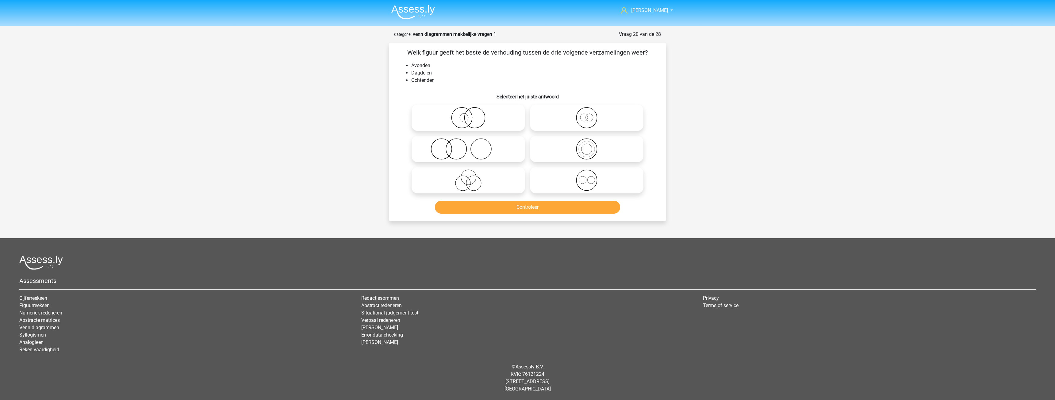
click at [553, 118] on icon at bounding box center [587, 117] width 109 height 21
click at [587, 115] on input "radio" at bounding box center [589, 113] width 4 height 4
radio input "true"
click at [520, 209] on button "Controleer" at bounding box center [528, 207] width 186 height 13
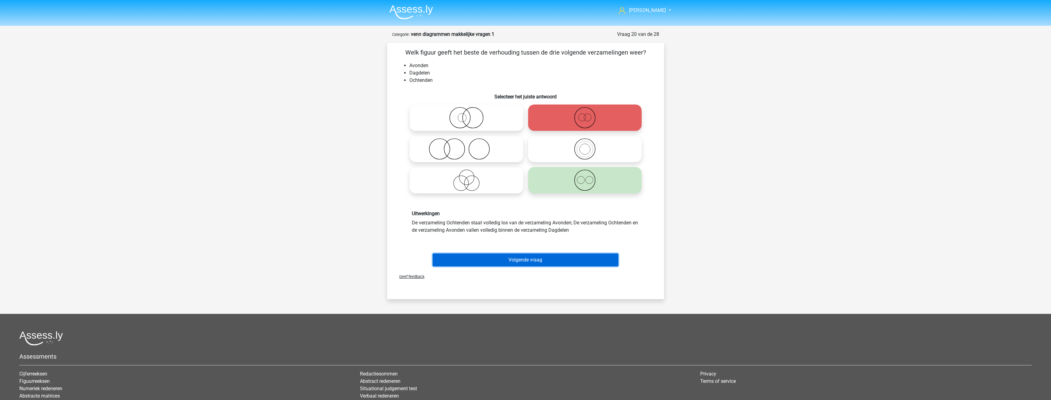
click at [528, 256] on button "Volgende vraag" at bounding box center [526, 260] width 186 height 13
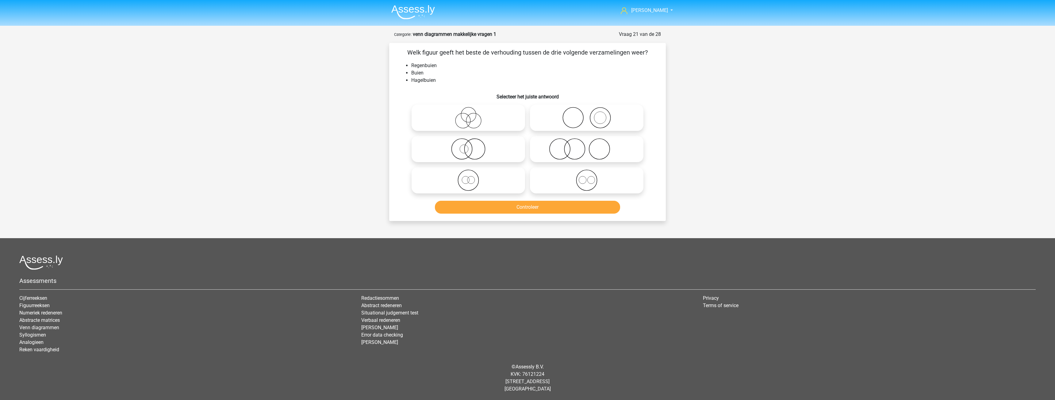
click at [562, 177] on icon at bounding box center [587, 180] width 109 height 21
click at [587, 177] on input "radio" at bounding box center [589, 175] width 4 height 4
radio input "true"
click at [530, 202] on button "Controleer" at bounding box center [528, 207] width 186 height 13
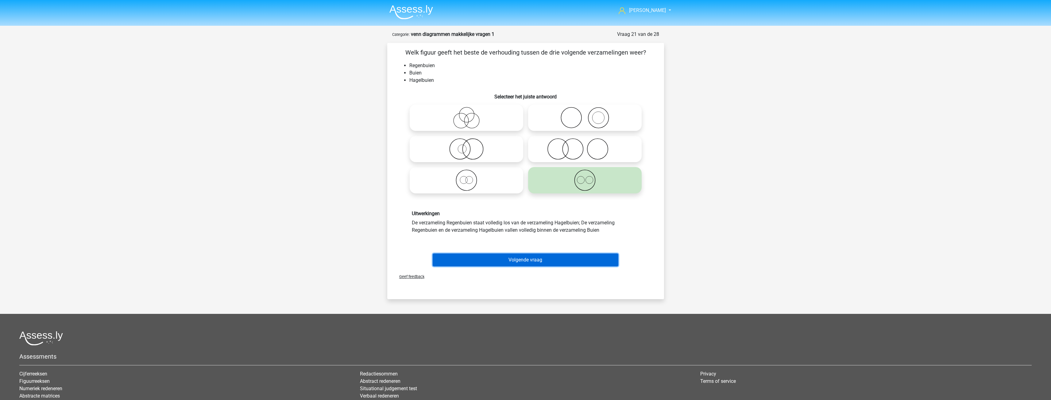
drag, startPoint x: 518, startPoint y: 260, endPoint x: 529, endPoint y: 234, distance: 28.6
click at [519, 261] on button "Volgende vraag" at bounding box center [526, 260] width 186 height 13
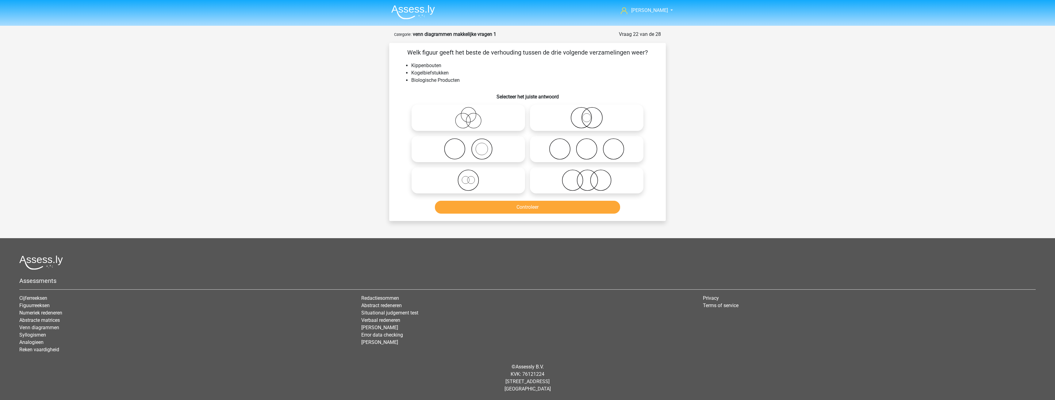
click at [555, 182] on icon at bounding box center [587, 180] width 109 height 21
click at [587, 177] on input "radio" at bounding box center [589, 175] width 4 height 4
radio input "true"
click at [553, 122] on icon at bounding box center [587, 117] width 109 height 21
click at [587, 115] on input "radio" at bounding box center [589, 113] width 4 height 4
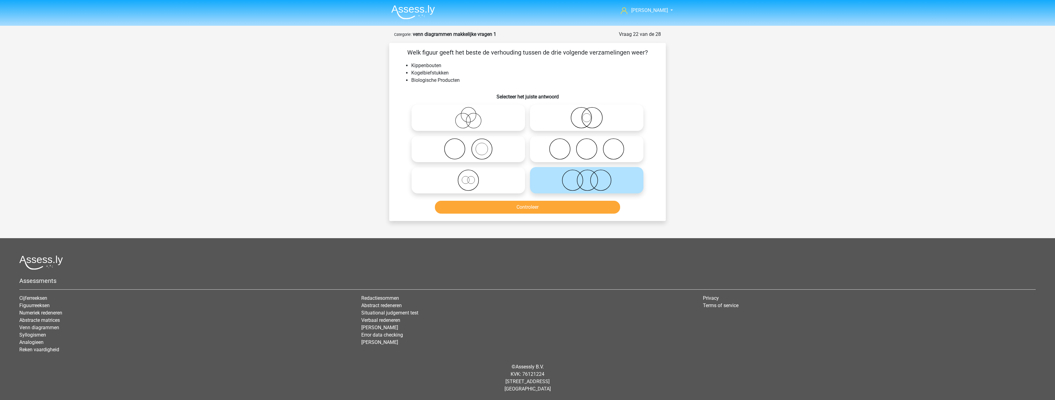
radio input "true"
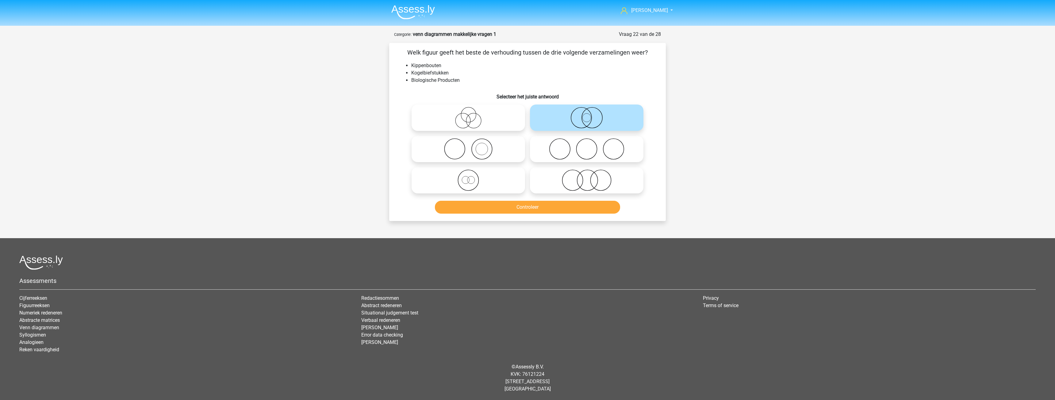
click at [545, 183] on icon at bounding box center [587, 180] width 109 height 21
click at [587, 177] on input "radio" at bounding box center [589, 175] width 4 height 4
radio input "true"
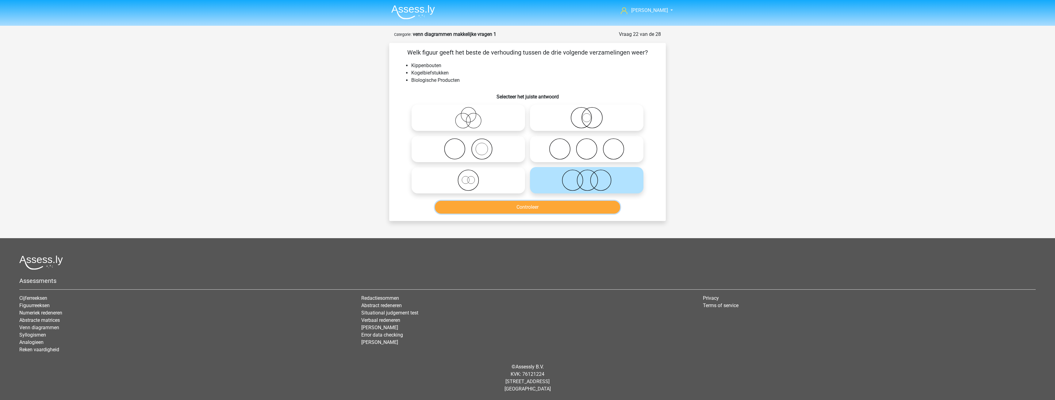
click at [526, 205] on button "Controleer" at bounding box center [528, 207] width 186 height 13
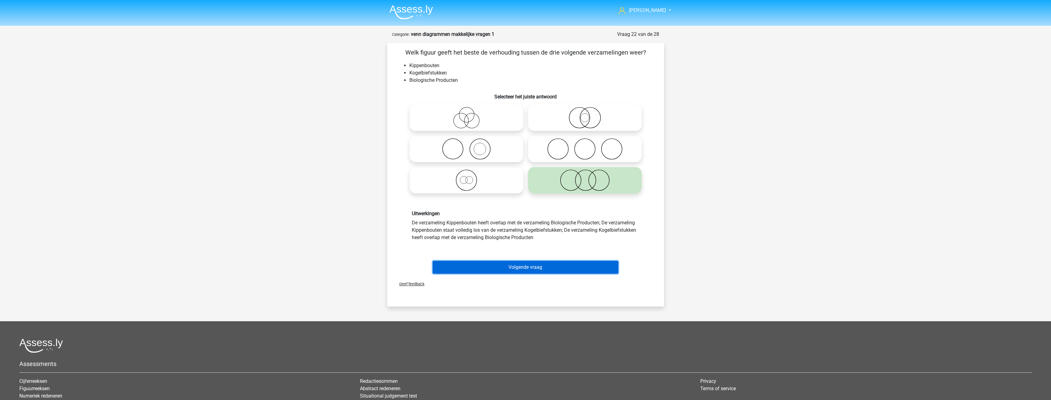
click at [517, 271] on button "Volgende vraag" at bounding box center [526, 267] width 186 height 13
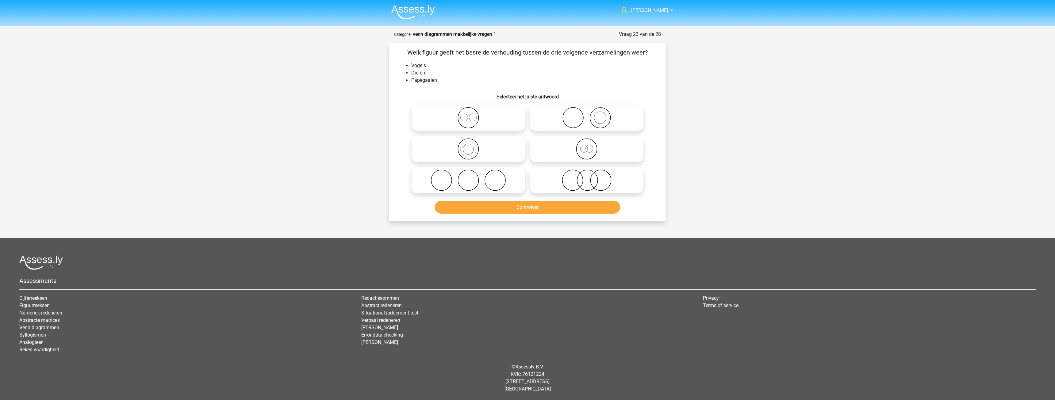
click at [483, 147] on icon at bounding box center [468, 148] width 109 height 21
click at [472, 146] on input "radio" at bounding box center [470, 144] width 4 height 4
radio input "true"
click at [531, 210] on button "Controleer" at bounding box center [528, 207] width 186 height 13
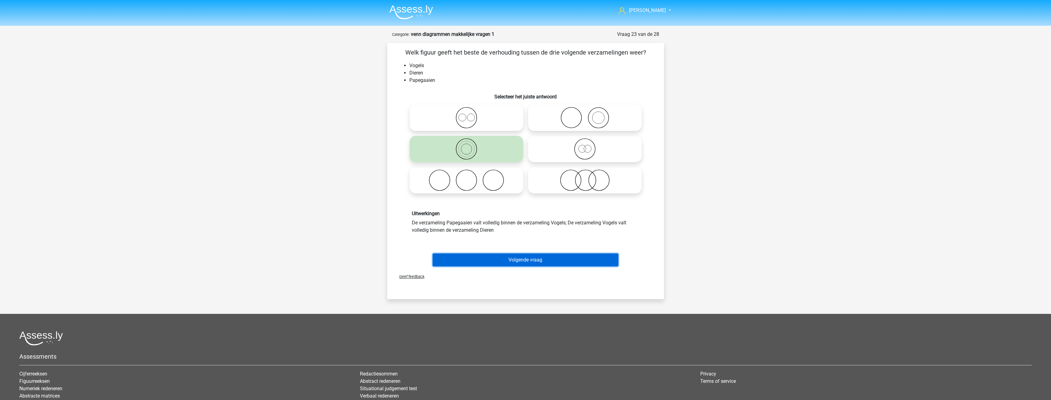
click at [533, 260] on button "Volgende vraag" at bounding box center [526, 260] width 186 height 13
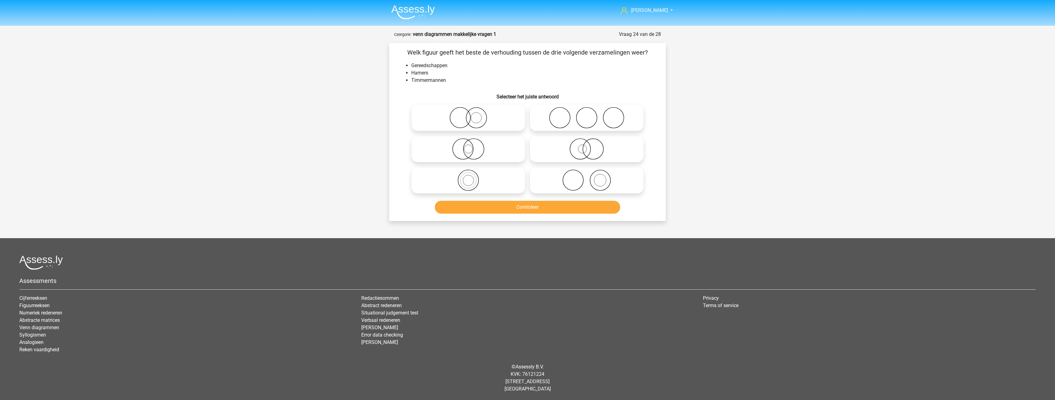
click at [546, 164] on div at bounding box center [587, 148] width 118 height 31
click at [547, 174] on icon at bounding box center [587, 180] width 109 height 21
click at [587, 174] on input "radio" at bounding box center [589, 175] width 4 height 4
radio input "true"
click at [530, 213] on button "Controleer" at bounding box center [528, 207] width 186 height 13
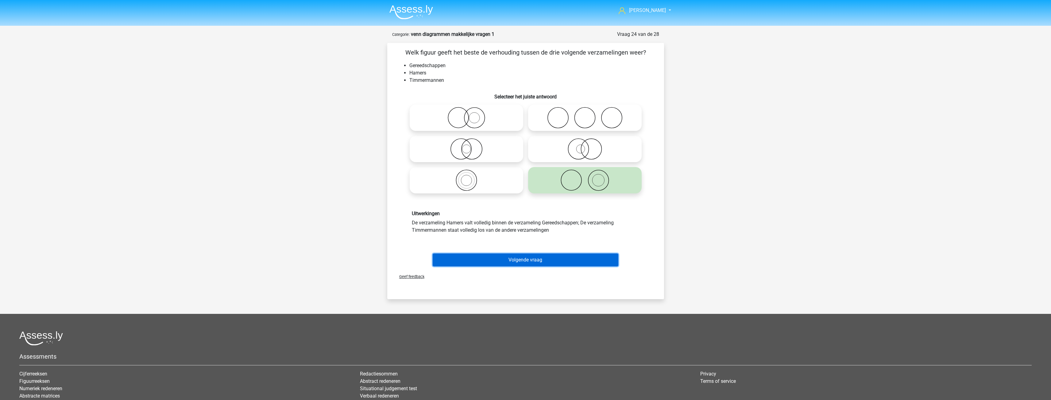
drag, startPoint x: 528, startPoint y: 260, endPoint x: 523, endPoint y: 222, distance: 37.4
click at [528, 260] on button "Volgende vraag" at bounding box center [526, 260] width 186 height 13
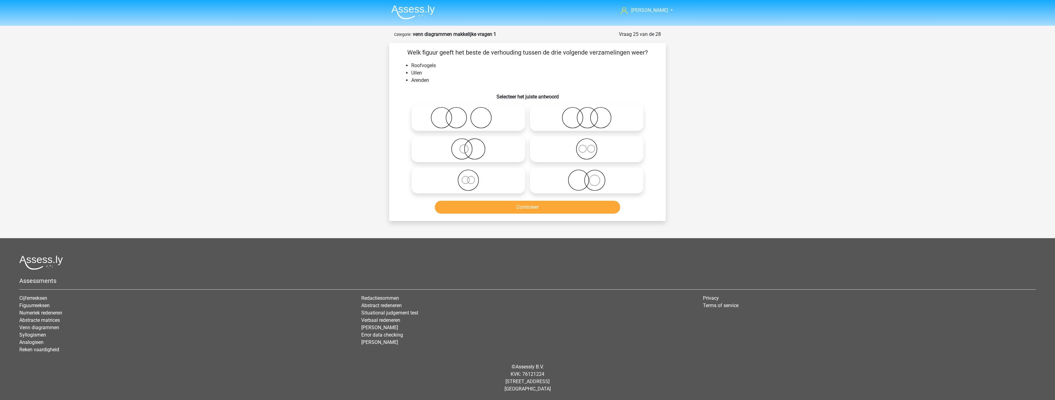
click at [558, 145] on icon at bounding box center [587, 148] width 109 height 21
click at [587, 145] on input "radio" at bounding box center [589, 144] width 4 height 4
radio input "true"
click at [531, 215] on div "Controleer" at bounding box center [527, 208] width 237 height 15
click at [530, 213] on button "Controleer" at bounding box center [528, 207] width 186 height 13
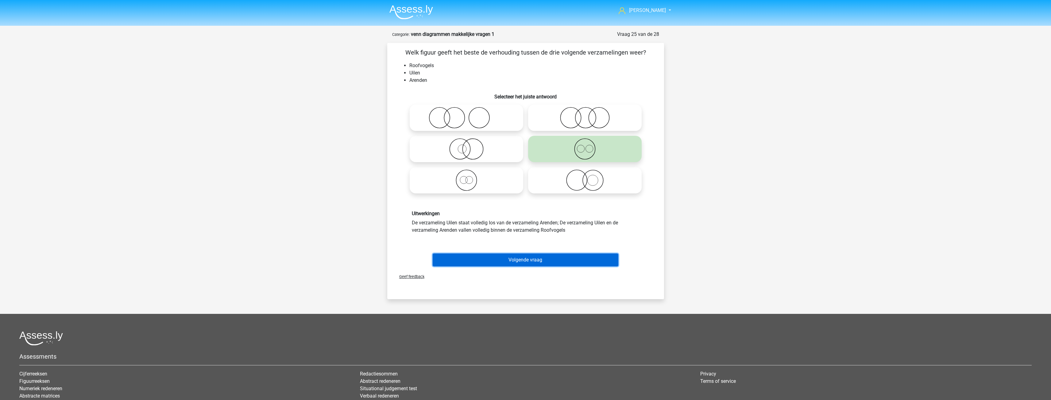
drag, startPoint x: 529, startPoint y: 255, endPoint x: 527, endPoint y: 259, distance: 4.1
click at [529, 257] on button "Volgende vraag" at bounding box center [526, 260] width 186 height 13
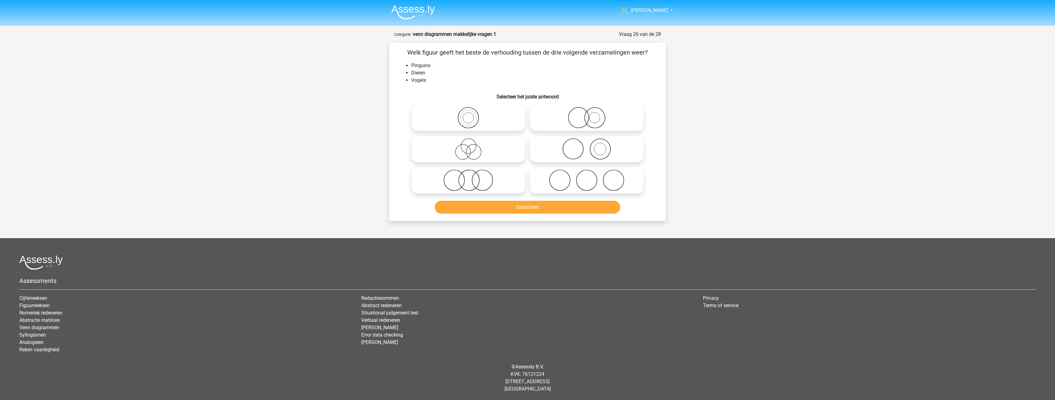
click at [468, 117] on icon at bounding box center [468, 117] width 109 height 21
click at [468, 115] on input "radio" at bounding box center [470, 113] width 4 height 4
radio input "true"
click at [537, 205] on button "Controleer" at bounding box center [528, 207] width 186 height 13
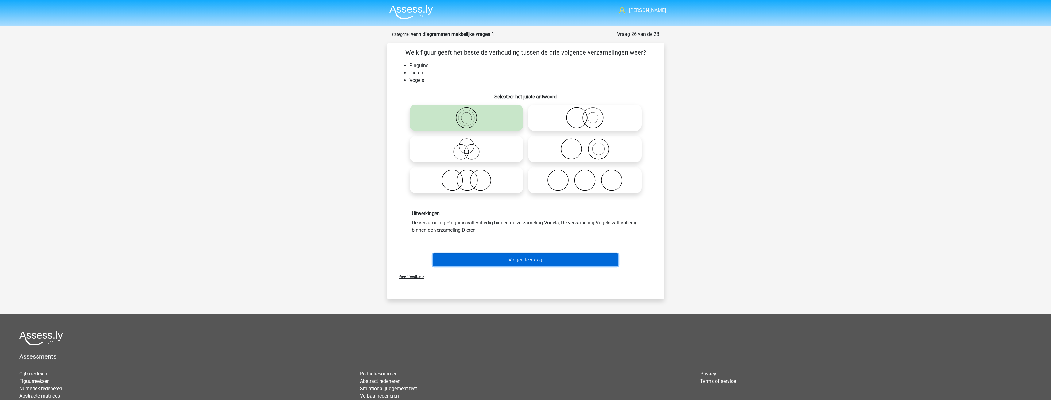
click at [525, 257] on button "Volgende vraag" at bounding box center [526, 260] width 186 height 13
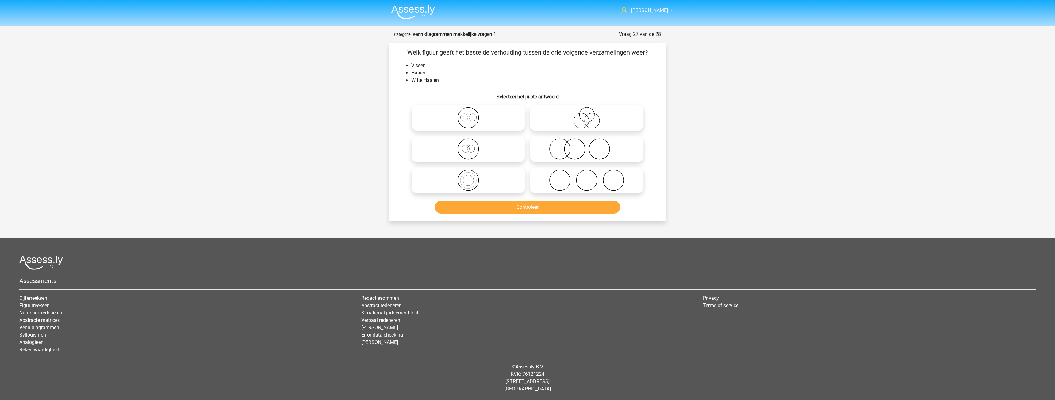
click at [479, 183] on icon at bounding box center [468, 180] width 109 height 21
click at [472, 177] on input "radio" at bounding box center [470, 175] width 4 height 4
radio input "true"
click at [528, 210] on button "Controleer" at bounding box center [528, 207] width 186 height 13
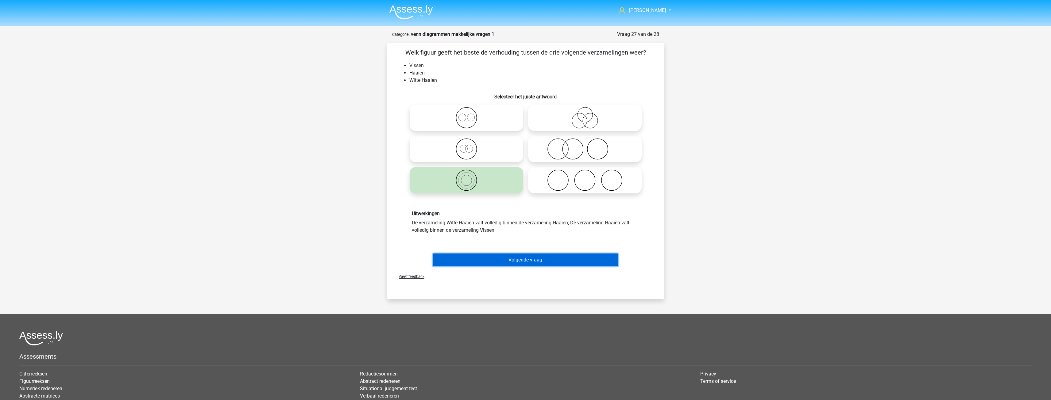
click at [537, 260] on button "Volgende vraag" at bounding box center [526, 260] width 186 height 13
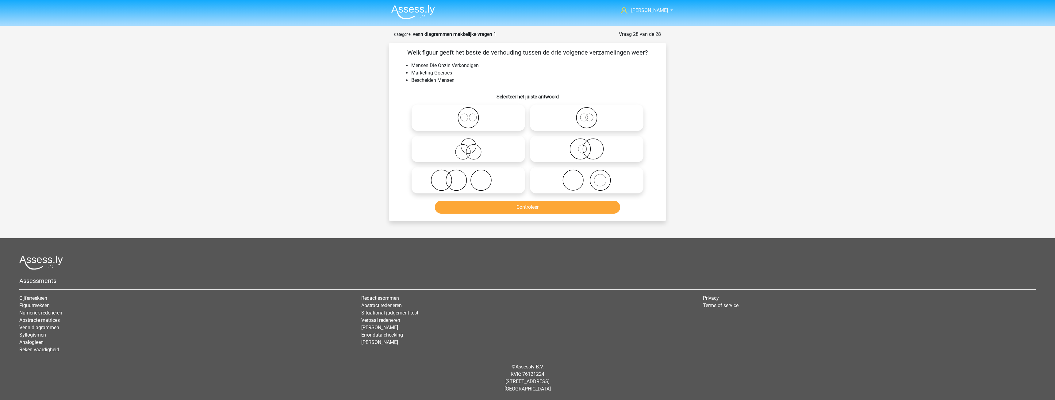
click at [505, 151] on icon at bounding box center [468, 148] width 109 height 21
click at [472, 146] on input "radio" at bounding box center [470, 144] width 4 height 4
radio input "true"
click at [531, 206] on button "Controleer" at bounding box center [528, 207] width 186 height 13
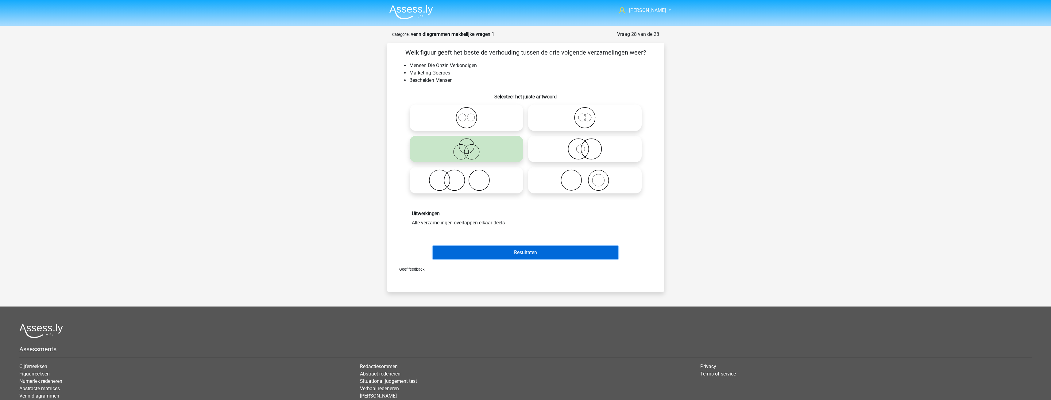
click at [531, 251] on button "Resultaten" at bounding box center [526, 252] width 186 height 13
click at [521, 250] on button "Resultaten" at bounding box center [526, 252] width 186 height 13
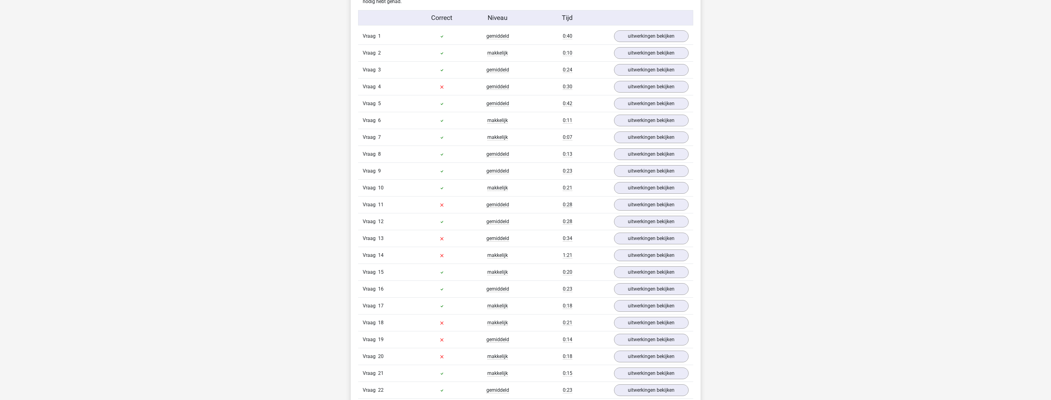
scroll to position [399, 0]
click at [645, 84] on link "uitwerkingen bekijken" at bounding box center [651, 85] width 86 height 13
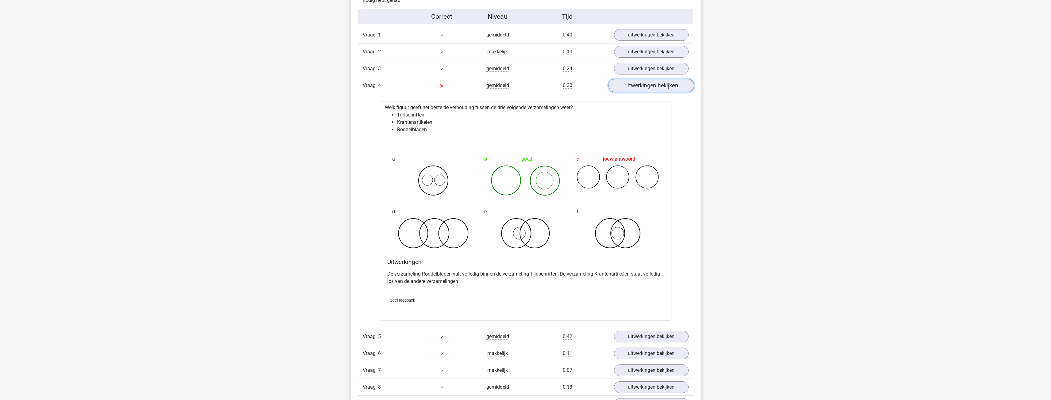
click at [652, 89] on link "uitwerkingen bekijken" at bounding box center [651, 85] width 86 height 13
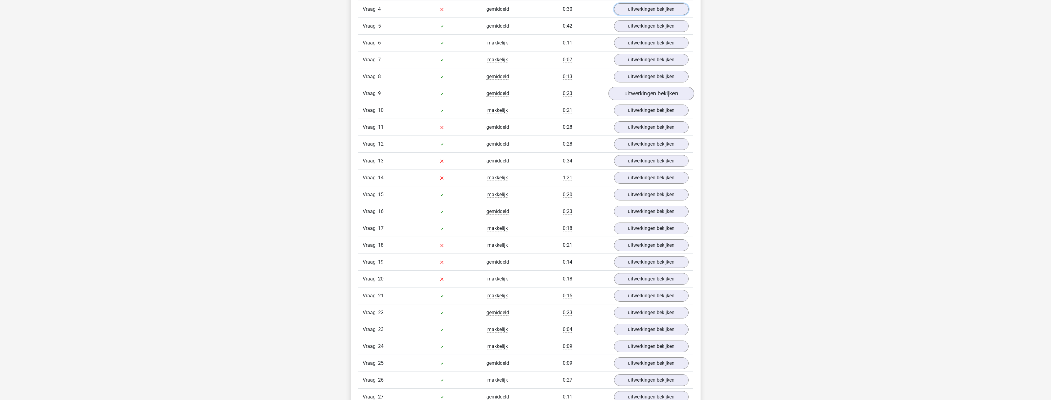
scroll to position [460, 0]
click at [662, 141] on link "uitwerkingen bekijken" at bounding box center [651, 142] width 86 height 13
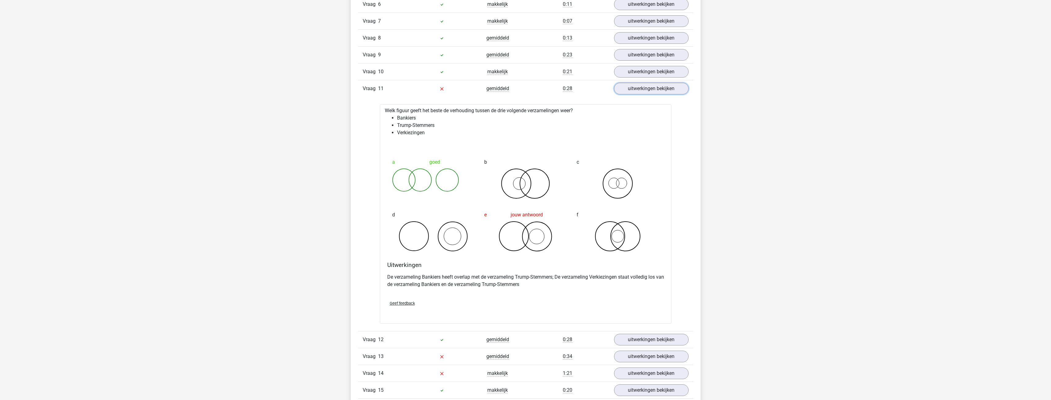
scroll to position [522, 0]
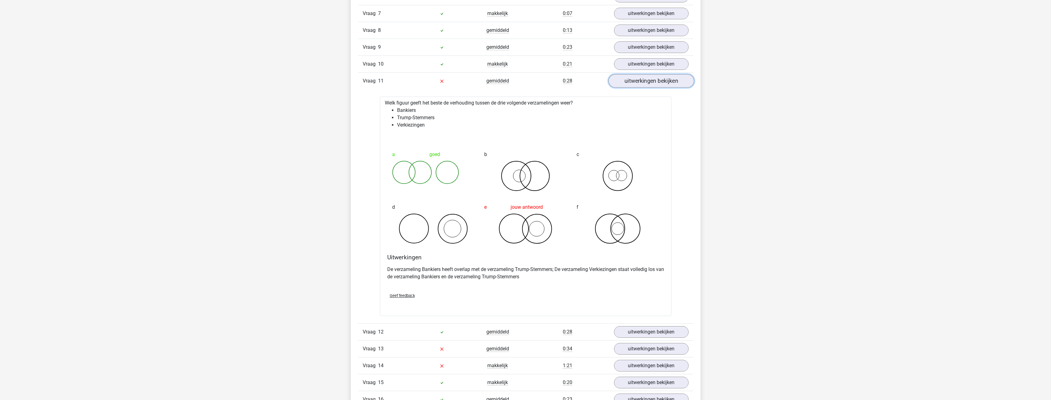
click at [645, 83] on link "uitwerkingen bekijken" at bounding box center [651, 80] width 86 height 13
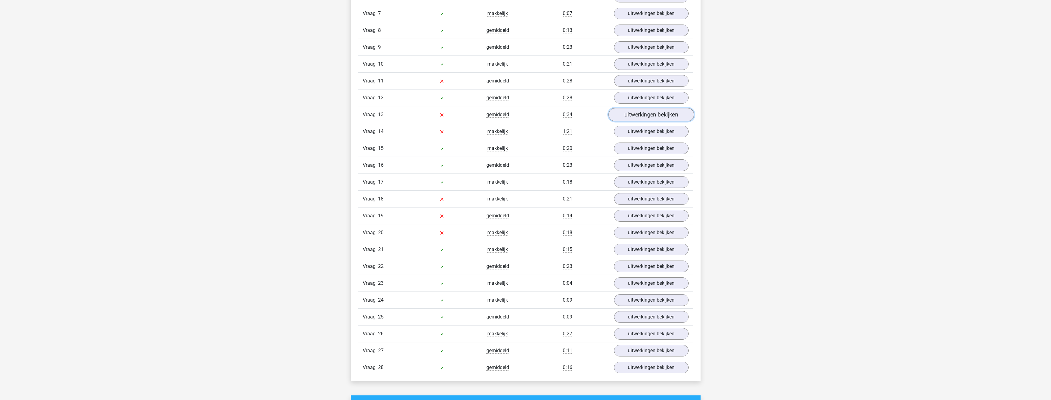
click at [651, 114] on link "uitwerkingen bekijken" at bounding box center [651, 114] width 86 height 13
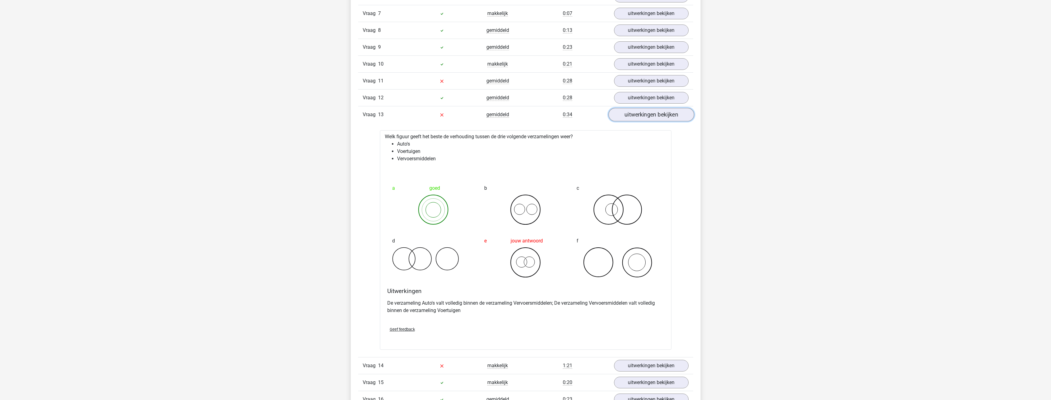
click at [646, 119] on link "uitwerkingen bekijken" at bounding box center [651, 114] width 86 height 13
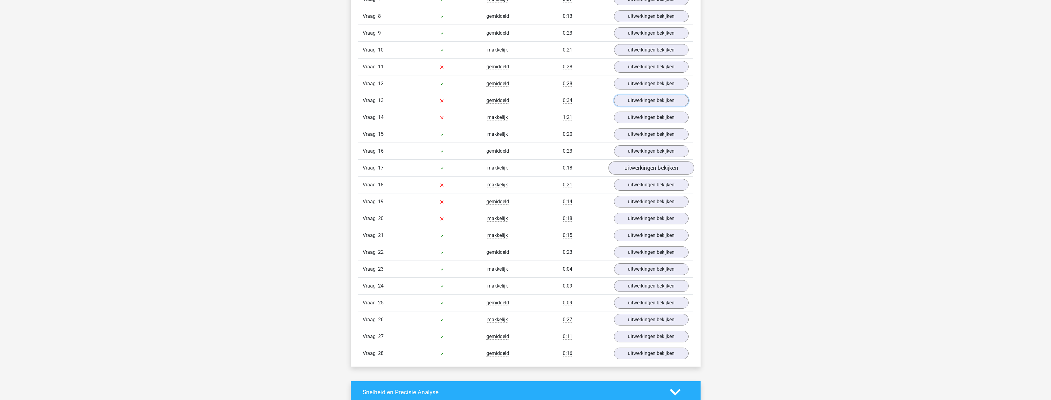
scroll to position [583, 0]
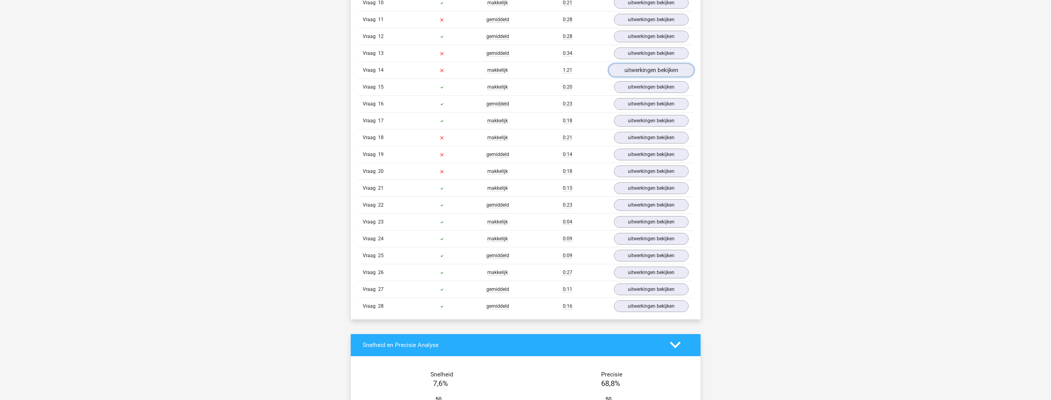
click at [642, 71] on link "uitwerkingen bekijken" at bounding box center [651, 70] width 86 height 13
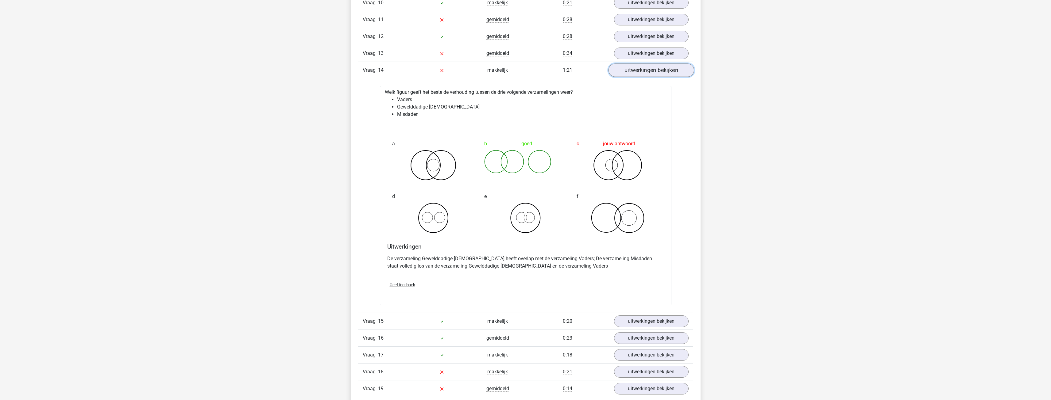
click at [634, 74] on link "uitwerkingen bekijken" at bounding box center [651, 70] width 86 height 13
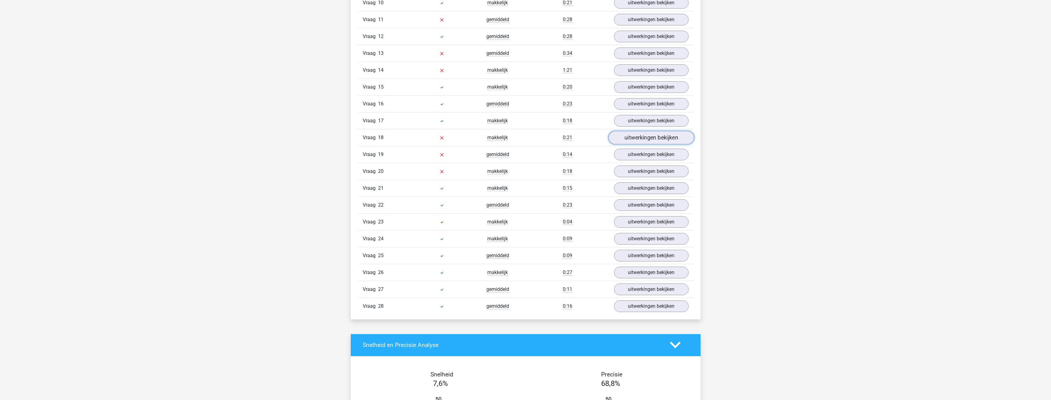
click at [644, 135] on link "uitwerkingen bekijken" at bounding box center [651, 137] width 86 height 13
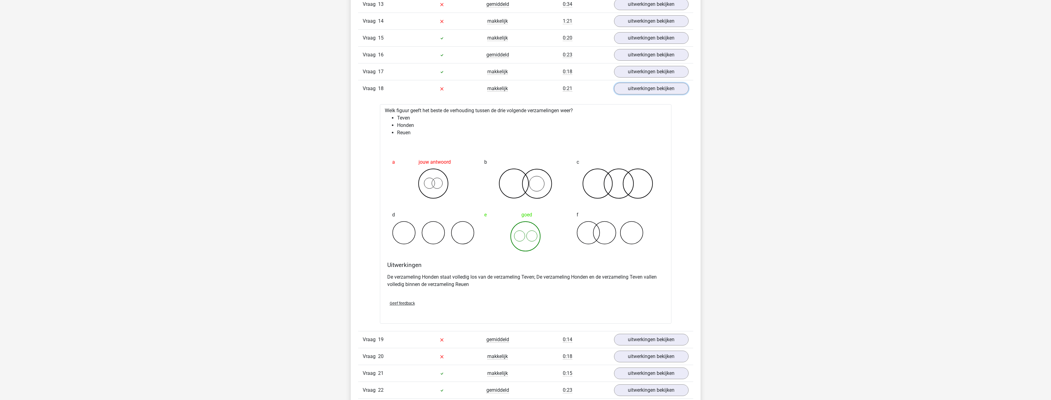
scroll to position [644, 0]
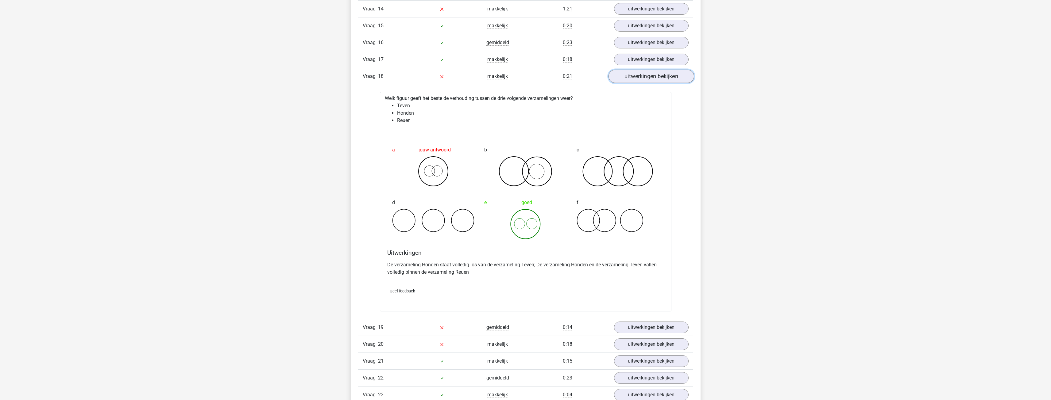
click at [639, 76] on link "uitwerkingen bekijken" at bounding box center [651, 76] width 86 height 13
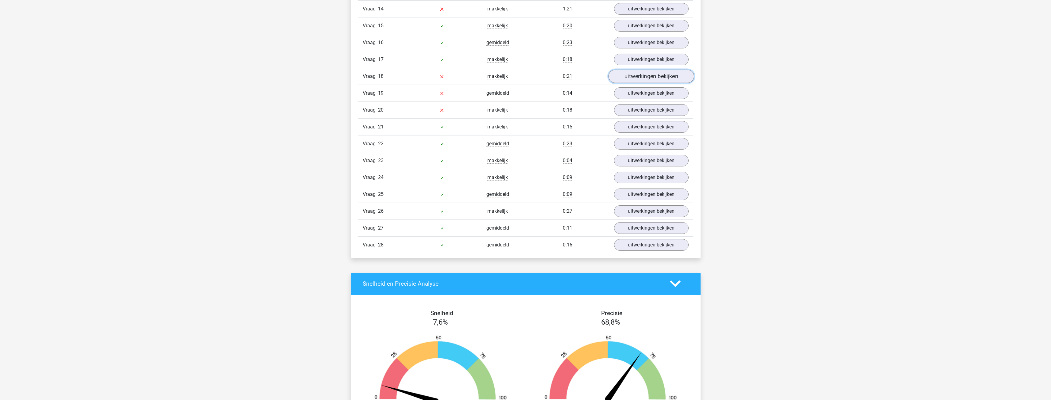
click at [652, 73] on link "uitwerkingen bekijken" at bounding box center [651, 76] width 86 height 13
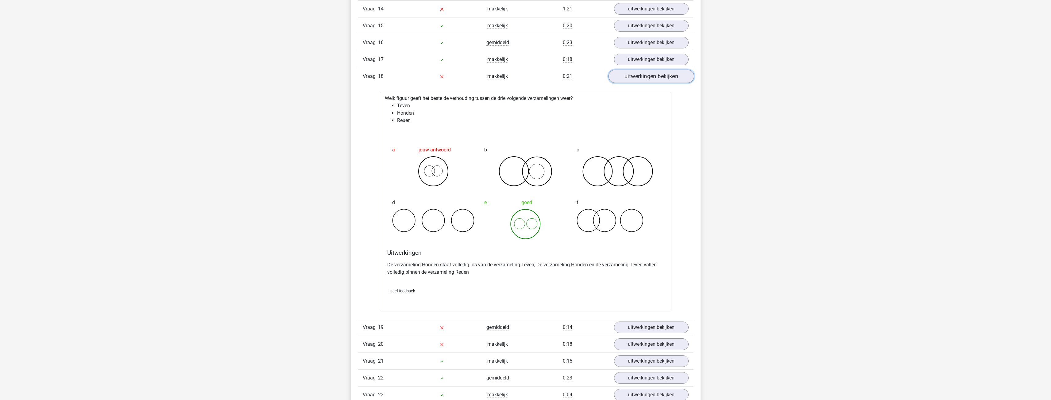
click at [652, 73] on link "uitwerkingen bekijken" at bounding box center [651, 76] width 86 height 13
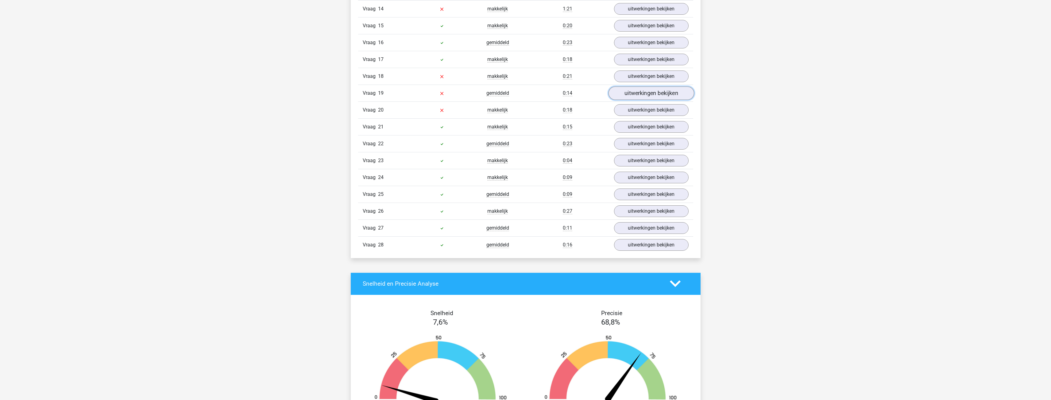
click at [654, 92] on link "uitwerkingen bekijken" at bounding box center [651, 93] width 86 height 13
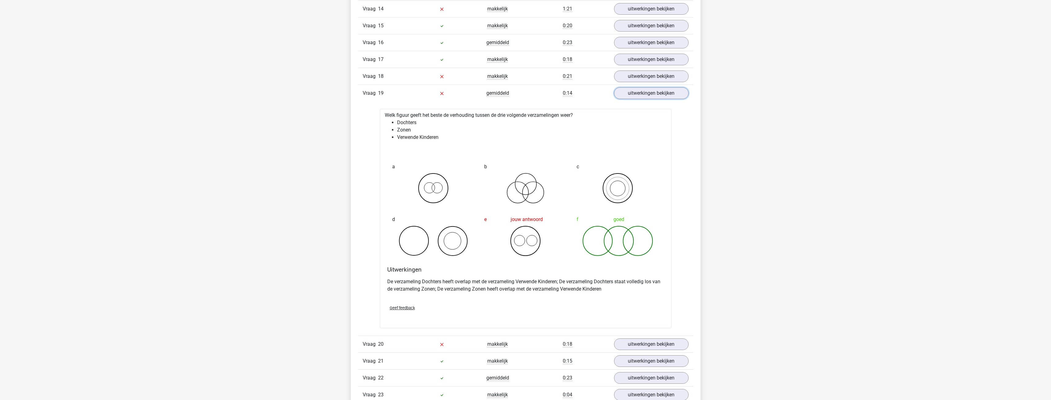
scroll to position [675, 0]
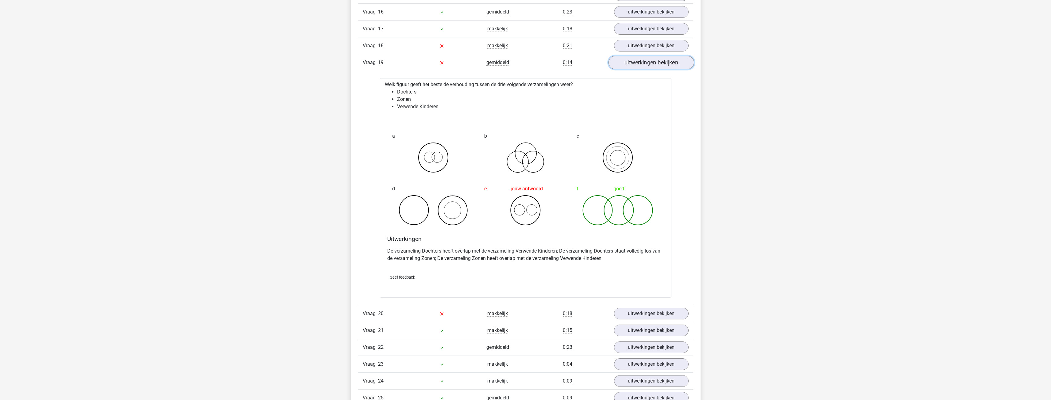
click at [648, 66] on link "uitwerkingen bekijken" at bounding box center [651, 62] width 86 height 13
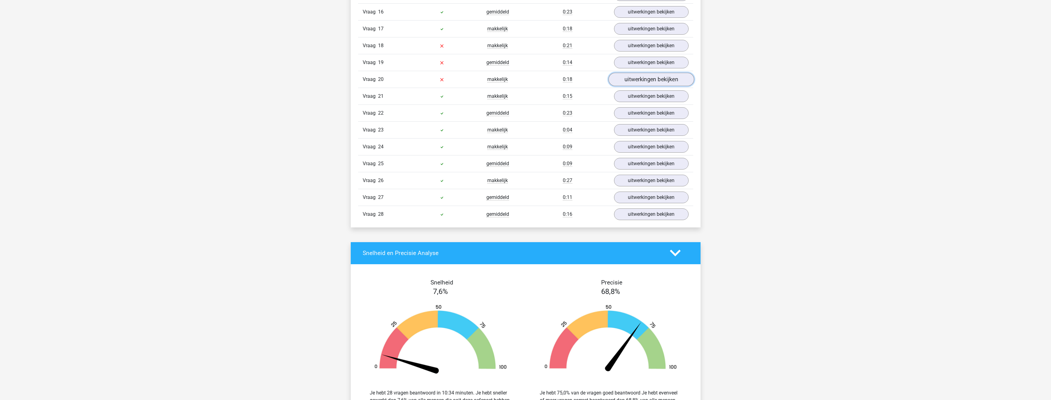
click at [655, 76] on link "uitwerkingen bekijken" at bounding box center [651, 79] width 86 height 13
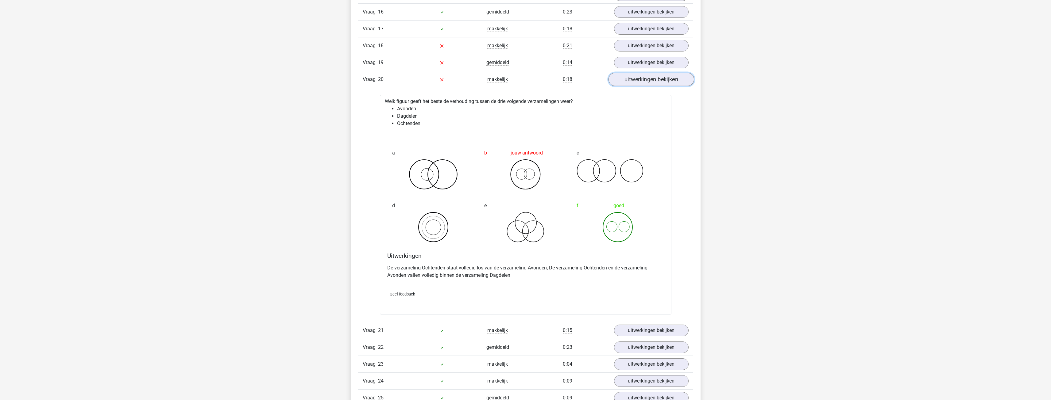
click at [649, 81] on link "uitwerkingen bekijken" at bounding box center [651, 79] width 86 height 13
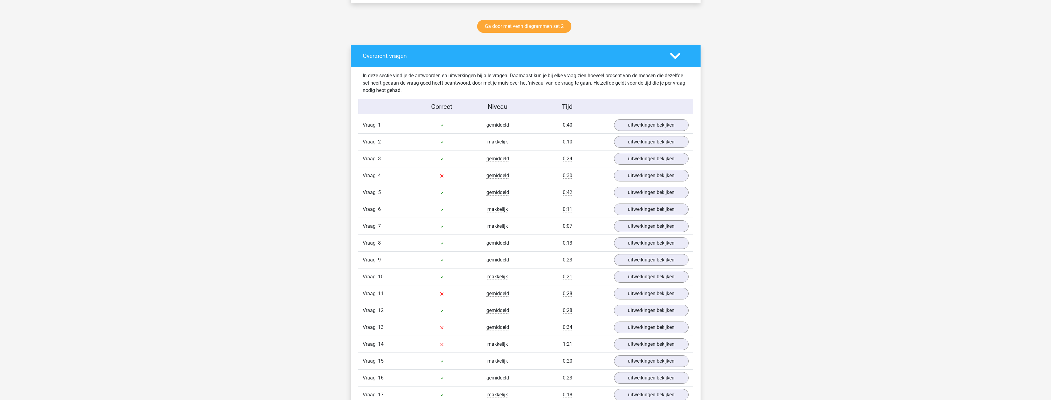
scroll to position [307, 0]
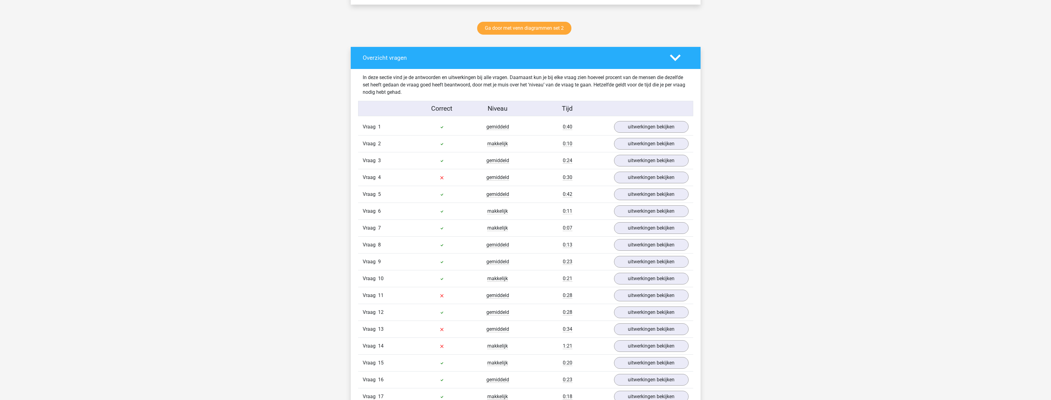
drag, startPoint x: 567, startPoint y: 89, endPoint x: 577, endPoint y: 86, distance: 10.5
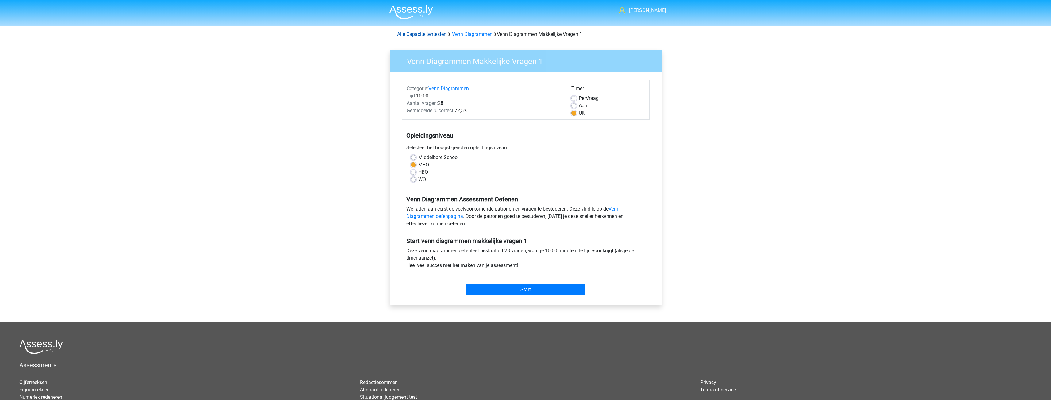
click at [417, 35] on link "Alle Capaciteitentesten" at bounding box center [421, 34] width 49 height 6
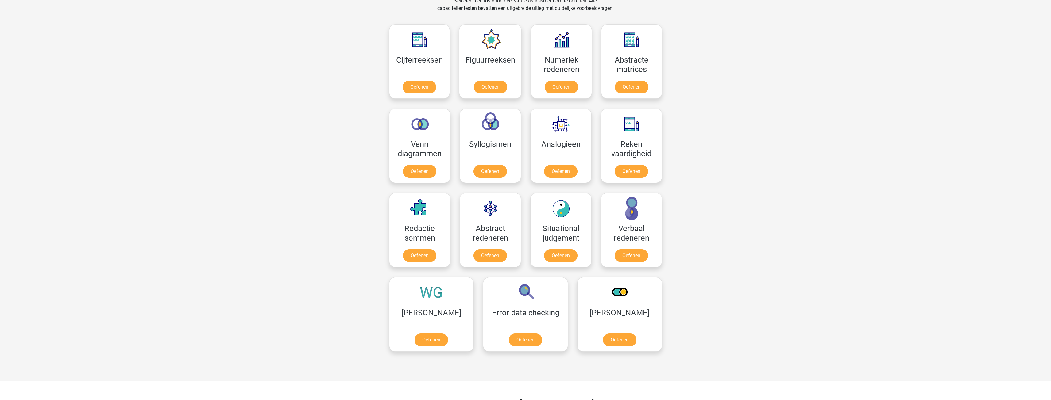
scroll to position [230, 0]
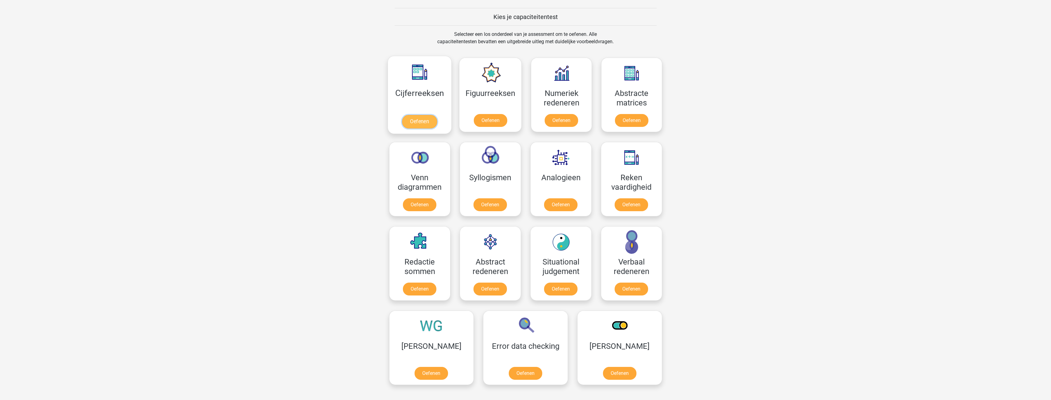
drag, startPoint x: 395, startPoint y: 117, endPoint x: 408, endPoint y: 121, distance: 12.7
click at [402, 118] on link "Oefenen" at bounding box center [419, 121] width 35 height 13
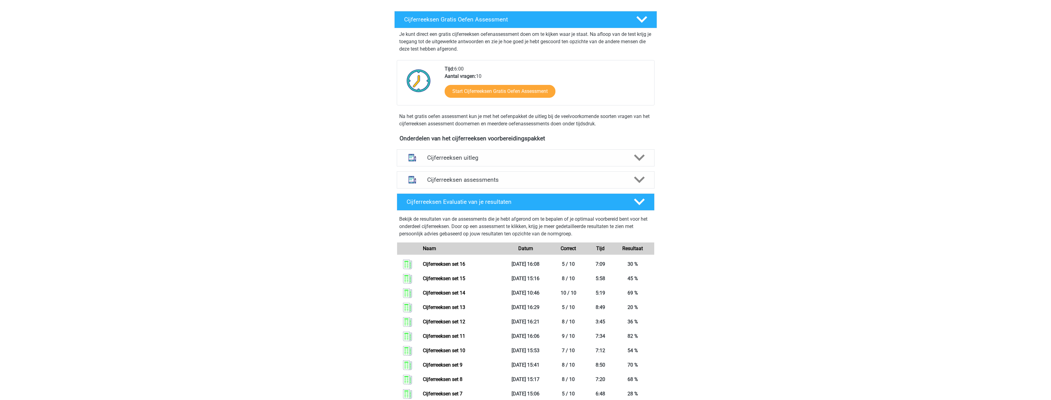
scroll to position [92, 0]
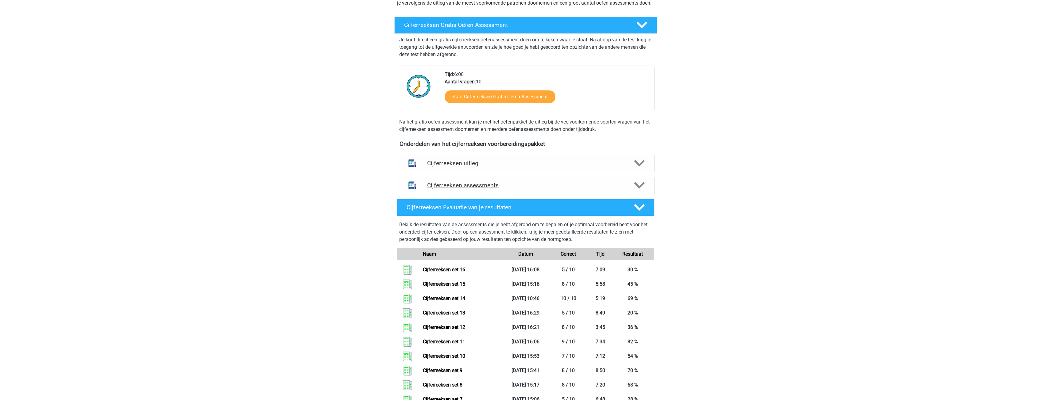
click at [640, 191] on icon at bounding box center [639, 185] width 11 height 11
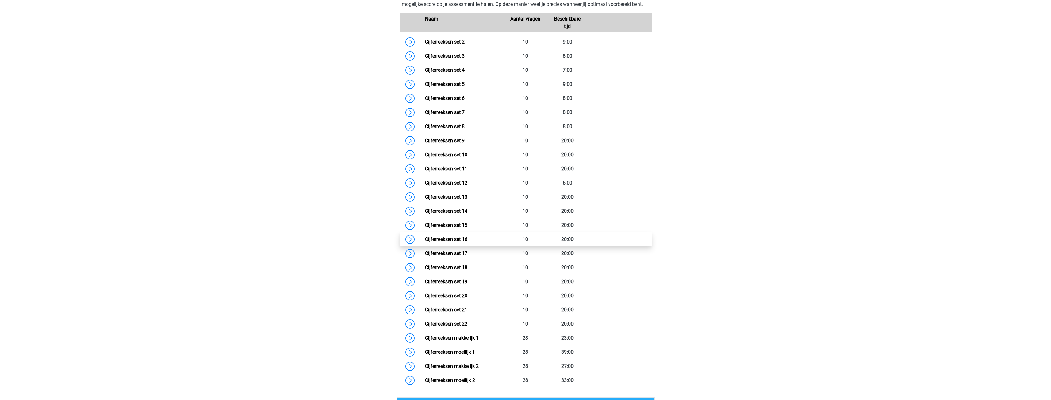
scroll to position [307, 0]
click at [467, 255] on link "Cijferreeksen set 17" at bounding box center [446, 252] width 42 height 6
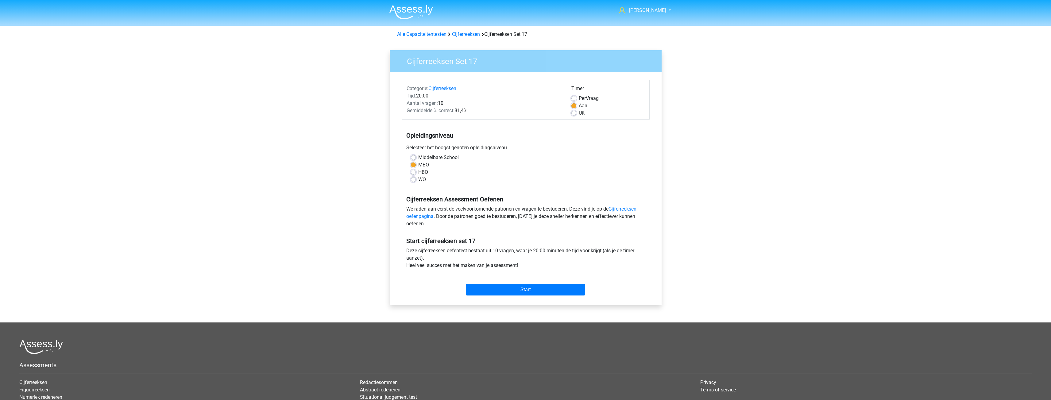
click at [579, 113] on label "Uit" at bounding box center [582, 113] width 6 height 7
click at [573, 113] on input "Uit" at bounding box center [573, 113] width 5 height 6
radio input "true"
click at [527, 292] on input "Start" at bounding box center [525, 290] width 119 height 12
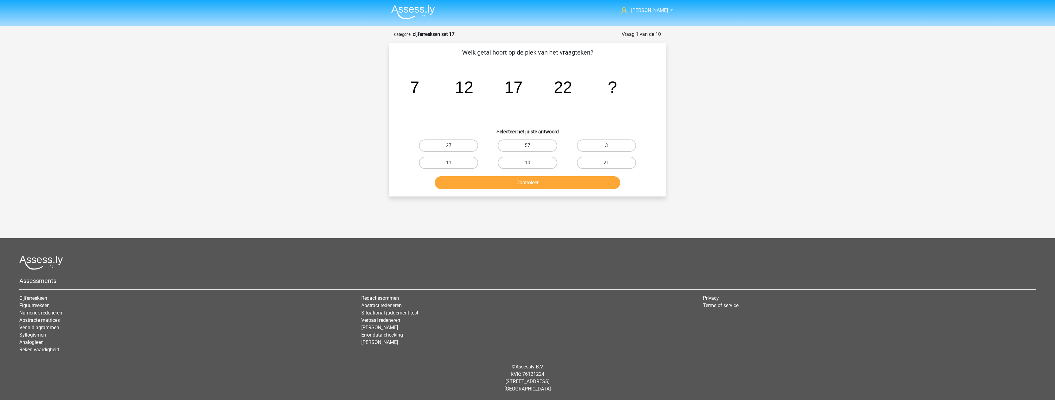
click at [462, 147] on label "27" at bounding box center [448, 146] width 59 height 12
click at [453, 147] on input "27" at bounding box center [451, 148] width 4 height 4
radio input "true"
click at [535, 185] on button "Controleer" at bounding box center [528, 182] width 186 height 13
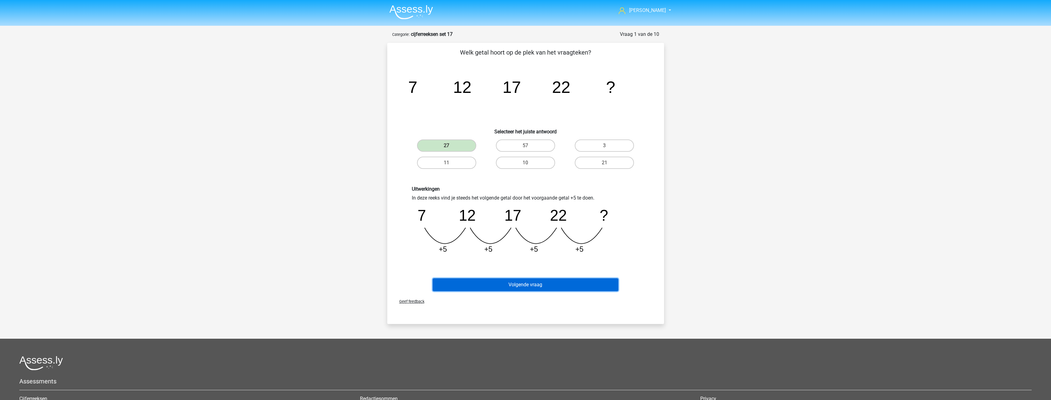
click at [524, 284] on button "Volgende vraag" at bounding box center [526, 285] width 186 height 13
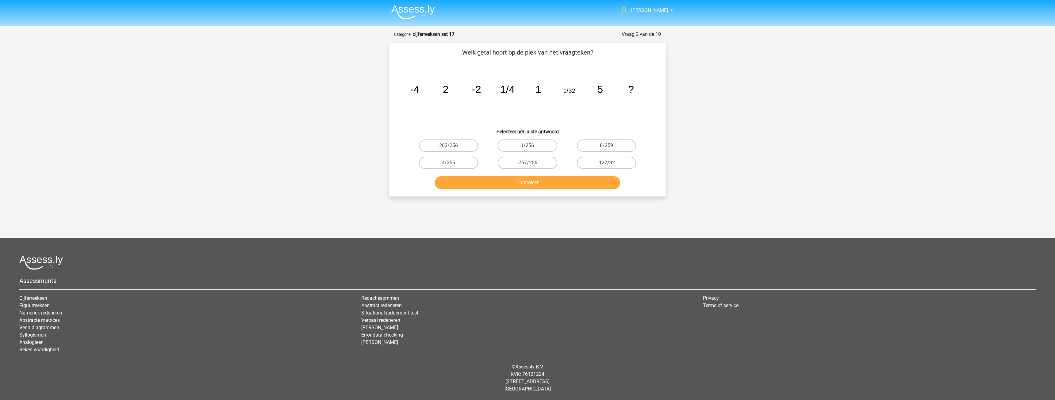
drag, startPoint x: 531, startPoint y: 144, endPoint x: 533, endPoint y: 149, distance: 5.5
click at [531, 145] on div "1/256" at bounding box center [528, 146] width 74 height 12
click at [530, 146] on input "1/256" at bounding box center [530, 148] width 4 height 4
radio input "true"
click at [530, 180] on button "Controleer" at bounding box center [528, 182] width 186 height 13
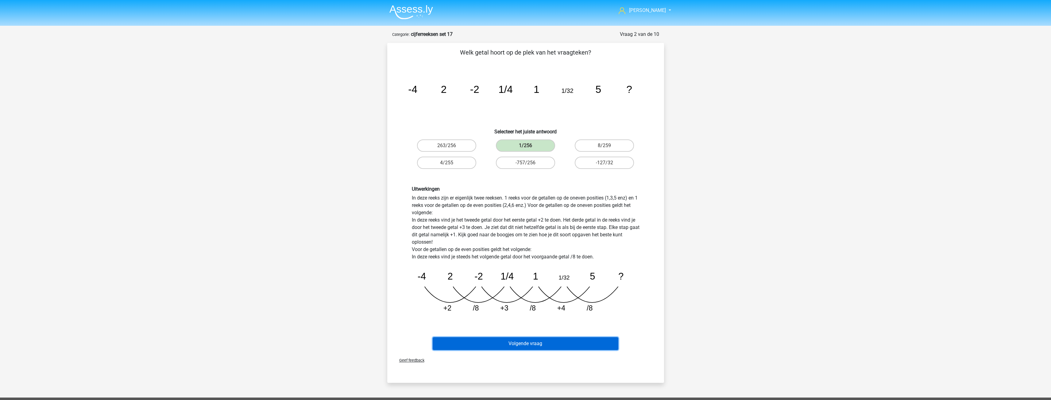
click at [539, 348] on button "Volgende vraag" at bounding box center [526, 343] width 186 height 13
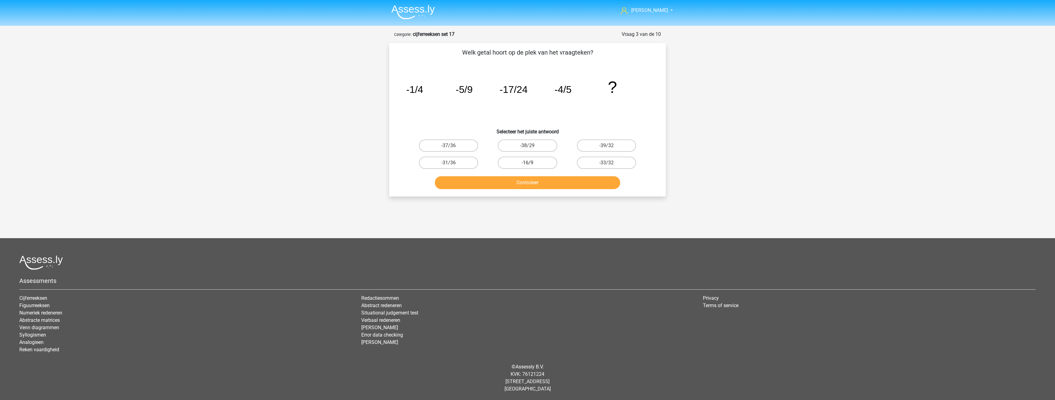
click at [531, 162] on label "-16/9" at bounding box center [527, 163] width 59 height 12
click at [531, 163] on input "-16/9" at bounding box center [530, 165] width 4 height 4
radio input "true"
click at [529, 185] on button "Controleer" at bounding box center [528, 182] width 186 height 13
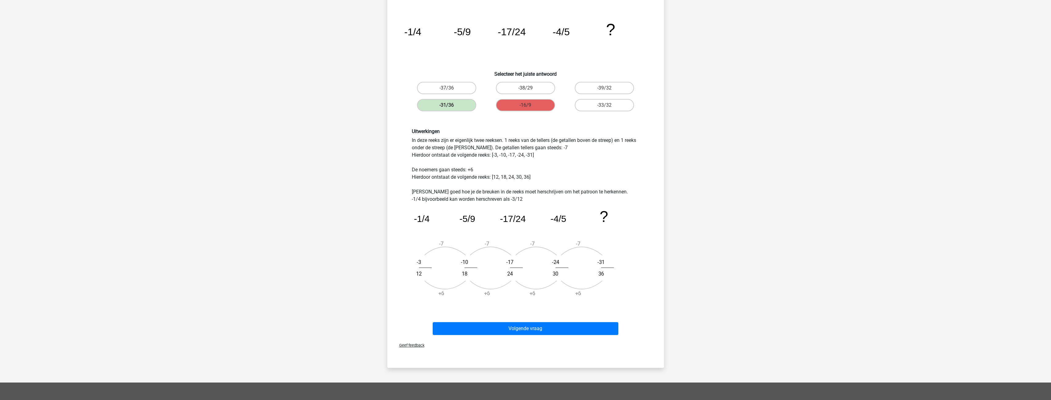
scroll to position [61, 0]
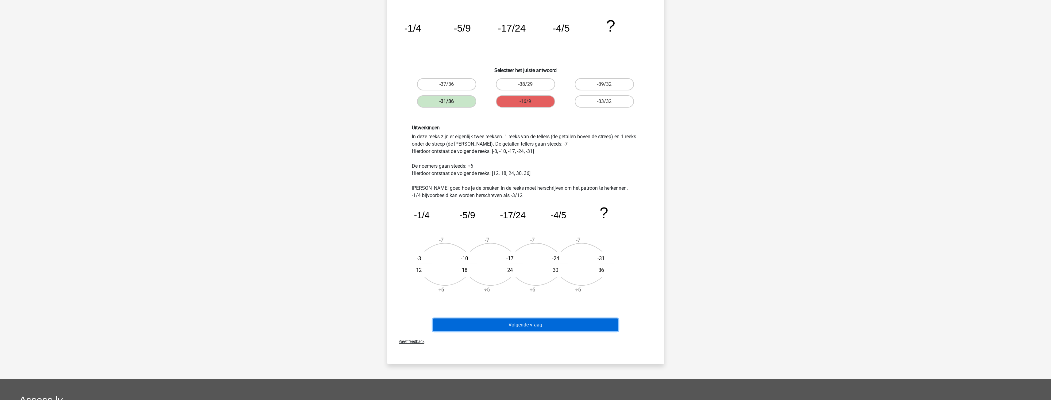
click at [539, 319] on button "Volgende vraag" at bounding box center [526, 325] width 186 height 13
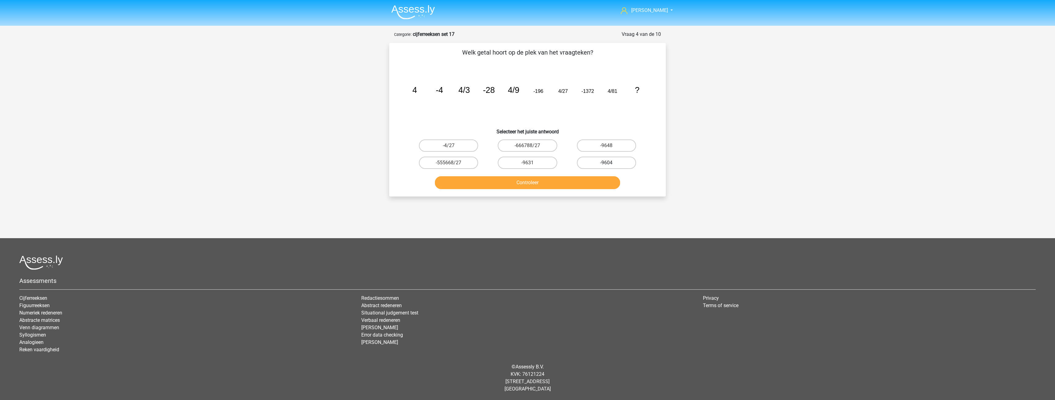
click at [612, 162] on label "-9604" at bounding box center [606, 163] width 59 height 12
click at [611, 163] on input "-9604" at bounding box center [609, 165] width 4 height 4
radio input "true"
click at [565, 178] on button "Controleer" at bounding box center [528, 182] width 186 height 13
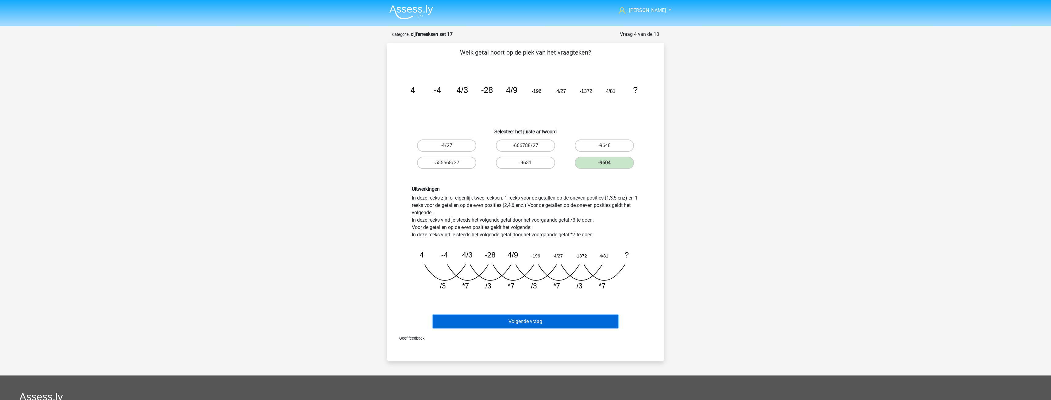
click at [521, 324] on button "Volgende vraag" at bounding box center [526, 321] width 186 height 13
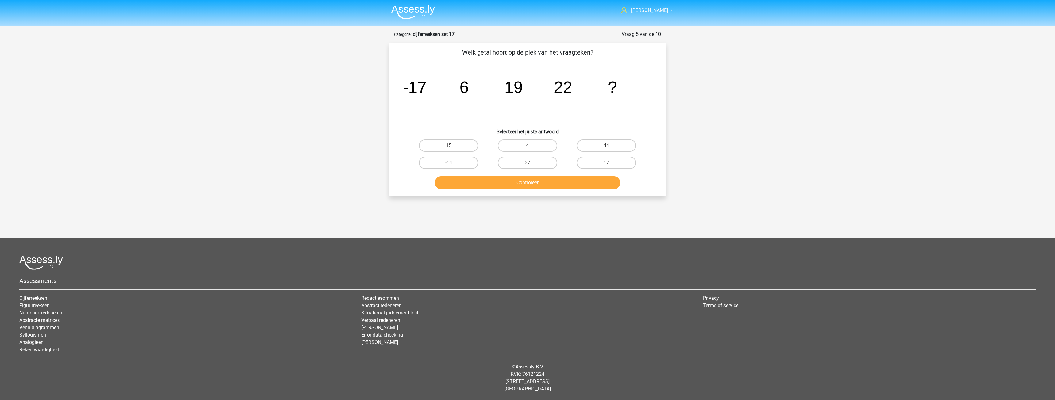
click at [528, 165] on input "37" at bounding box center [530, 165] width 4 height 4
radio input "true"
click at [529, 186] on button "Controleer" at bounding box center [528, 182] width 186 height 13
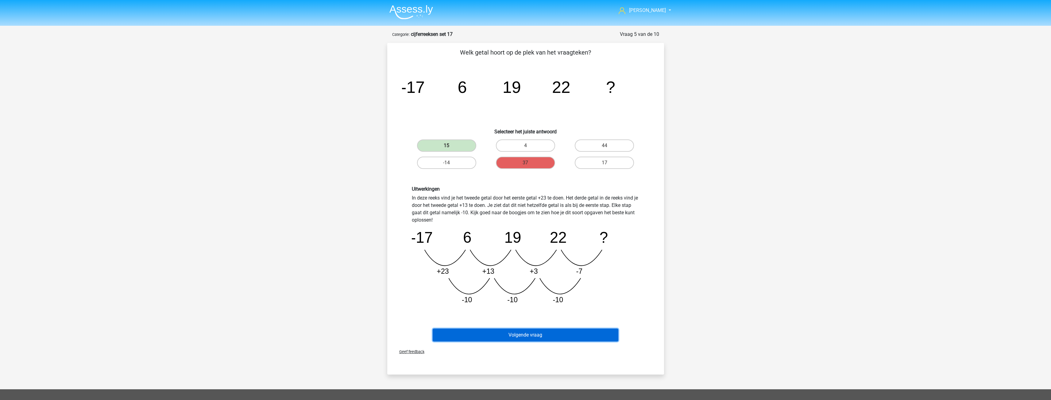
click at [537, 335] on button "Volgende vraag" at bounding box center [526, 335] width 186 height 13
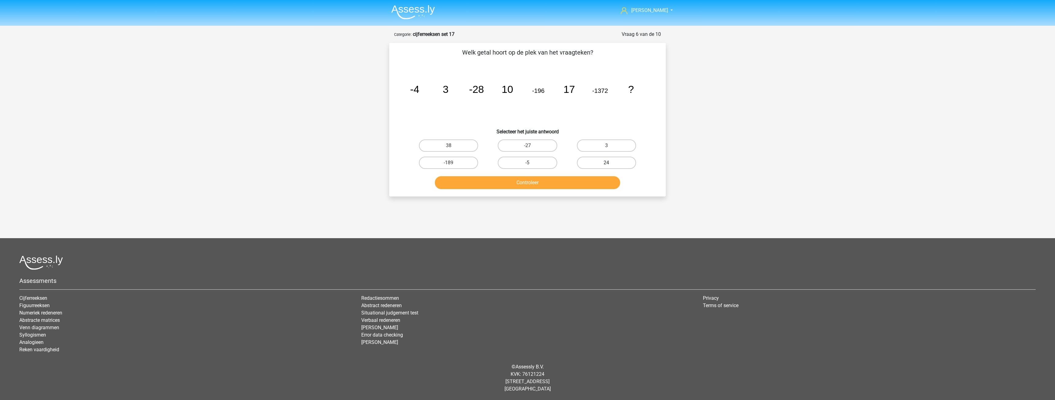
drag, startPoint x: 590, startPoint y: 164, endPoint x: 530, endPoint y: 184, distance: 63.6
click at [590, 165] on label "24" at bounding box center [606, 163] width 59 height 12
click at [607, 165] on input "24" at bounding box center [609, 165] width 4 height 4
radio input "true"
click at [516, 183] on button "Controleer" at bounding box center [528, 182] width 186 height 13
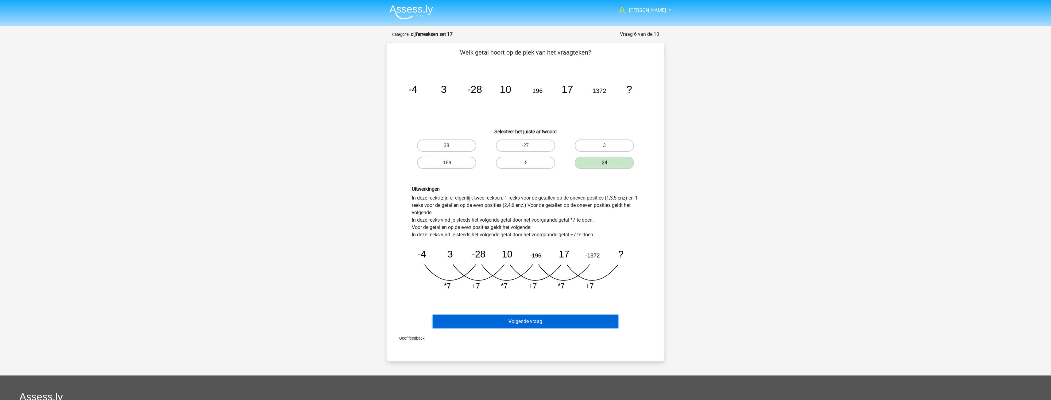
click at [530, 322] on button "Volgende vraag" at bounding box center [526, 321] width 186 height 13
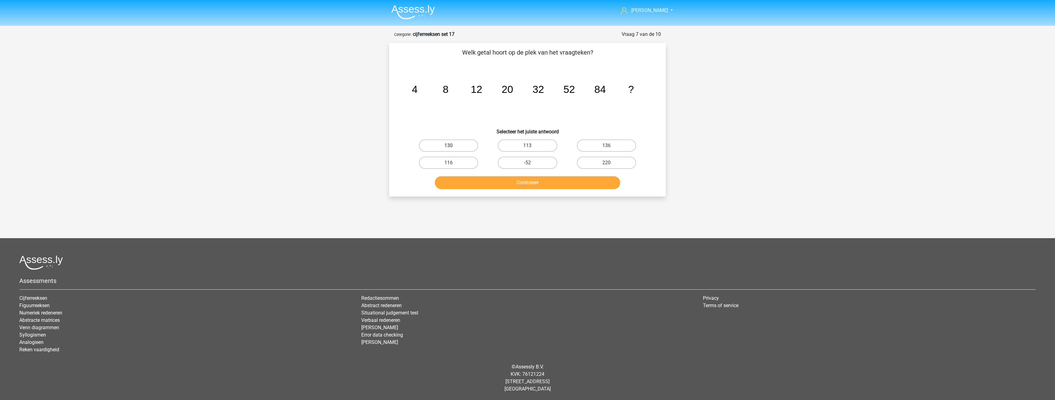
click at [458, 143] on label "130" at bounding box center [448, 146] width 59 height 12
click at [453, 146] on input "130" at bounding box center [451, 148] width 4 height 4
radio input "true"
click at [532, 181] on button "Controleer" at bounding box center [528, 182] width 186 height 13
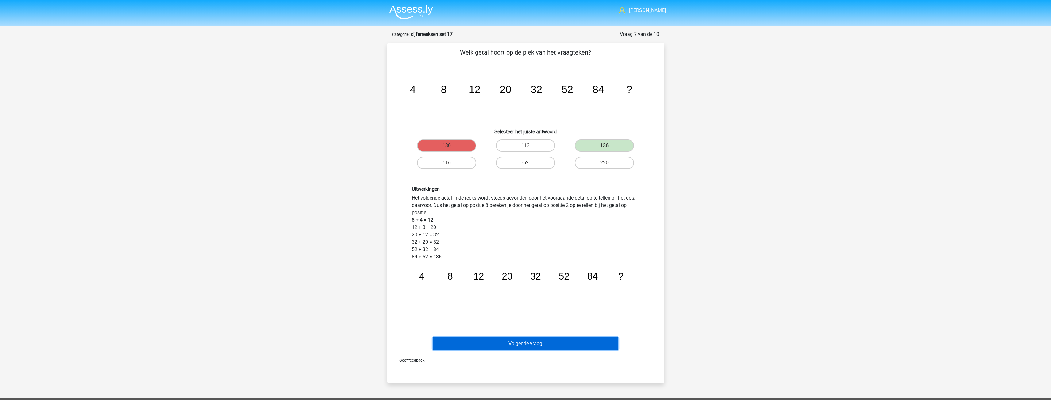
drag, startPoint x: 503, startPoint y: 335, endPoint x: 449, endPoint y: 313, distance: 59.3
click at [488, 311] on div "Welk getal hoort op de plek van het vraagteken? image/svg+xml 4 8 12 20 32 52 8…" at bounding box center [526, 200] width 272 height 305
click at [524, 341] on button "Volgende vraag" at bounding box center [526, 343] width 186 height 13
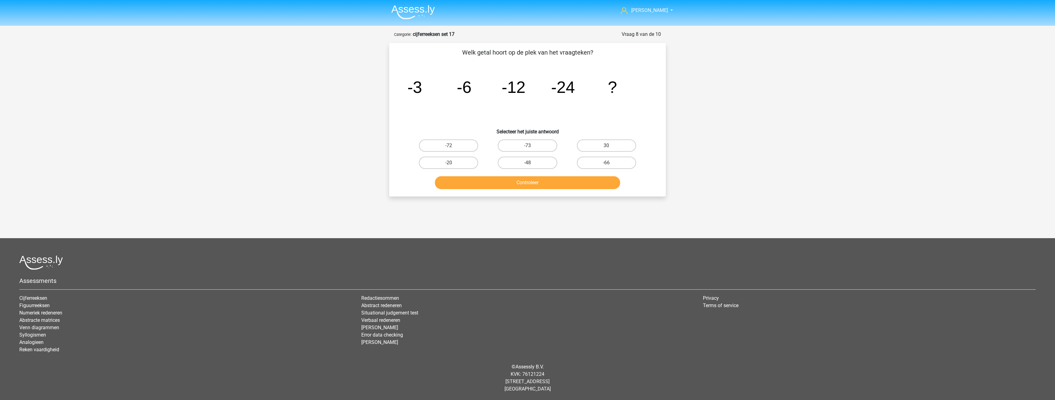
drag, startPoint x: 522, startPoint y: 161, endPoint x: 532, endPoint y: 176, distance: 17.6
click at [522, 163] on label "-48" at bounding box center [527, 163] width 59 height 12
click at [528, 163] on input "-48" at bounding box center [530, 165] width 4 height 4
radio input "true"
click at [530, 182] on button "Controleer" at bounding box center [528, 182] width 186 height 13
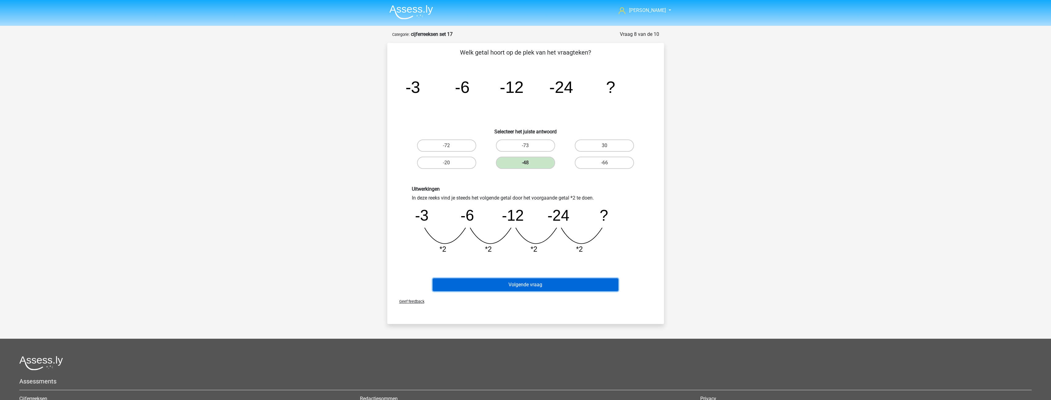
drag, startPoint x: 529, startPoint y: 288, endPoint x: 515, endPoint y: 259, distance: 32.3
click at [529, 288] on button "Volgende vraag" at bounding box center [526, 285] width 186 height 13
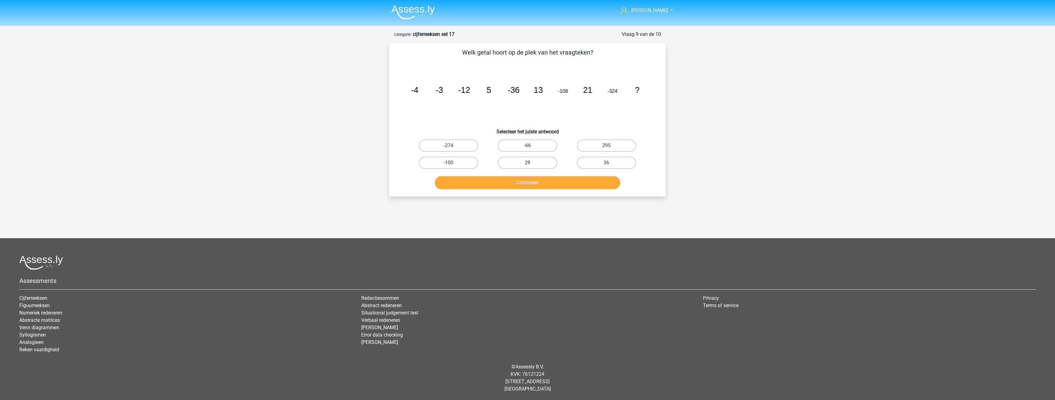
click at [519, 163] on label "29" at bounding box center [527, 163] width 59 height 12
click at [528, 163] on input "29" at bounding box center [530, 165] width 4 height 4
radio input "true"
click at [524, 185] on button "Controleer" at bounding box center [528, 182] width 186 height 13
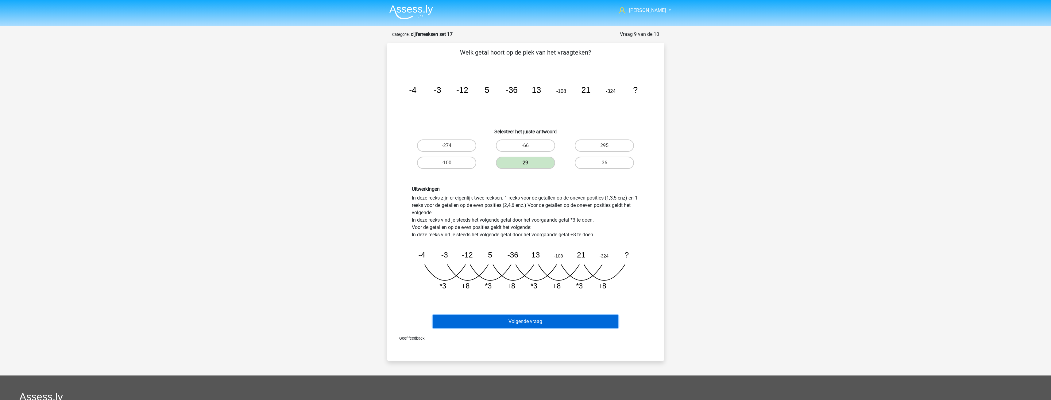
click at [529, 324] on button "Volgende vraag" at bounding box center [526, 321] width 186 height 13
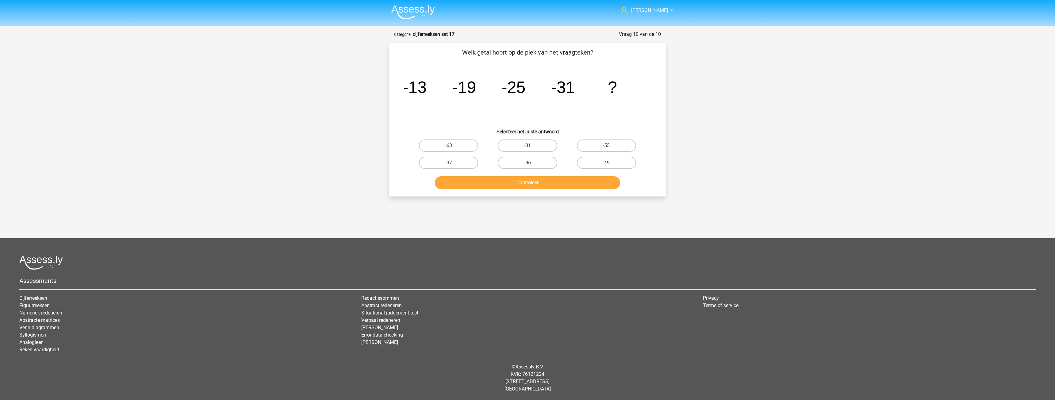
drag, startPoint x: 461, startPoint y: 161, endPoint x: 487, endPoint y: 167, distance: 26.5
click at [462, 161] on label "-37" at bounding box center [448, 163] width 59 height 12
click at [453, 163] on input "-37" at bounding box center [451, 165] width 4 height 4
radio input "true"
click at [529, 187] on button "Controleer" at bounding box center [528, 182] width 186 height 13
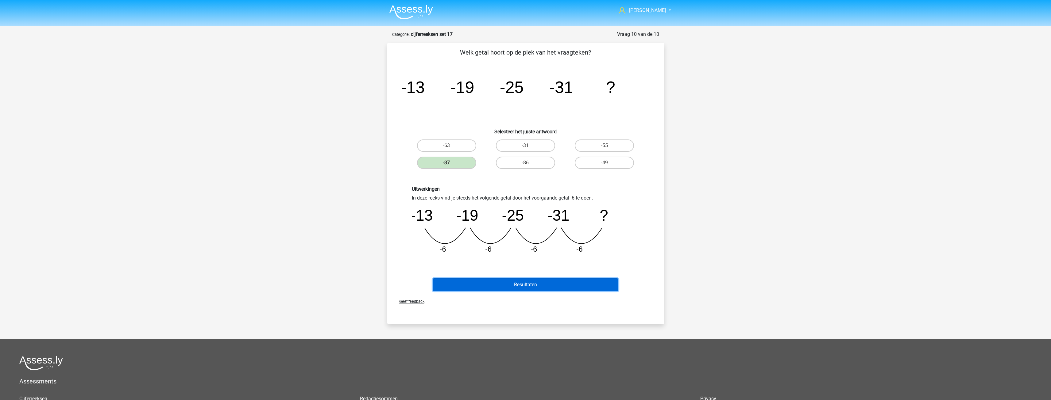
click at [536, 289] on button "Resultaten" at bounding box center [526, 285] width 186 height 13
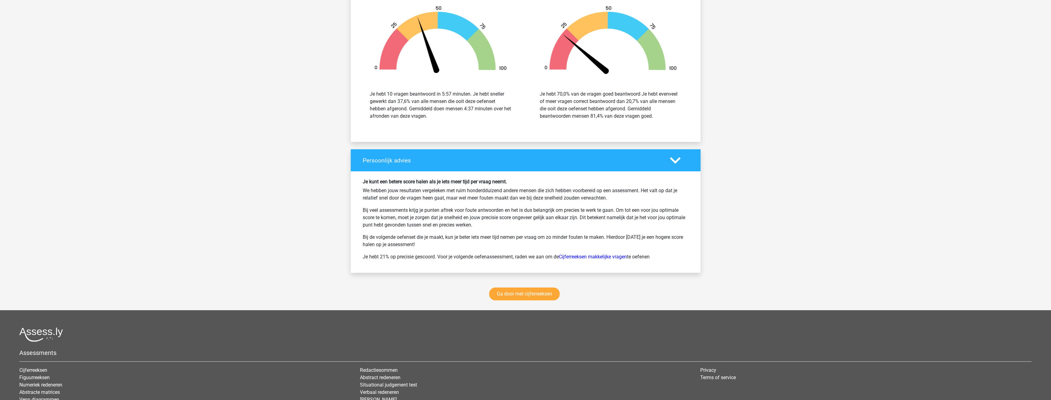
scroll to position [675, 0]
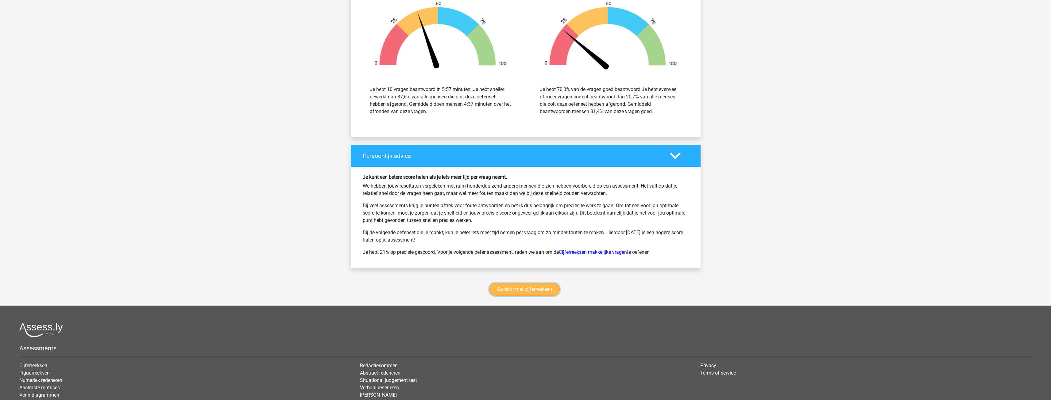
click at [527, 288] on link "Ga door met cijferreeksen" at bounding box center [524, 289] width 71 height 13
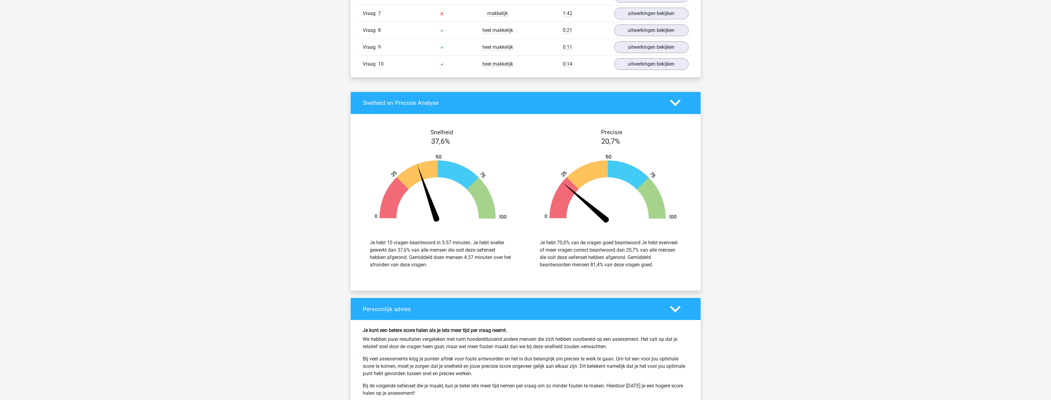
scroll to position [706, 0]
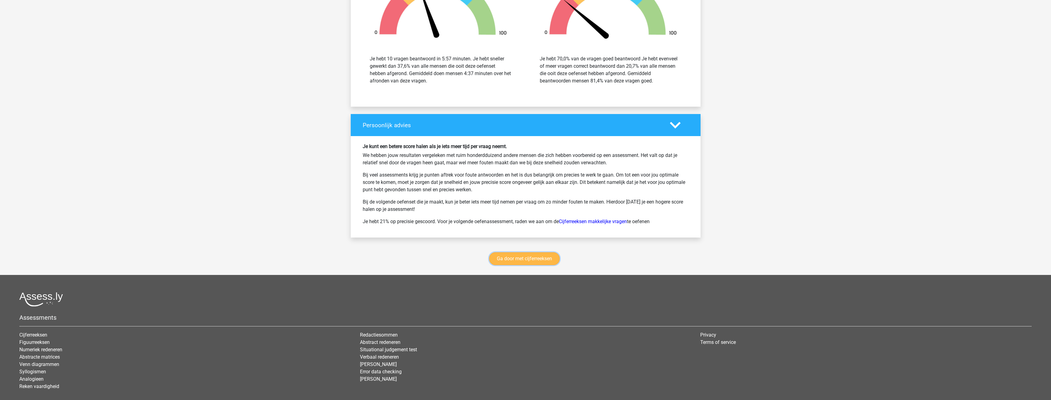
click at [525, 262] on link "Ga door met cijferreeksen" at bounding box center [524, 259] width 71 height 13
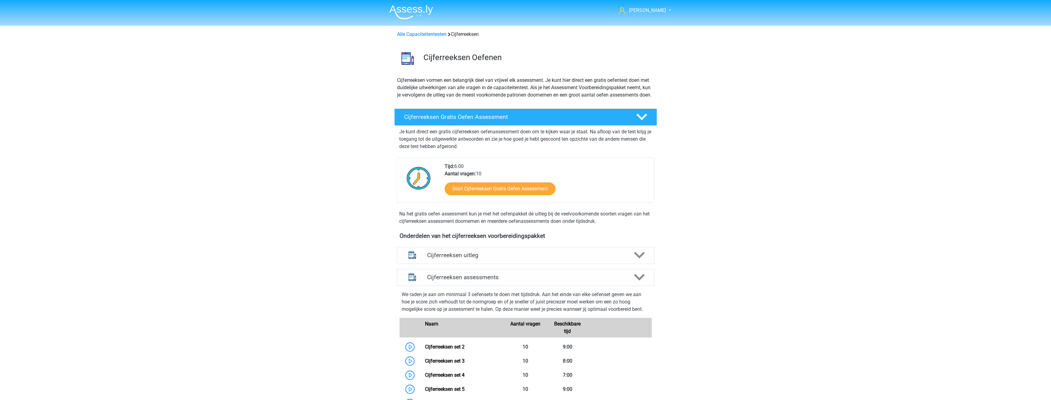
click at [430, 37] on div "Alle Capaciteitentesten Cijferreeksen" at bounding box center [526, 34] width 262 height 7
click at [428, 36] on link "Alle Capaciteitentesten" at bounding box center [421, 34] width 49 height 6
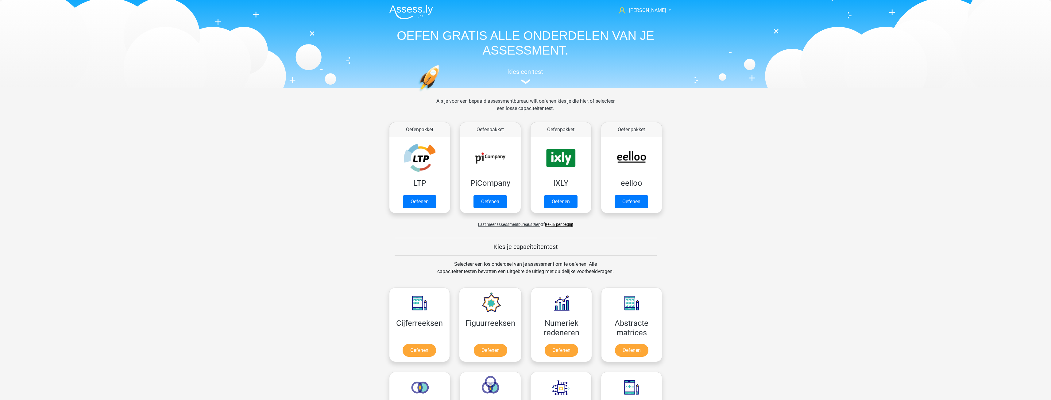
scroll to position [261, 0]
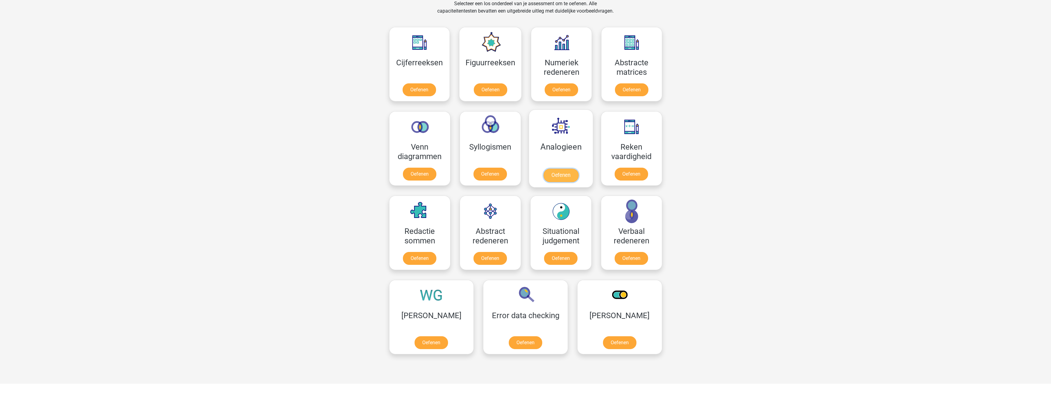
click at [568, 172] on link "Oefenen" at bounding box center [560, 175] width 35 height 13
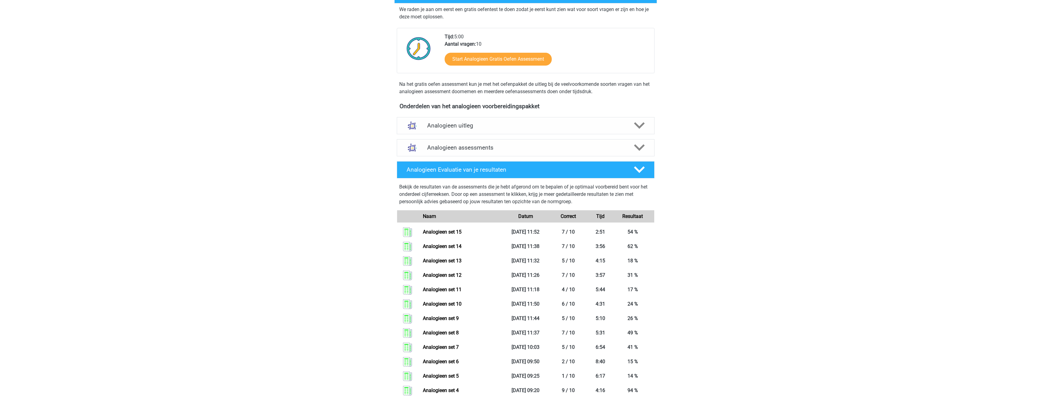
scroll to position [123, 0]
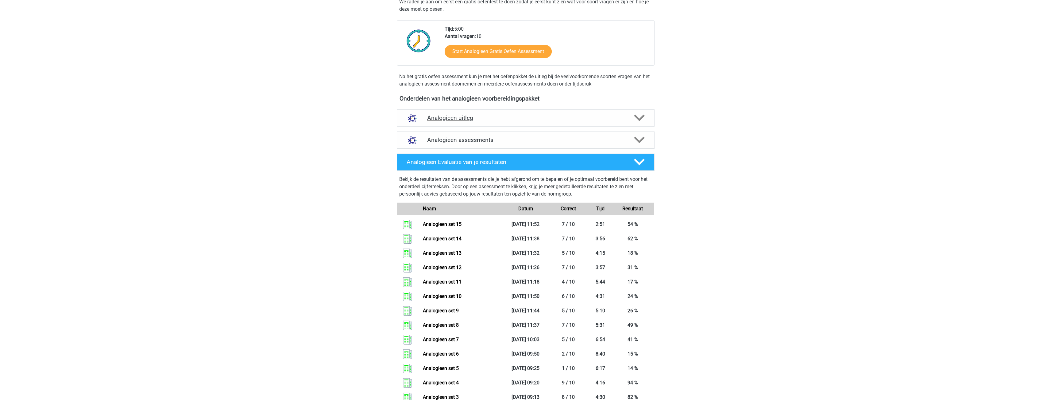
click at [635, 119] on icon at bounding box center [639, 118] width 11 height 11
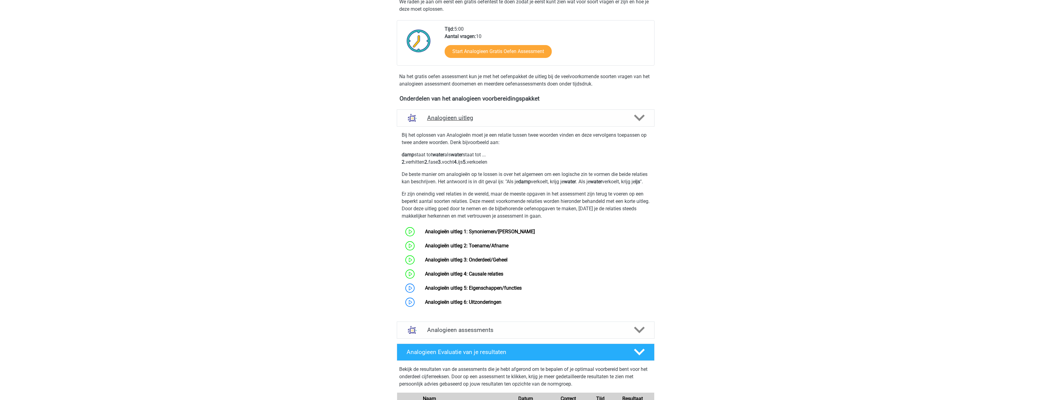
click at [635, 119] on icon at bounding box center [639, 118] width 11 height 11
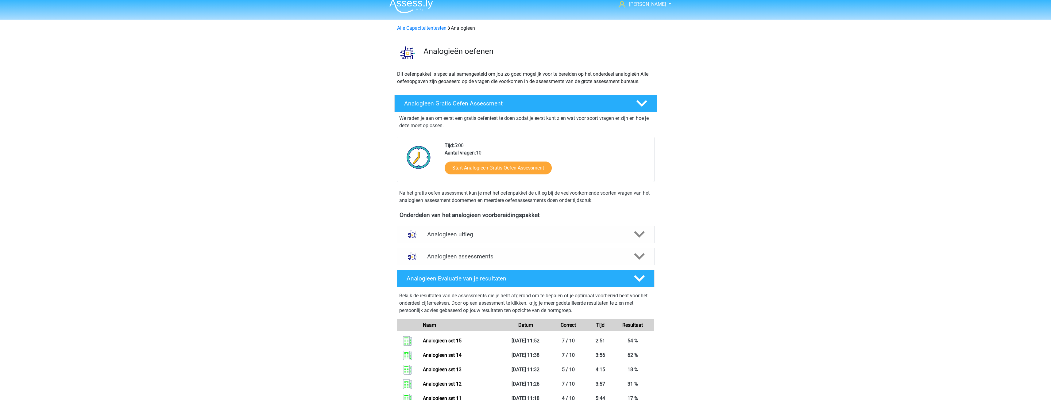
scroll to position [0, 0]
